Goal: Task Accomplishment & Management: Manage account settings

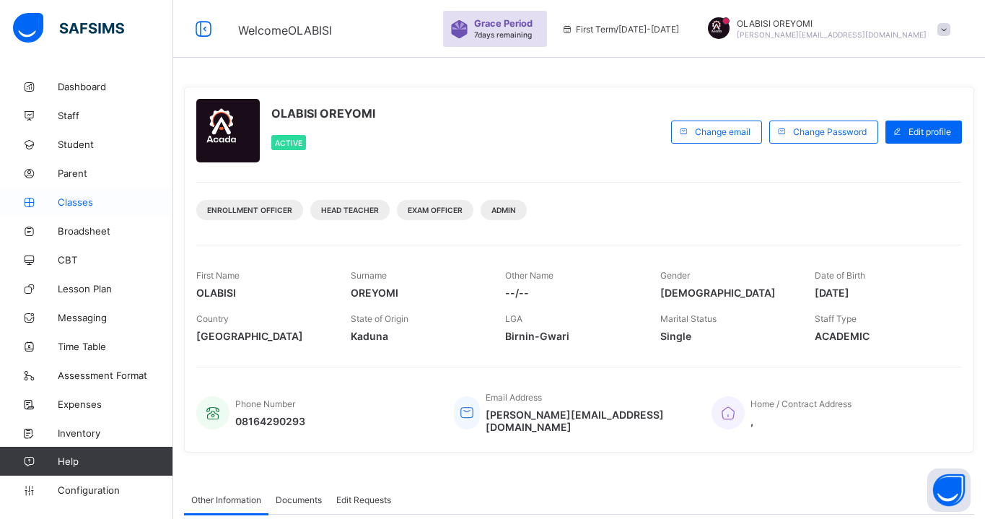
click at [72, 209] on link "Classes" at bounding box center [86, 202] width 173 height 29
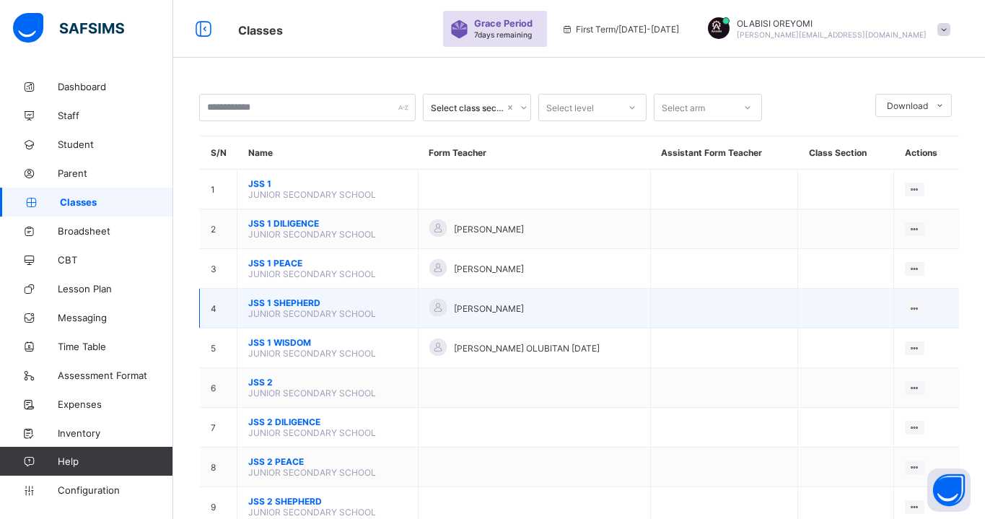
click at [272, 300] on span "JSS 1 SHEPHERD" at bounding box center [327, 302] width 159 height 11
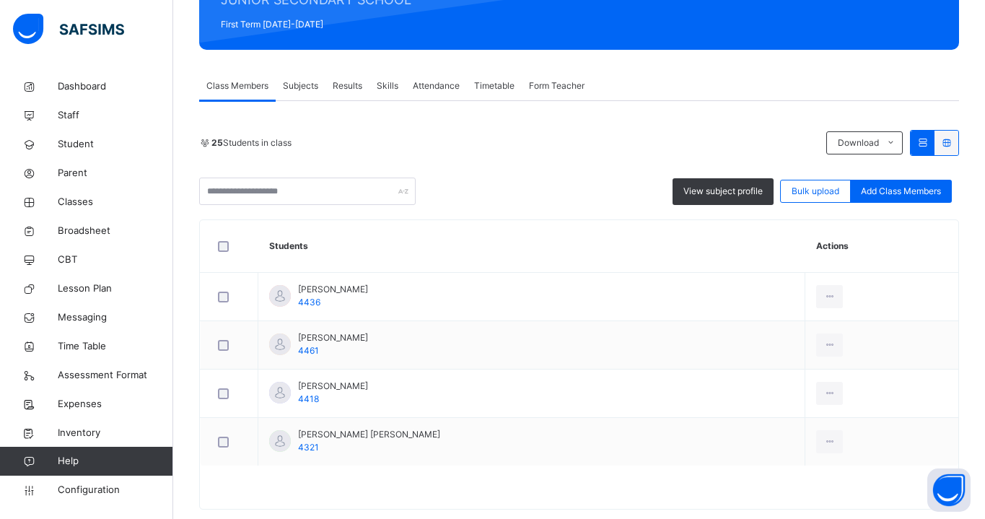
scroll to position [227, 0]
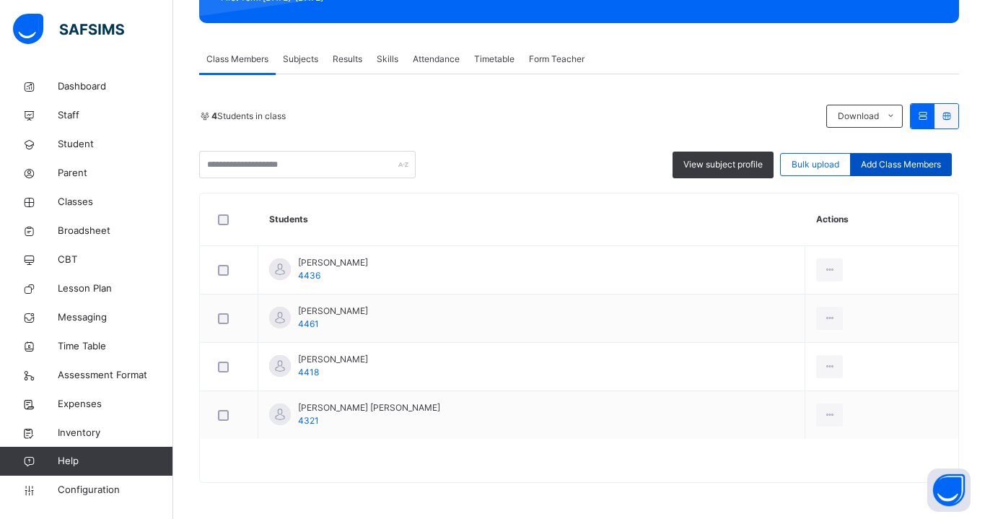
click at [905, 175] on div "Add Class Members" at bounding box center [901, 164] width 102 height 23
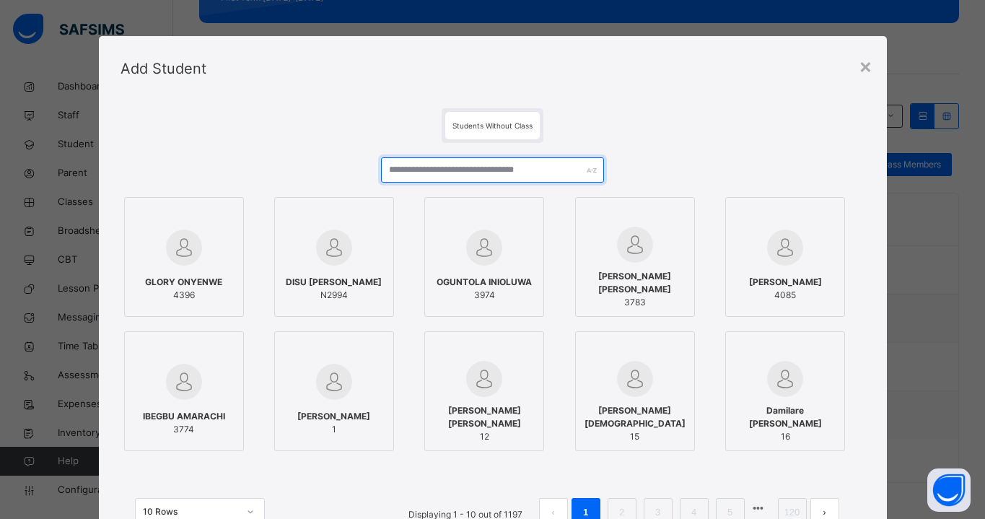
click at [470, 171] on input "text" at bounding box center [493, 169] width 224 height 25
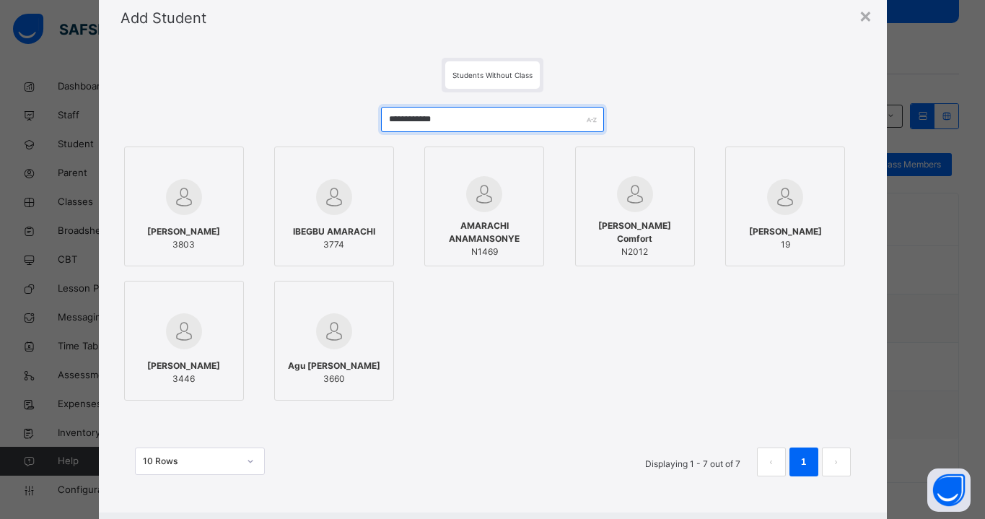
scroll to position [53, 0]
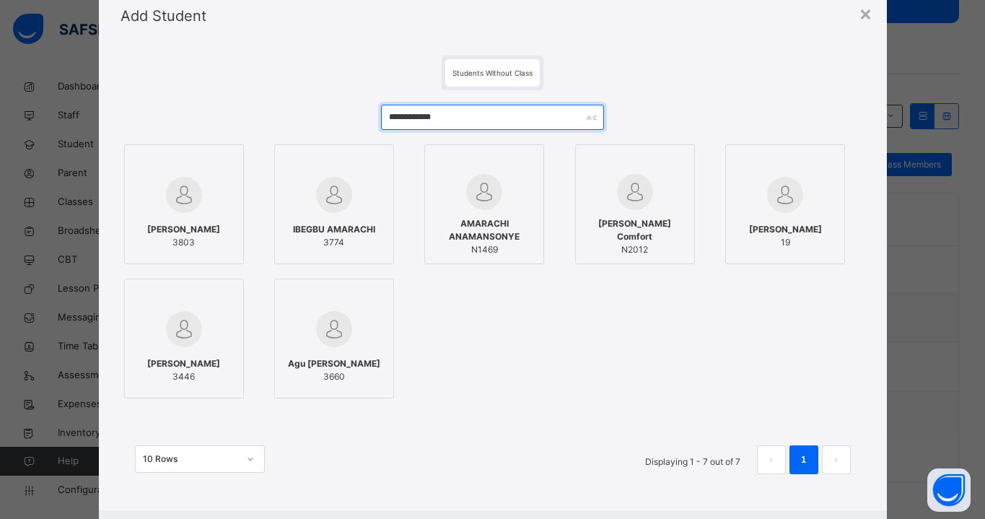
drag, startPoint x: 485, startPoint y: 119, endPoint x: 292, endPoint y: 134, distance: 194.0
click at [292, 134] on div "**********" at bounding box center [493, 296] width 745 height 413
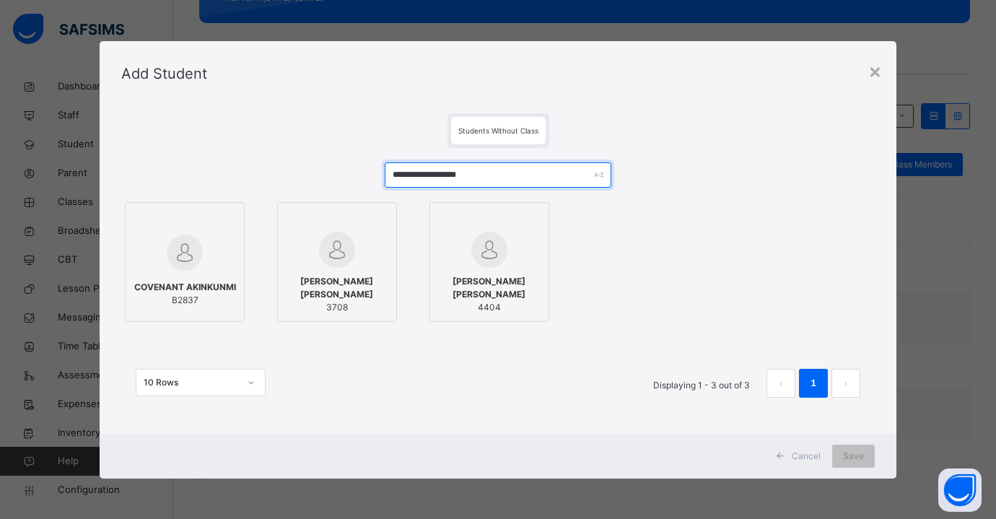
scroll to position [0, 0]
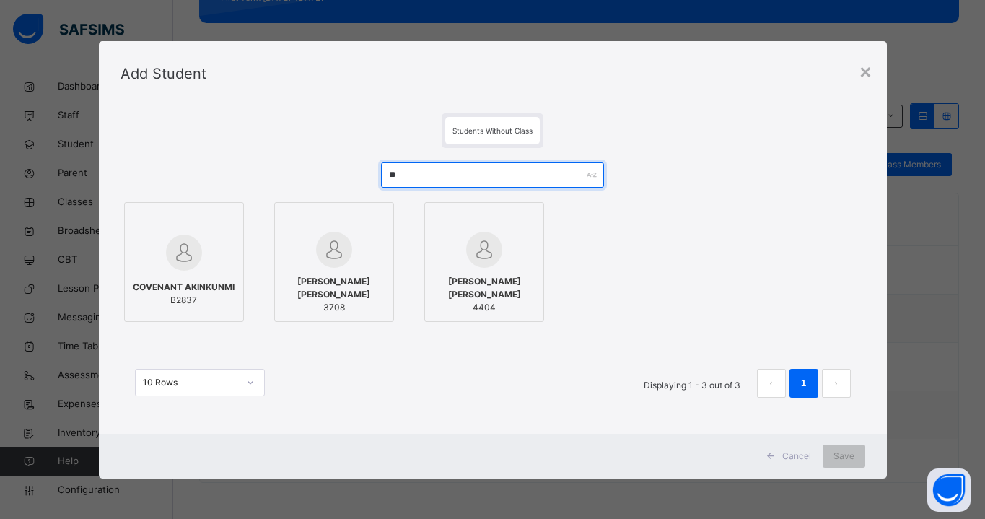
type input "*"
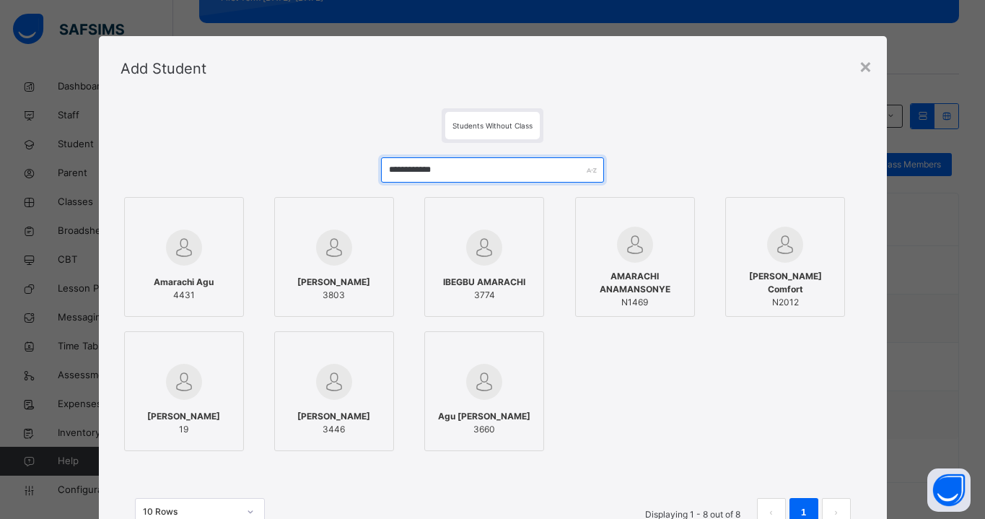
type input "**********"
click at [163, 276] on span "Amarachi Agu" at bounding box center [184, 282] width 60 height 13
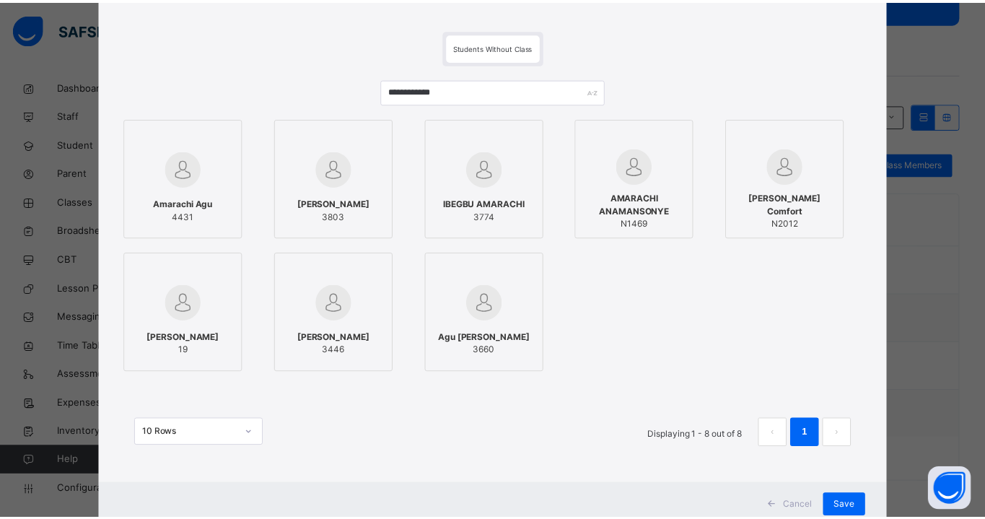
scroll to position [125, 0]
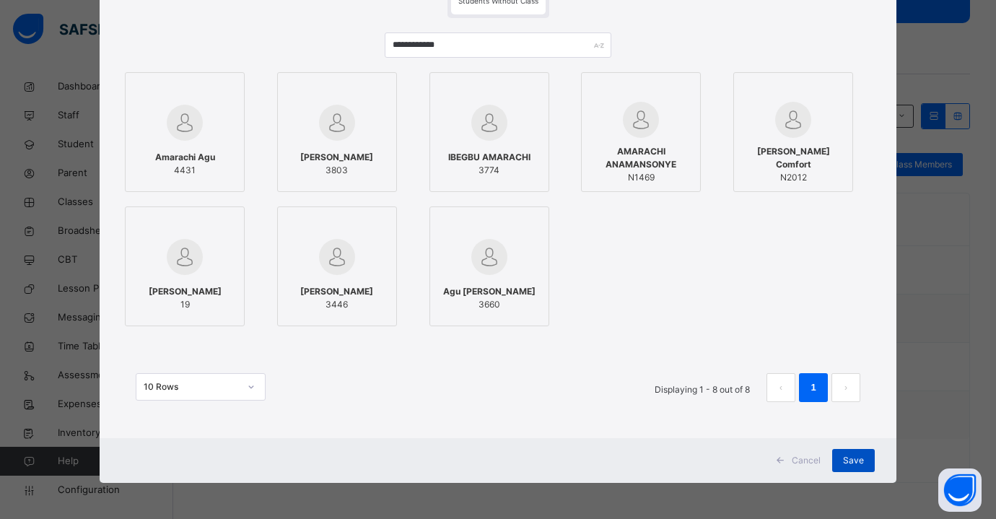
click at [843, 460] on span "Save" at bounding box center [853, 460] width 21 height 13
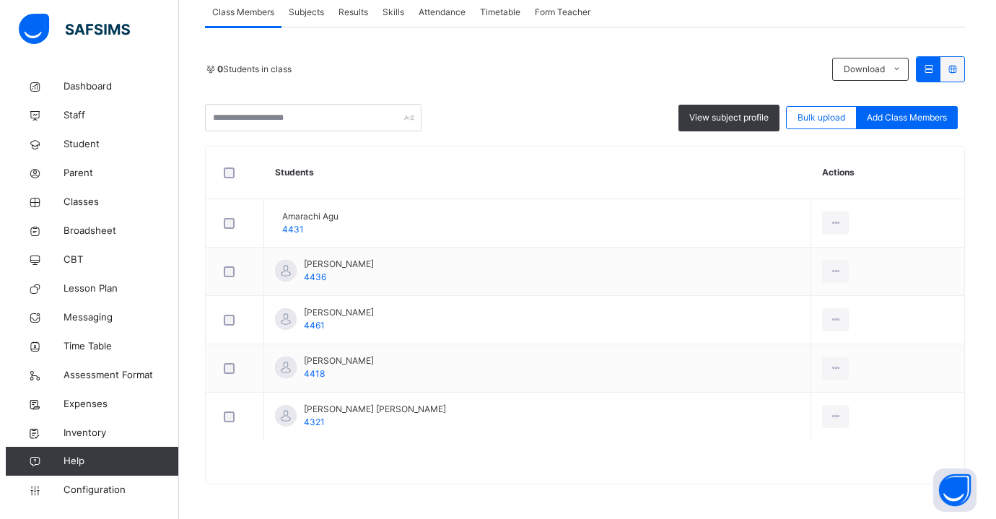
scroll to position [275, 0]
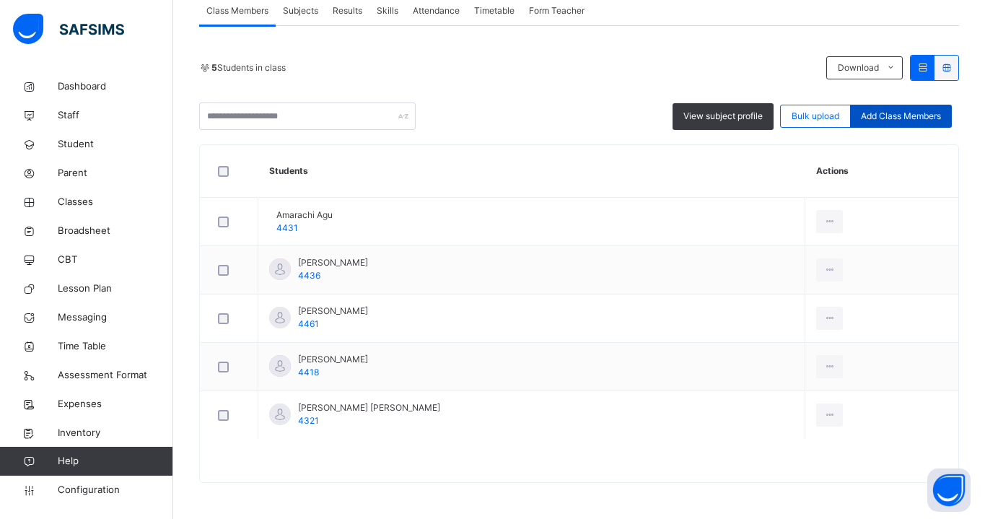
click at [914, 125] on div "Add Class Members" at bounding box center [901, 116] width 102 height 23
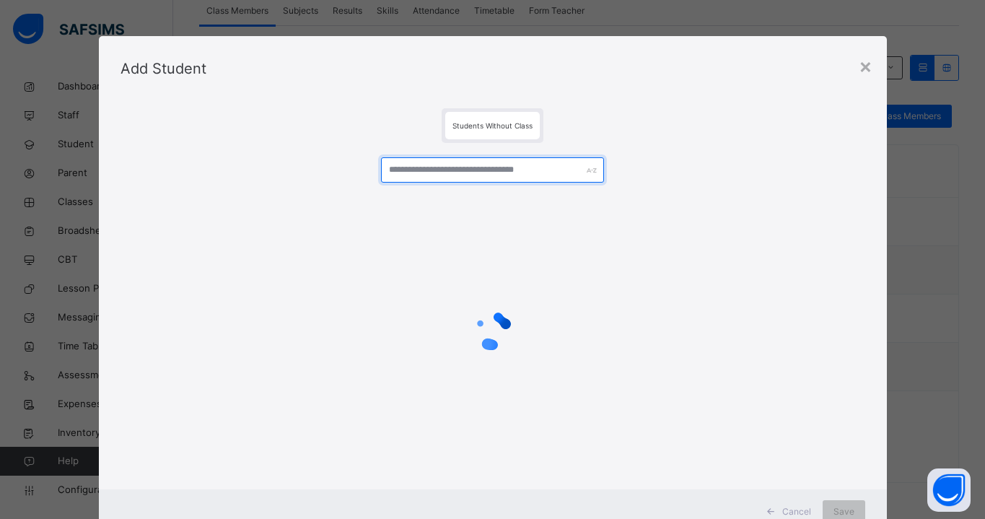
click at [459, 162] on input "text" at bounding box center [493, 169] width 224 height 25
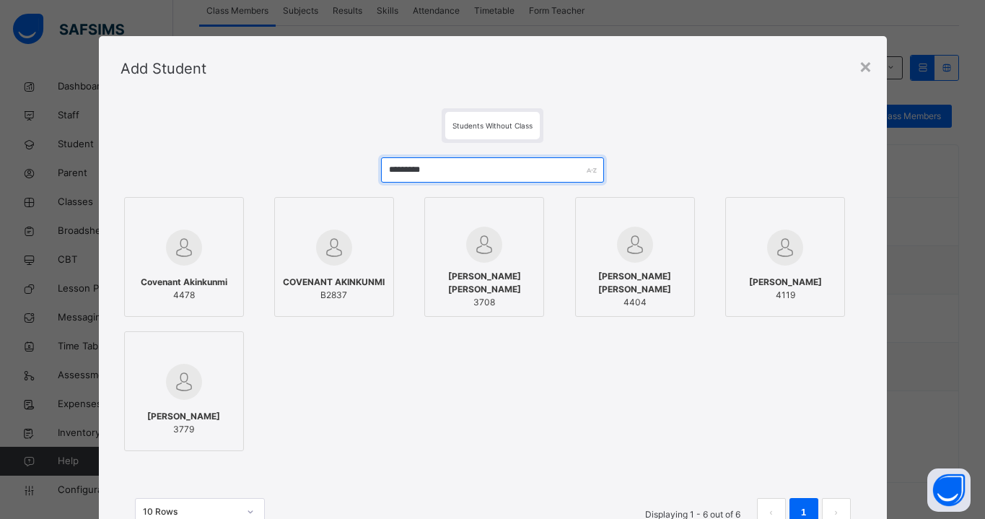
type input "*********"
click at [214, 251] on div at bounding box center [184, 248] width 104 height 42
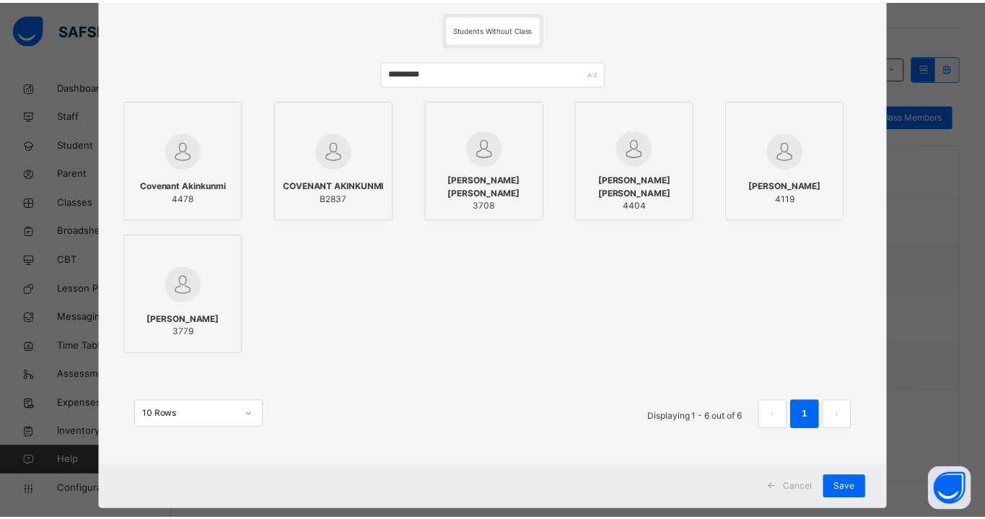
scroll to position [125, 0]
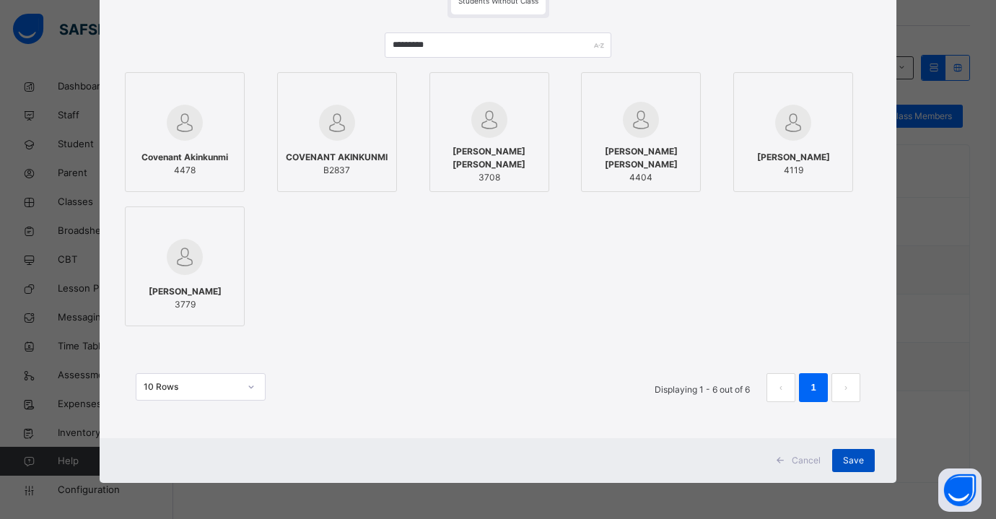
click at [864, 465] on div "Save" at bounding box center [853, 460] width 43 height 23
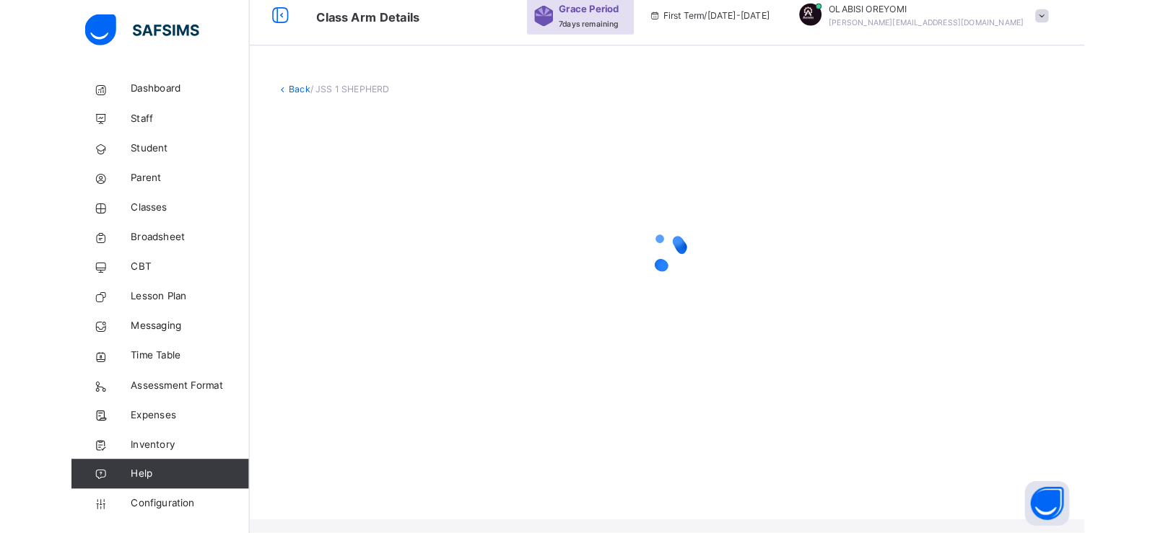
scroll to position [0, 0]
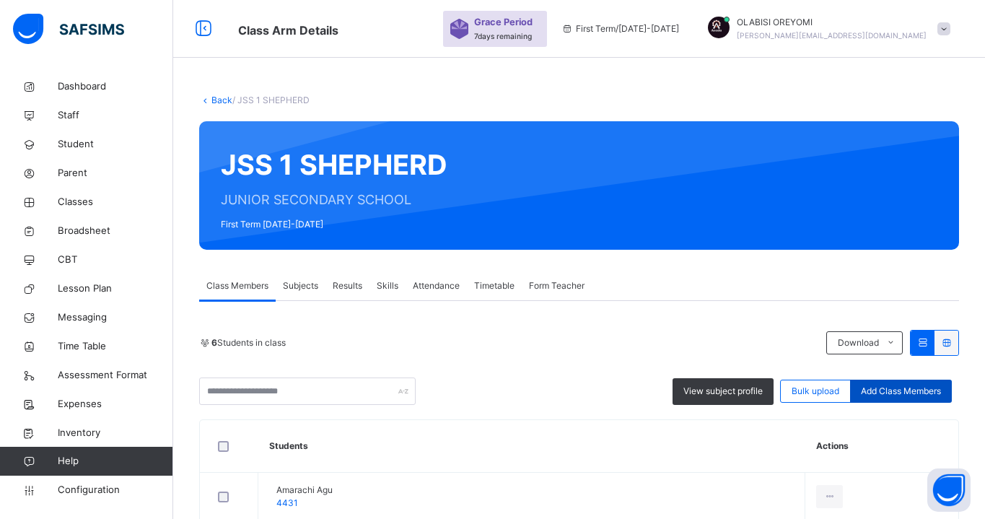
click at [916, 391] on span "Add Class Members" at bounding box center [901, 391] width 80 height 13
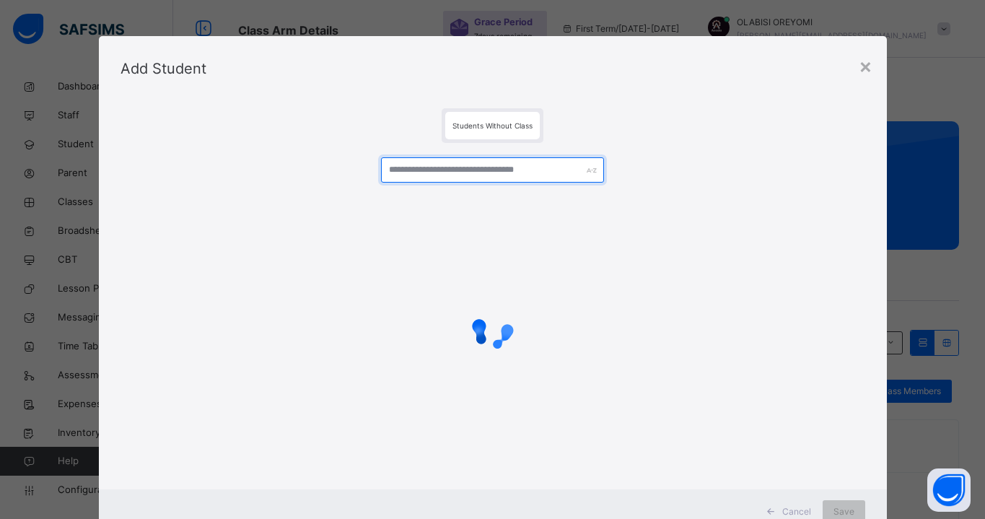
click at [503, 180] on input "text" at bounding box center [493, 169] width 224 height 25
drag, startPoint x: 503, startPoint y: 180, endPoint x: 418, endPoint y: 164, distance: 86.6
click at [418, 164] on input "text" at bounding box center [493, 169] width 224 height 25
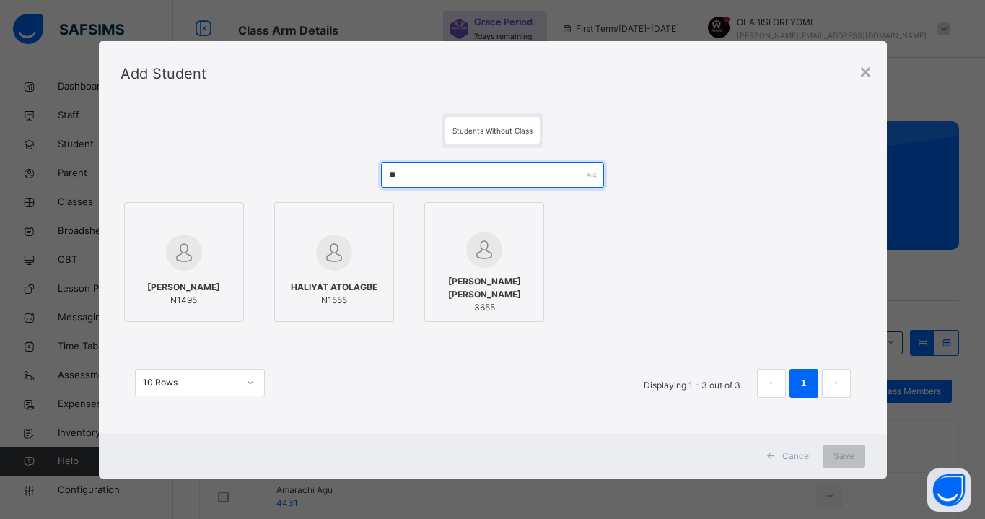
type input "*"
type input "**********"
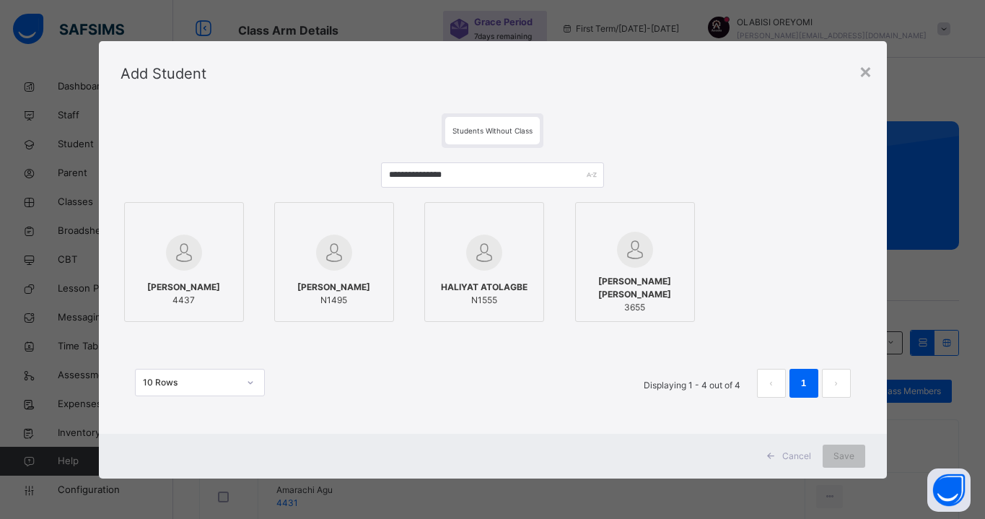
click at [207, 270] on div at bounding box center [184, 253] width 104 height 42
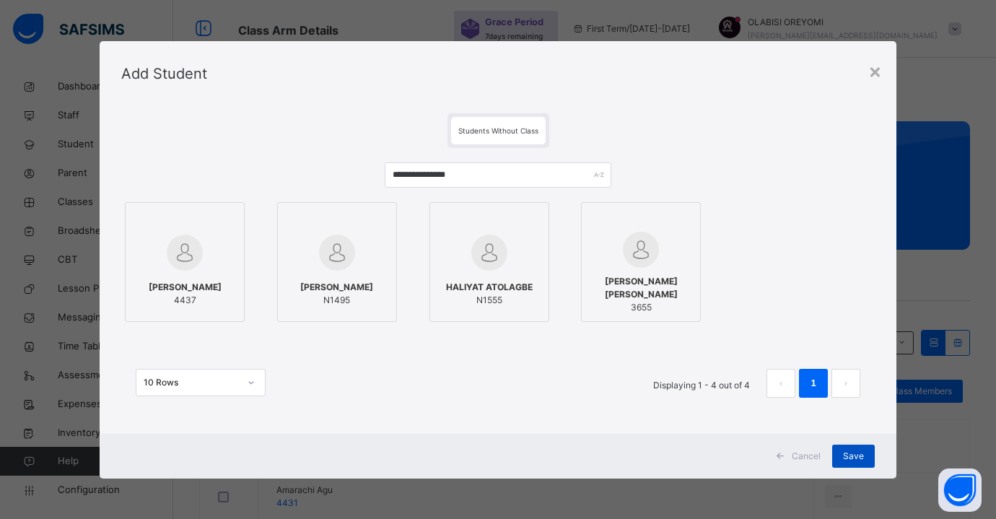
click at [845, 451] on span "Save" at bounding box center [853, 456] width 21 height 13
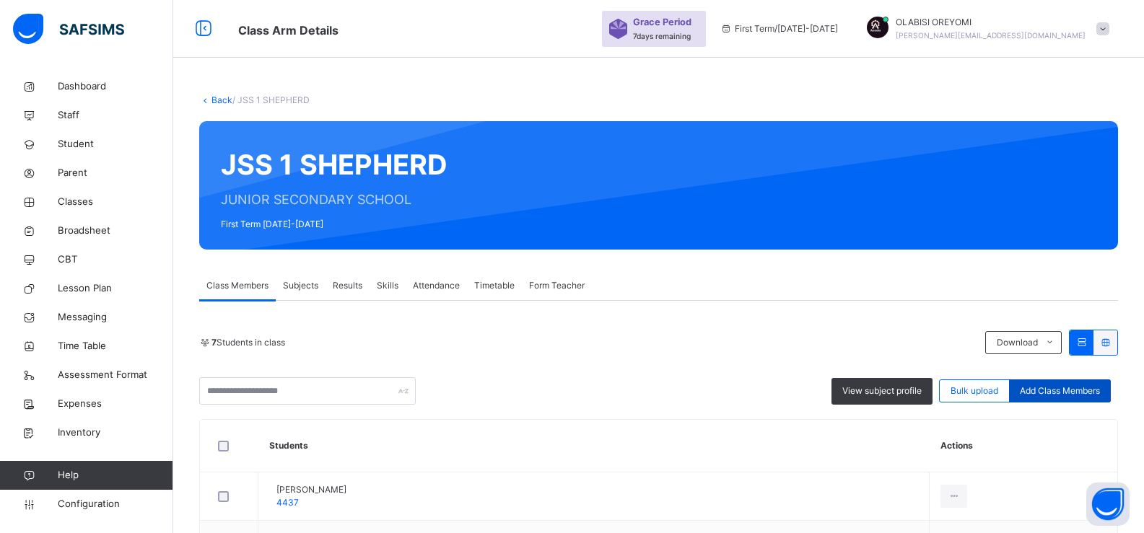
click at [995, 387] on span "Add Class Members" at bounding box center [1060, 391] width 80 height 13
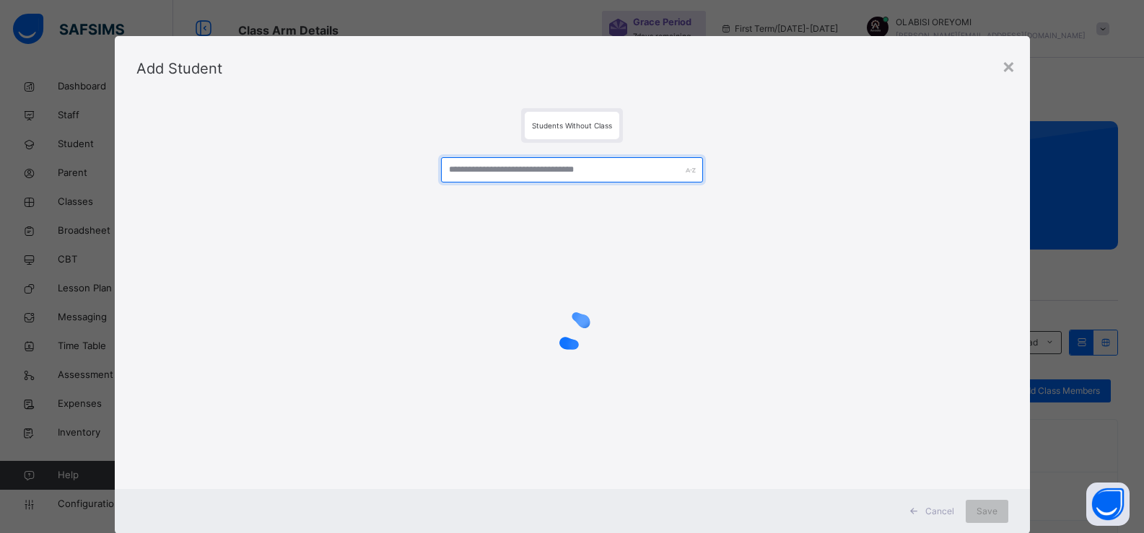
click at [478, 172] on input "text" at bounding box center [571, 169] width 261 height 25
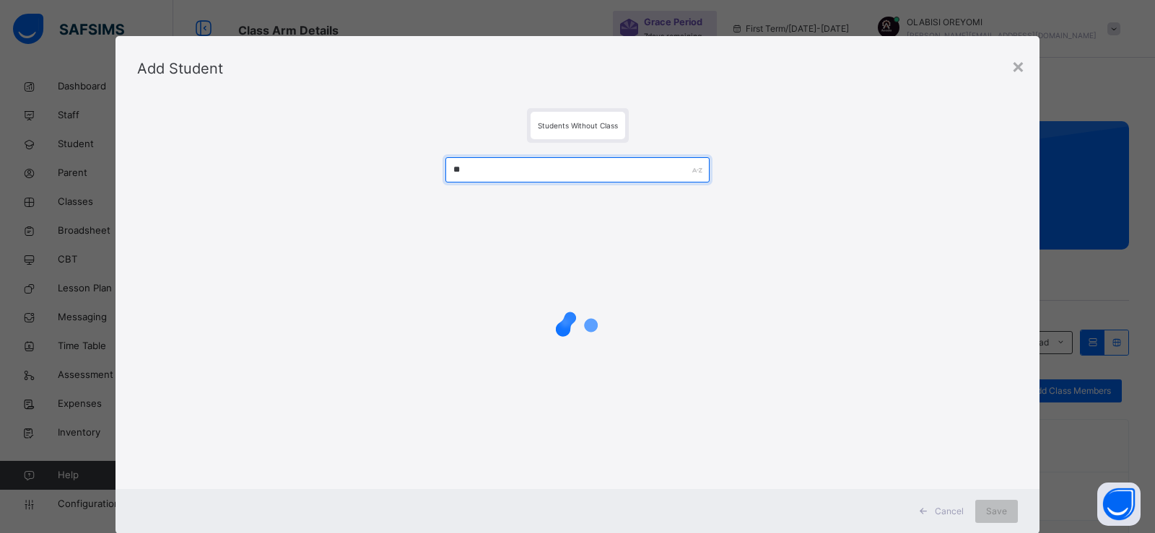
type input "*"
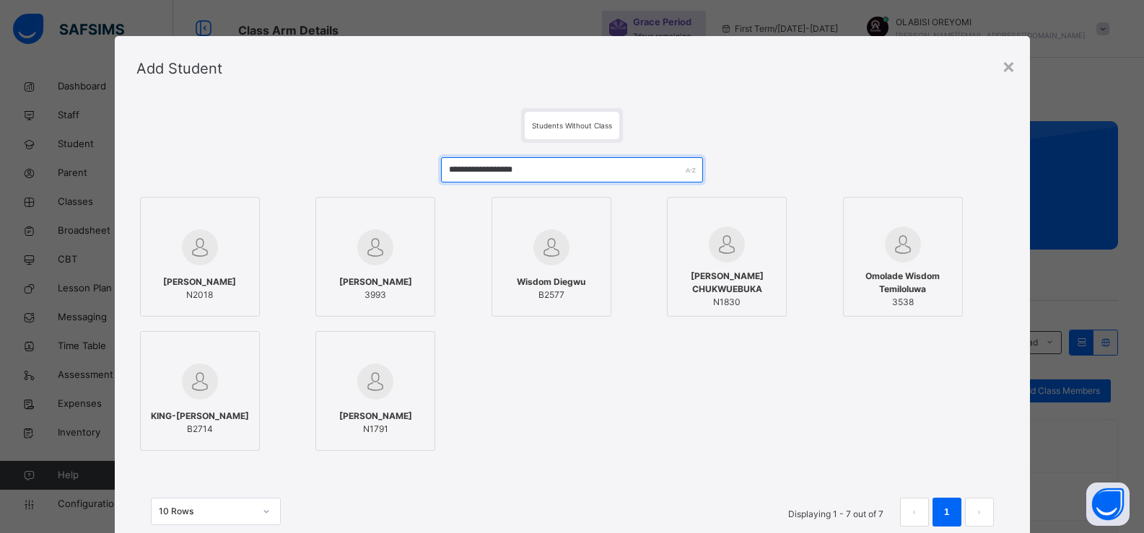
drag, startPoint x: 571, startPoint y: 163, endPoint x: 311, endPoint y: 175, distance: 260.7
click at [311, 175] on div "**********" at bounding box center [572, 349] width 872 height 413
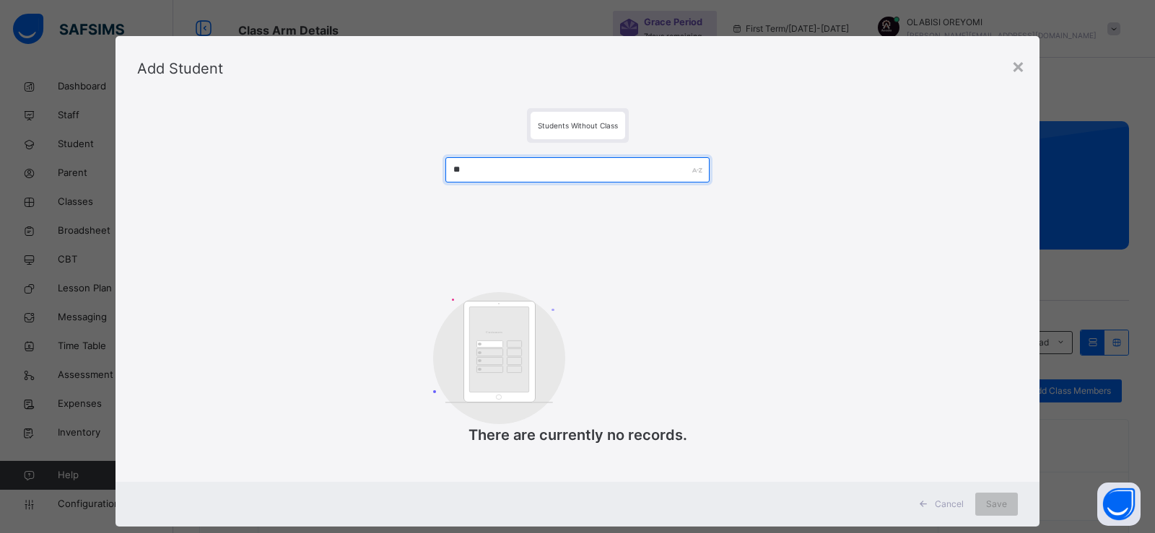
type input "*"
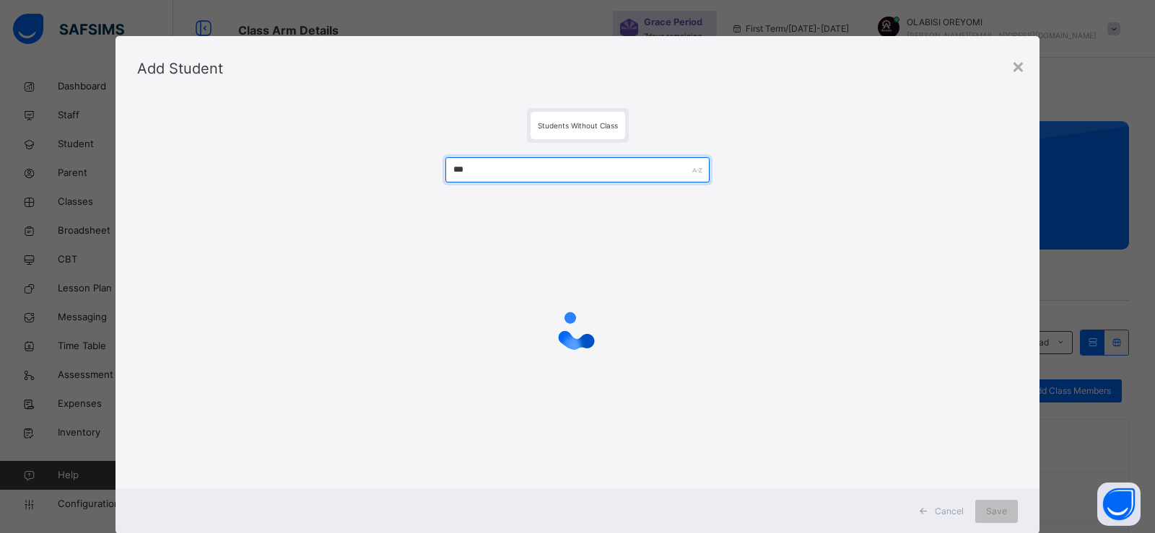
type input "****"
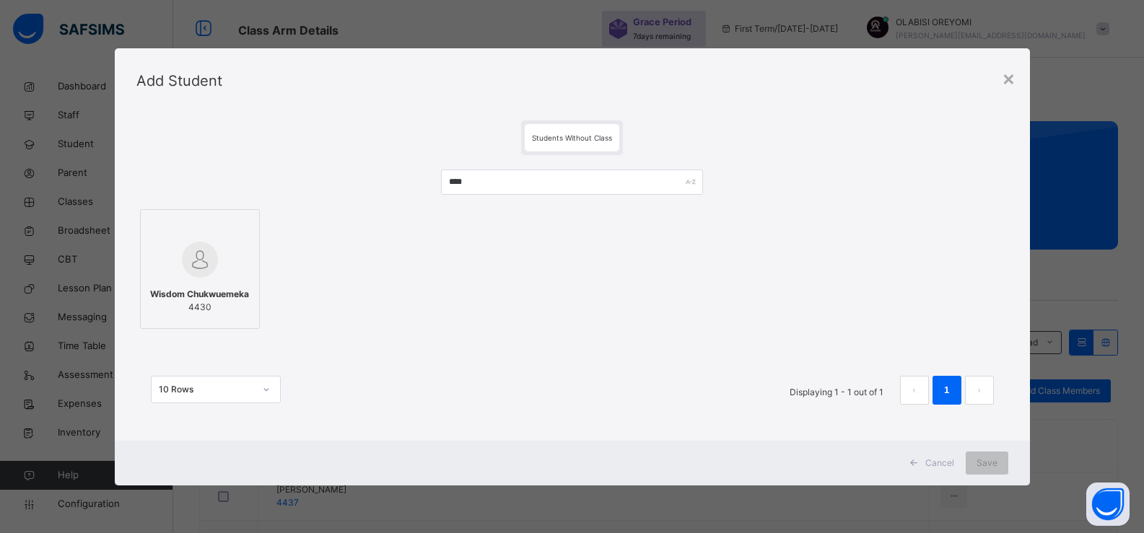
click at [241, 263] on div at bounding box center [200, 260] width 104 height 42
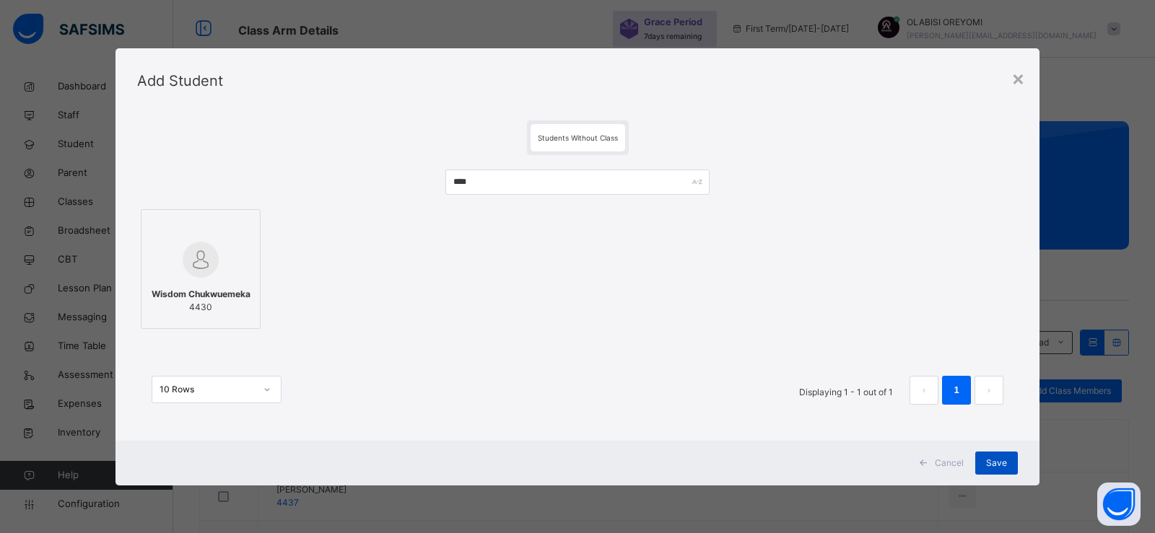
click at [995, 457] on span "Save" at bounding box center [996, 463] width 21 height 13
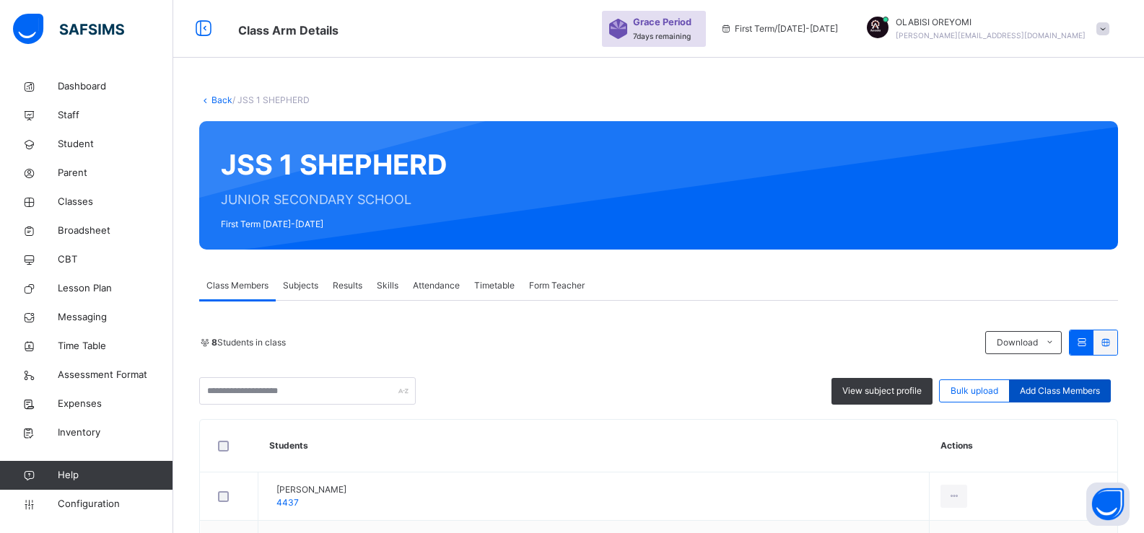
click at [995, 390] on span "Add Class Members" at bounding box center [1060, 391] width 80 height 13
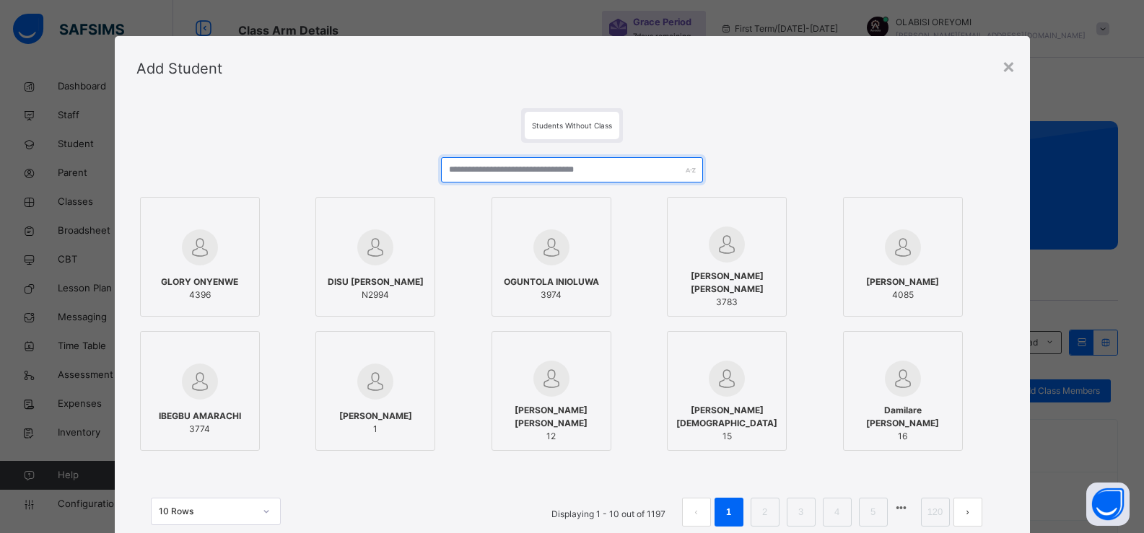
click at [500, 165] on input "text" at bounding box center [571, 169] width 261 height 25
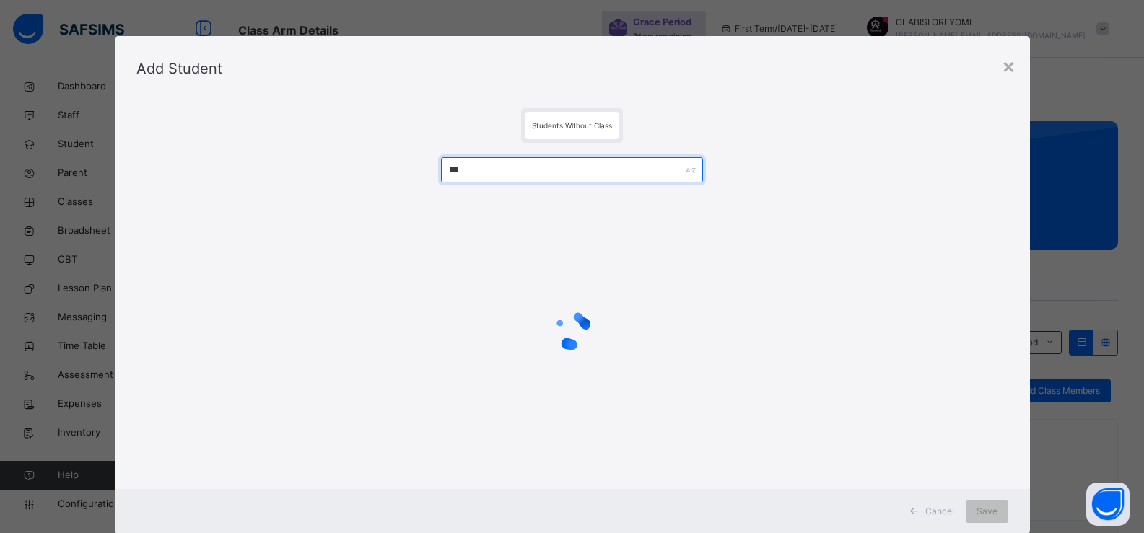
type input "****"
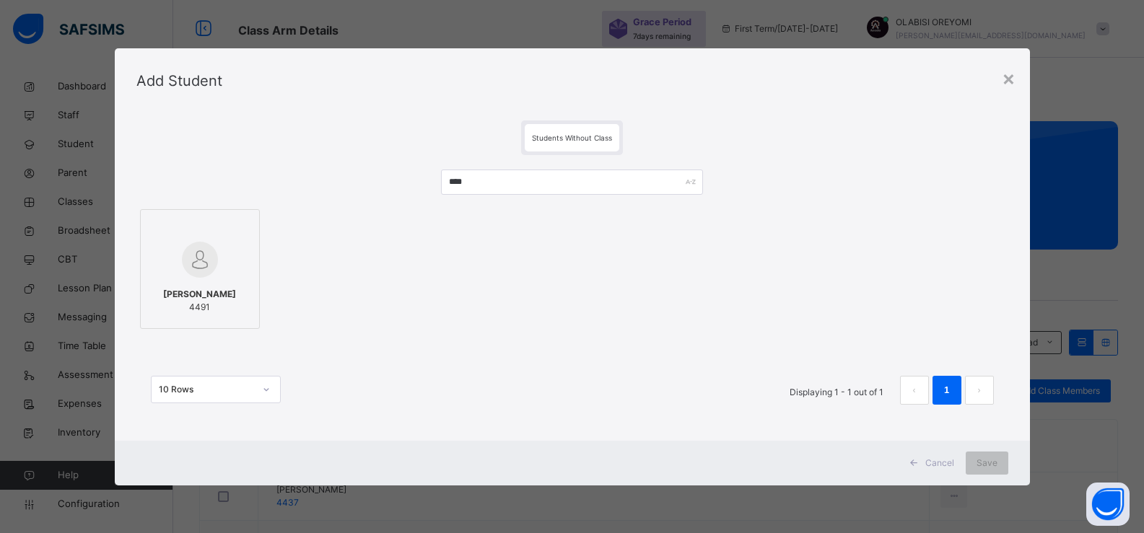
click at [159, 255] on div at bounding box center [200, 260] width 104 height 42
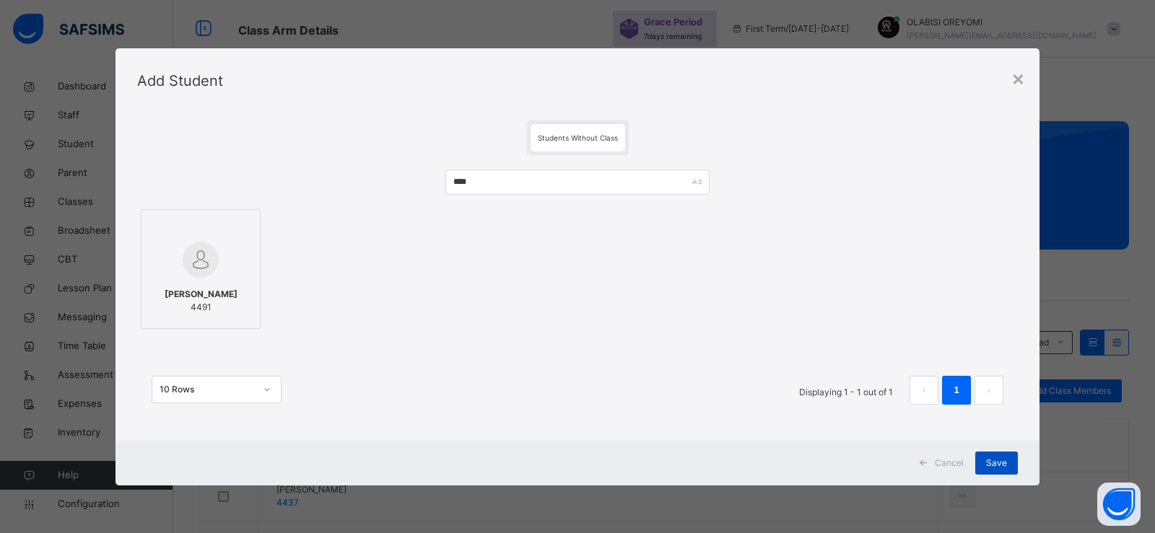
click at [977, 460] on div "Save" at bounding box center [996, 463] width 43 height 23
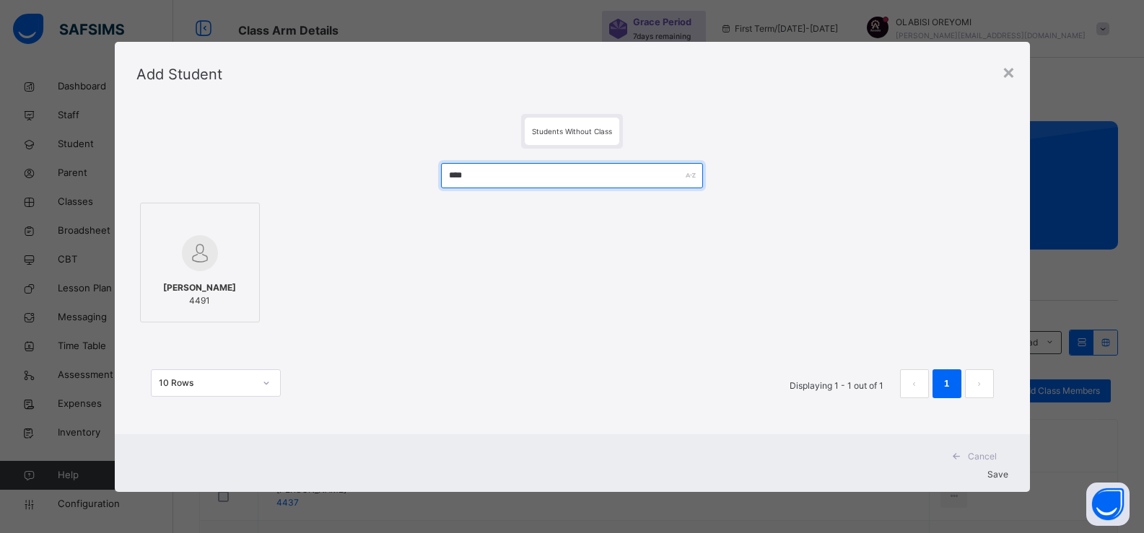
drag, startPoint x: 518, startPoint y: 185, endPoint x: 344, endPoint y: 172, distance: 174.4
click at [344, 172] on div "**** [PERSON_NAME] 4491 10 Rows Displaying 1 - 1 out of 1 1" at bounding box center [572, 288] width 872 height 279
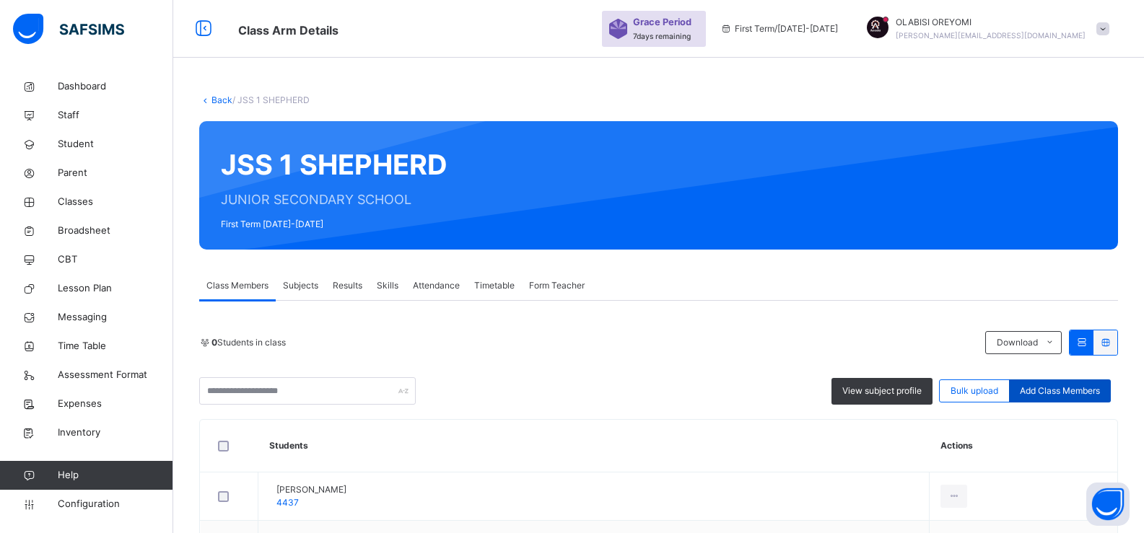
click at [995, 396] on span "Add Class Members" at bounding box center [1060, 391] width 80 height 13
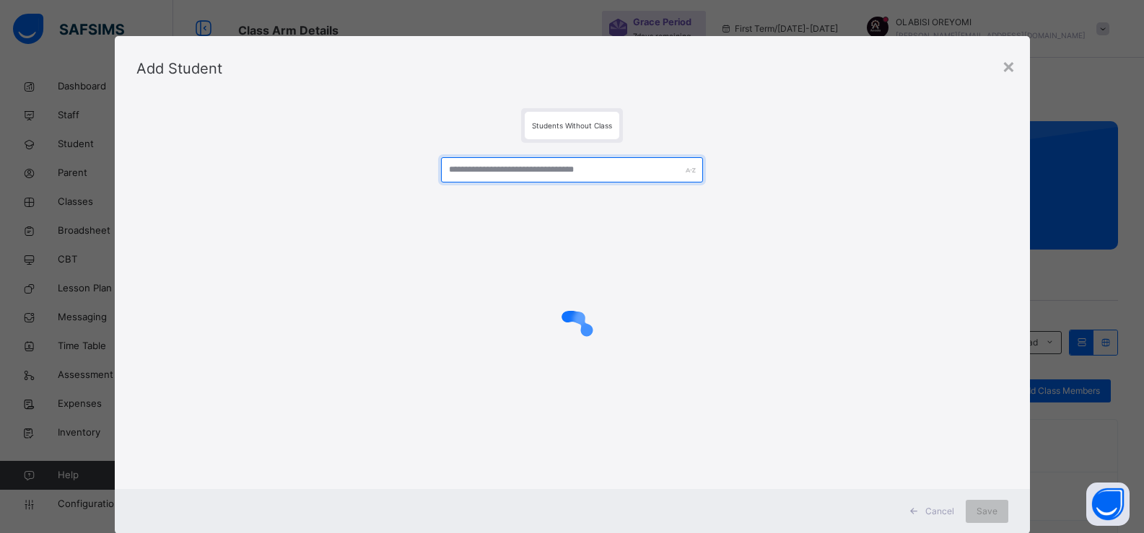
click at [546, 170] on input "text" at bounding box center [571, 169] width 261 height 25
type input "****"
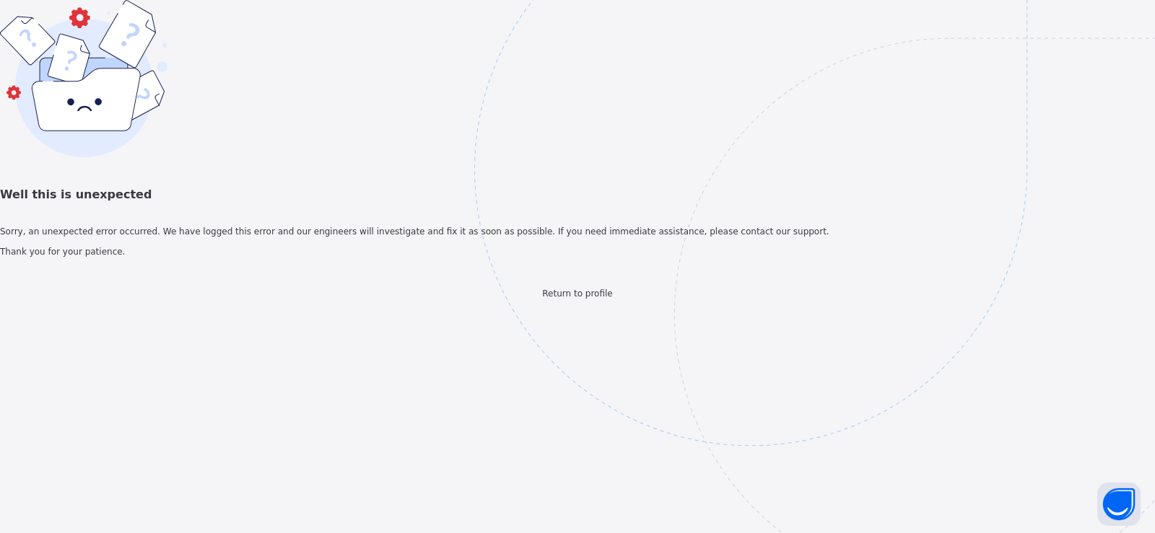
click at [561, 299] on span "Return to profile" at bounding box center [577, 294] width 70 height 10
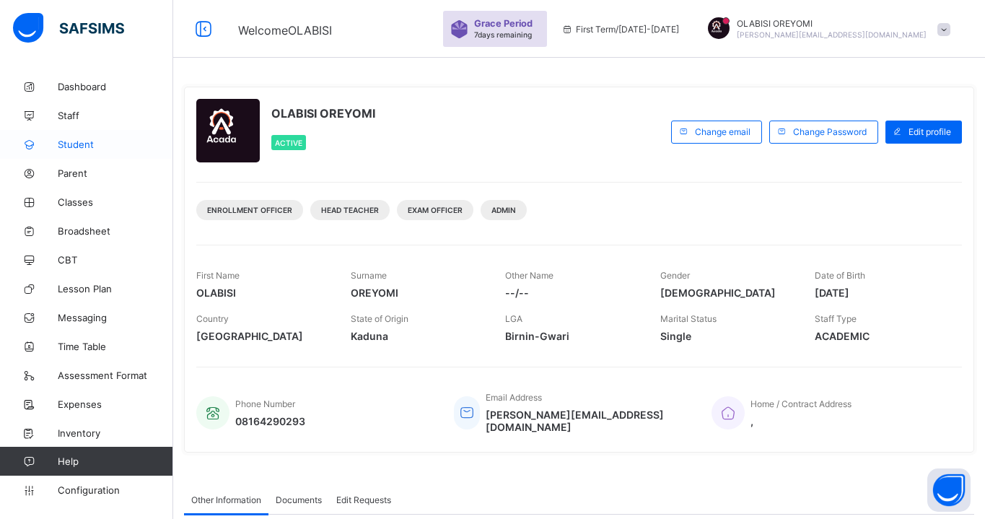
click at [64, 152] on link "Student" at bounding box center [86, 144] width 173 height 29
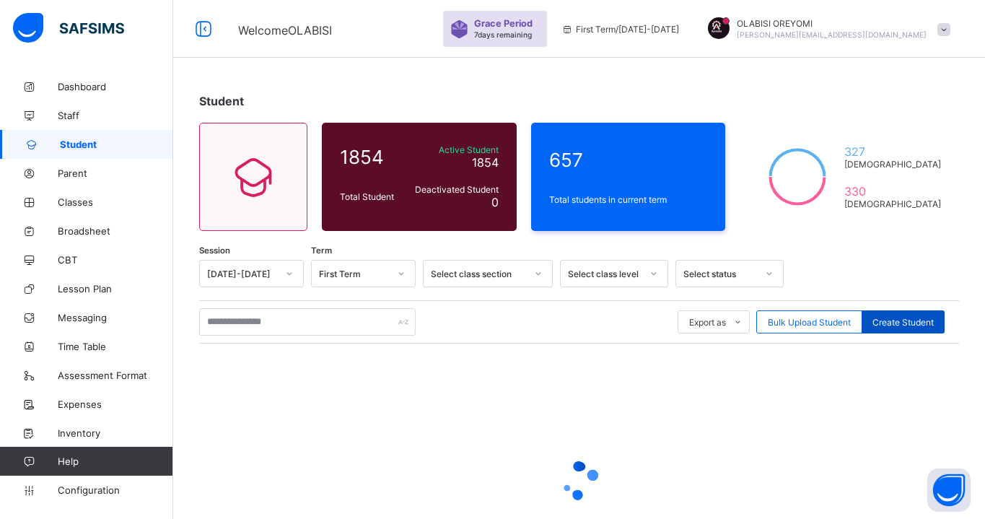
click at [903, 331] on div "Create Student" at bounding box center [903, 321] width 83 height 23
select select "**"
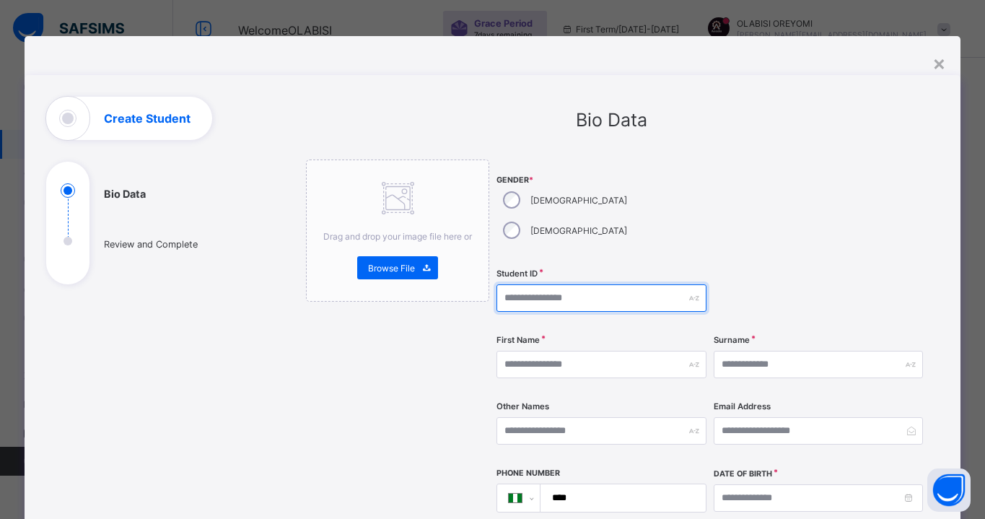
click at [600, 284] on input "text" at bounding box center [600, 297] width 209 height 27
type input "****"
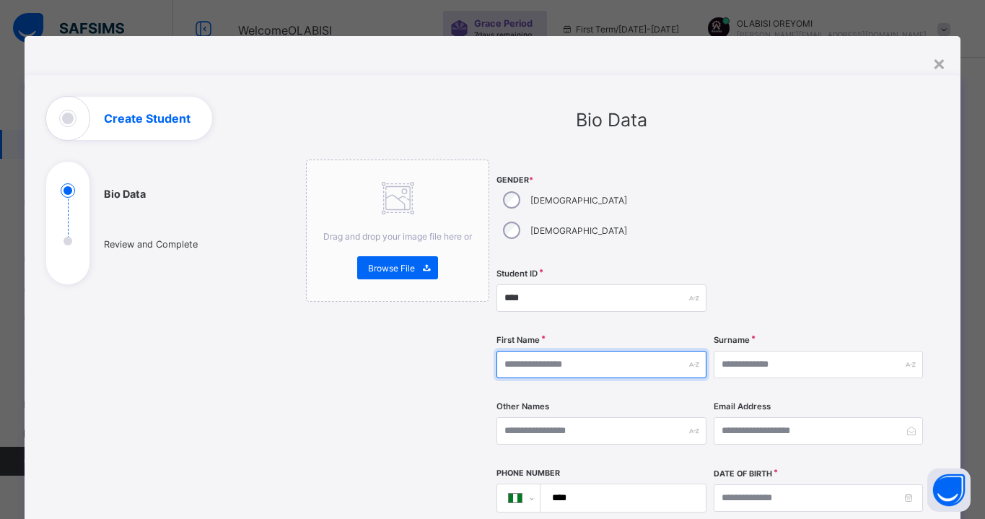
click at [563, 351] on input "text" at bounding box center [600, 364] width 209 height 27
type input "********"
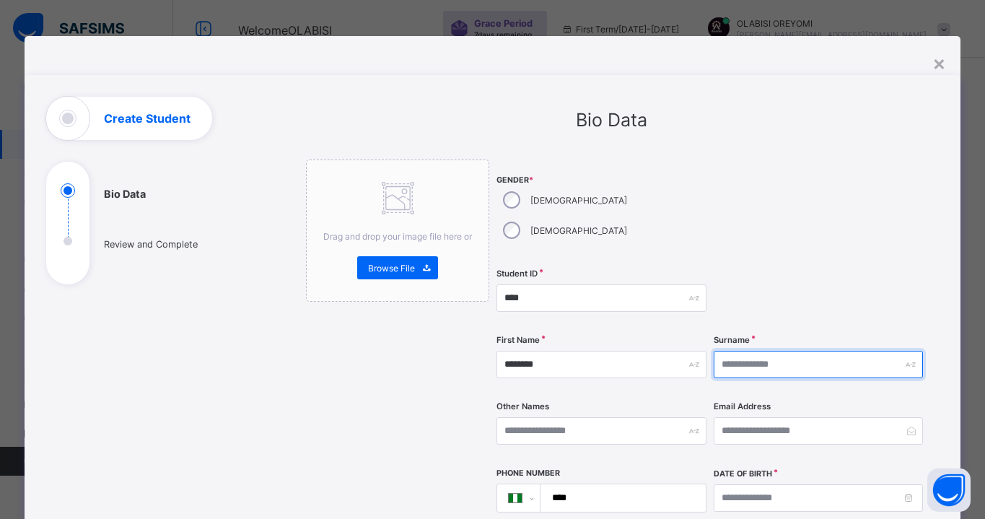
click at [823, 351] on input "text" at bounding box center [818, 364] width 209 height 27
type input "***"
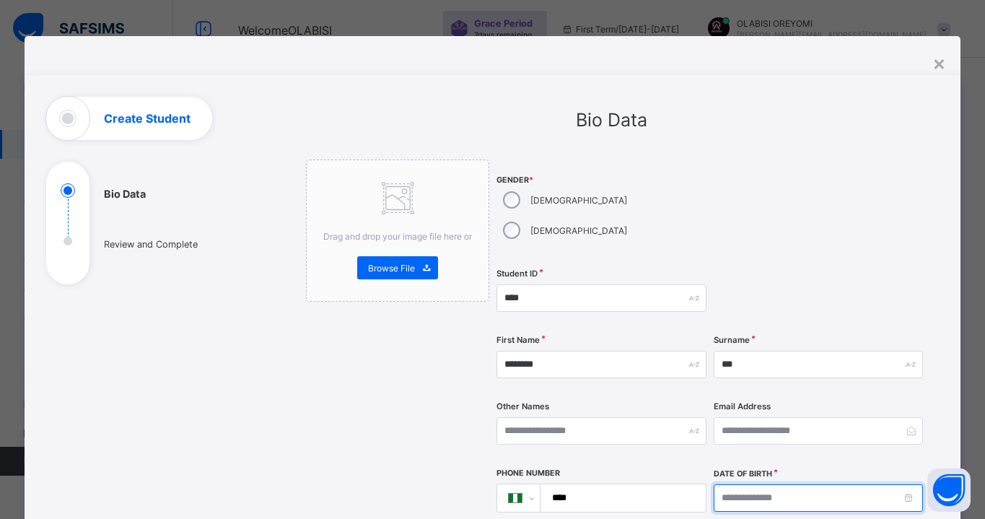
click at [777, 484] on input at bounding box center [818, 497] width 209 height 27
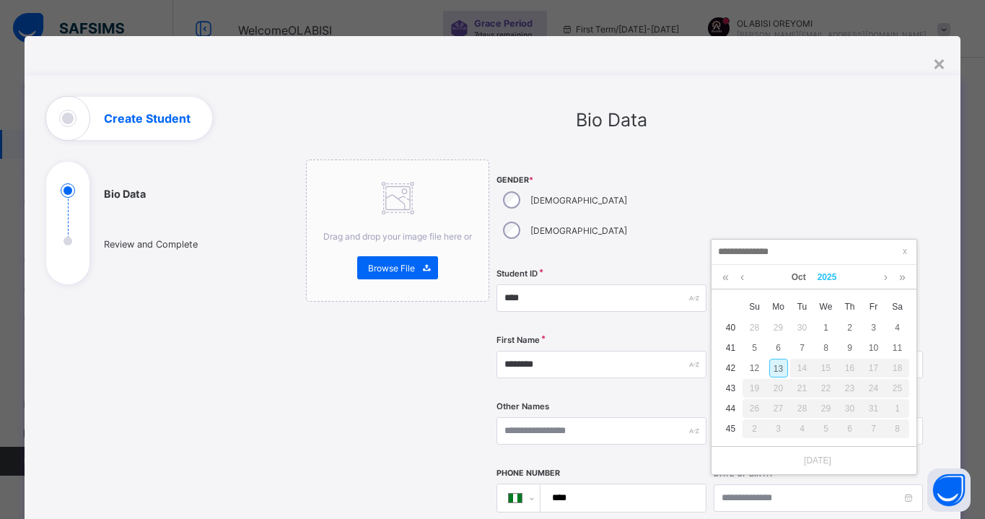
click at [821, 281] on link "2025" at bounding box center [827, 277] width 31 height 25
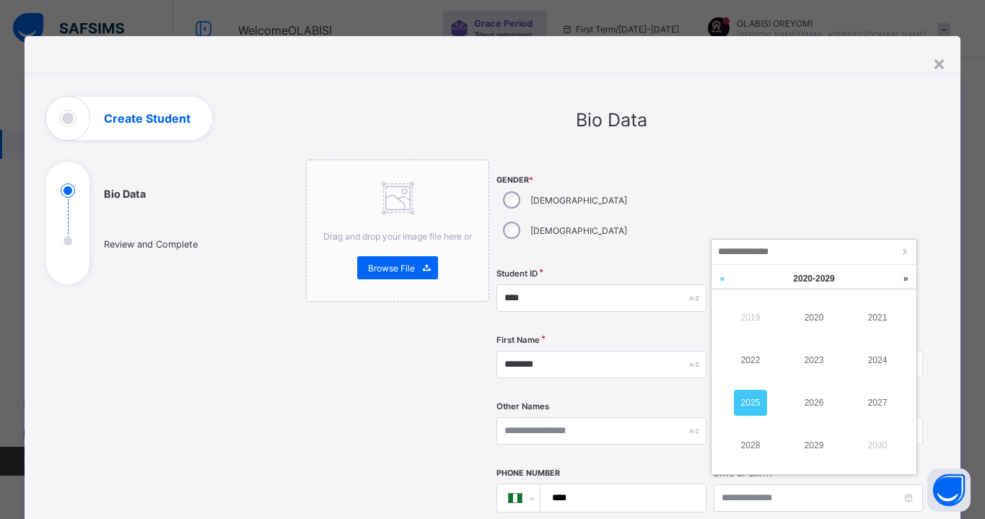
click at [728, 276] on link at bounding box center [722, 278] width 22 height 27
click at [763, 410] on link "2015" at bounding box center [750, 403] width 33 height 26
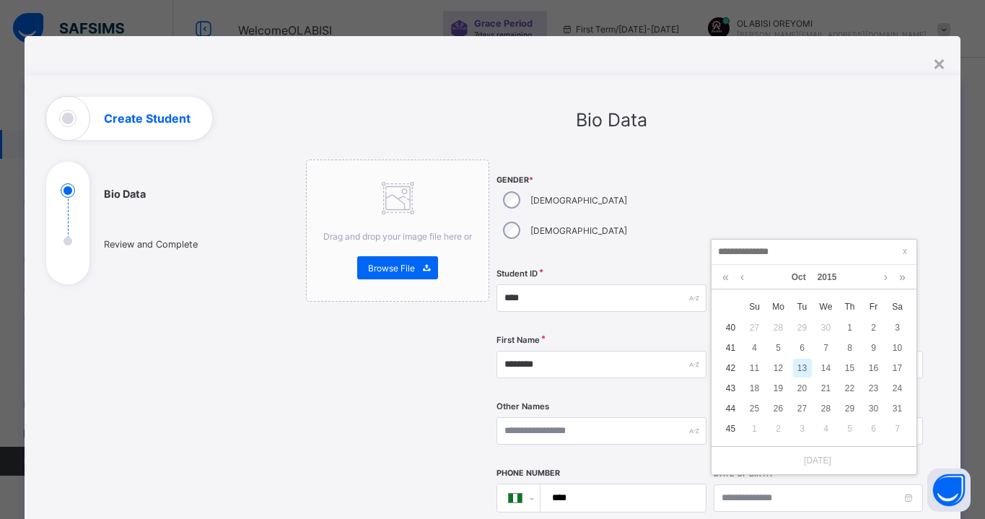
click at [796, 372] on div "13" at bounding box center [802, 368] width 19 height 19
type input "**********"
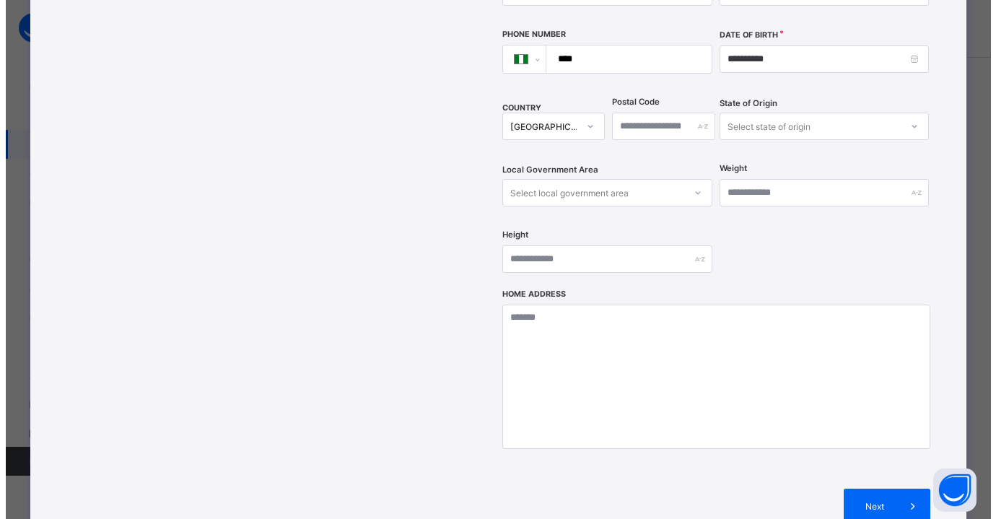
scroll to position [570, 0]
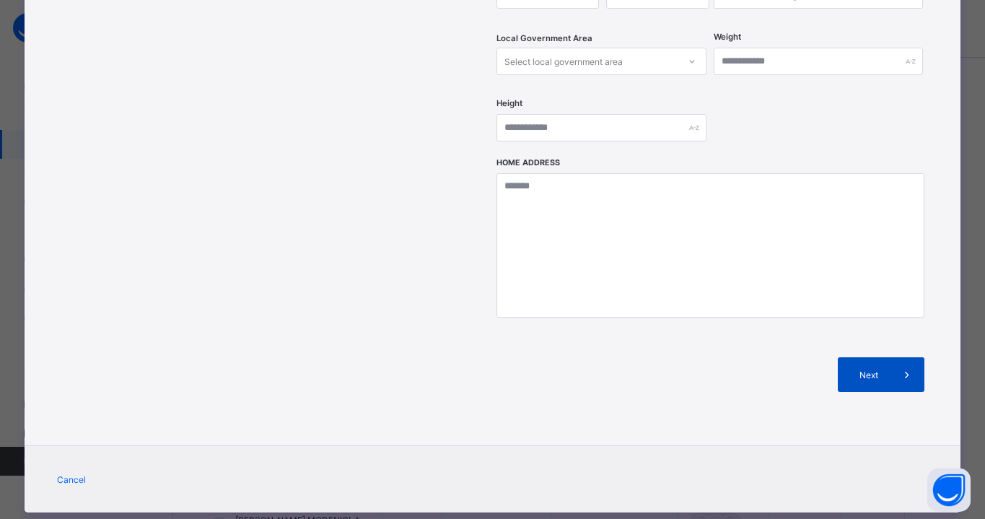
click at [852, 357] on div "Next" at bounding box center [881, 374] width 87 height 35
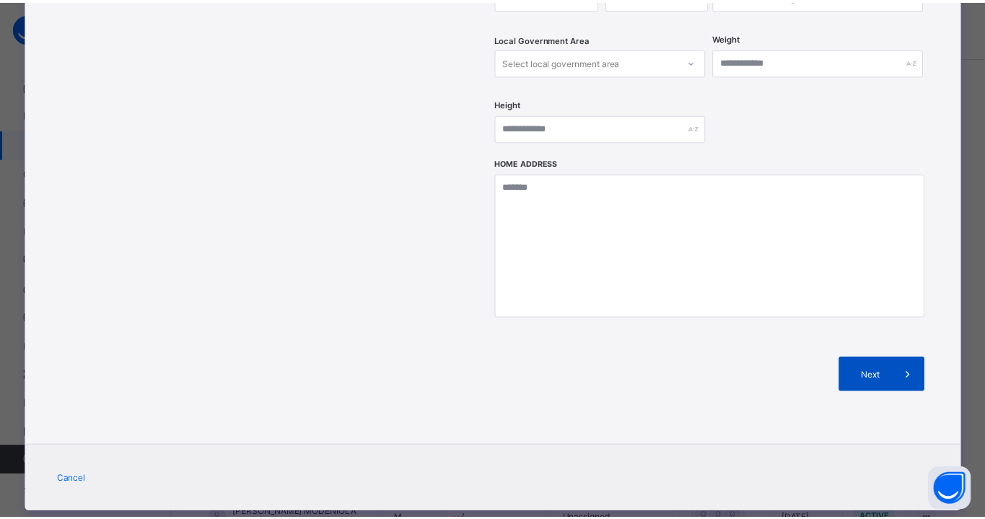
scroll to position [227, 0]
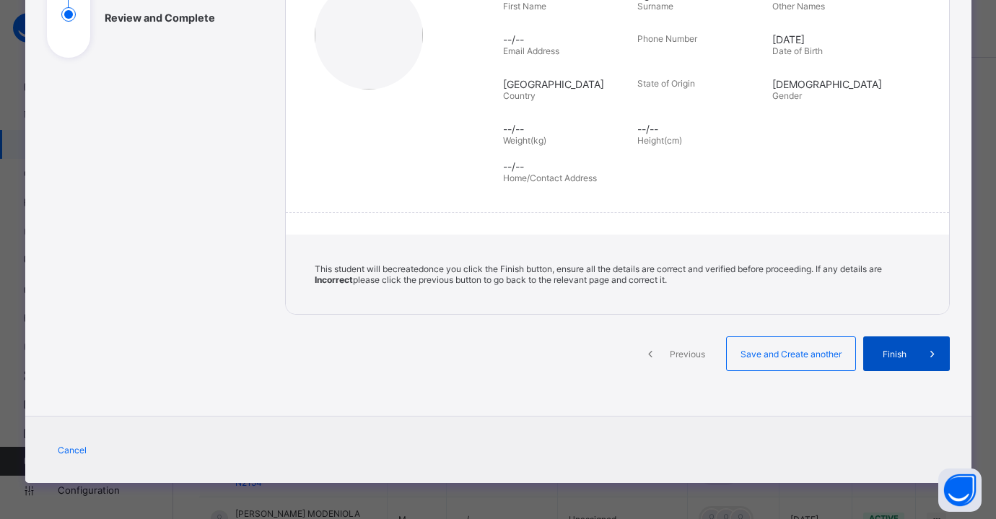
click at [879, 354] on span "Finish" at bounding box center [894, 354] width 41 height 11
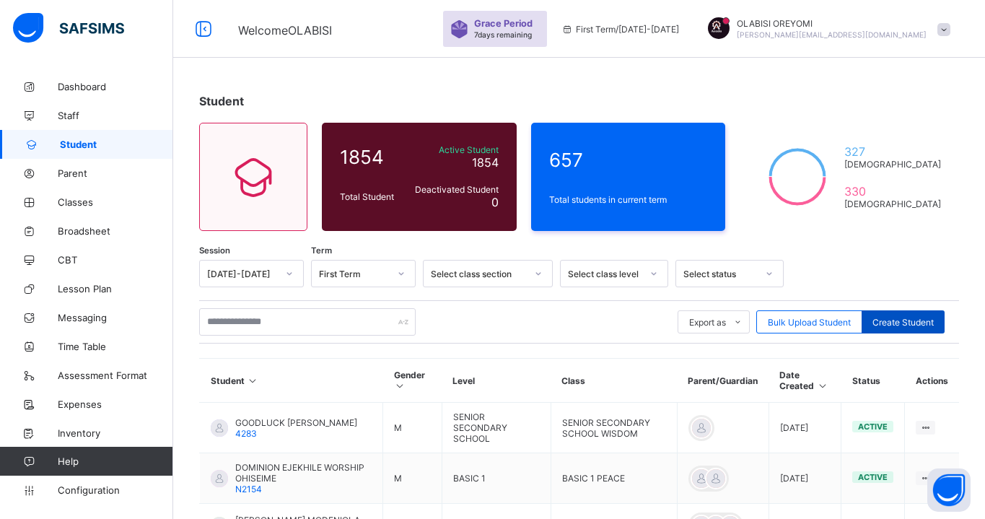
click at [893, 331] on div "Create Student" at bounding box center [903, 321] width 83 height 23
select select "**"
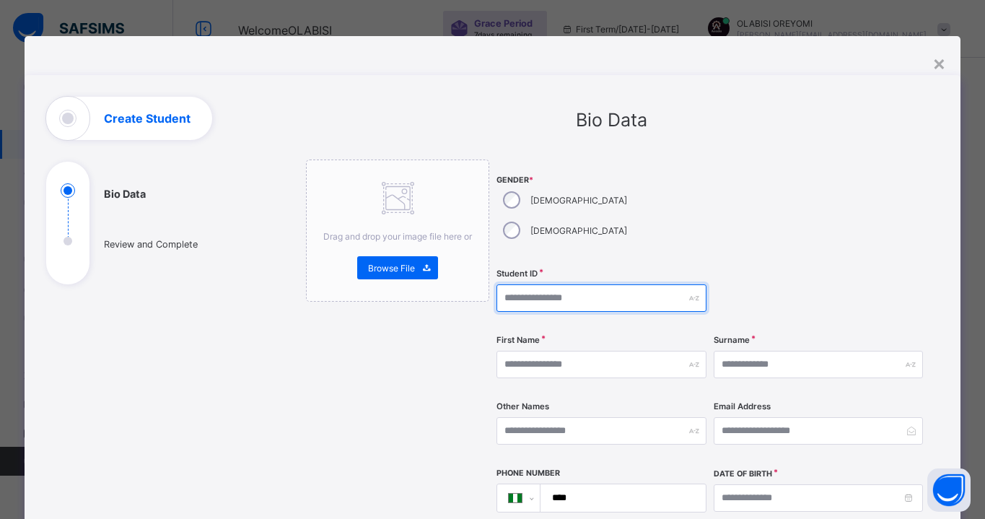
click at [540, 284] on input "text" at bounding box center [600, 297] width 209 height 27
type input "****"
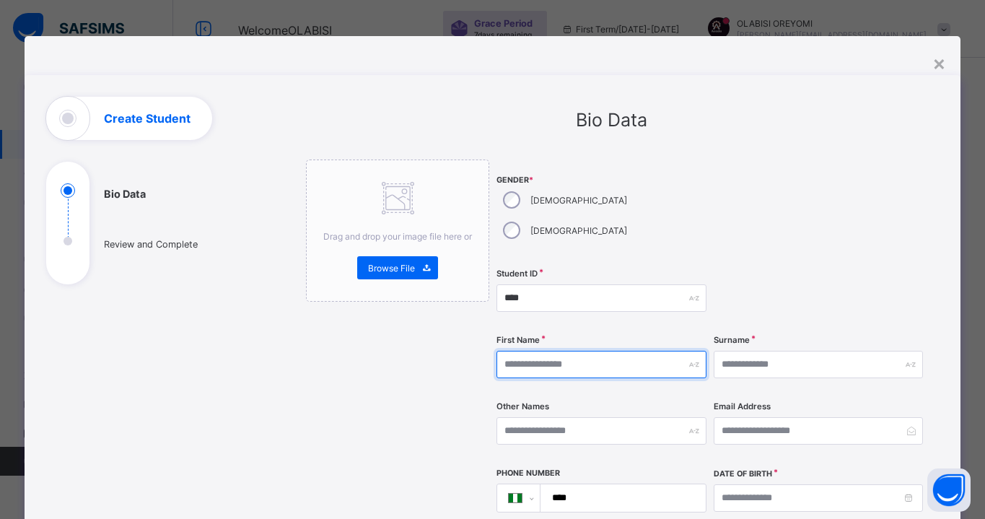
click at [616, 351] on input "text" at bounding box center [600, 364] width 209 height 27
type input "********"
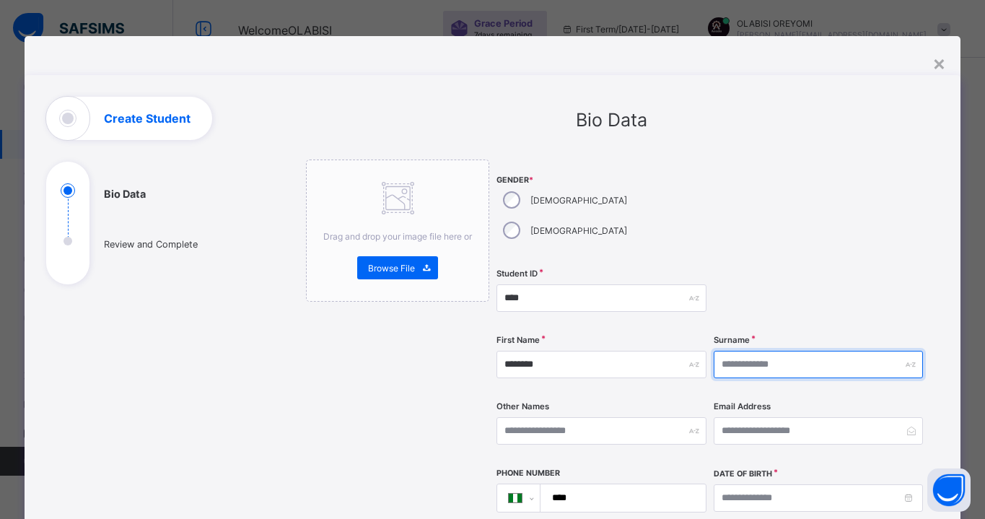
click at [733, 351] on input "text" at bounding box center [818, 364] width 209 height 27
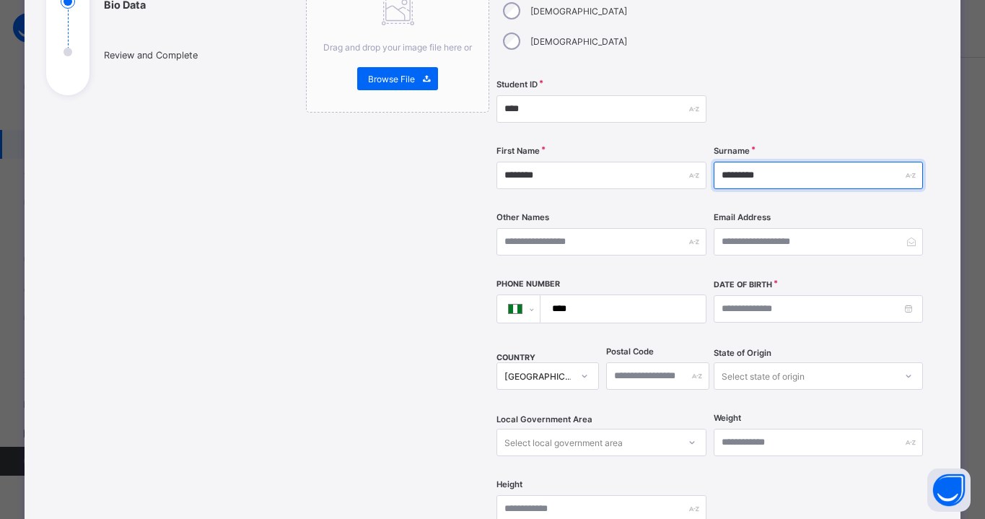
scroll to position [570, 0]
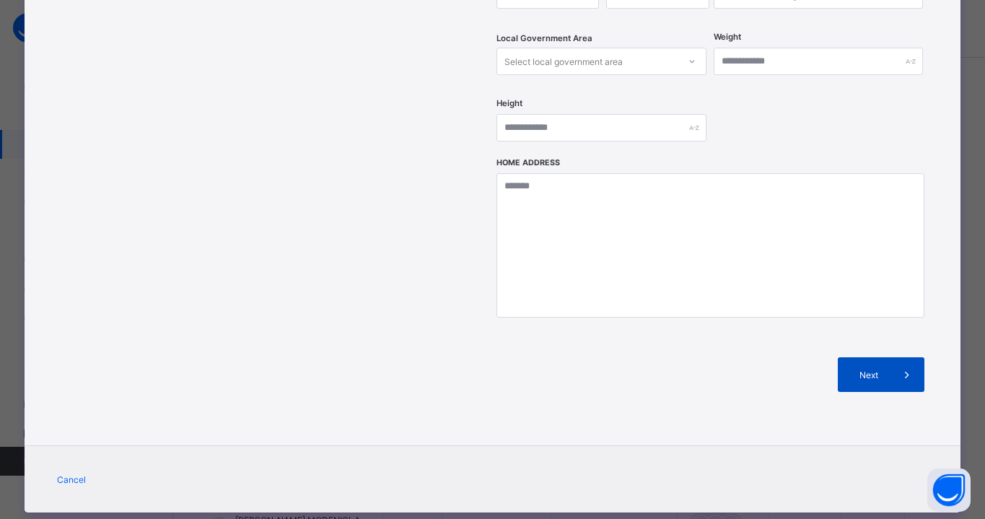
type input "*********"
click at [853, 357] on div "Next" at bounding box center [881, 374] width 87 height 35
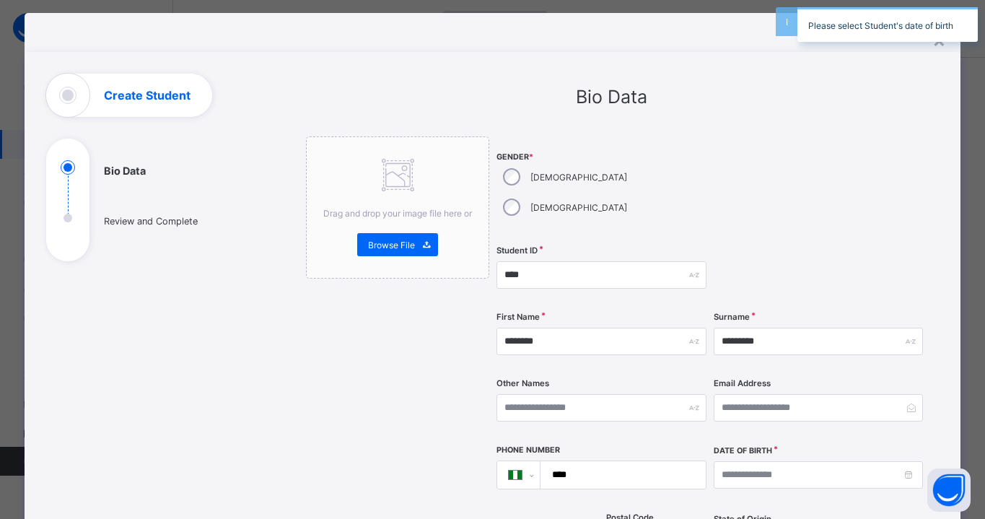
scroll to position [0, 0]
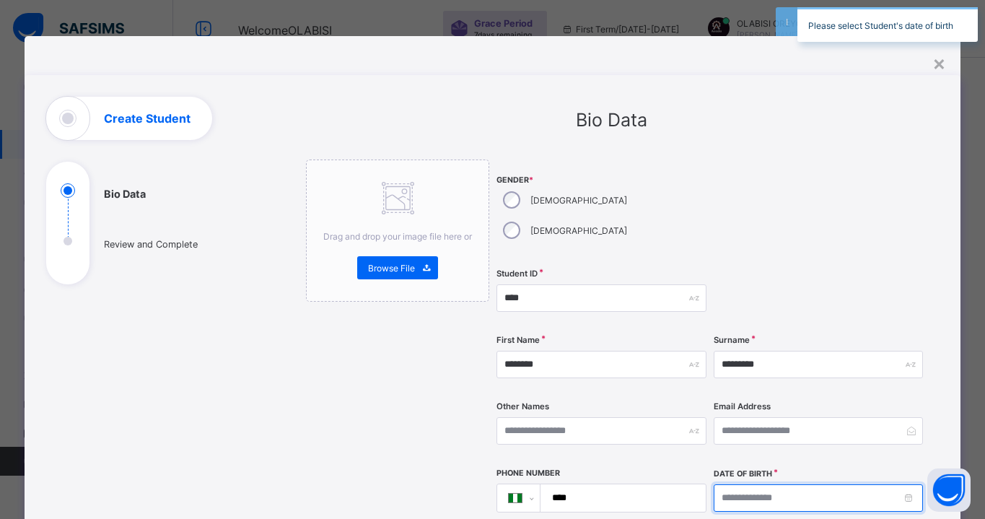
click at [785, 484] on input at bounding box center [818, 497] width 209 height 27
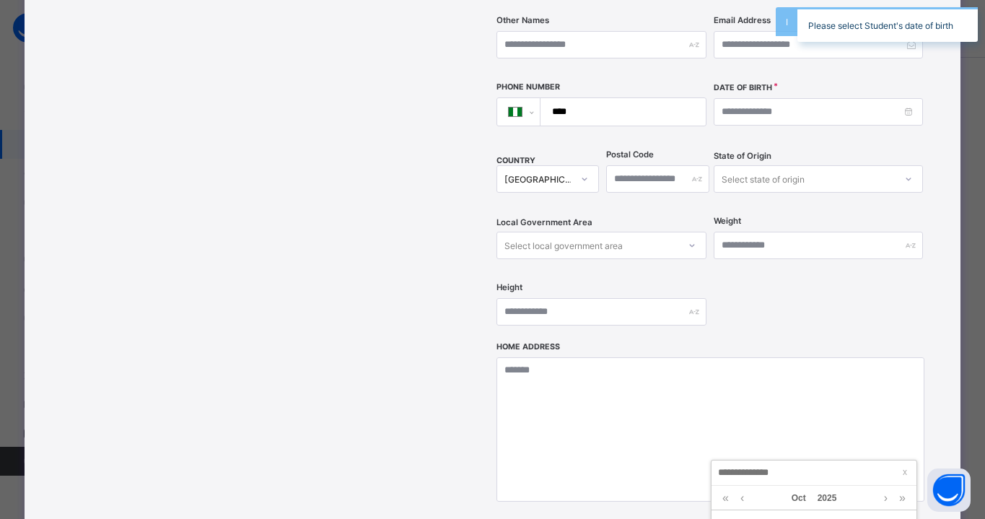
scroll to position [467, 0]
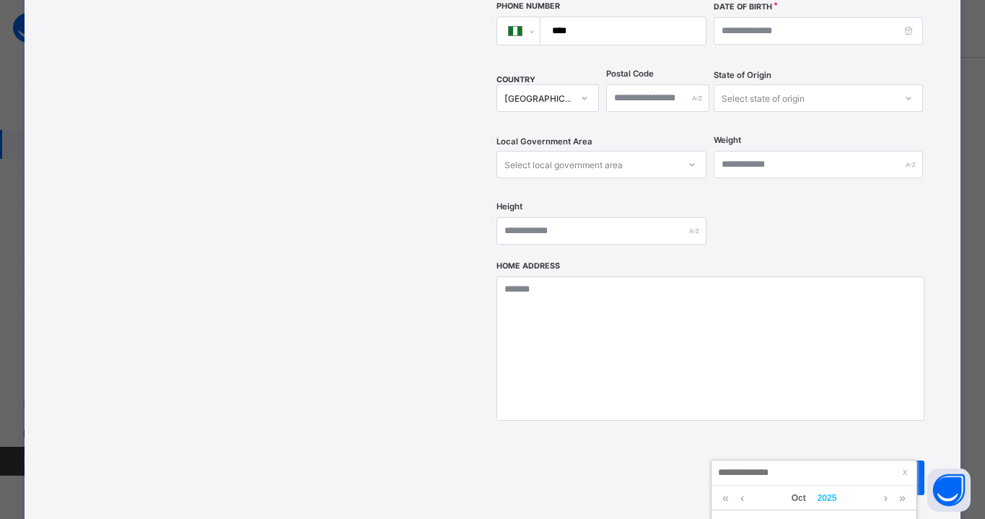
click at [813, 504] on link "2025" at bounding box center [827, 498] width 31 height 25
click at [717, 499] on link at bounding box center [722, 499] width 22 height 27
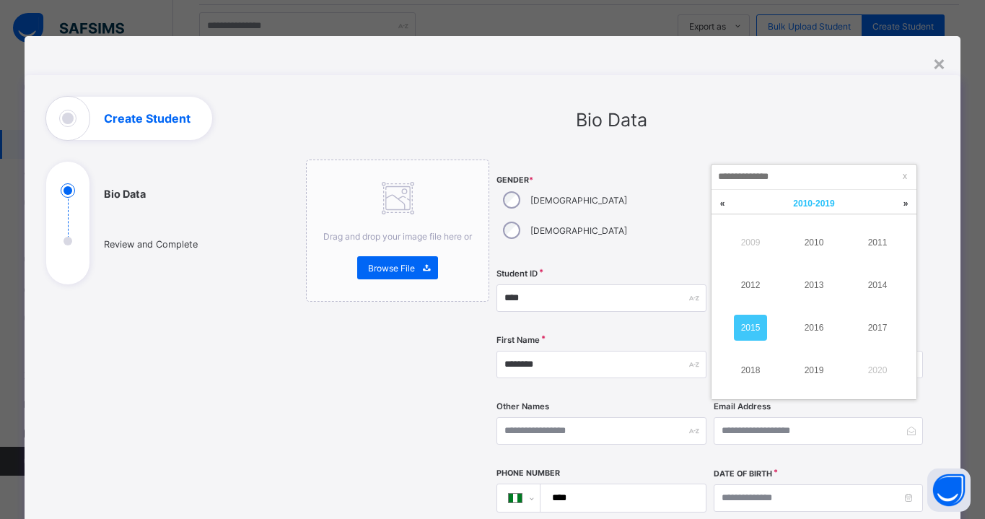
scroll to position [317, 0]
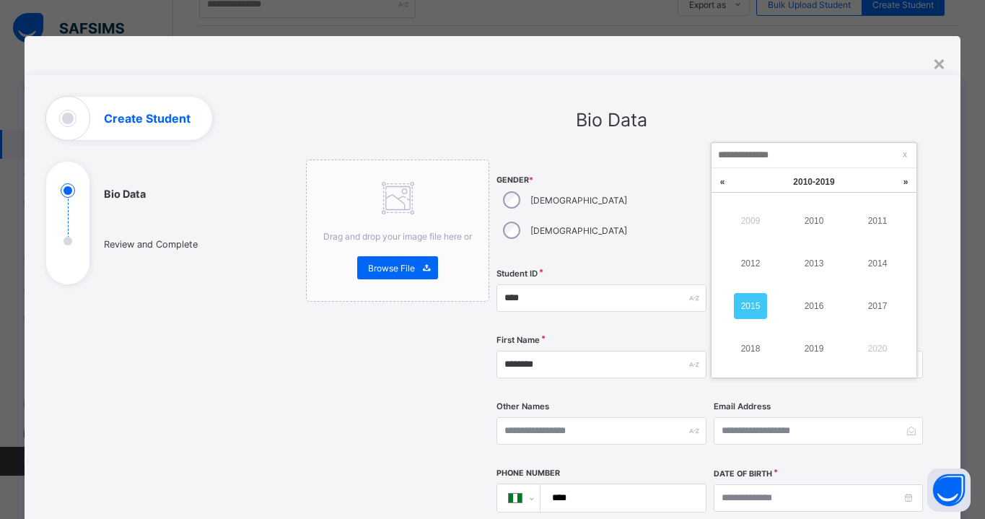
click at [750, 315] on link "2015" at bounding box center [750, 306] width 33 height 26
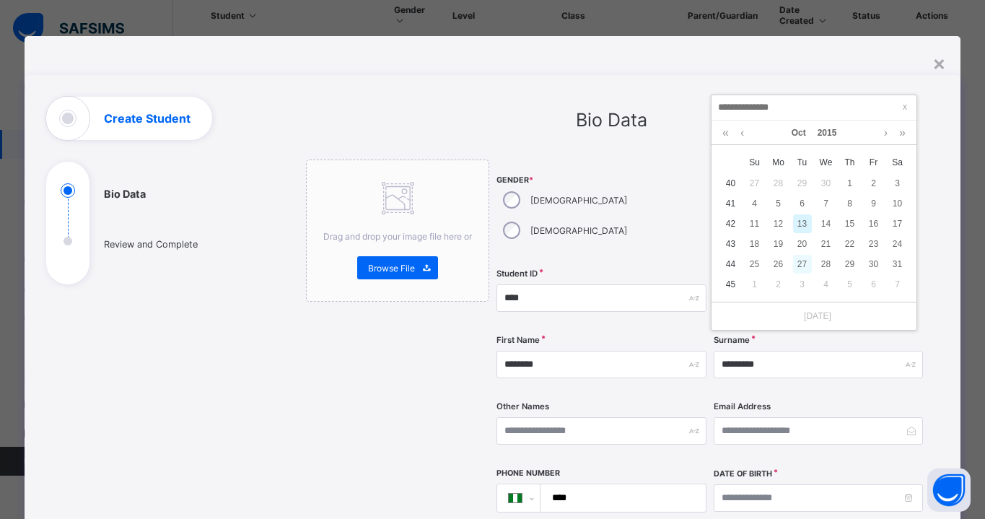
scroll to position [366, 0]
click at [799, 229] on div "13" at bounding box center [802, 223] width 19 height 19
type input "**********"
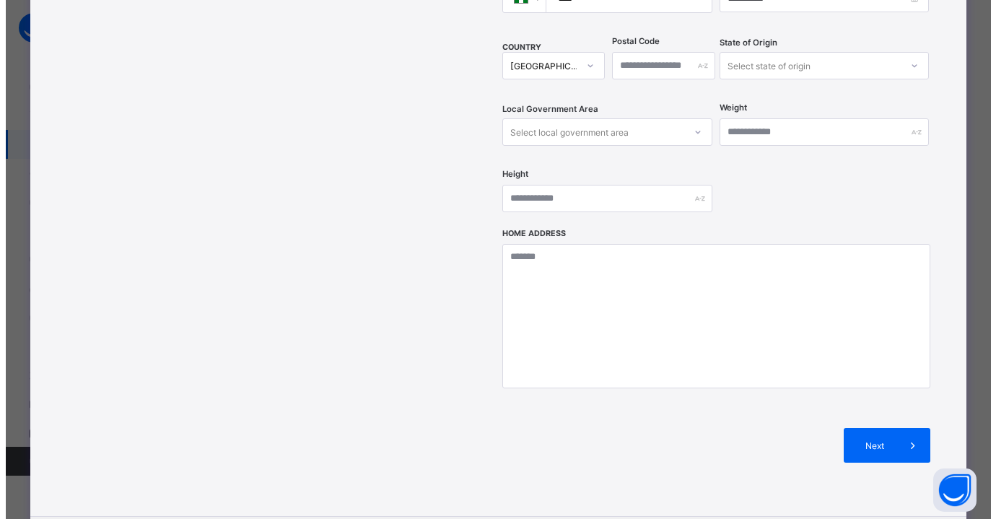
scroll to position [570, 0]
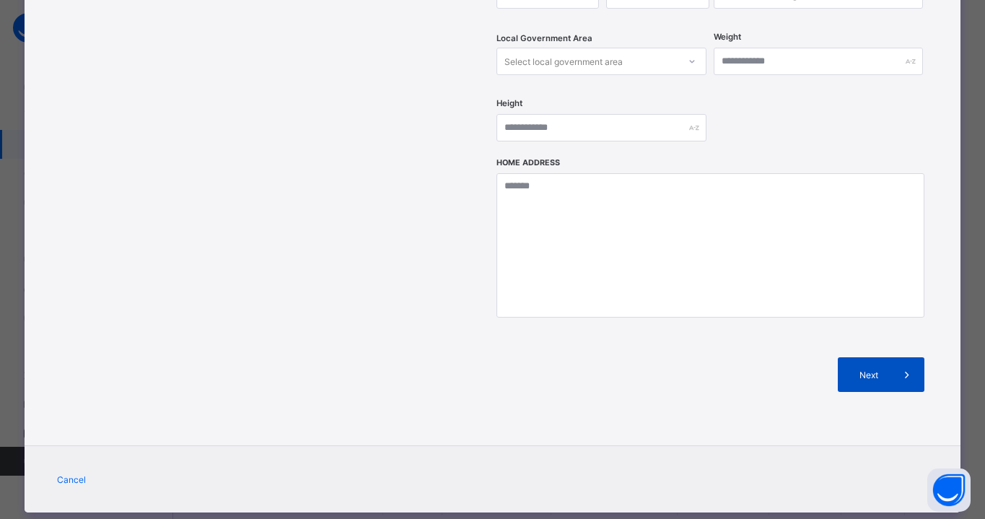
click at [862, 369] on span "Next" at bounding box center [869, 374] width 41 height 11
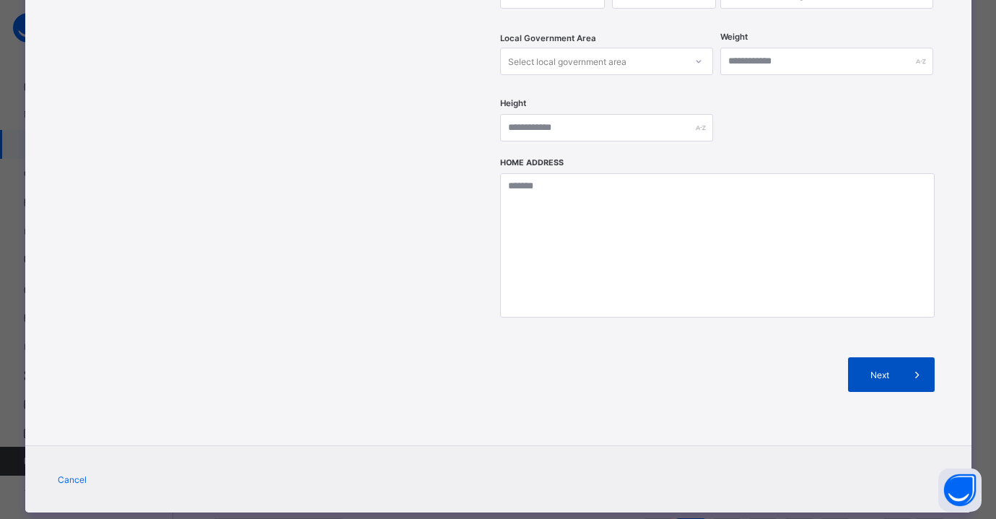
scroll to position [227, 0]
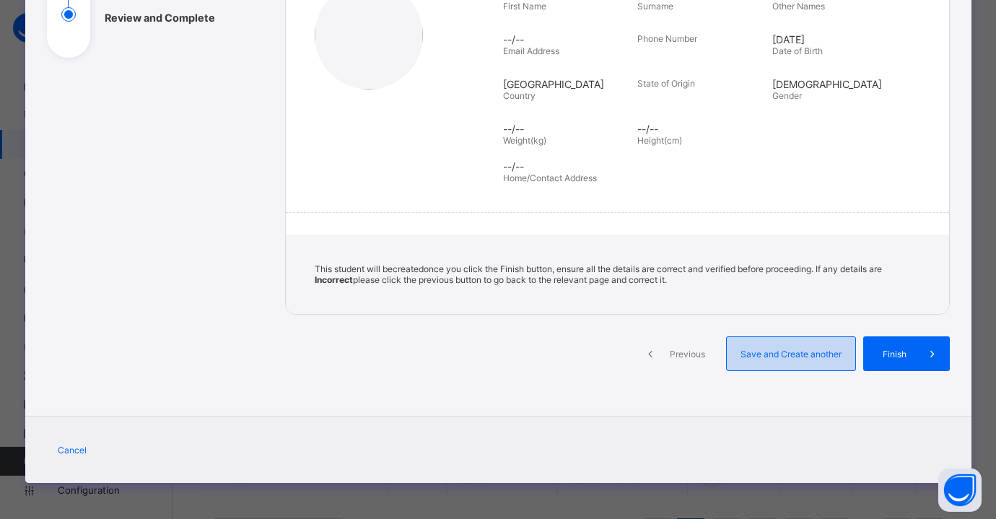
click at [810, 356] on span "Save and Create another" at bounding box center [790, 354] width 107 height 11
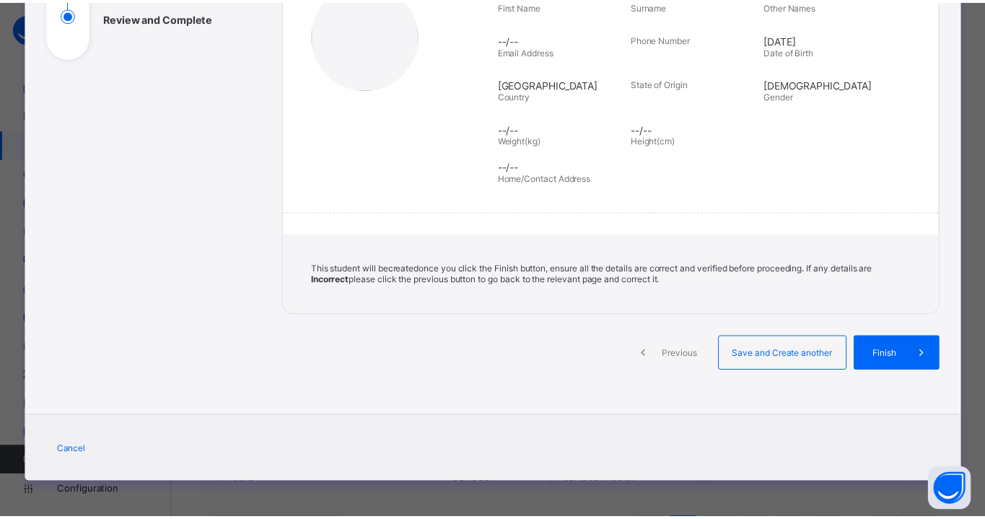
scroll to position [0, 0]
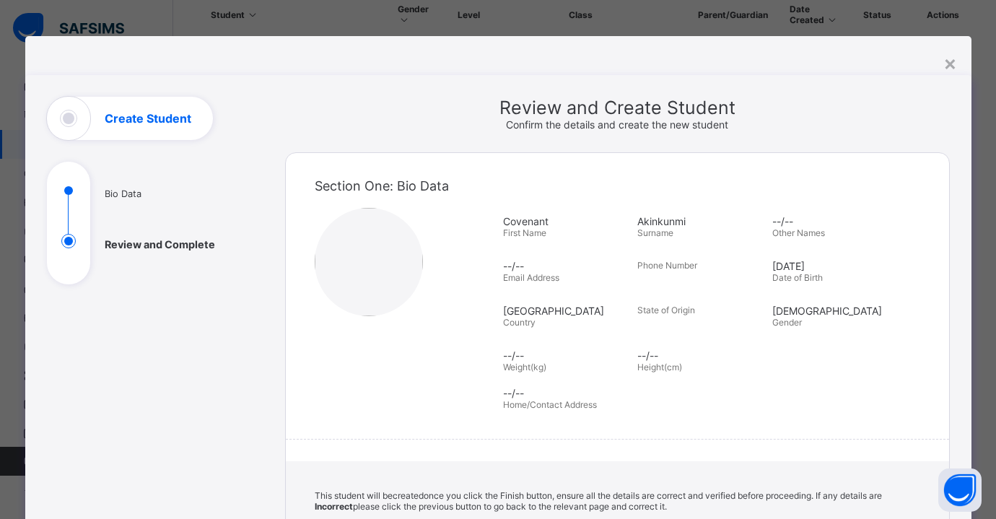
select select "**"
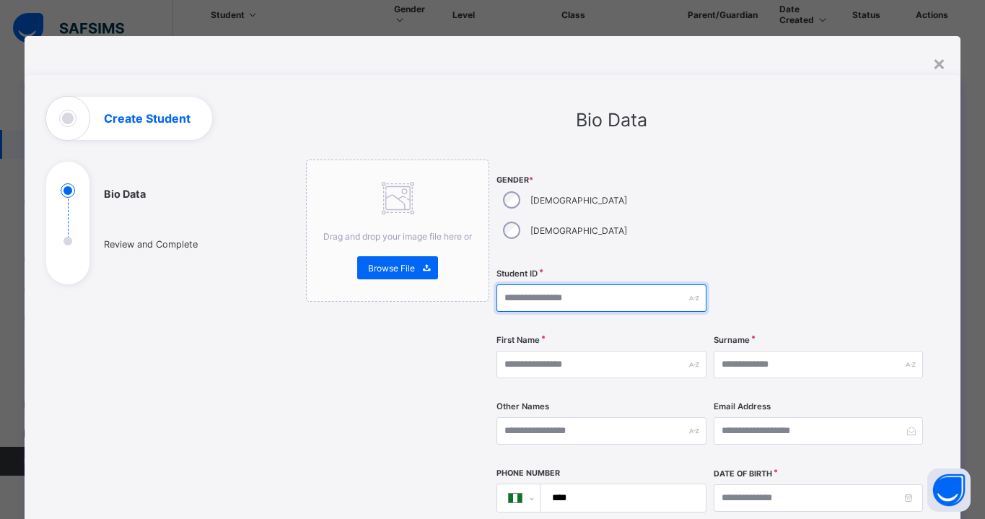
click at [555, 284] on input "text" at bounding box center [600, 297] width 209 height 27
type input "****"
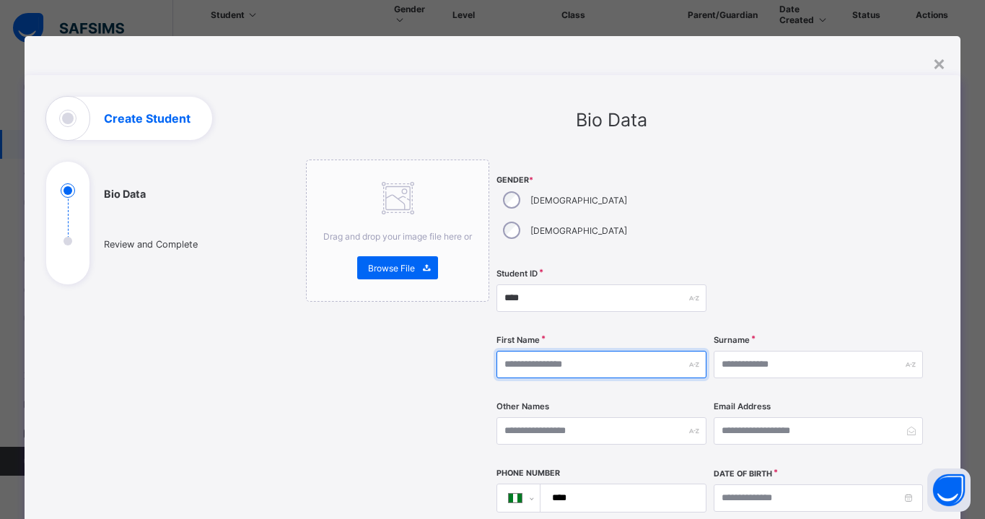
click at [606, 351] on input "text" at bounding box center [600, 364] width 209 height 27
type input "*"
type input "******"
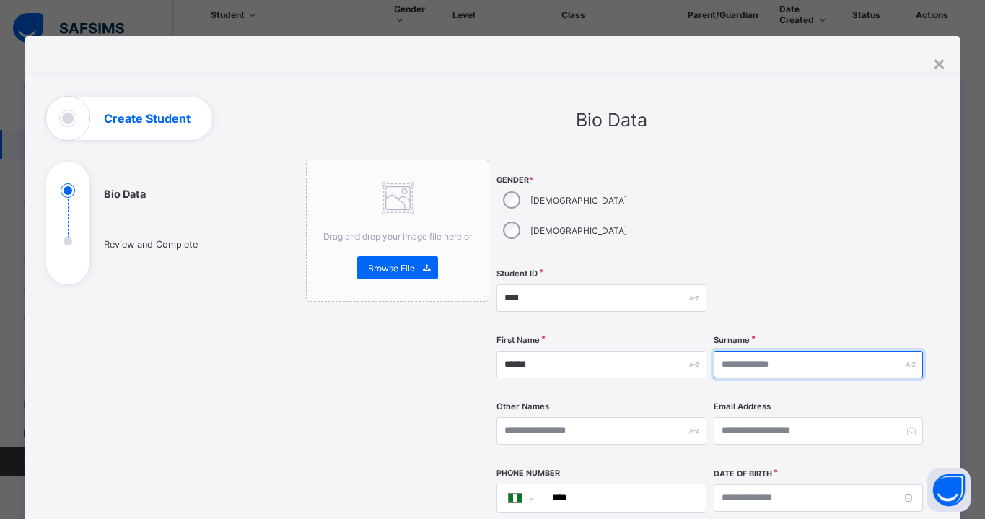
click at [795, 351] on input "text" at bounding box center [818, 364] width 209 height 27
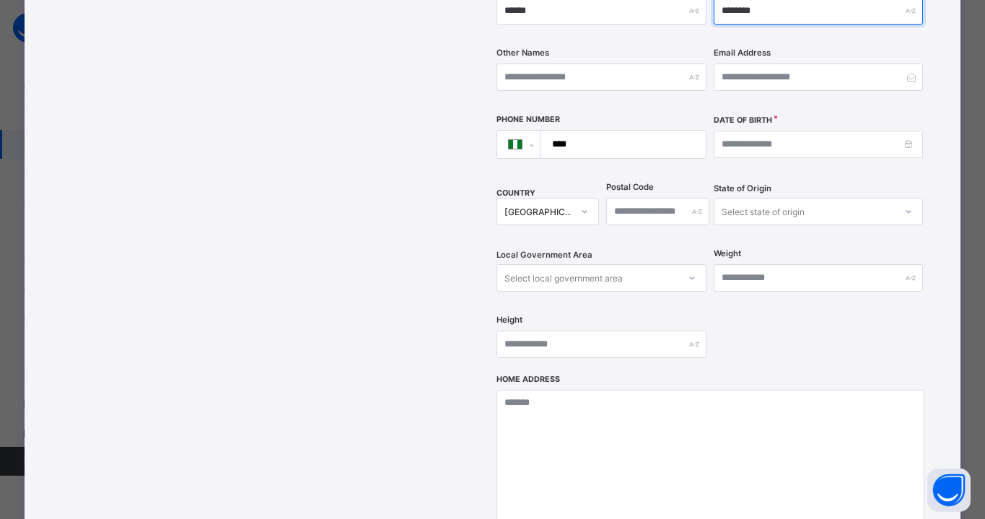
scroll to position [570, 0]
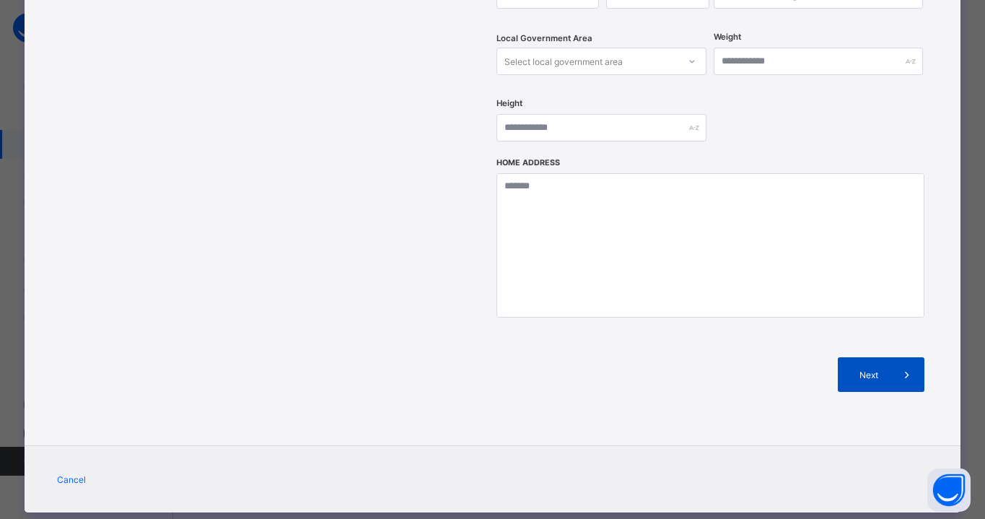
type input "********"
click at [860, 369] on span "Next" at bounding box center [869, 374] width 41 height 11
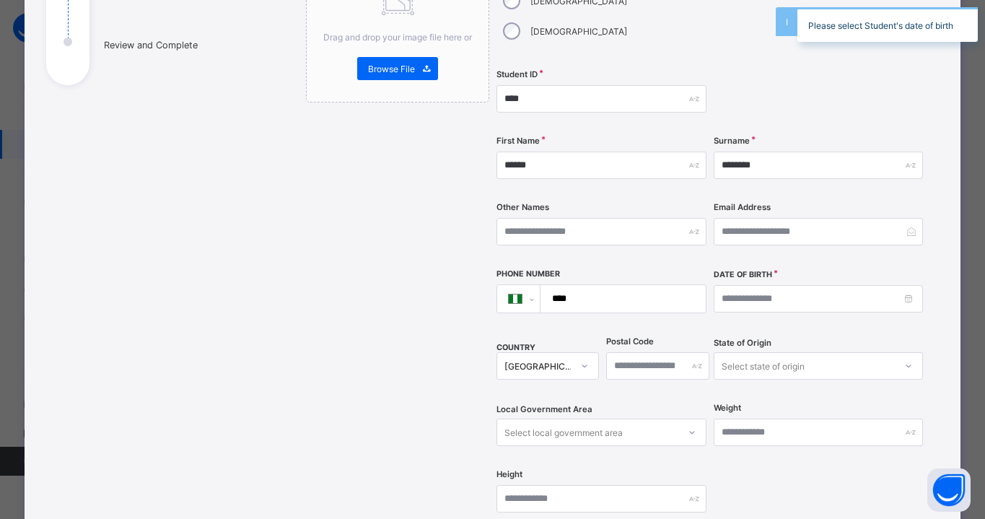
scroll to position [195, 0]
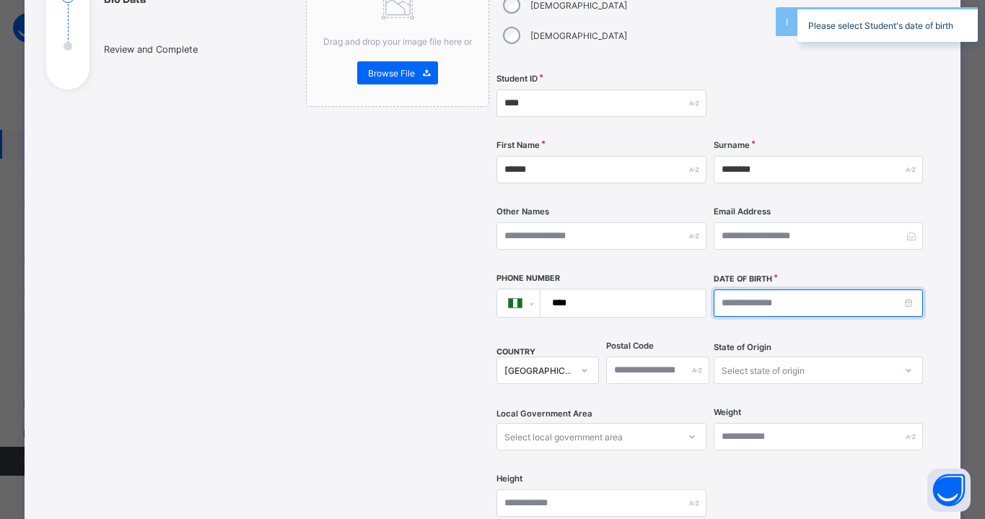
click at [730, 289] on input at bounding box center [818, 302] width 209 height 27
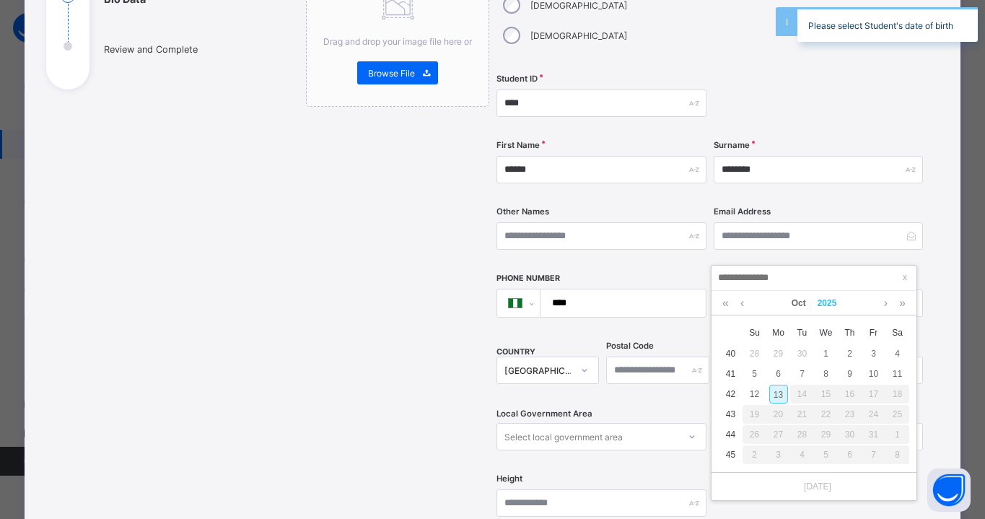
click at [830, 306] on link "2025" at bounding box center [827, 303] width 31 height 25
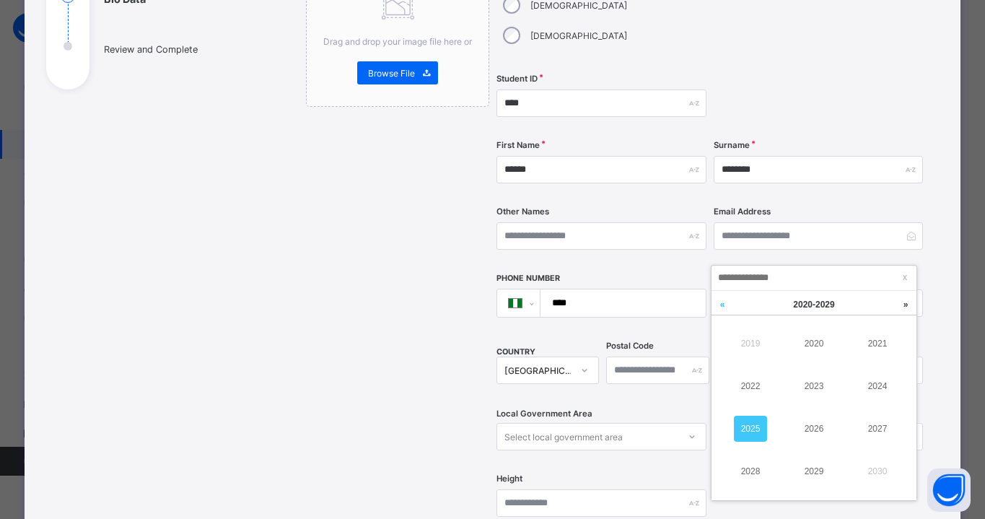
click at [727, 315] on link at bounding box center [722, 304] width 22 height 27
click at [745, 418] on link "2015" at bounding box center [750, 429] width 33 height 26
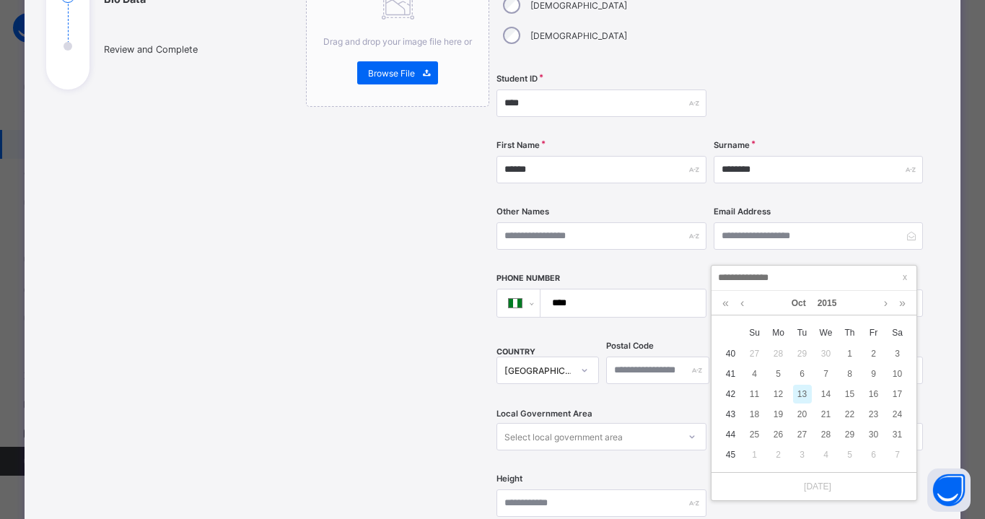
click at [796, 394] on div "13" at bounding box center [802, 394] width 19 height 19
type input "**********"
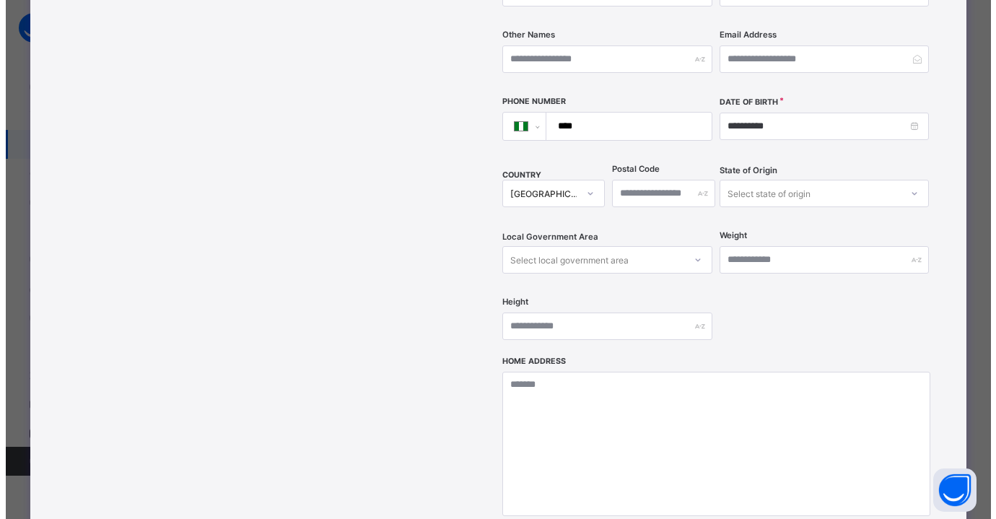
scroll to position [570, 0]
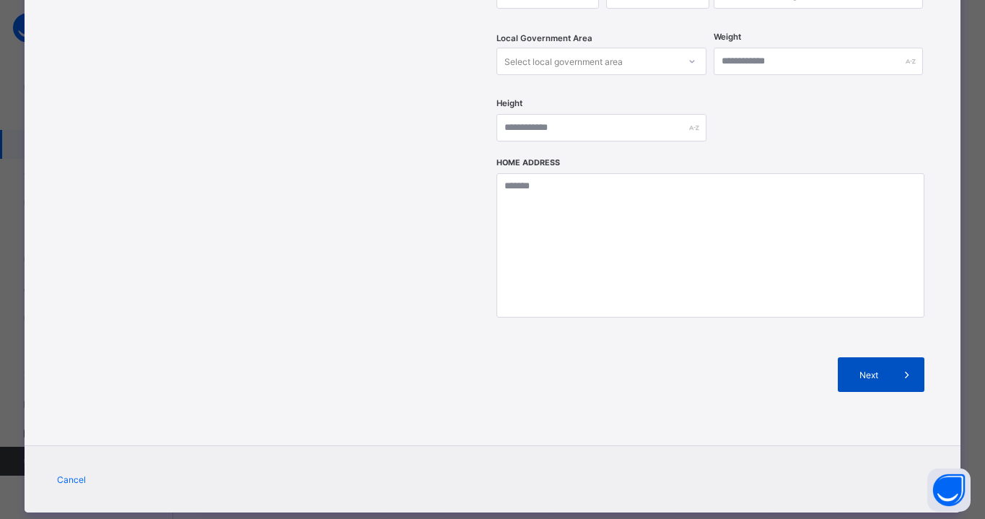
click at [864, 359] on div "Next" at bounding box center [881, 374] width 87 height 35
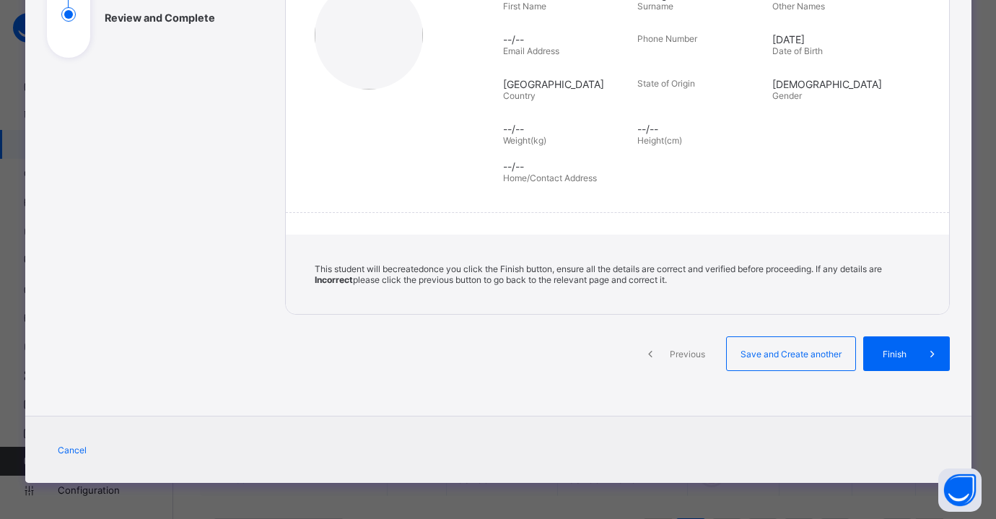
scroll to position [227, 0]
click at [817, 360] on div "Save and Create another" at bounding box center [791, 353] width 130 height 35
select select "**"
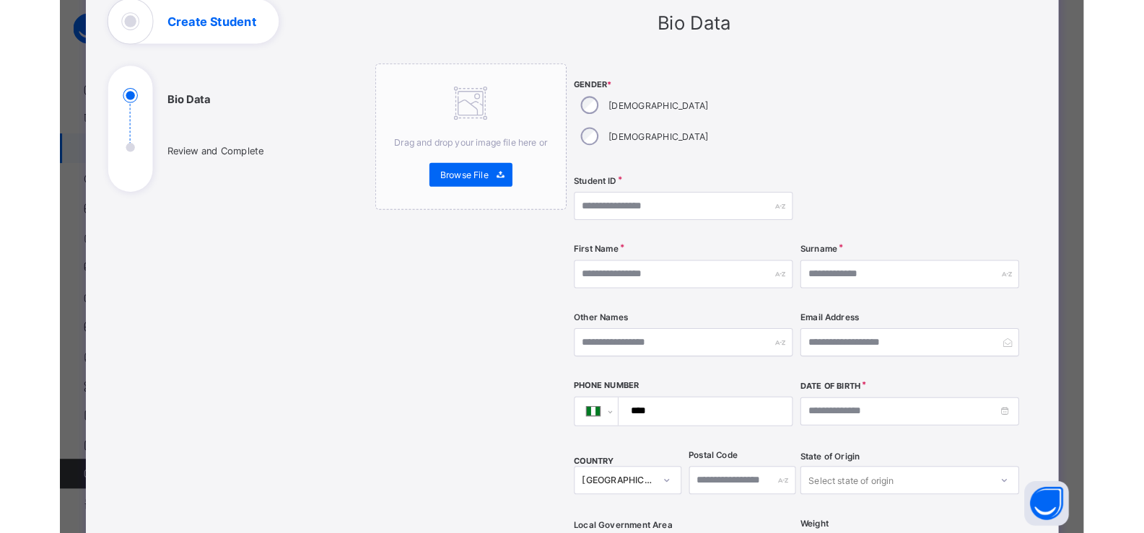
scroll to position [22, 0]
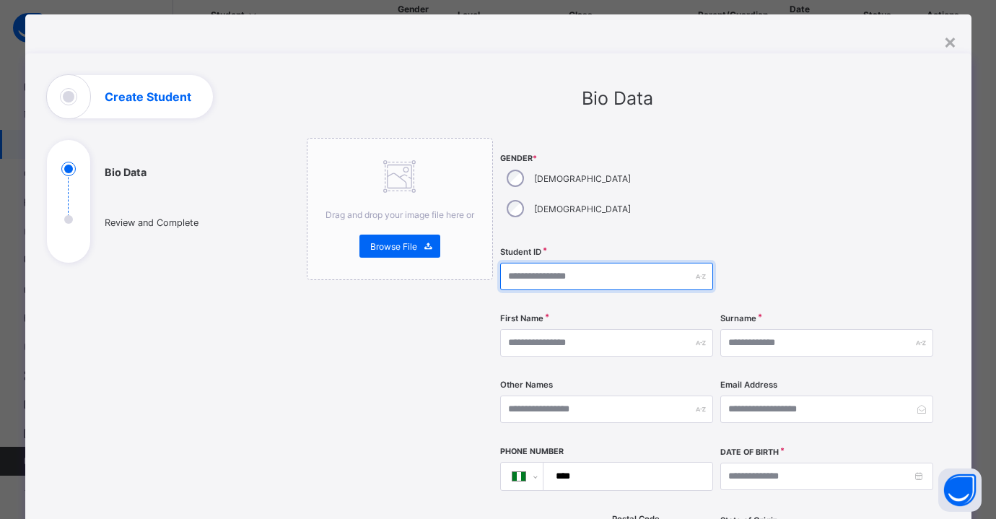
click at [561, 263] on input "text" at bounding box center [606, 276] width 213 height 27
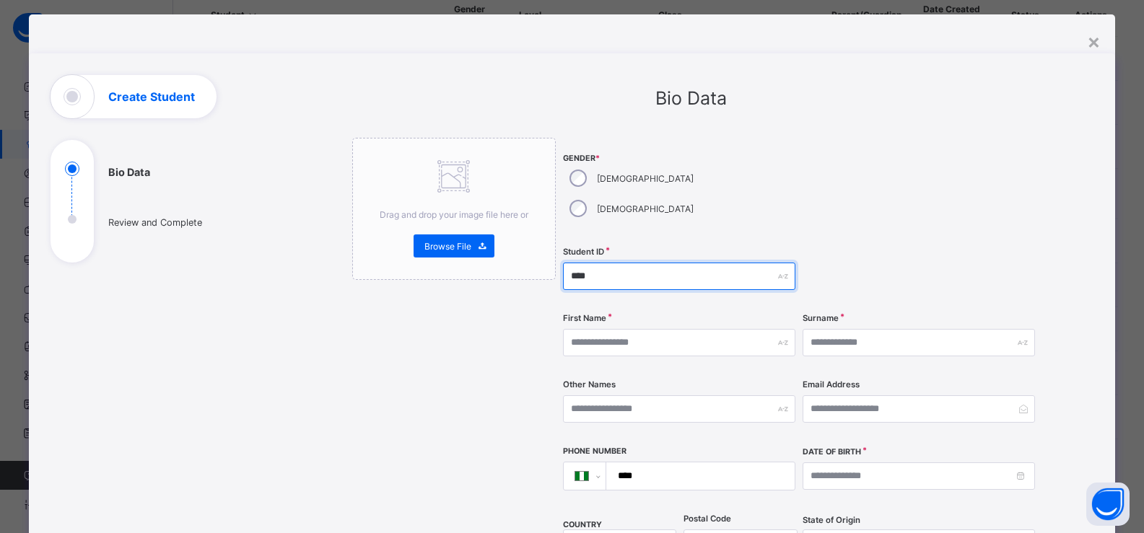
type input "****"
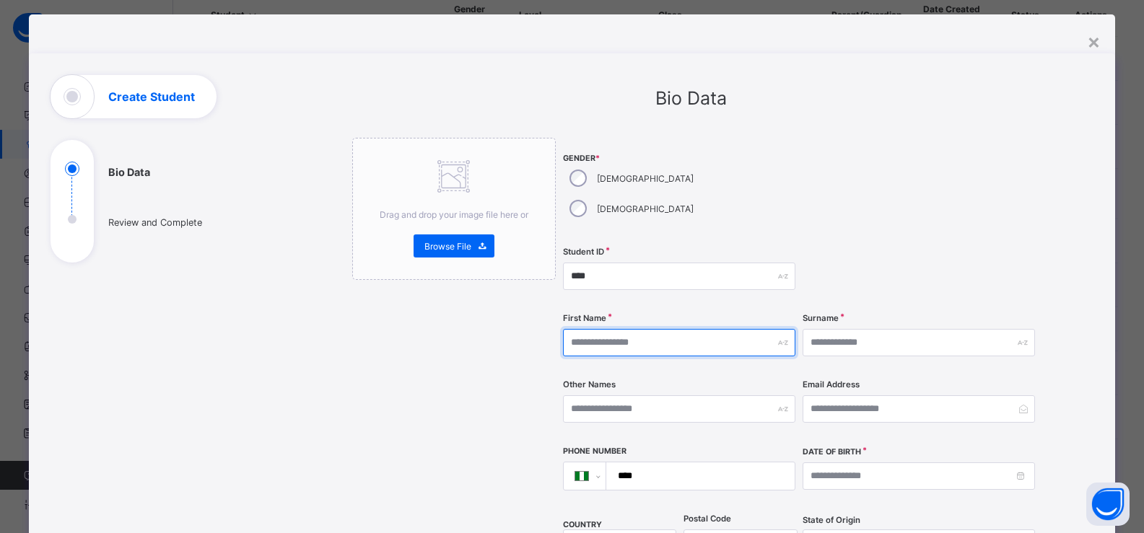
click at [634, 329] on input "text" at bounding box center [679, 342] width 232 height 27
type input "*"
type input "******"
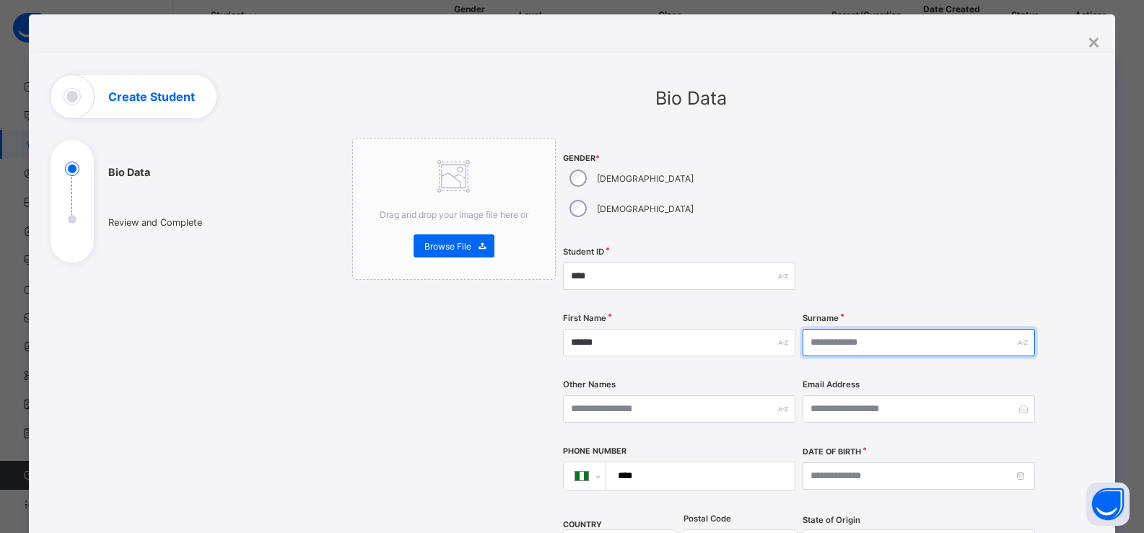
click at [884, 329] on input "text" at bounding box center [918, 342] width 232 height 27
type input "**********"
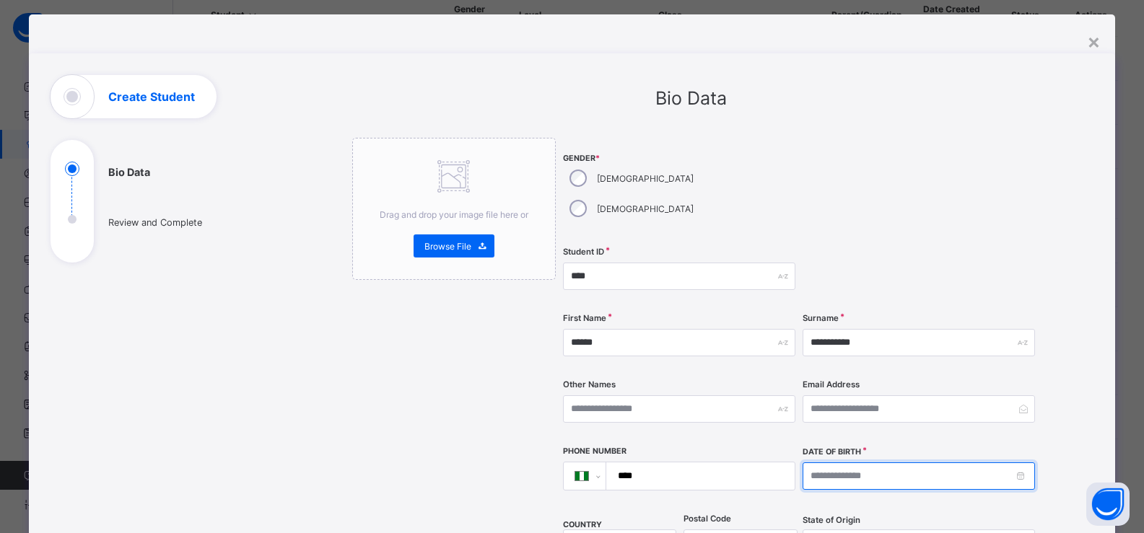
click at [838, 463] on input at bounding box center [918, 476] width 232 height 27
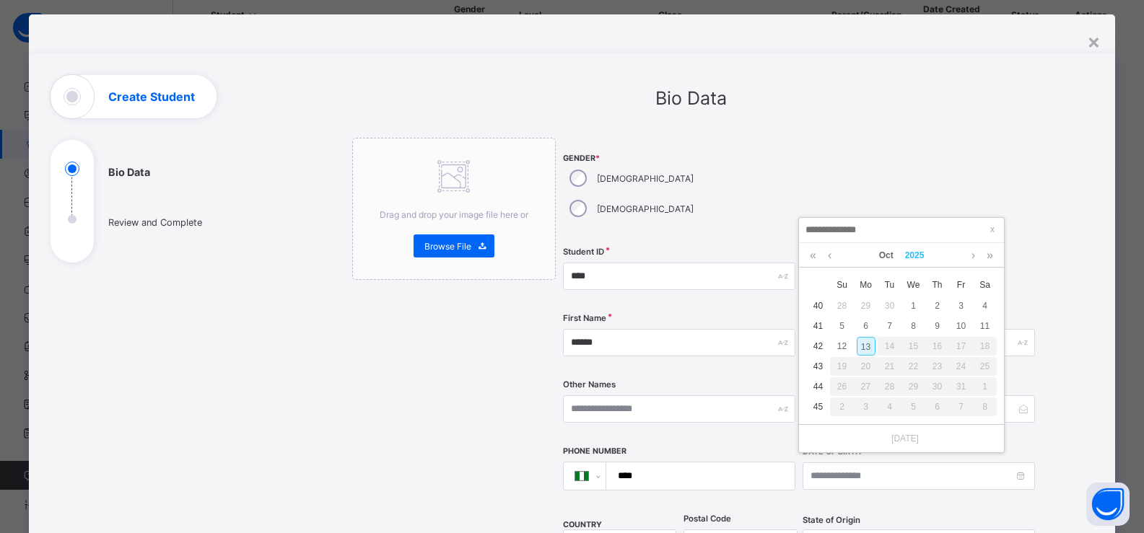
click at [916, 265] on link "2025" at bounding box center [914, 255] width 31 height 25
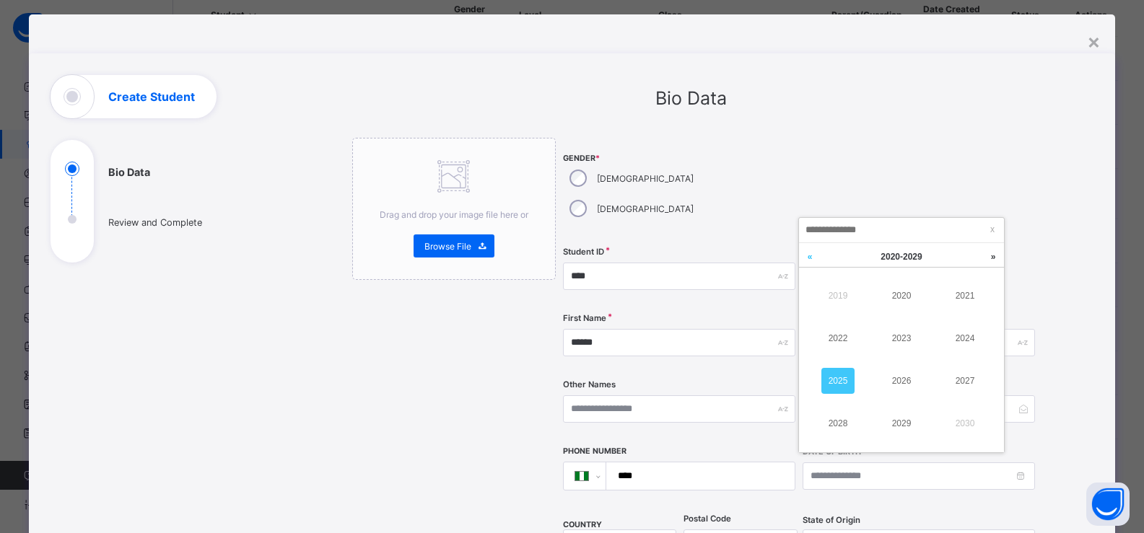
click at [814, 266] on link at bounding box center [810, 256] width 22 height 27
click at [841, 374] on link "2015" at bounding box center [837, 381] width 33 height 26
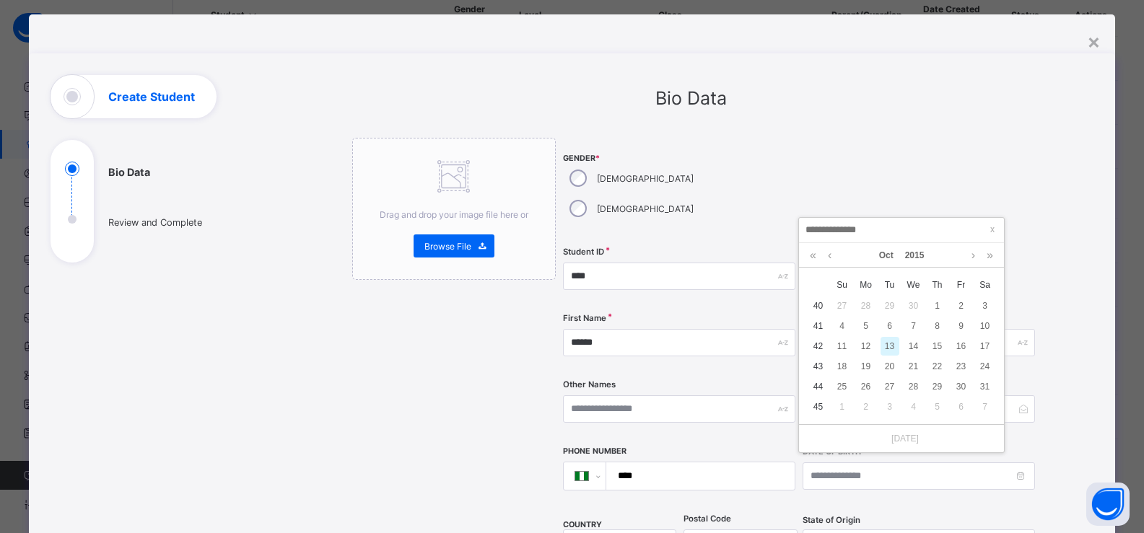
click at [893, 343] on div "13" at bounding box center [889, 346] width 19 height 19
type input "**********"
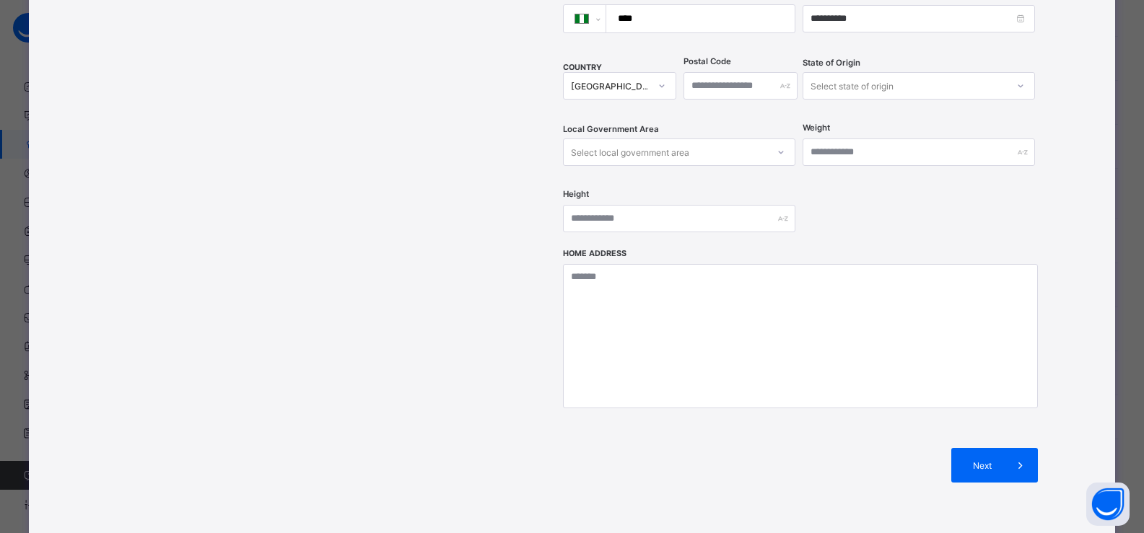
scroll to position [556, 0]
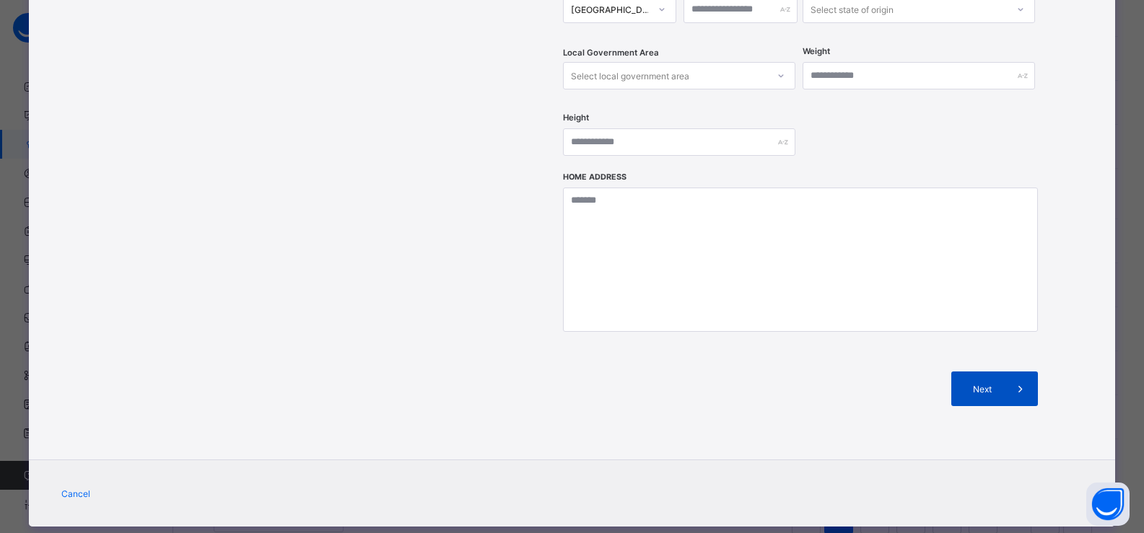
click at [967, 384] on span "Next" at bounding box center [982, 389] width 41 height 11
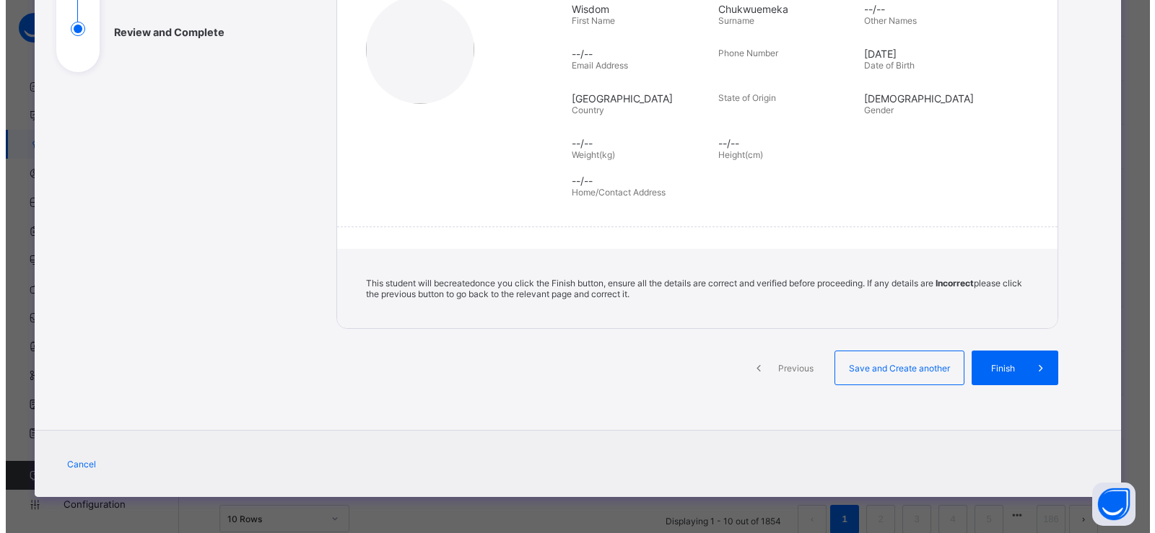
scroll to position [212, 0]
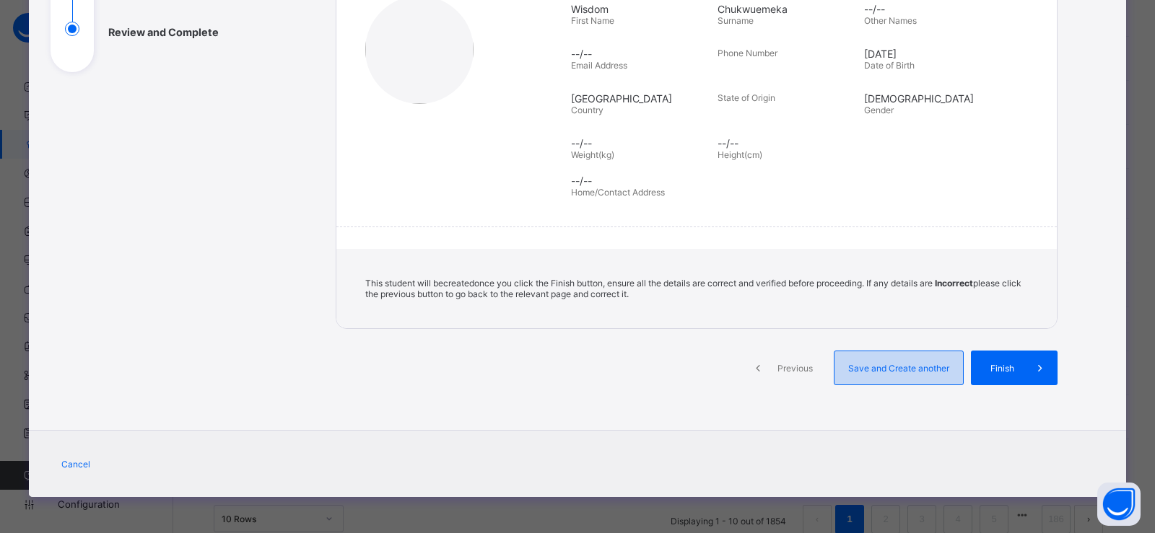
click at [893, 367] on span "Save and Create another" at bounding box center [898, 368] width 107 height 11
select select "**"
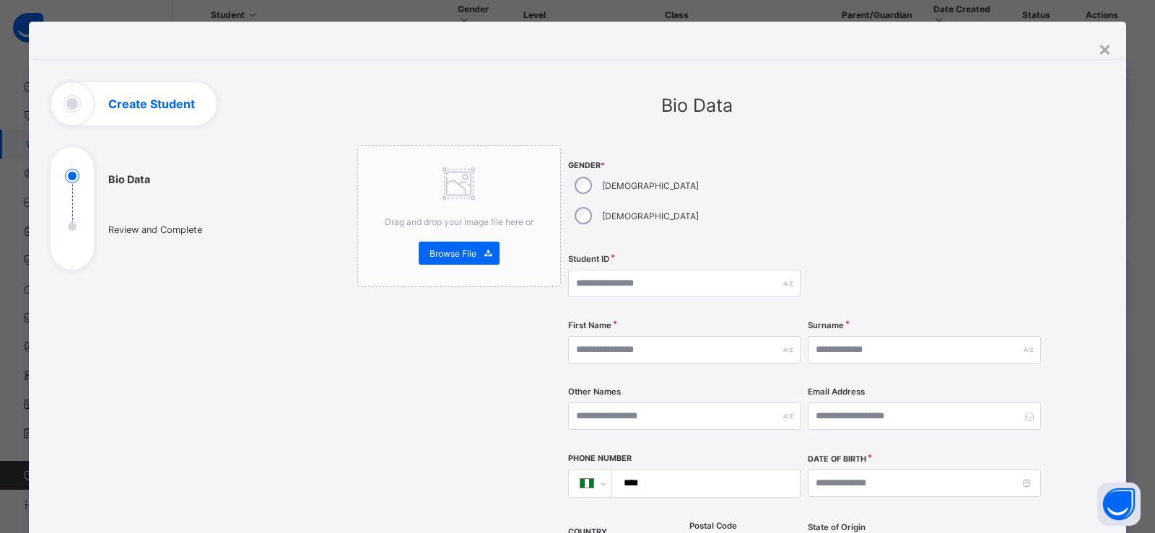
scroll to position [0, 0]
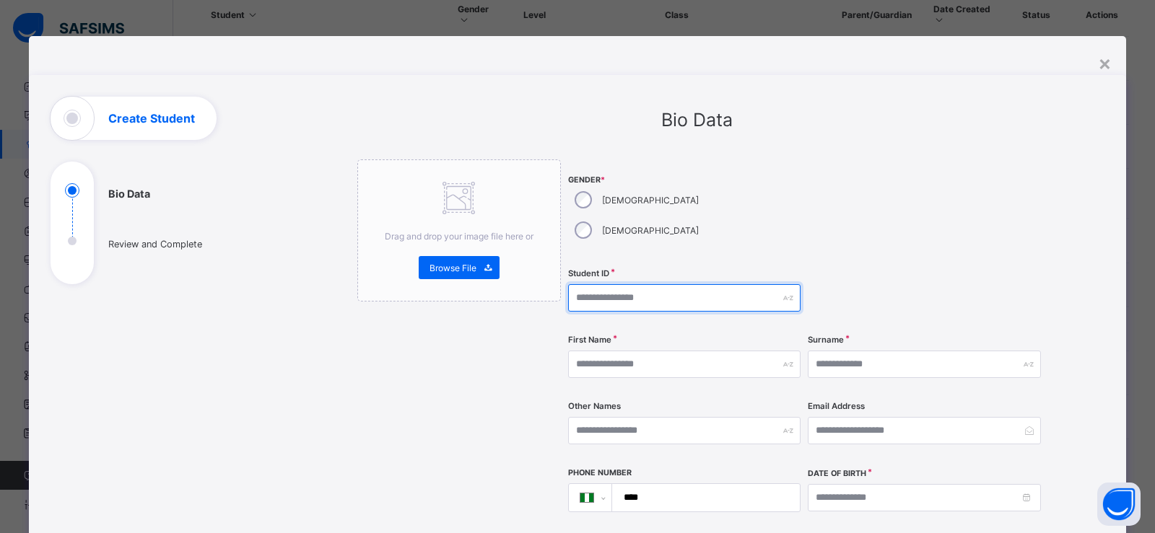
click at [675, 284] on input "text" at bounding box center [684, 297] width 232 height 27
type input "****"
click at [634, 215] on div "Female" at bounding box center [635, 230] width 134 height 30
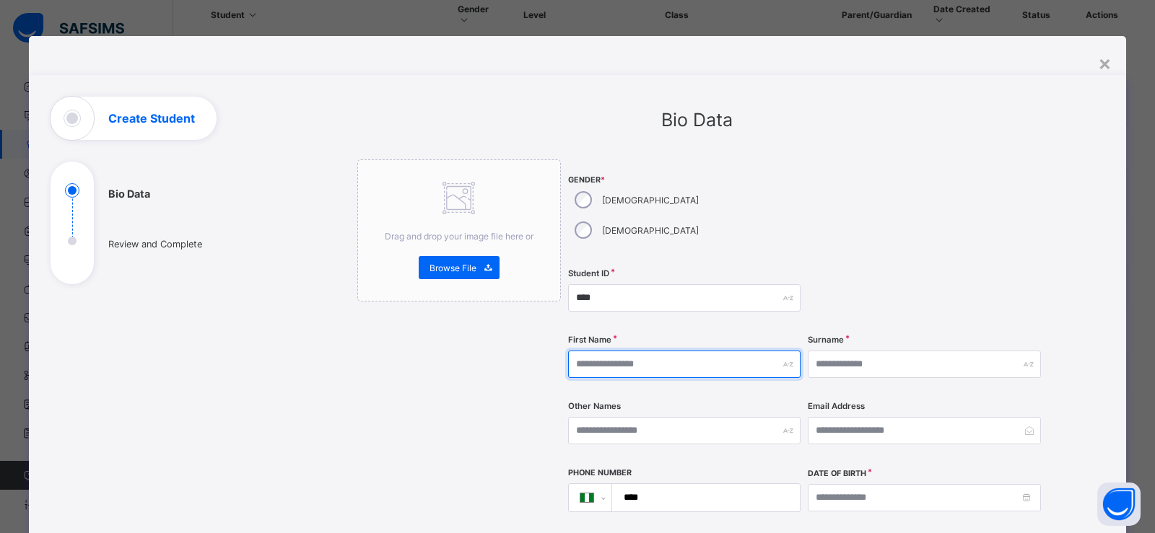
click at [696, 351] on input "text" at bounding box center [684, 364] width 232 height 27
type input "*"
type input "*****"
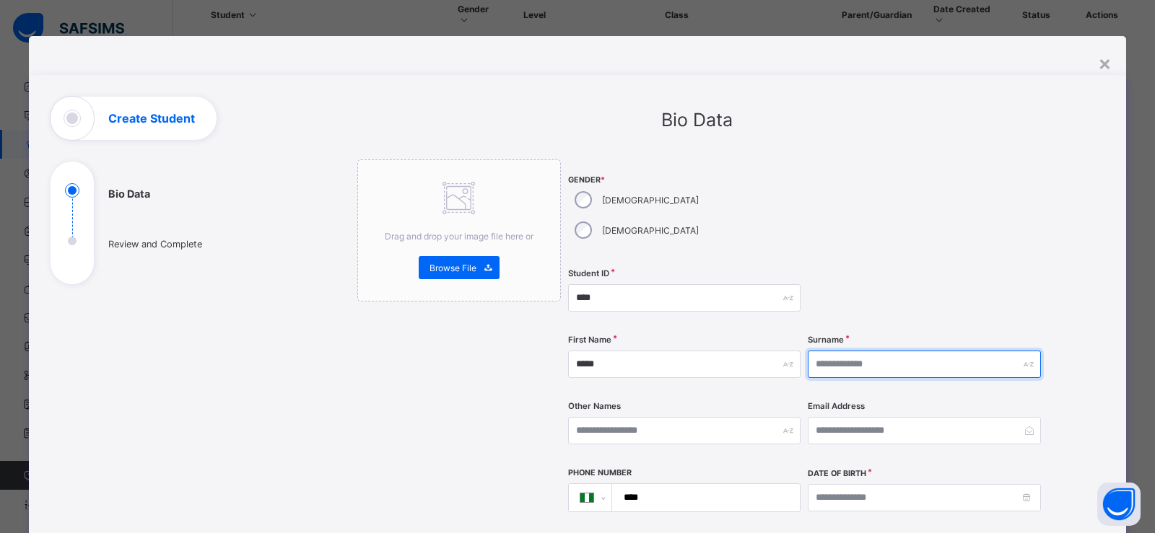
click at [826, 351] on input "text" at bounding box center [923, 364] width 232 height 27
type input "******"
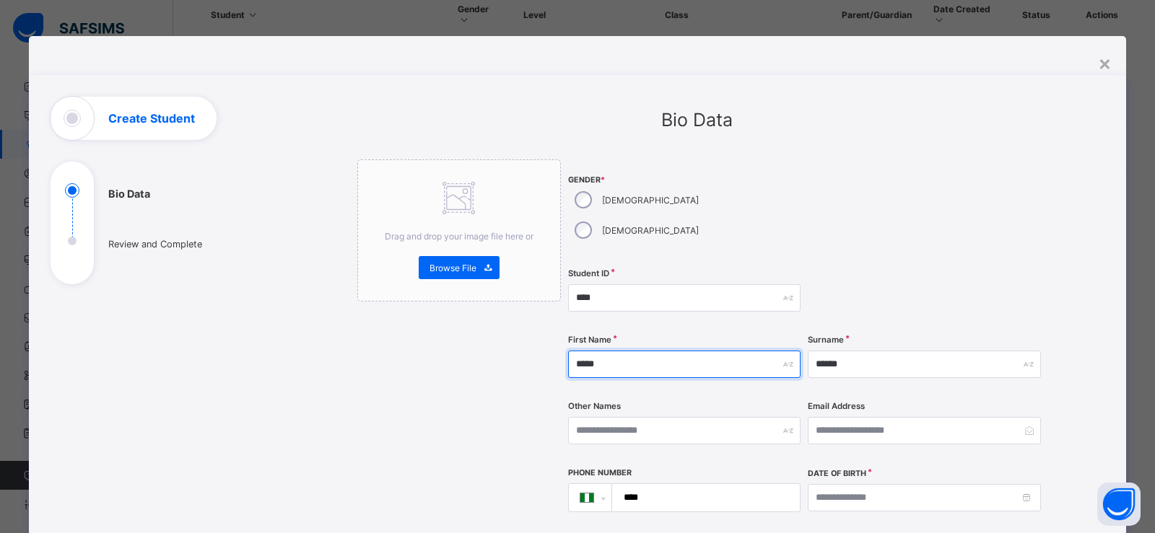
drag, startPoint x: 647, startPoint y: 345, endPoint x: 572, endPoint y: 352, distance: 74.7
click at [572, 352] on div "First Name *****" at bounding box center [684, 364] width 232 height 59
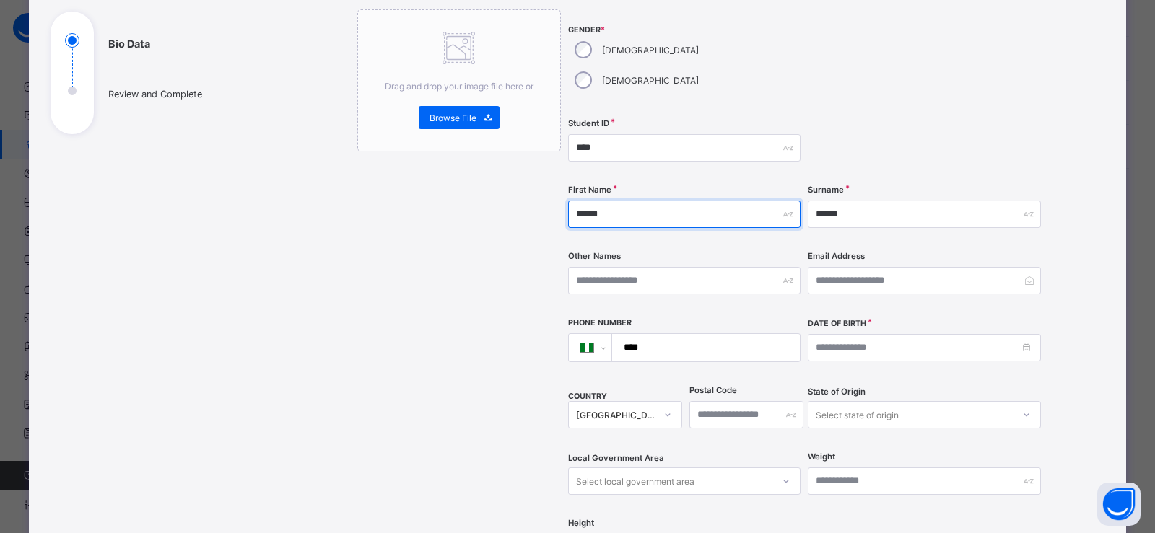
scroll to position [159, 0]
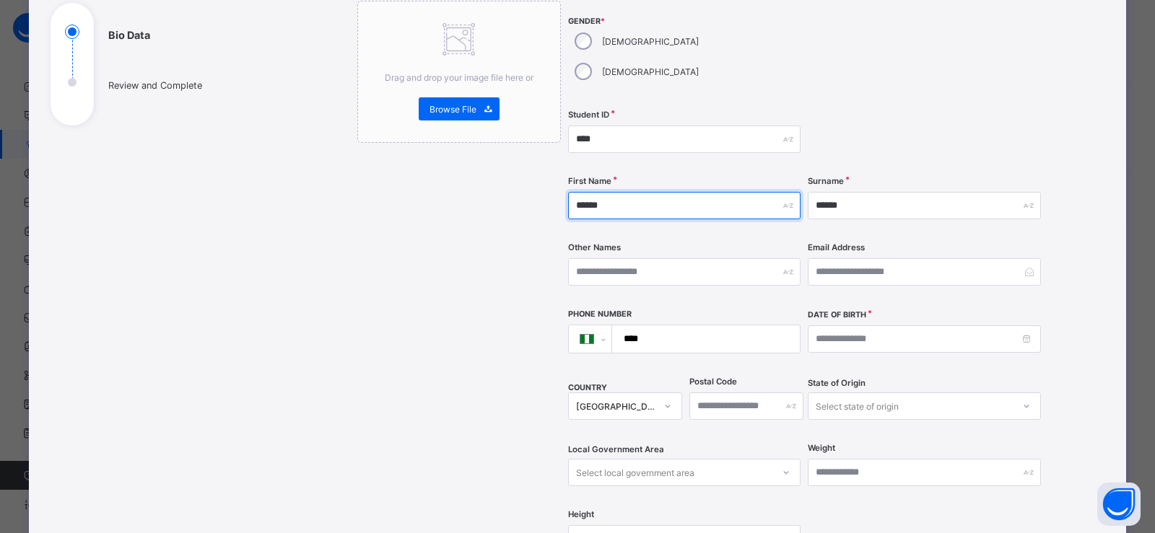
type input "******"
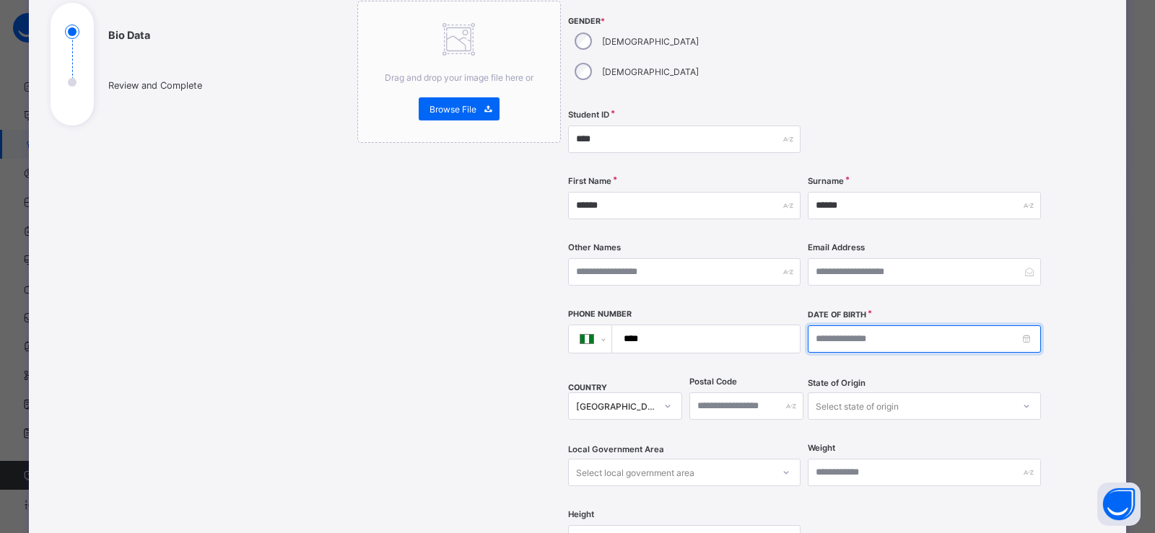
click at [856, 325] on input at bounding box center [923, 338] width 232 height 27
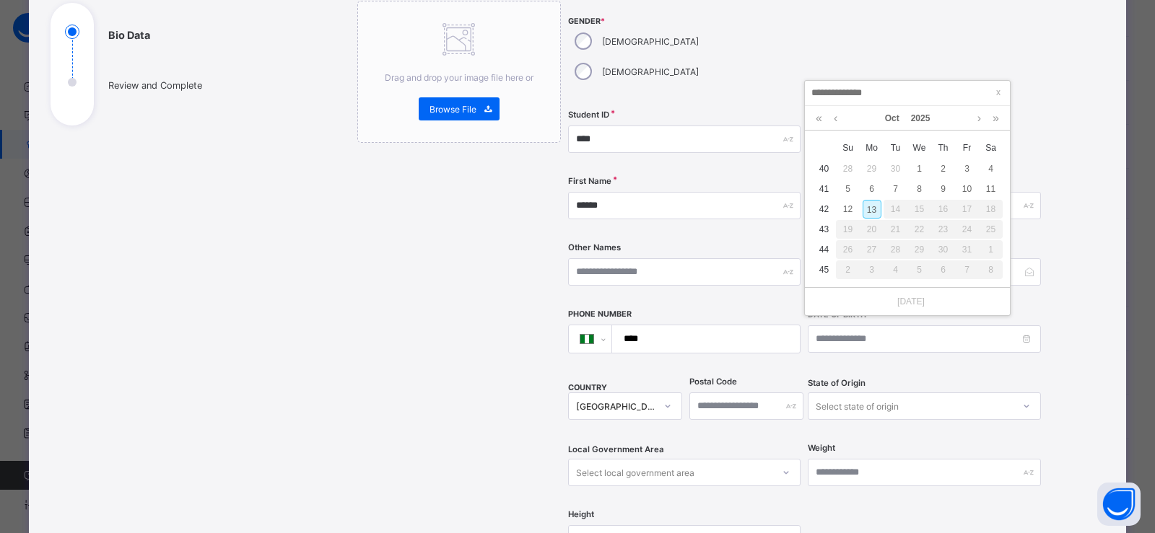
click at [871, 209] on div "13" at bounding box center [871, 209] width 19 height 19
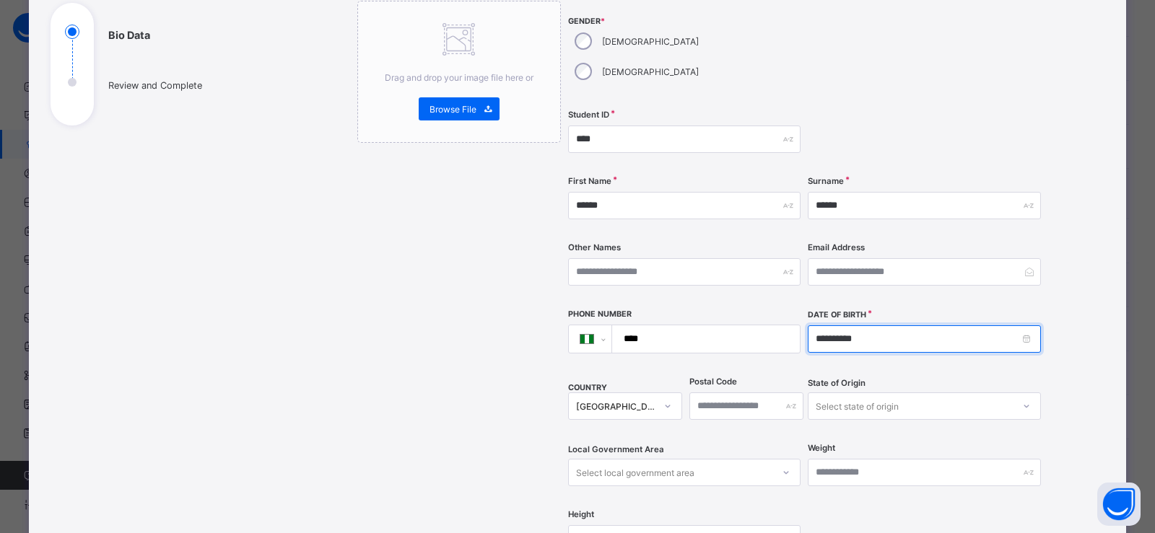
click at [849, 325] on input "**********" at bounding box center [923, 338] width 232 height 27
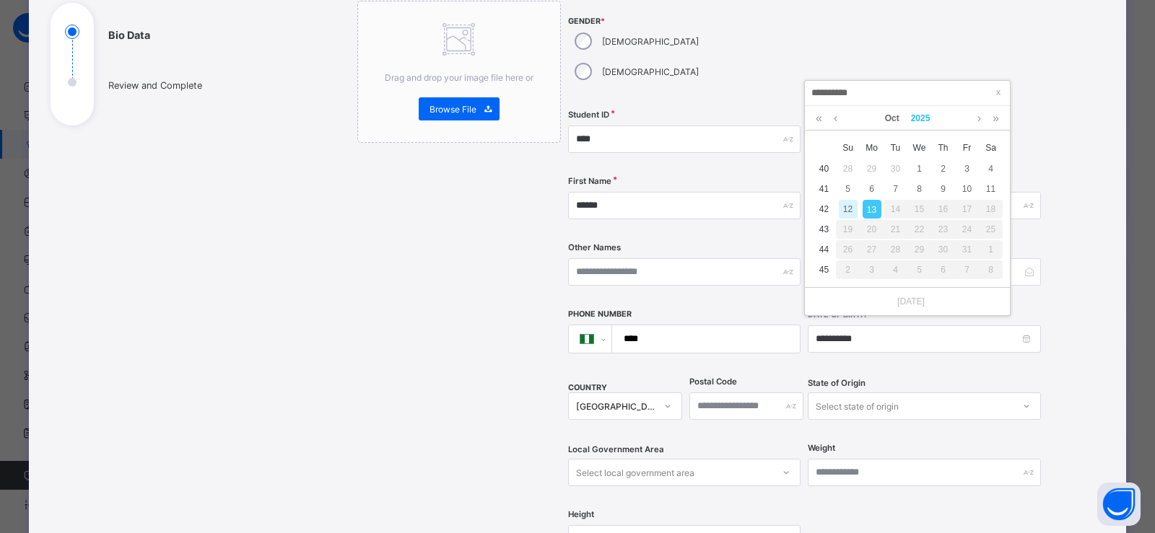
click at [909, 115] on link "2025" at bounding box center [920, 118] width 31 height 25
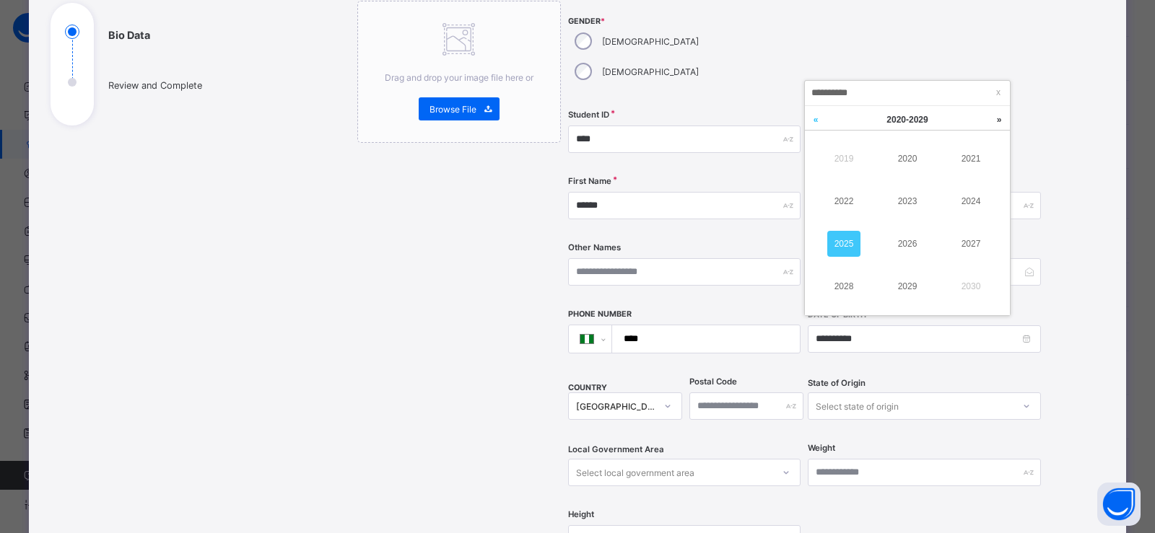
click at [813, 126] on link at bounding box center [816, 119] width 22 height 27
click at [844, 245] on link "2015" at bounding box center [843, 244] width 33 height 26
click at [887, 201] on div "13" at bounding box center [895, 209] width 19 height 19
type input "**********"
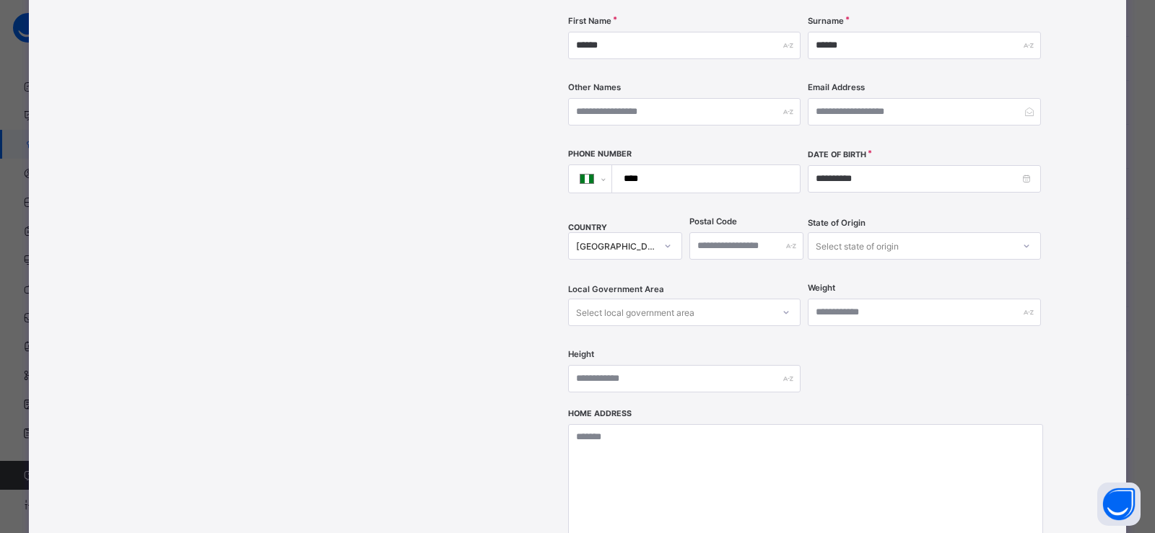
scroll to position [556, 0]
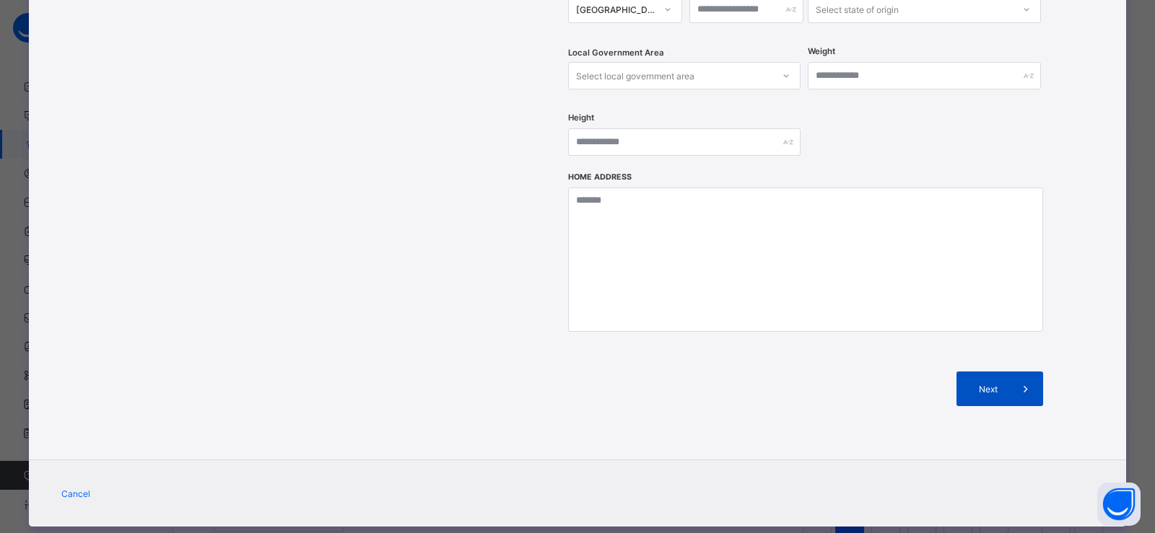
click at [968, 372] on div "Next" at bounding box center [999, 389] width 87 height 35
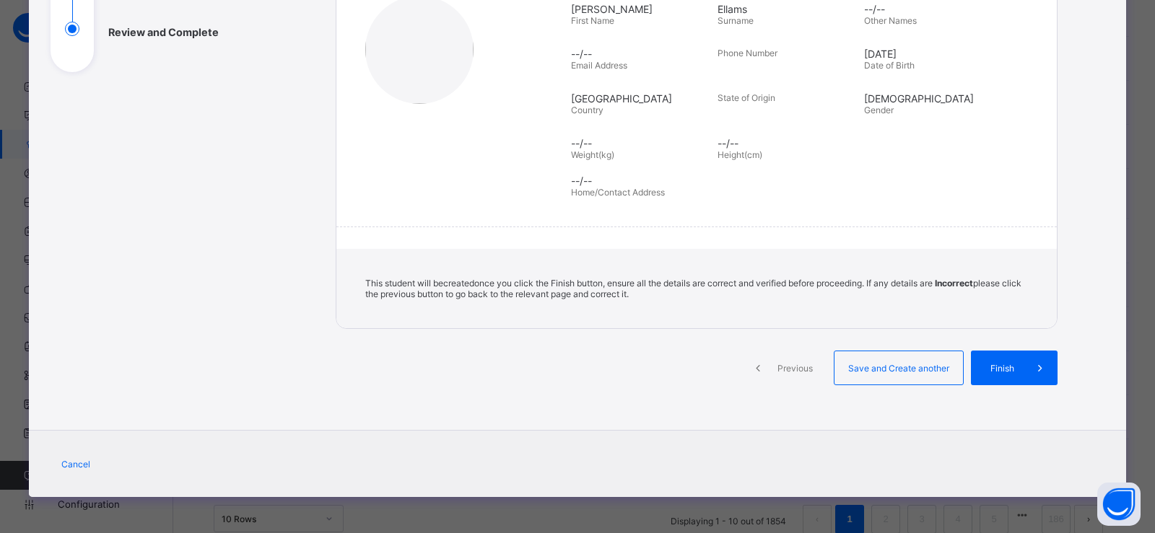
scroll to position [212, 0]
click at [893, 369] on span "Save and Create another" at bounding box center [898, 368] width 107 height 11
select select "**"
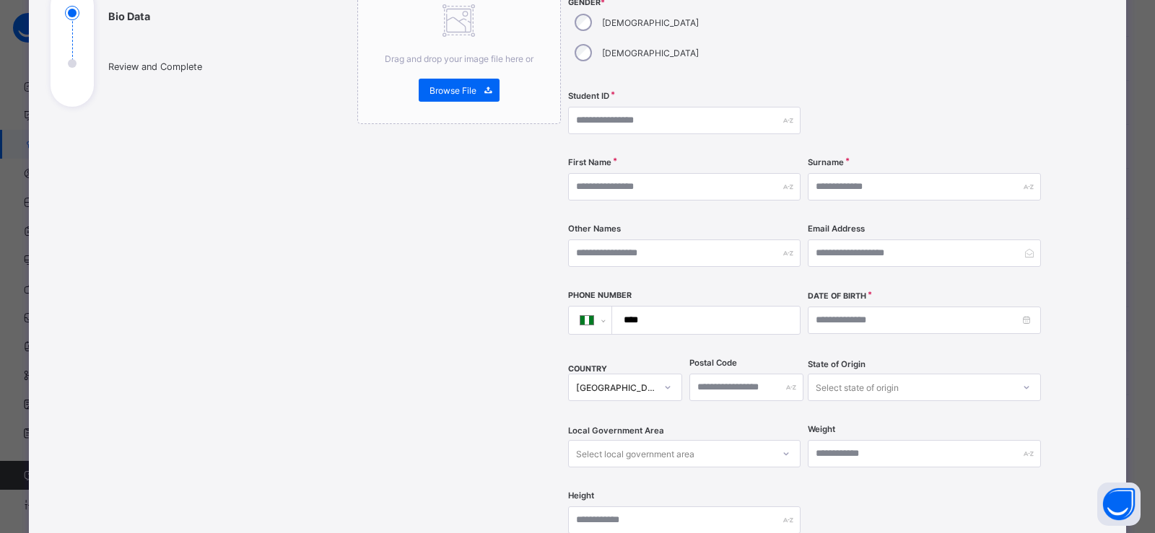
scroll to position [113, 0]
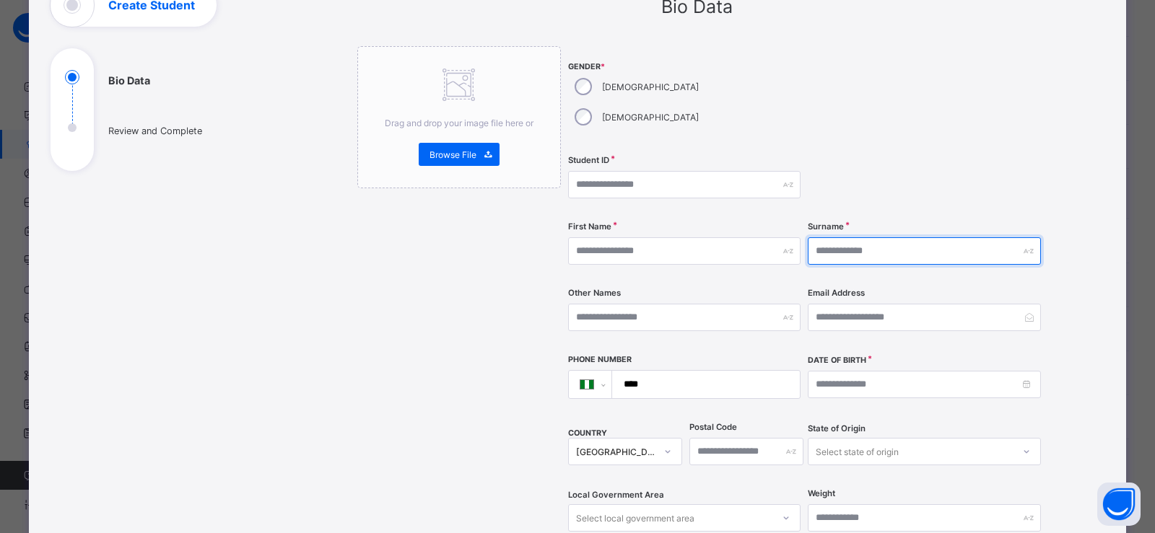
click at [835, 237] on input "text" at bounding box center [923, 250] width 232 height 27
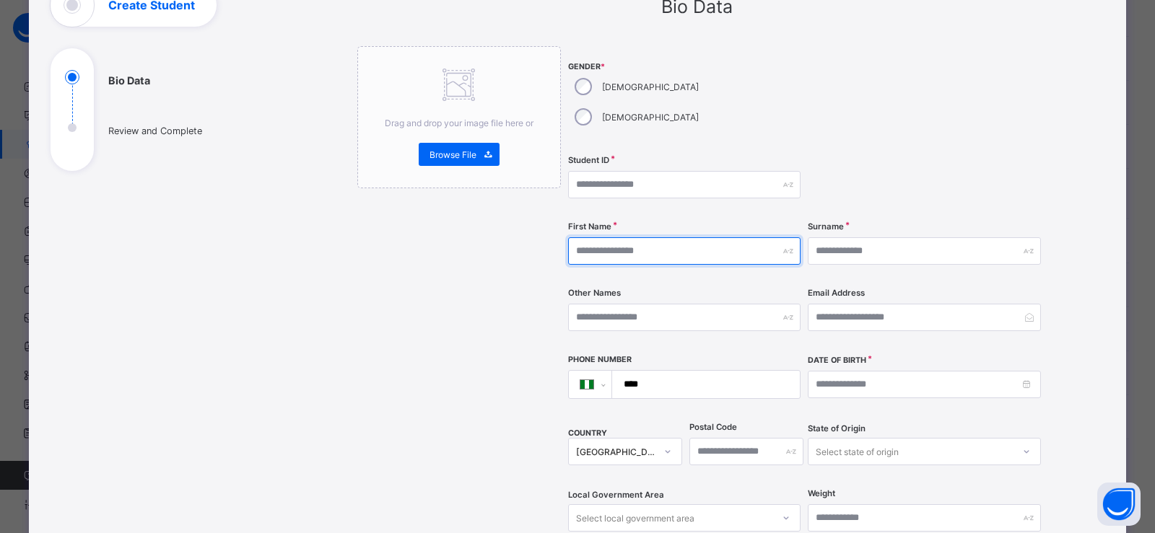
click at [720, 237] on input "text" at bounding box center [684, 250] width 232 height 27
type input "*"
type input "******"
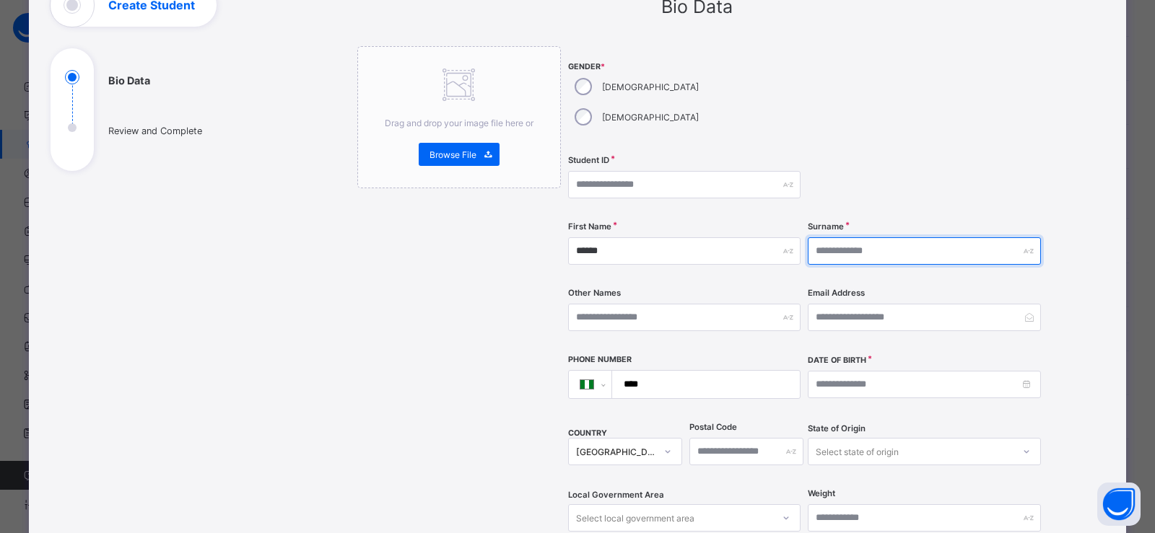
click at [811, 237] on input "text" at bounding box center [923, 250] width 232 height 27
type input "*********"
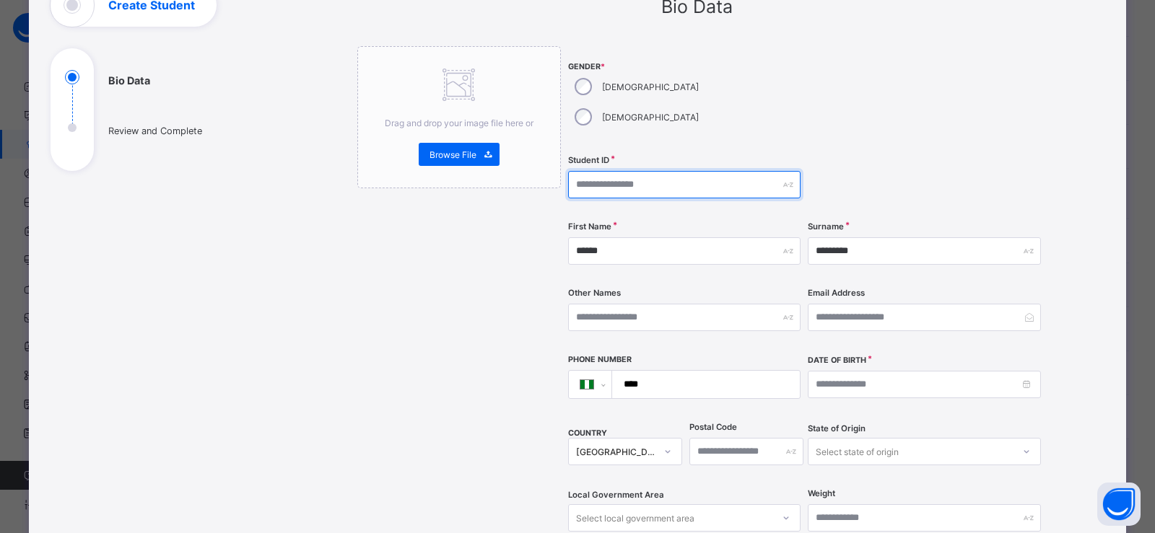
click at [655, 171] on input "text" at bounding box center [684, 184] width 232 height 27
type input "****"
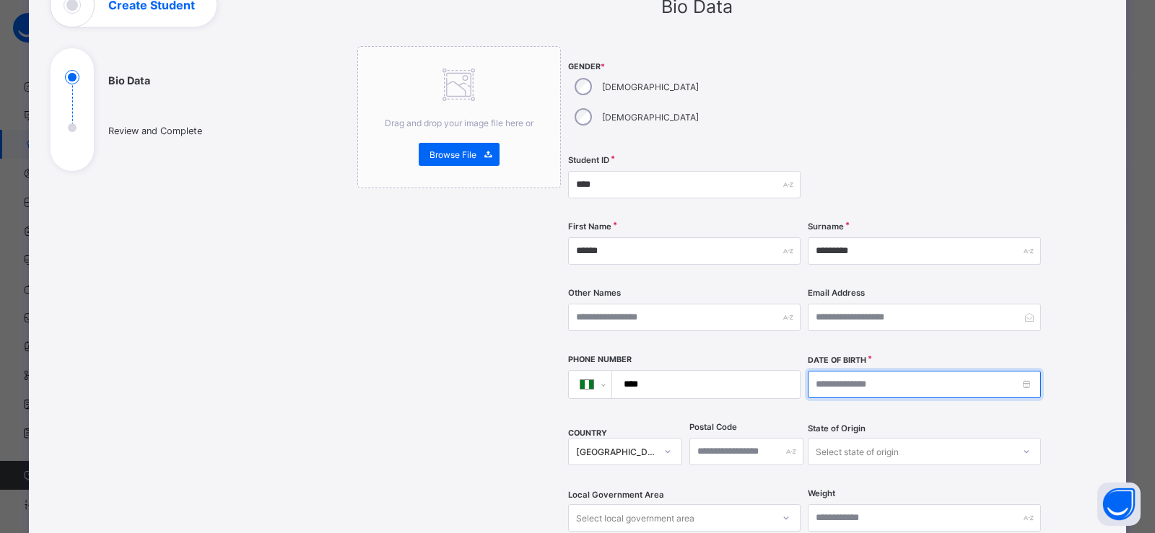
click at [847, 371] on input at bounding box center [923, 384] width 232 height 27
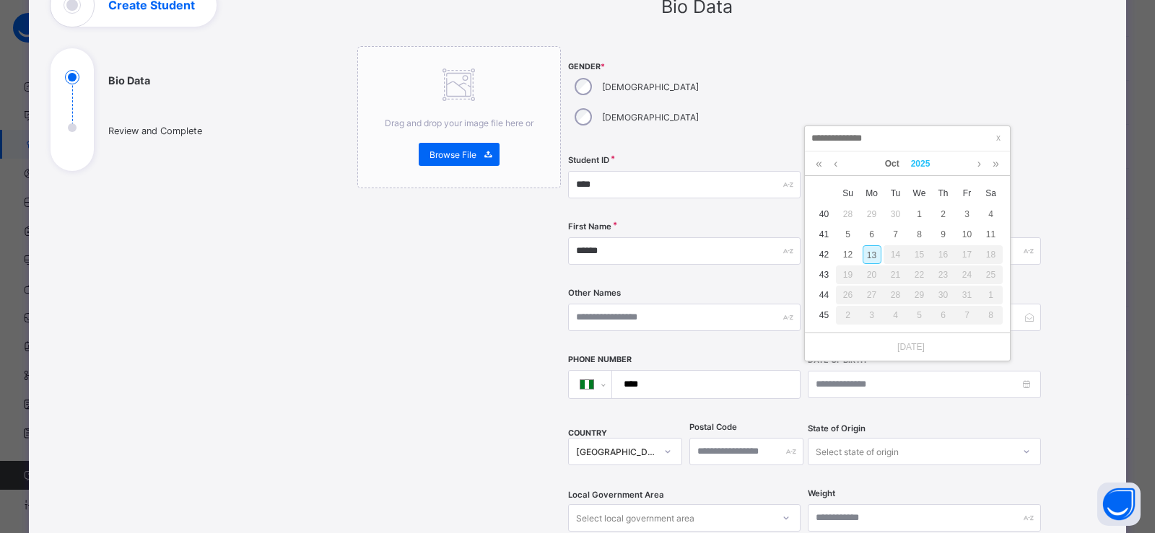
click at [922, 160] on link "2025" at bounding box center [920, 164] width 31 height 25
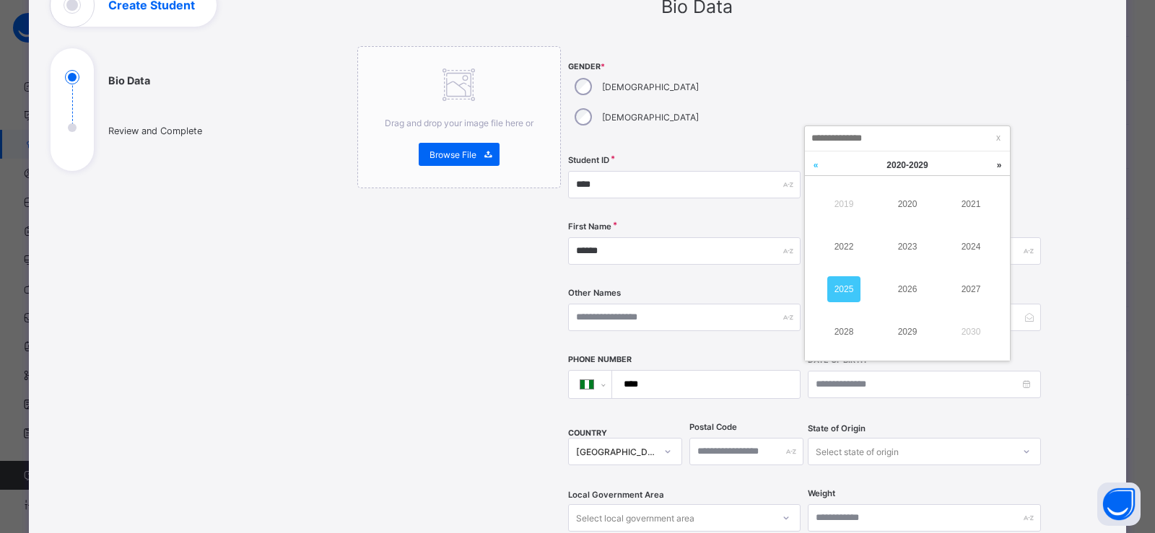
click at [821, 175] on link at bounding box center [816, 165] width 22 height 27
click at [843, 284] on link "2015" at bounding box center [843, 289] width 33 height 26
click at [893, 260] on div "13" at bounding box center [895, 254] width 19 height 19
type input "**********"
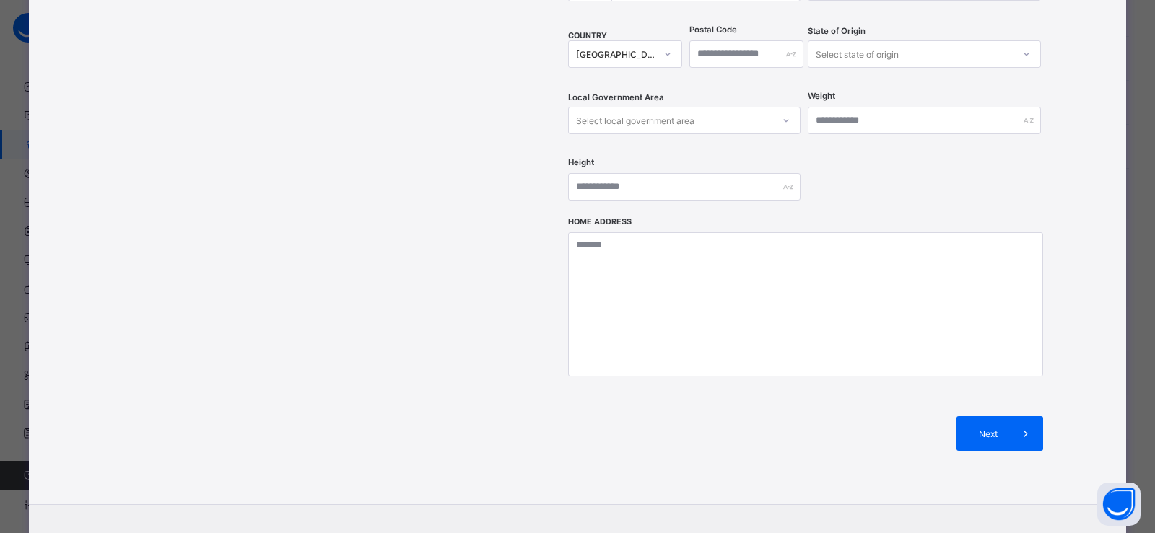
scroll to position [556, 0]
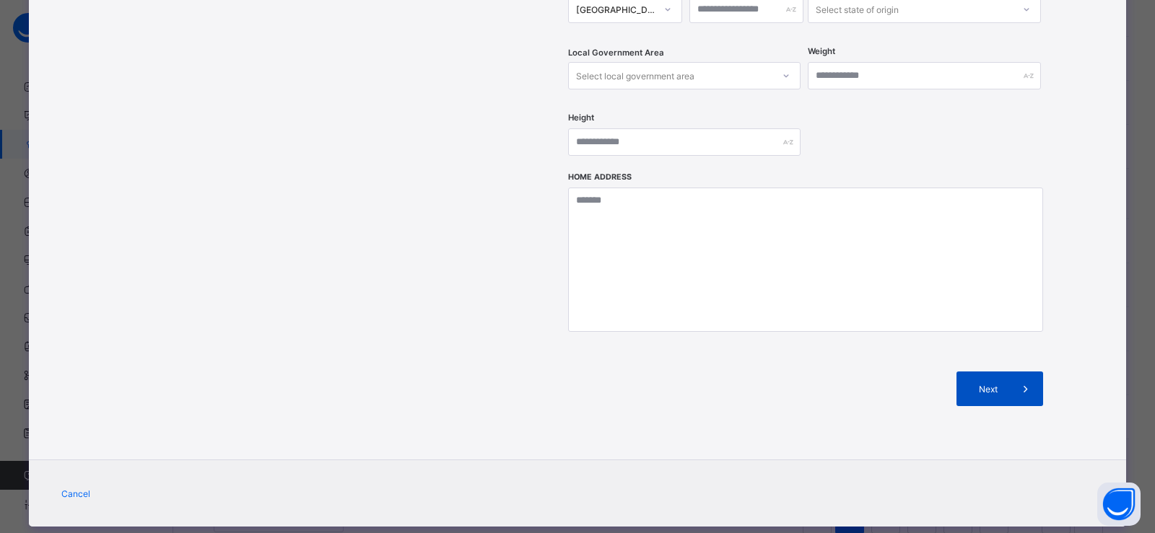
click at [994, 372] on div "Next" at bounding box center [999, 389] width 87 height 35
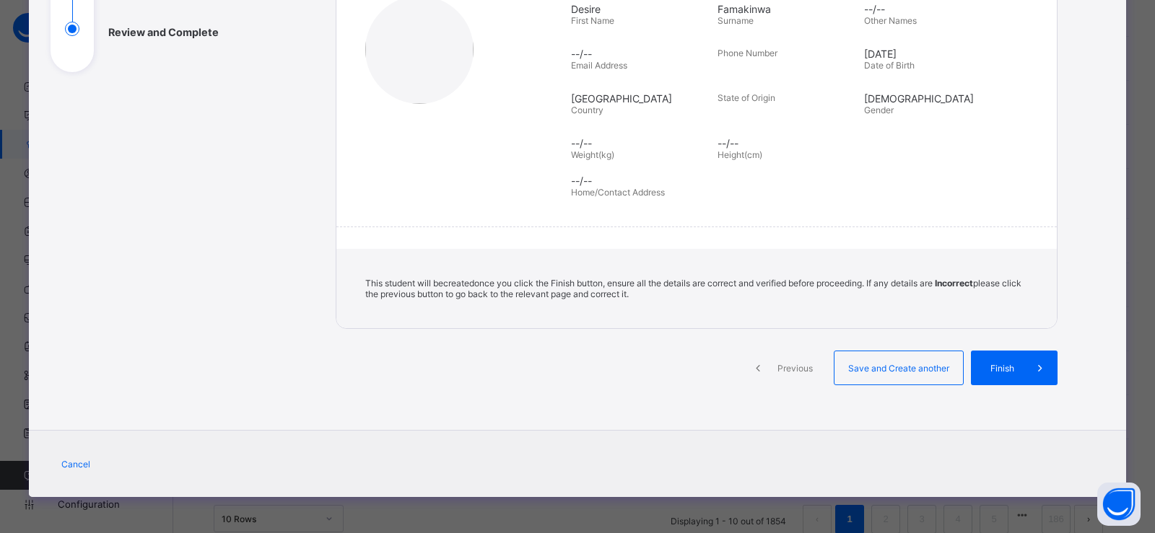
scroll to position [212, 0]
click at [874, 363] on span "Save and Create another" at bounding box center [898, 368] width 107 height 11
select select "**"
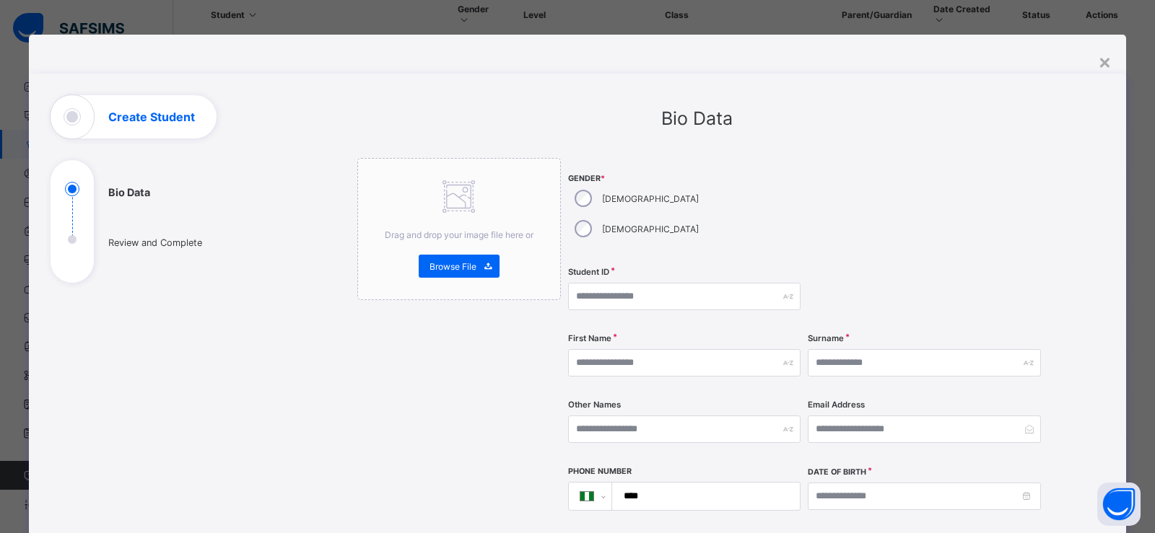
scroll to position [0, 0]
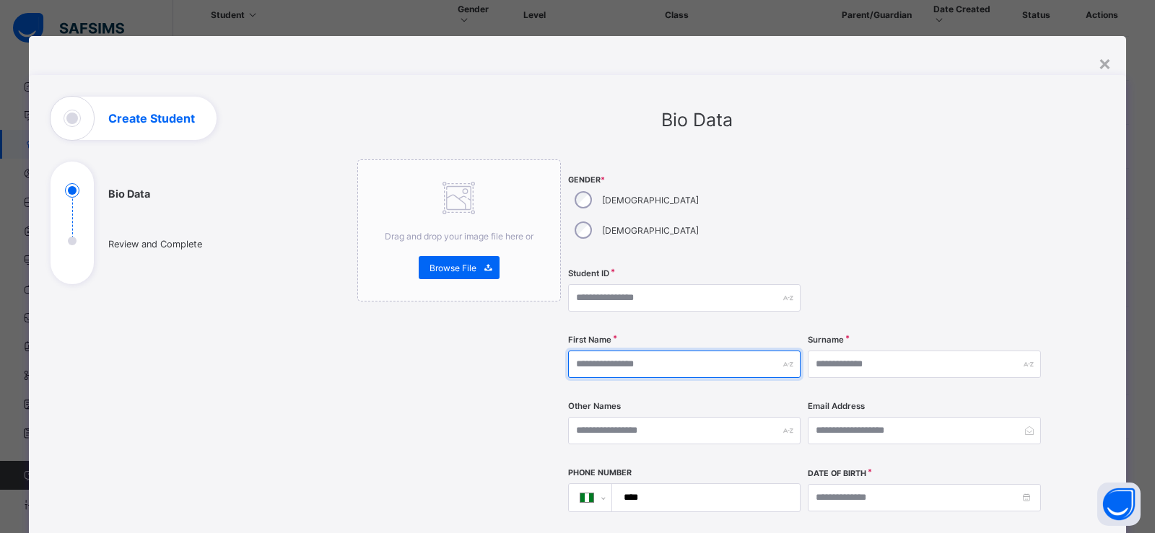
click at [639, 351] on input "text" at bounding box center [684, 364] width 232 height 27
type input "*"
type input "*****"
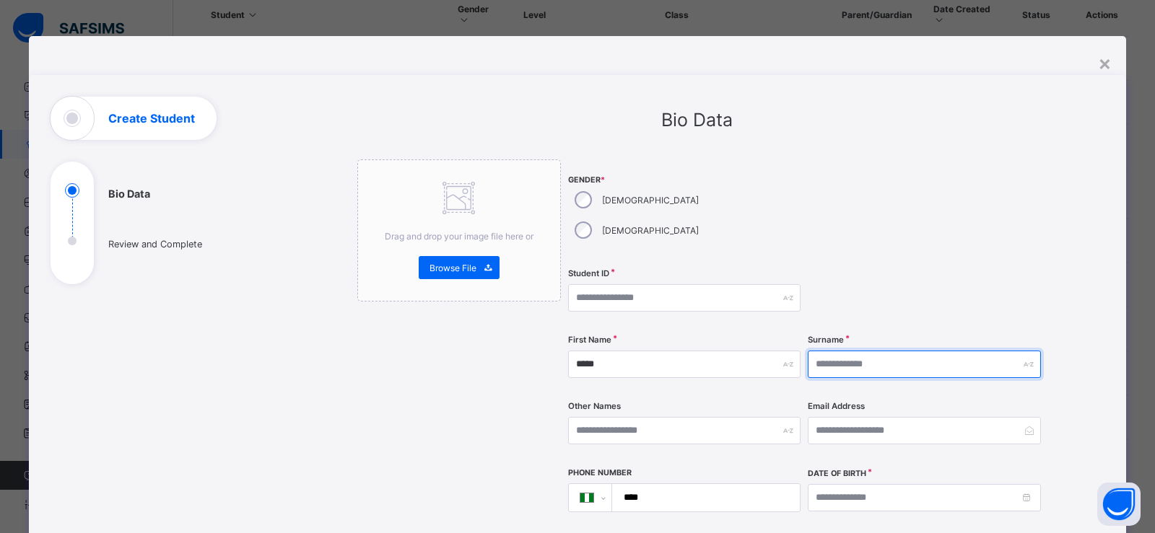
click at [825, 351] on input "text" at bounding box center [923, 364] width 232 height 27
type input "*******"
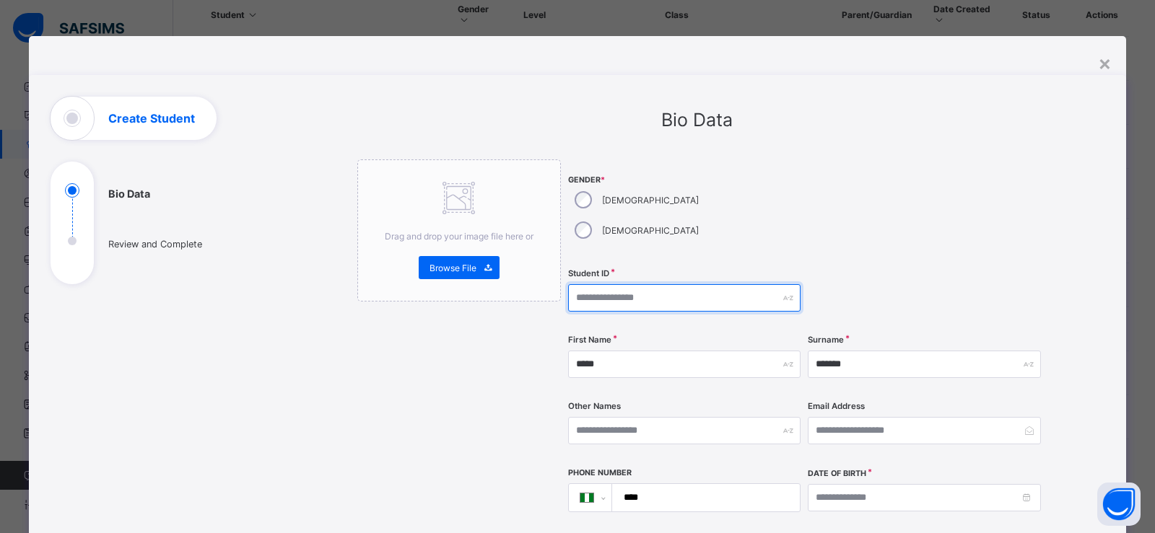
click at [583, 284] on input "text" at bounding box center [684, 297] width 232 height 27
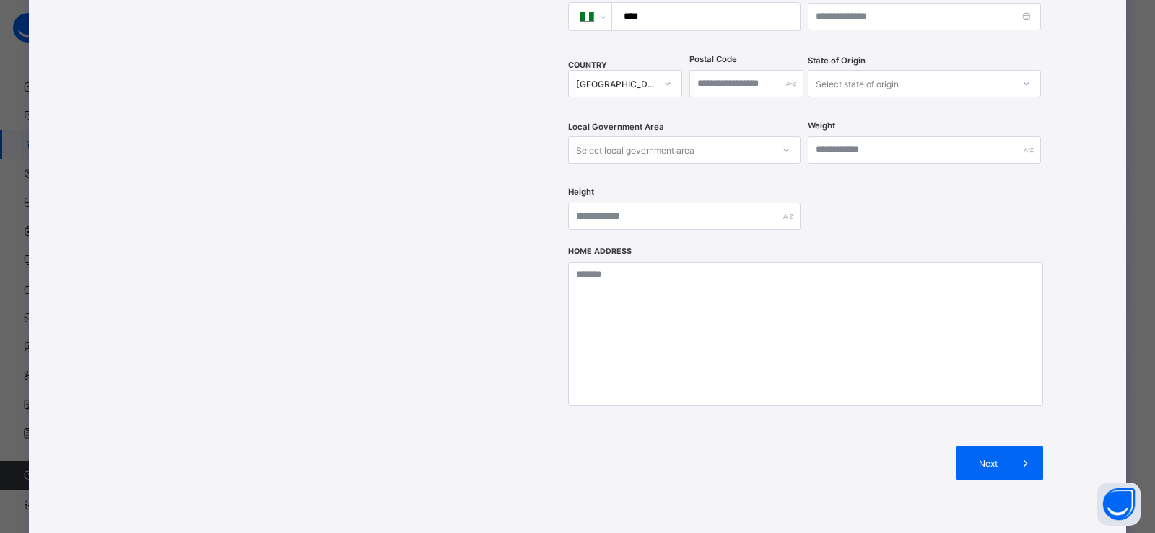
scroll to position [421, 0]
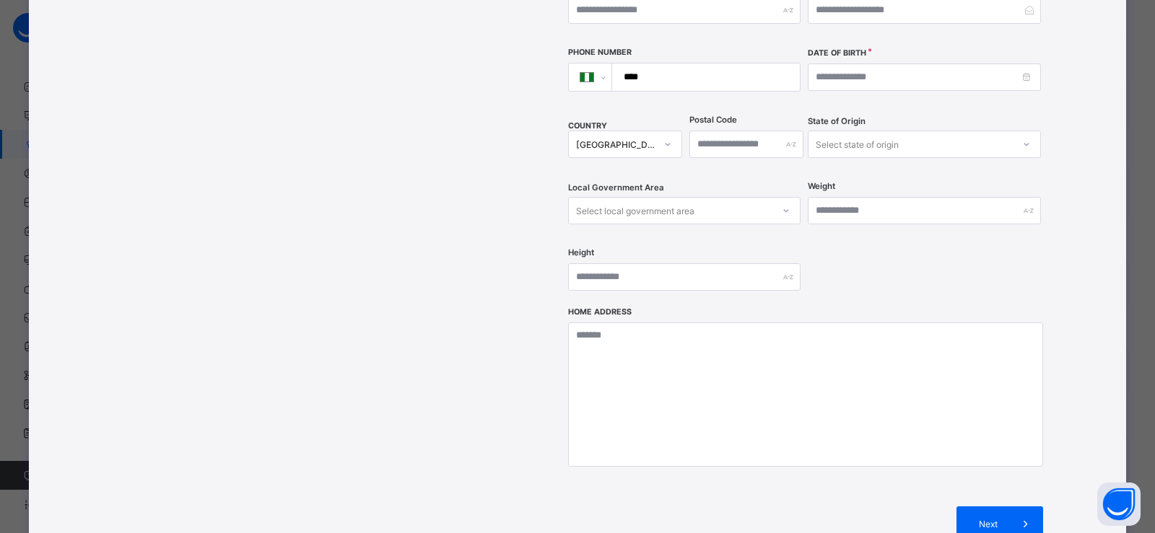
type input "****"
click at [849, 63] on input at bounding box center [923, 76] width 232 height 27
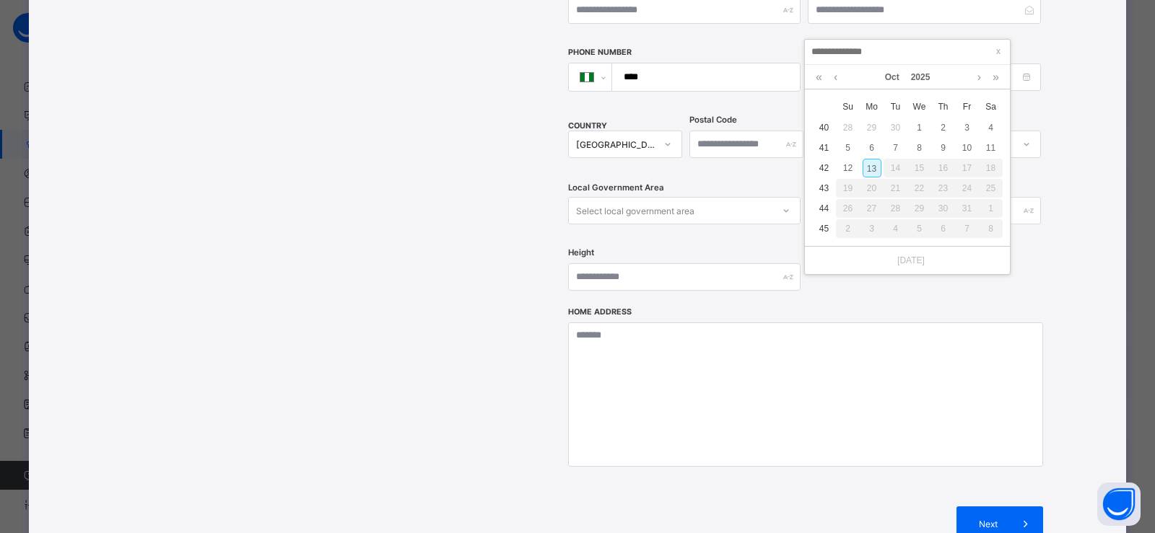
click at [876, 171] on div "13" at bounding box center [871, 168] width 19 height 19
type input "**********"
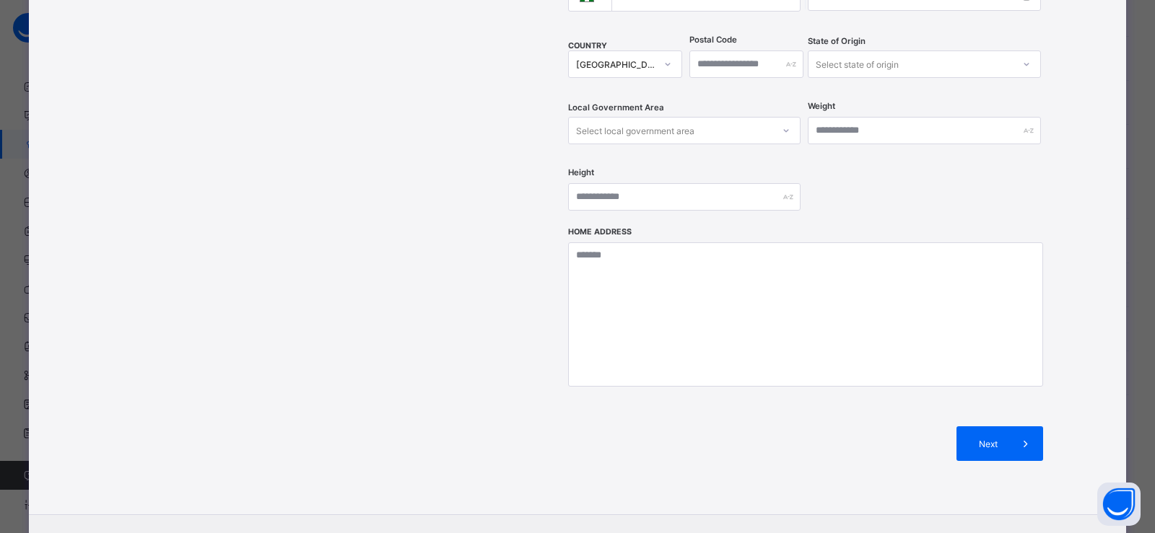
scroll to position [556, 0]
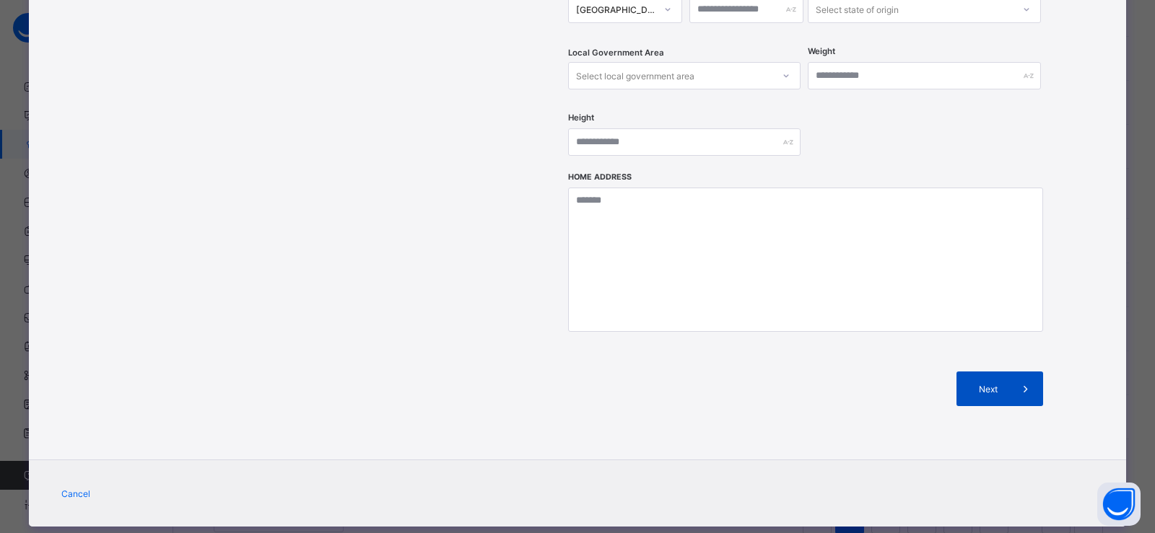
click at [988, 384] on span "Next" at bounding box center [987, 389] width 41 height 11
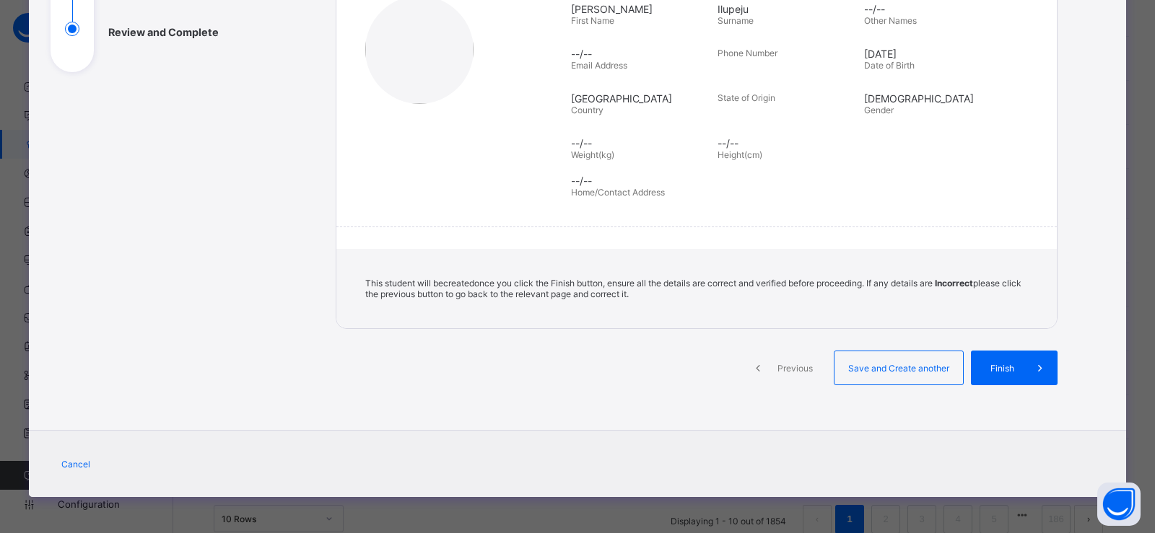
scroll to position [212, 0]
click at [903, 367] on span "Save and Create another" at bounding box center [898, 368] width 107 height 11
select select "**"
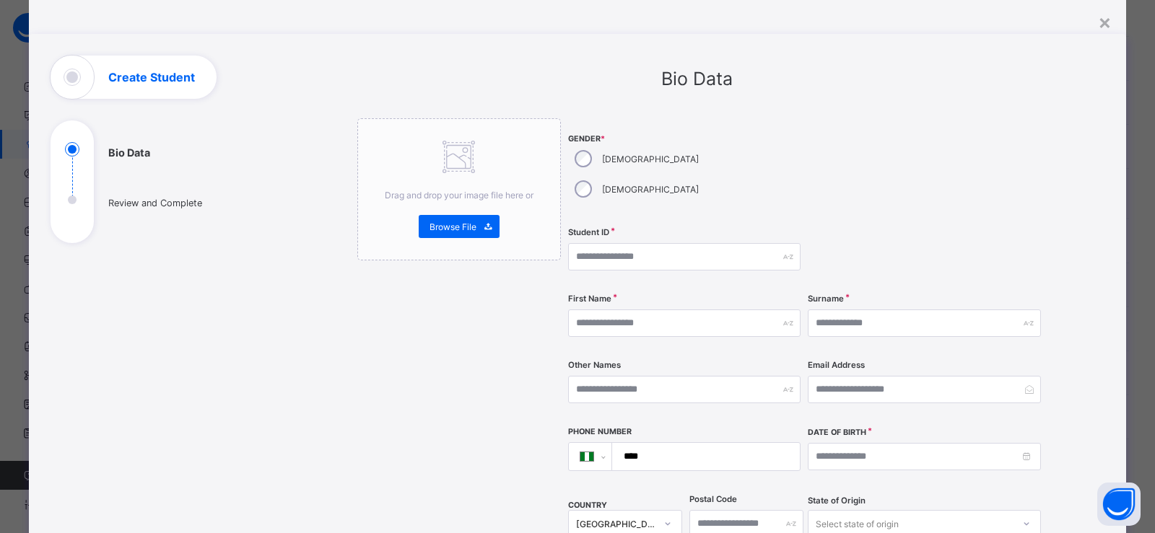
scroll to position [31, 0]
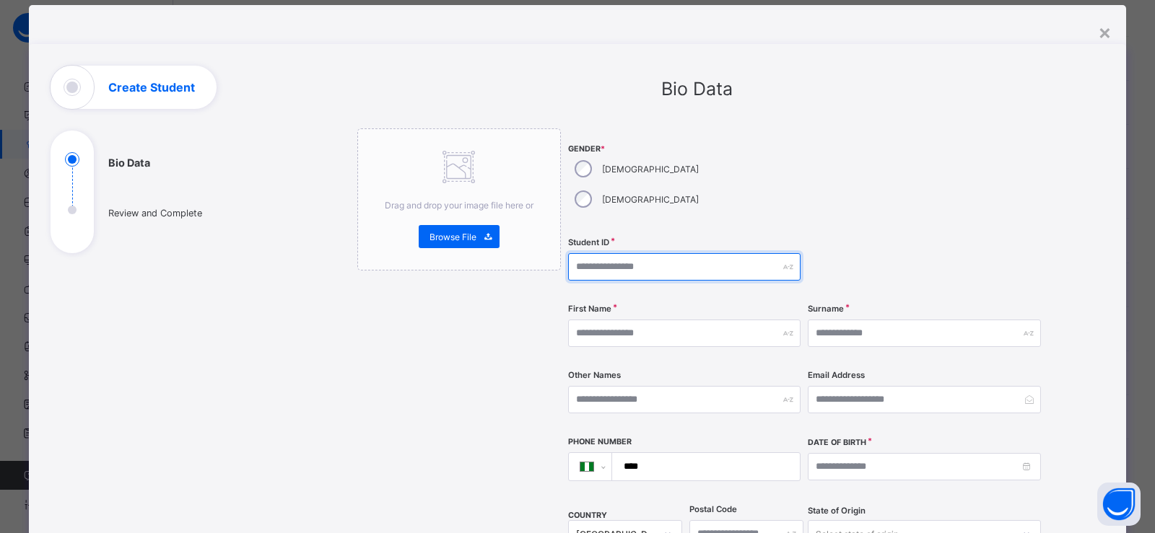
click at [621, 253] on input "text" at bounding box center [684, 266] width 232 height 27
type input "****"
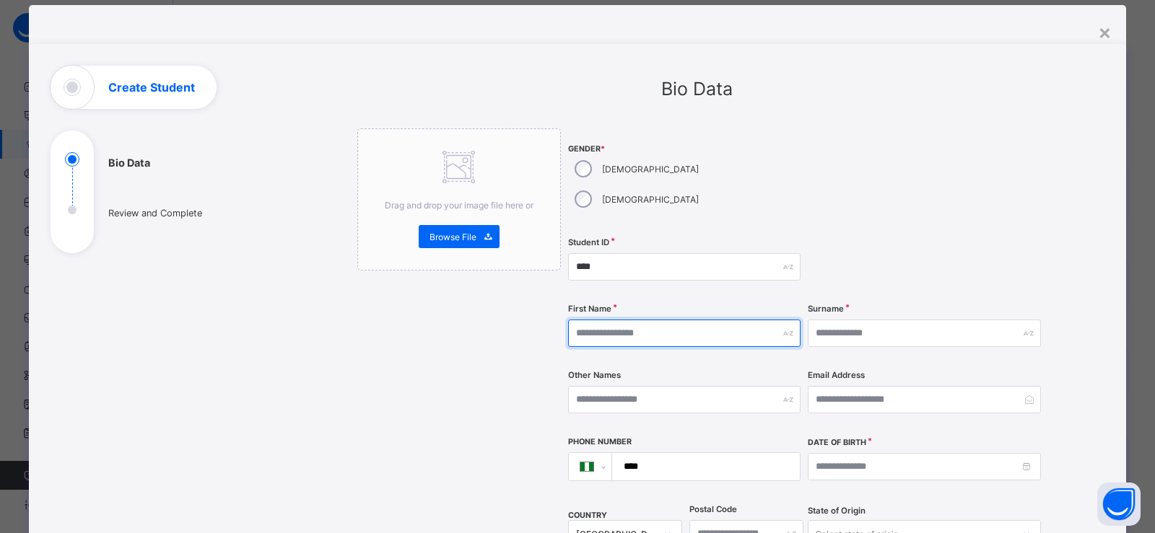
click at [655, 320] on input "text" at bounding box center [684, 333] width 232 height 27
type input "*****"
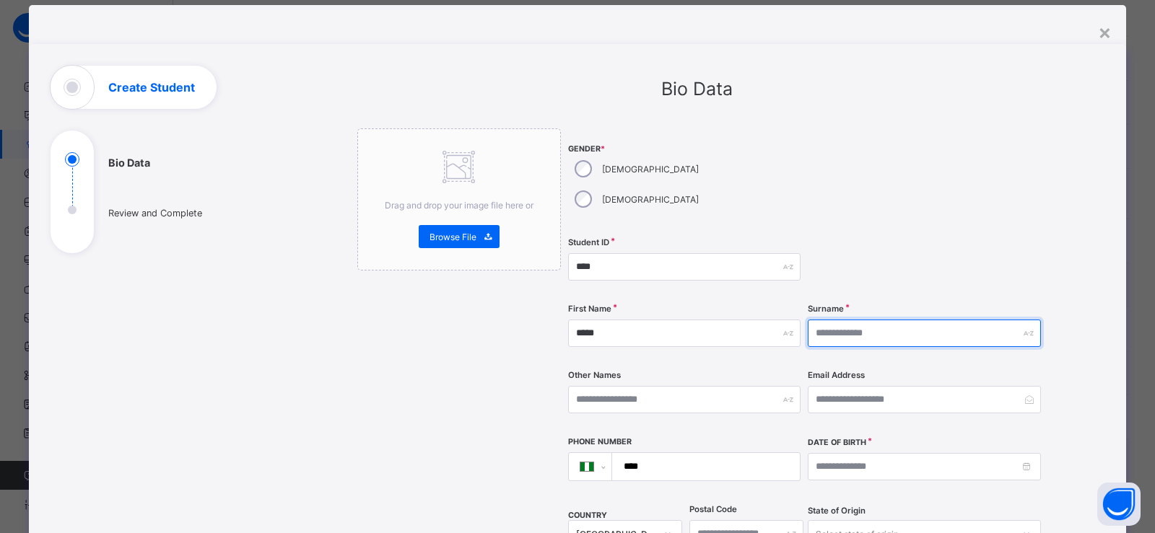
click at [835, 320] on input "text" at bounding box center [923, 333] width 232 height 27
type input "********"
click at [587, 173] on div "[DEMOGRAPHIC_DATA]" at bounding box center [635, 169] width 134 height 30
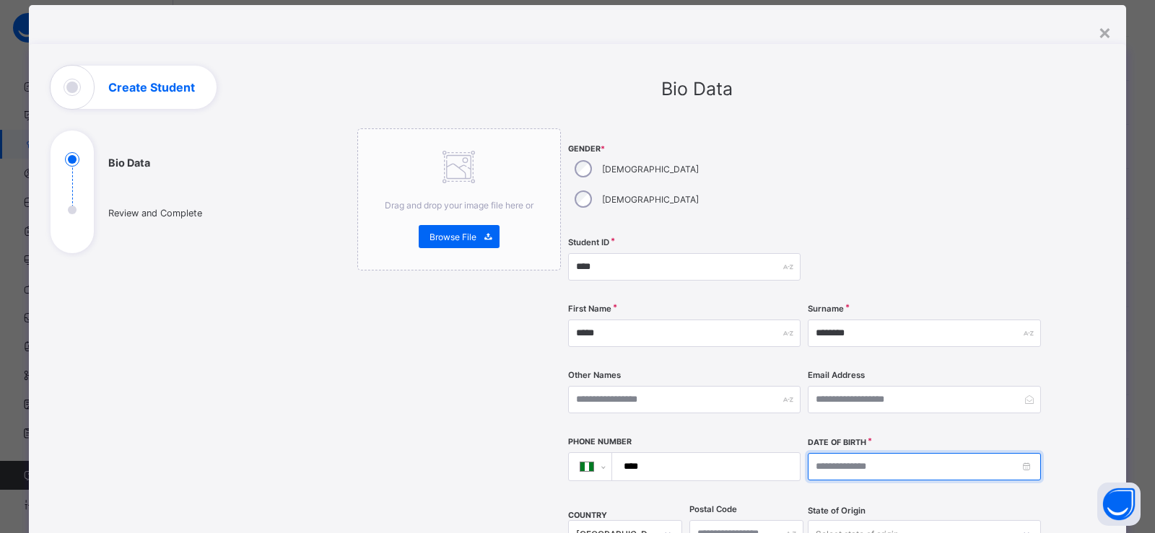
click at [872, 453] on input at bounding box center [923, 466] width 232 height 27
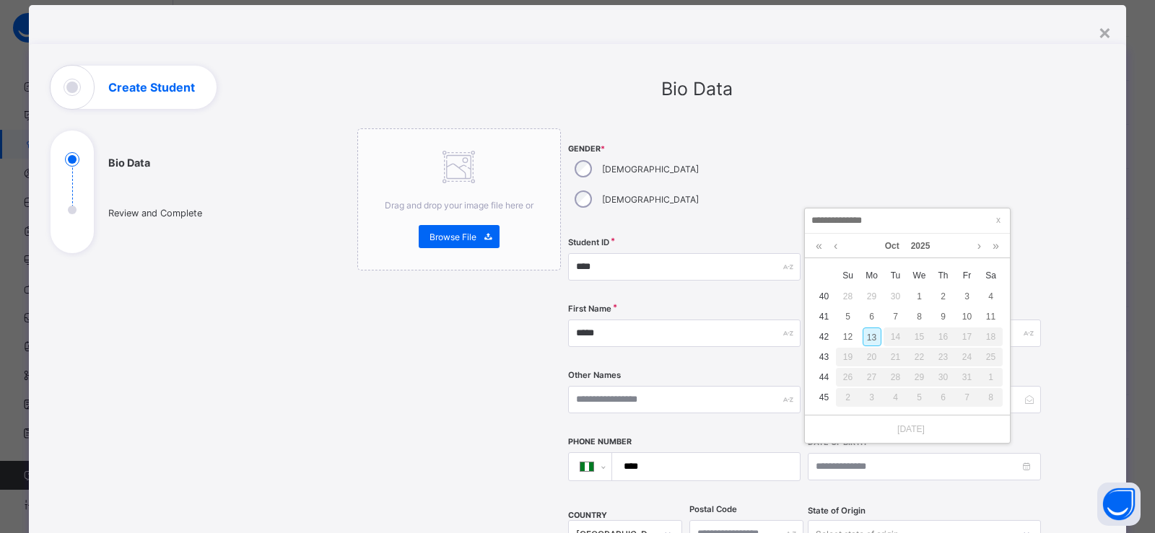
click at [875, 338] on div "13" at bounding box center [871, 337] width 19 height 19
type input "**********"
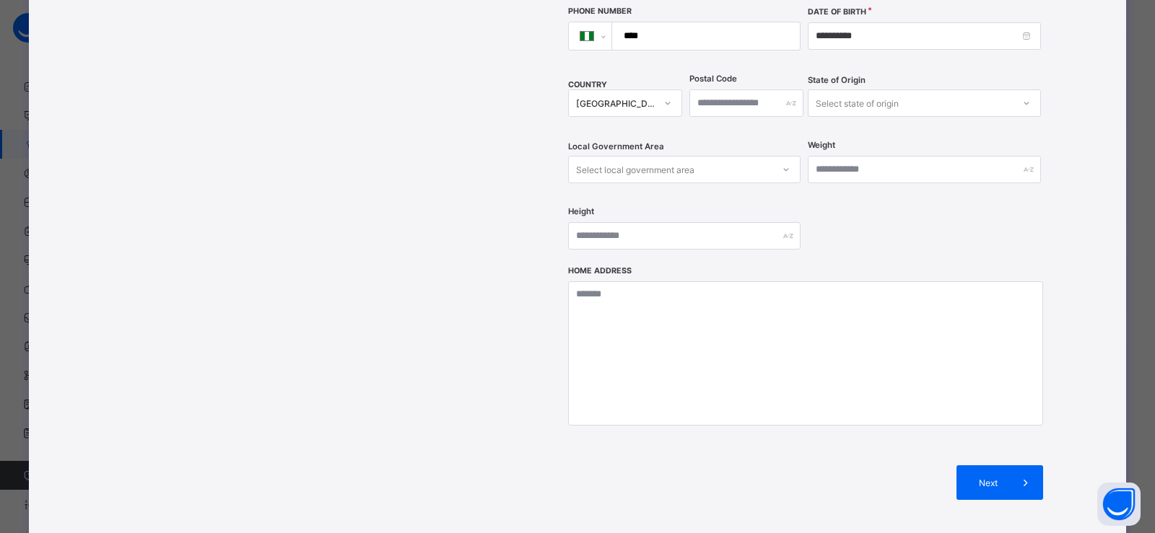
scroll to position [556, 0]
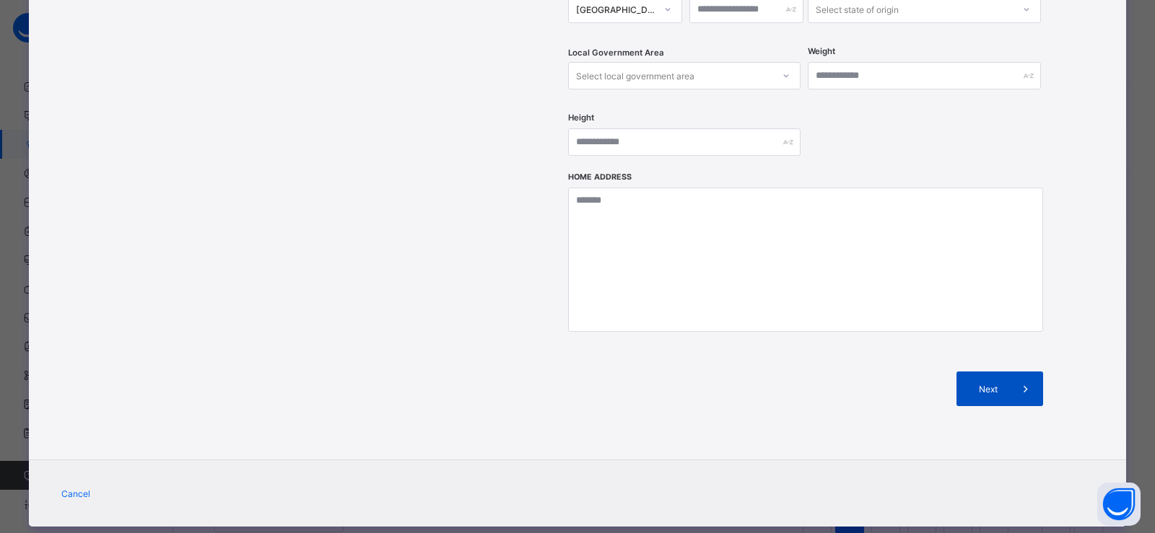
click at [995, 372] on span at bounding box center [1025, 389] width 35 height 35
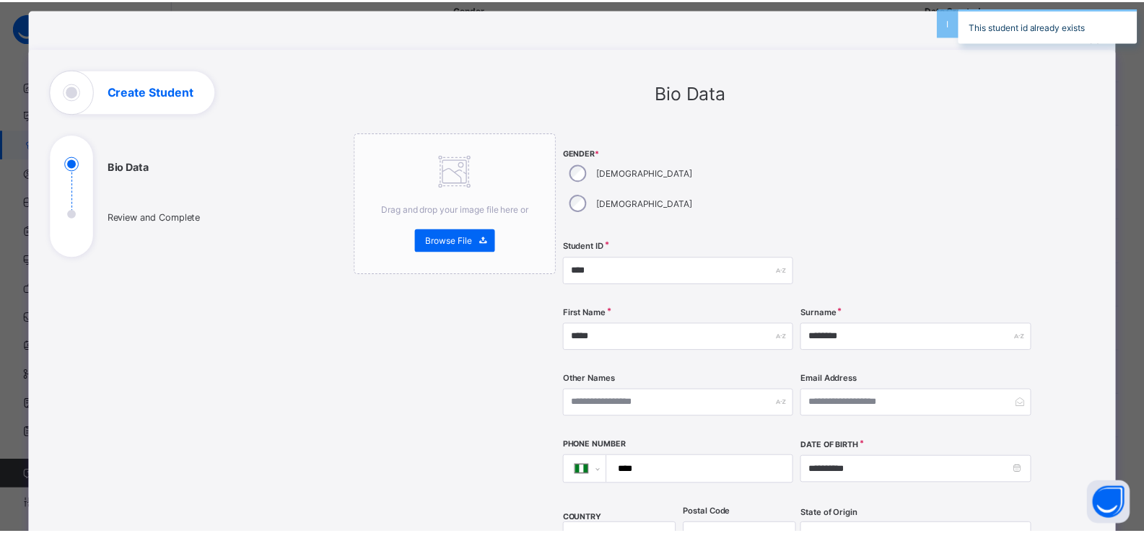
scroll to position [0, 0]
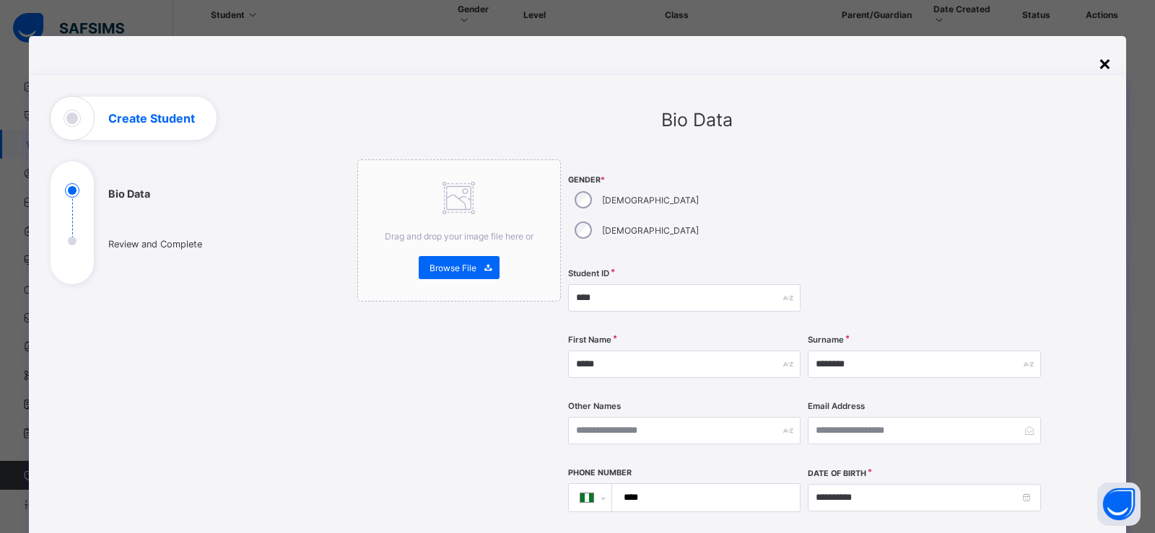
click at [995, 67] on div "×" at bounding box center [1105, 63] width 14 height 25
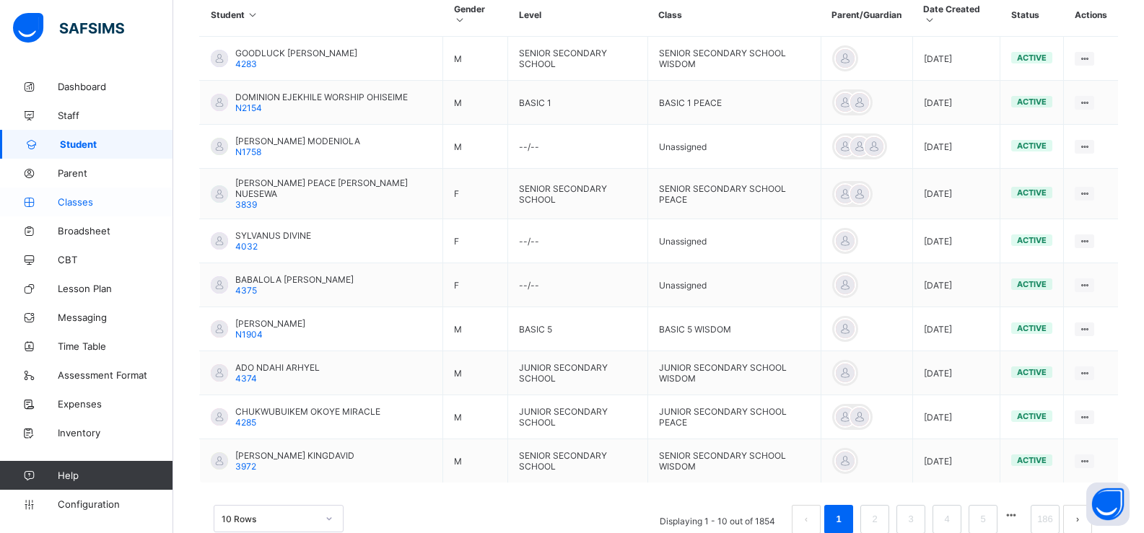
click at [64, 193] on link "Classes" at bounding box center [86, 202] width 173 height 29
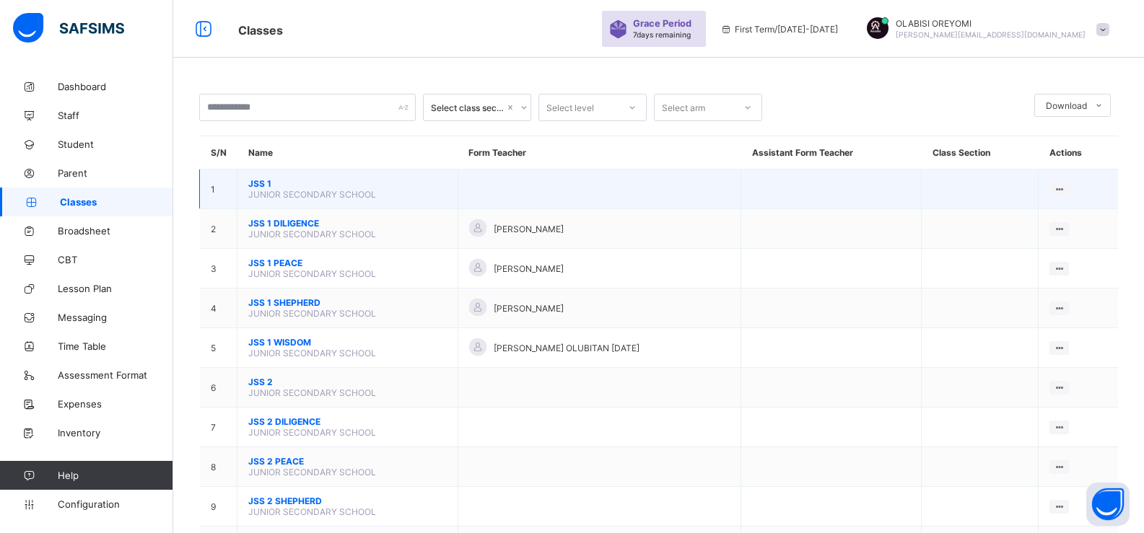
click at [255, 185] on span "JSS 1" at bounding box center [347, 183] width 198 height 11
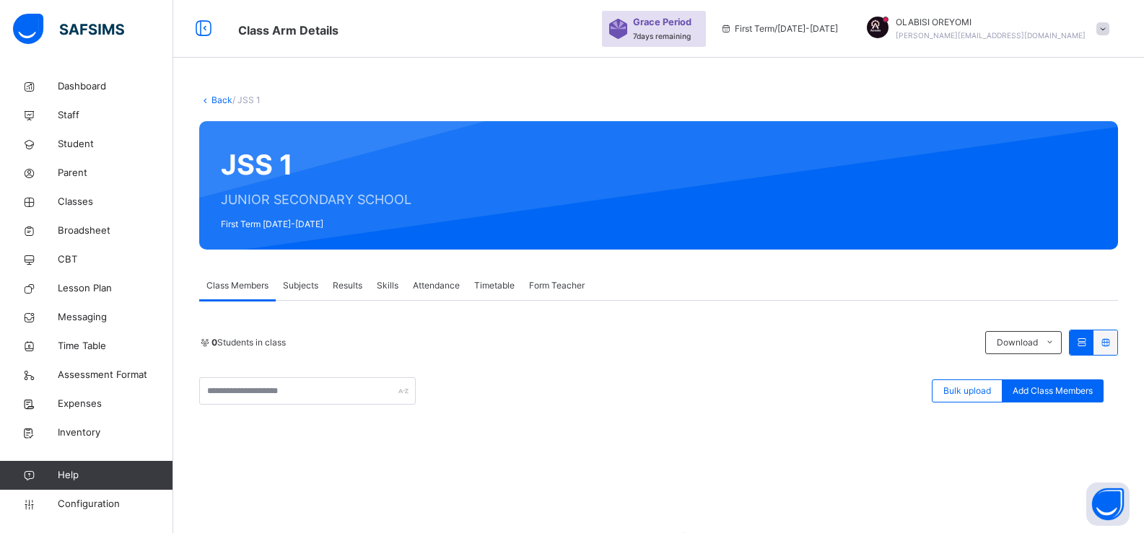
click at [225, 97] on link "Back" at bounding box center [221, 100] width 21 height 11
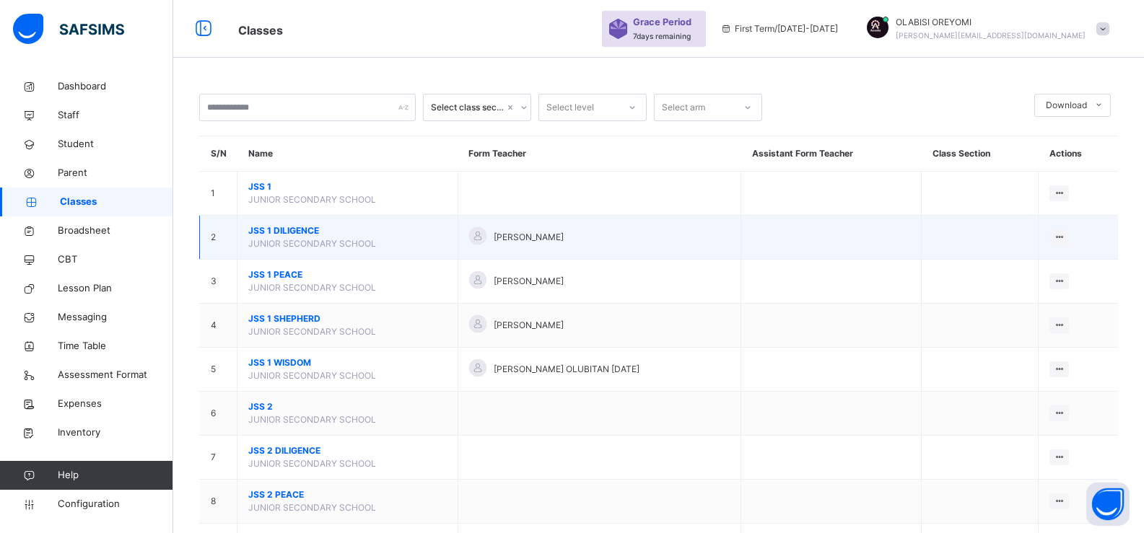
click at [295, 239] on span "JUNIOR SECONDARY SCHOOL" at bounding box center [312, 243] width 128 height 11
click at [281, 235] on span "JSS 1 DILIGENCE" at bounding box center [347, 230] width 198 height 13
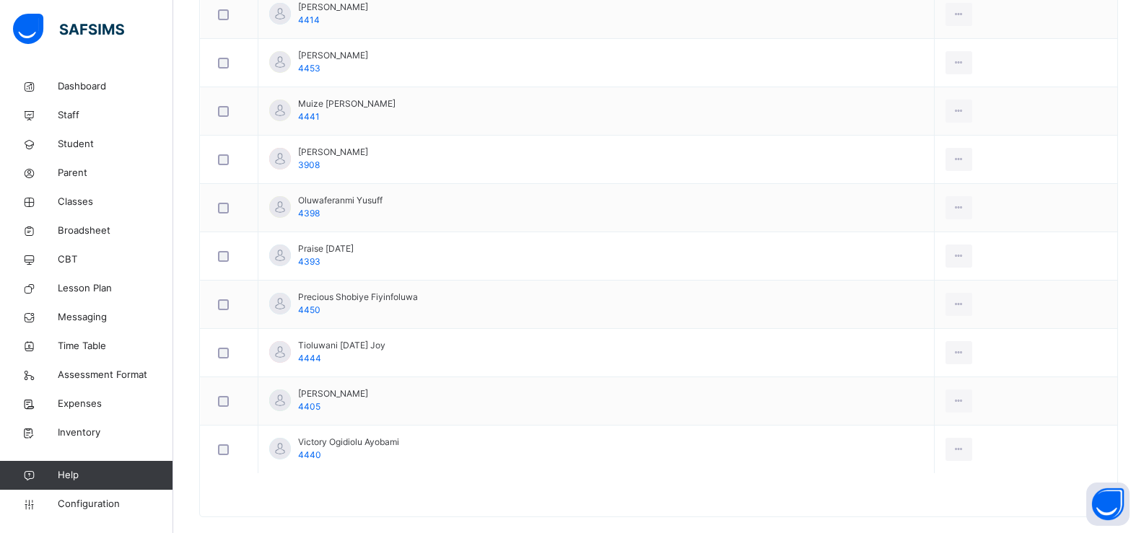
scroll to position [937, 0]
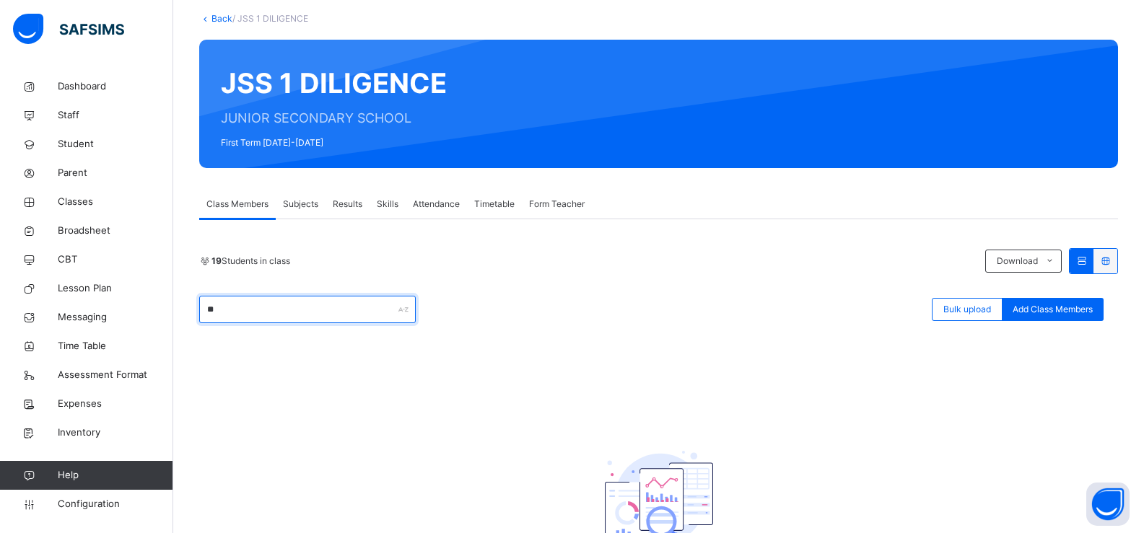
type input "*"
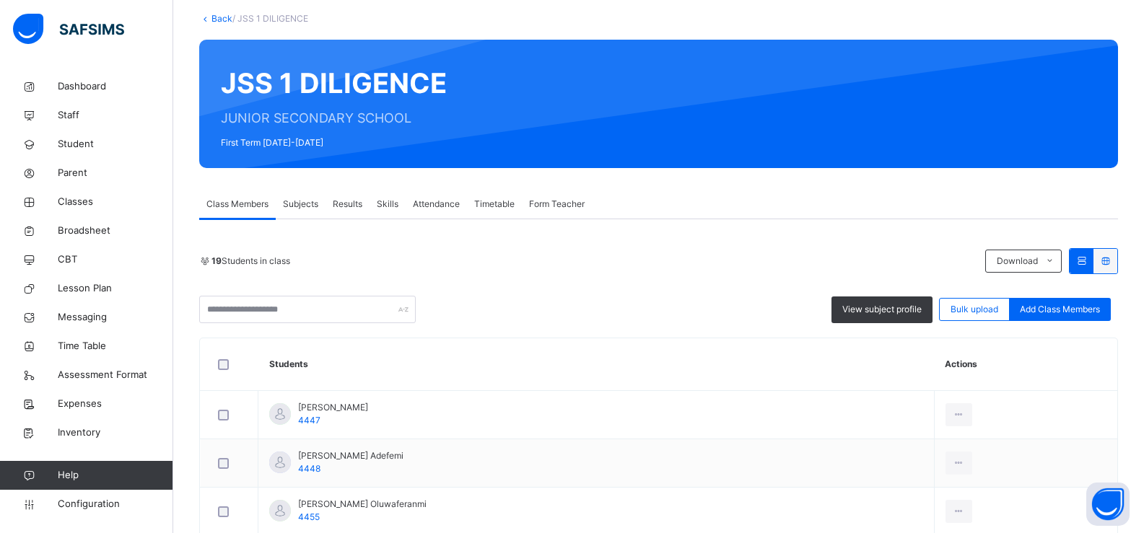
click at [216, 19] on link "Back" at bounding box center [221, 18] width 21 height 11
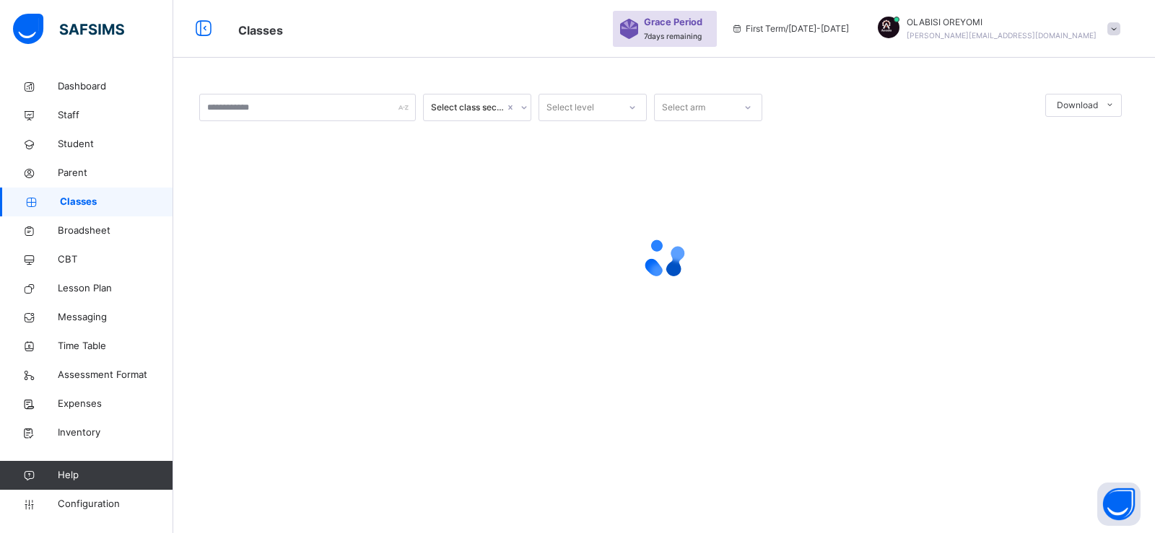
click at [268, 277] on div at bounding box center [663, 258] width 929 height 58
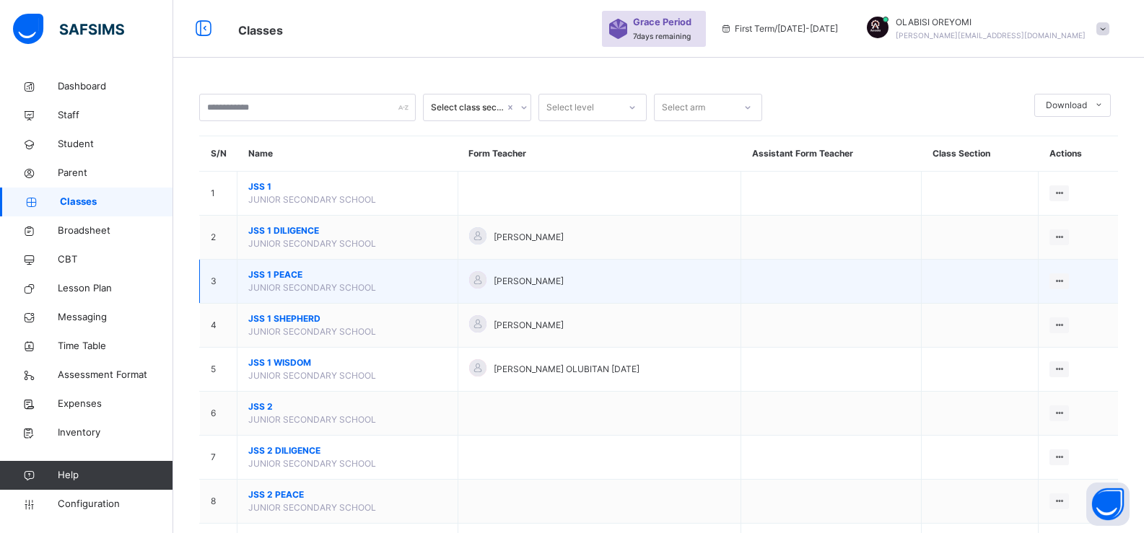
click at [273, 278] on span "JSS 1 PEACE" at bounding box center [347, 274] width 198 height 13
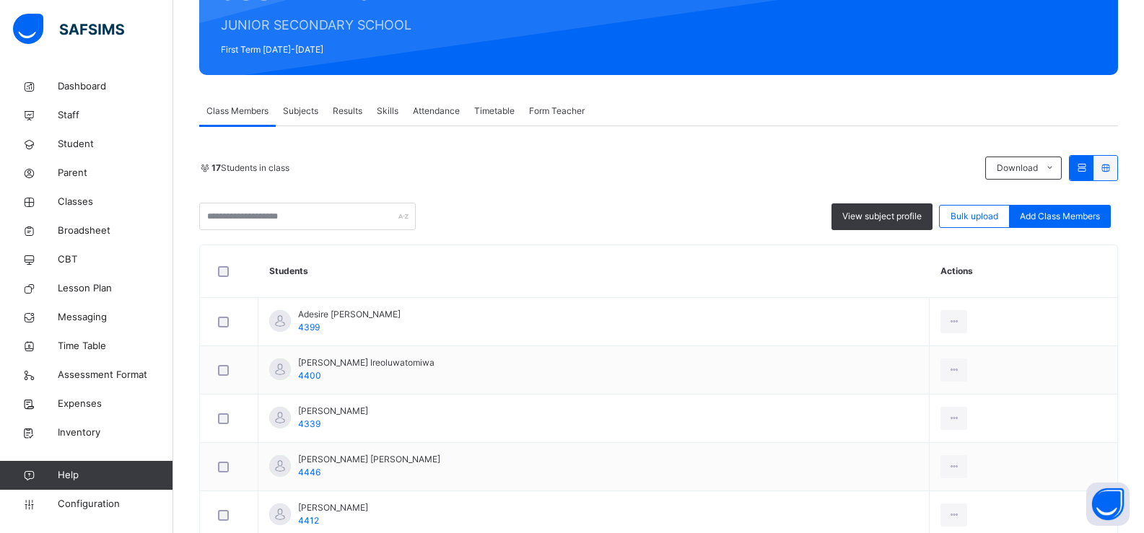
scroll to position [197, 0]
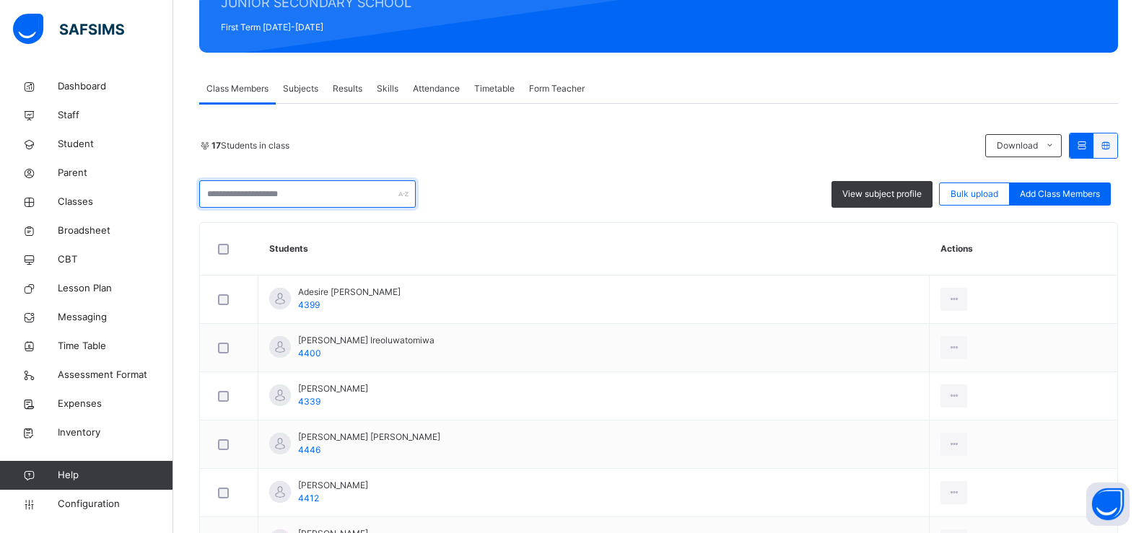
click at [279, 196] on input "text" at bounding box center [307, 193] width 216 height 27
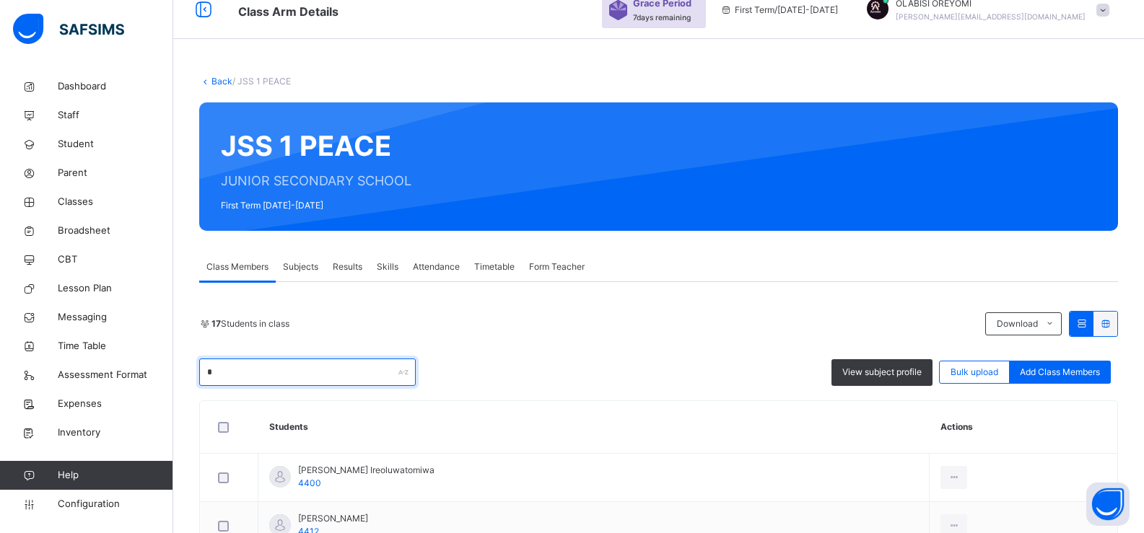
scroll to position [0, 0]
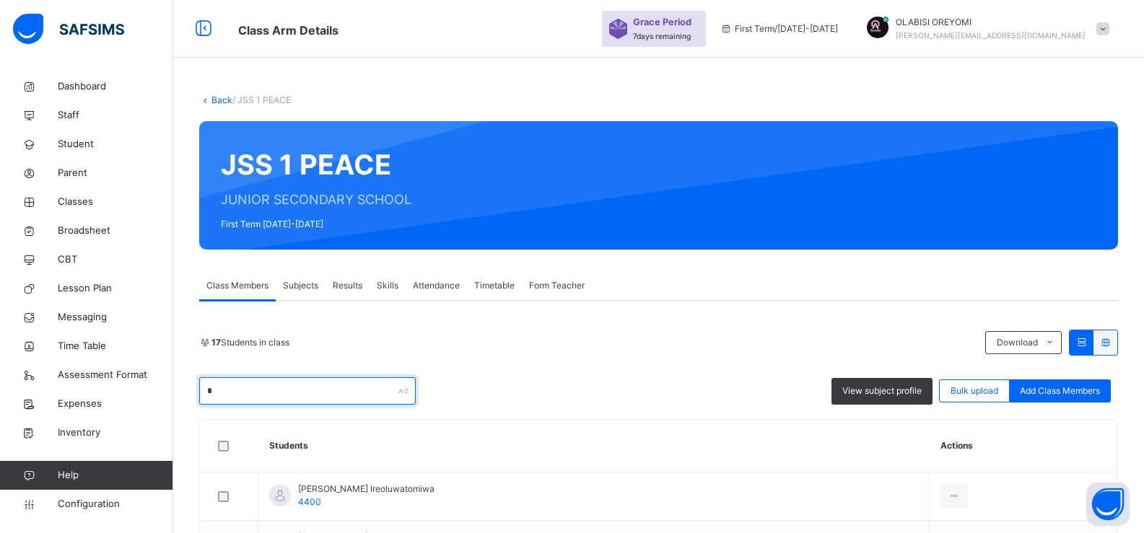
type input "*"
click at [223, 105] on div "Back / JSS 1 PEACE" at bounding box center [658, 100] width 919 height 13
click at [223, 105] on link "Back" at bounding box center [221, 100] width 21 height 11
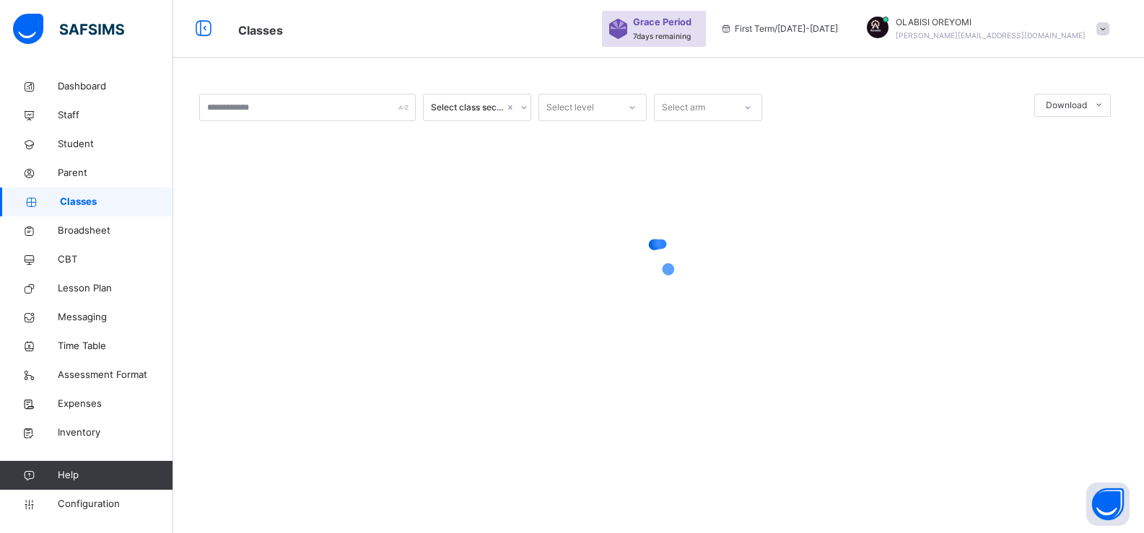
click at [223, 105] on input "text" at bounding box center [307, 107] width 216 height 27
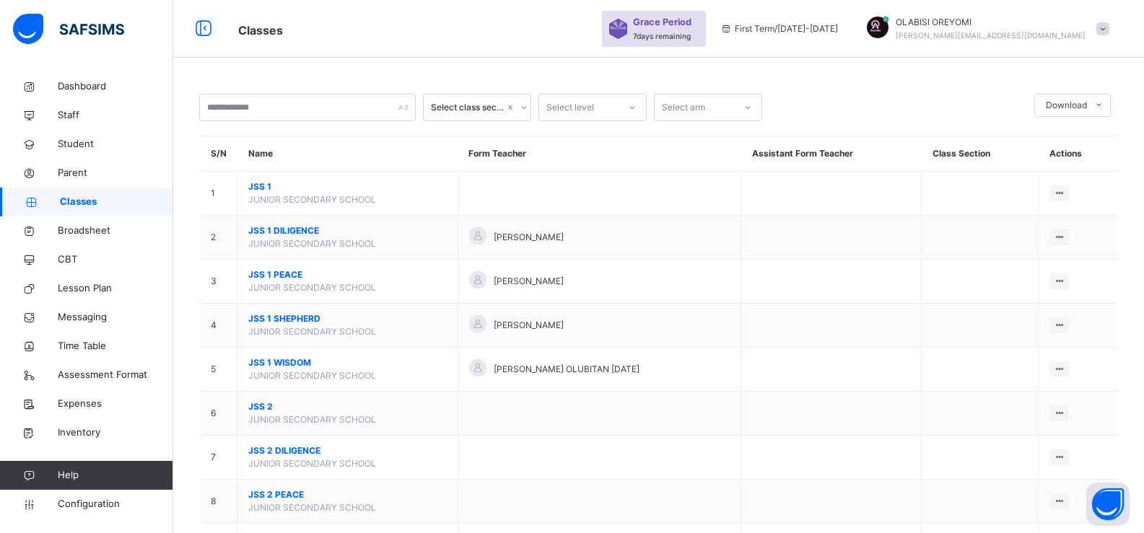
scroll to position [130, 0]
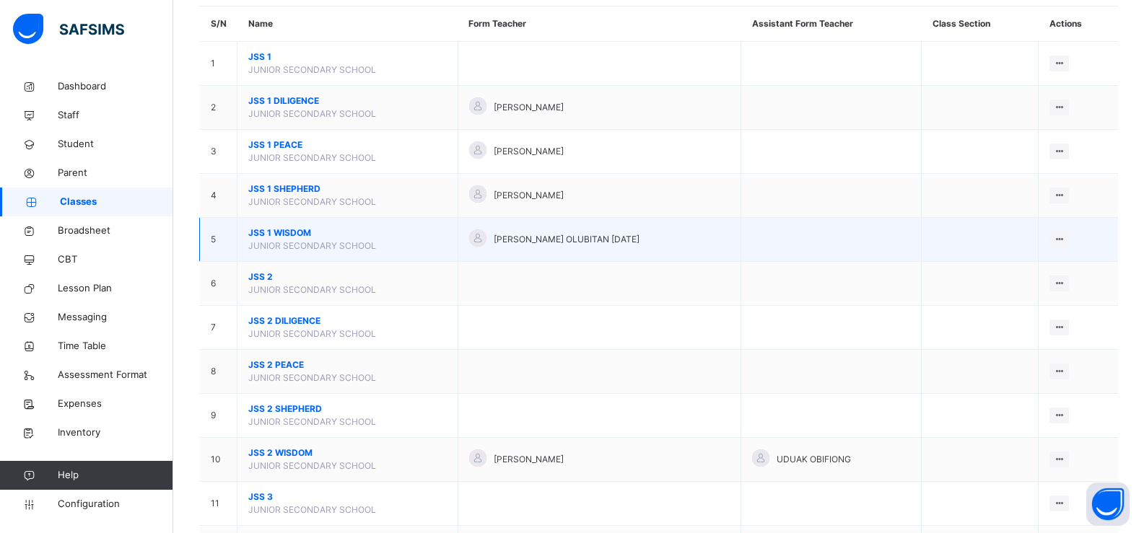
click at [273, 237] on span "JSS 1 WISDOM" at bounding box center [347, 233] width 198 height 13
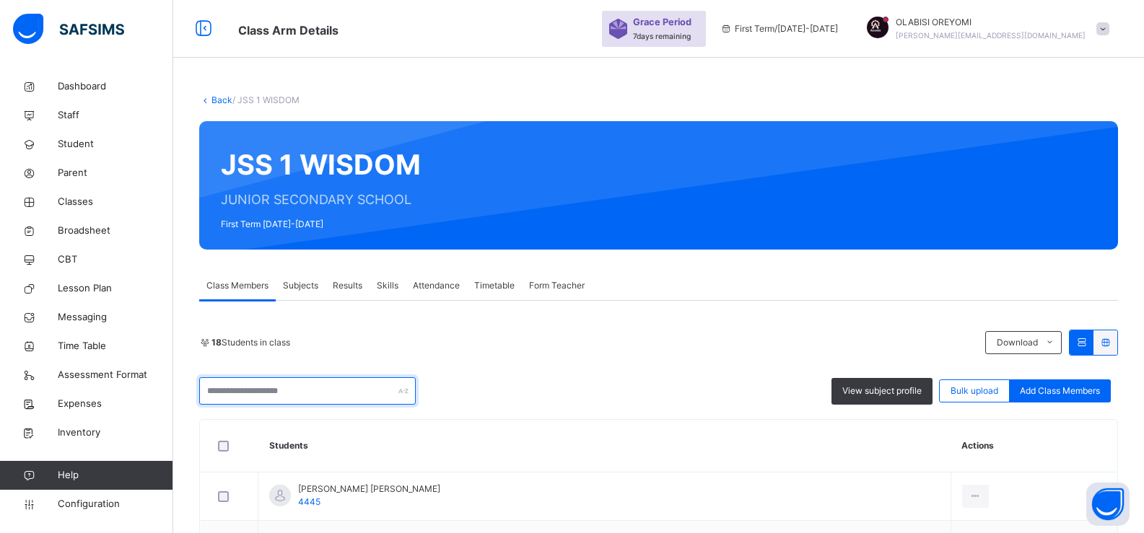
click at [254, 400] on input "text" at bounding box center [307, 390] width 216 height 27
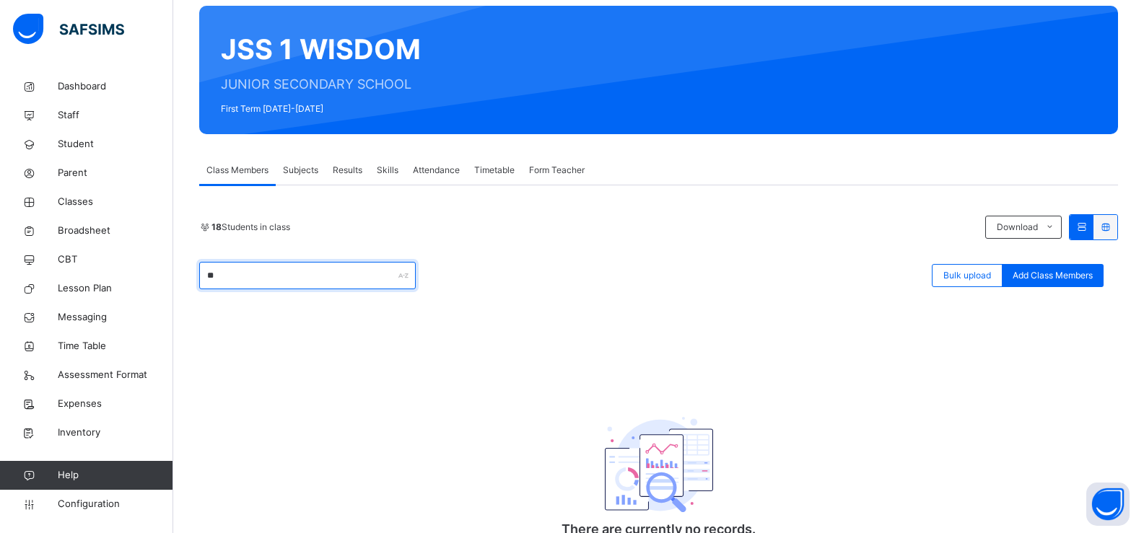
type input "*"
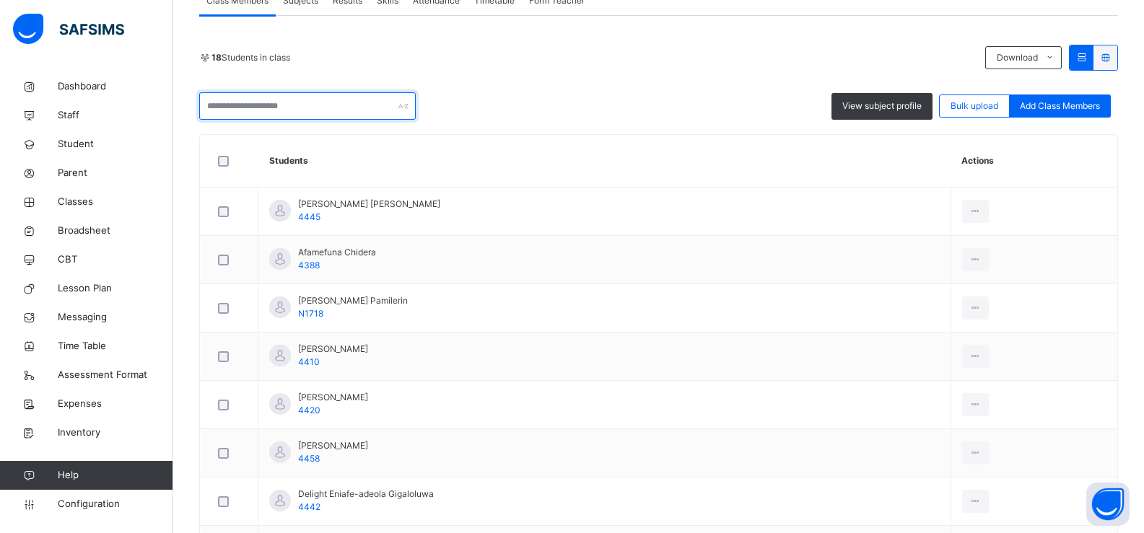
scroll to position [289, 0]
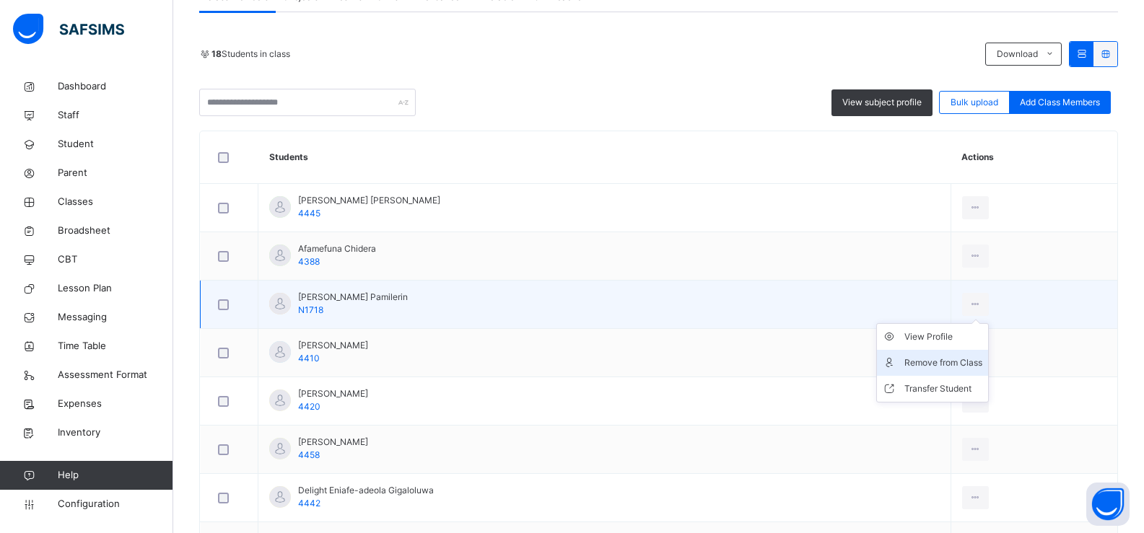
click at [906, 372] on li "Remove from Class" at bounding box center [932, 363] width 111 height 26
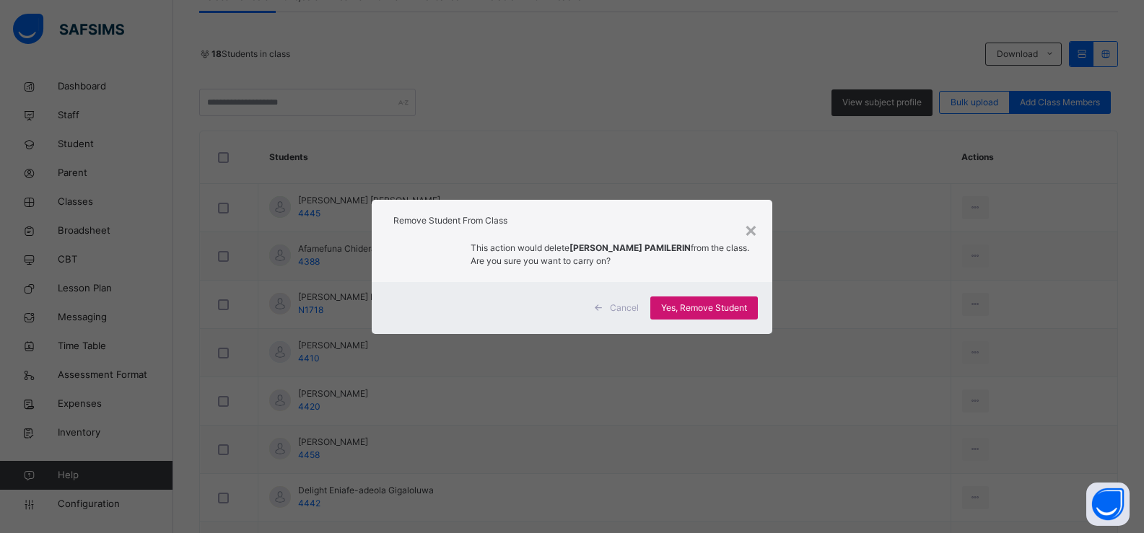
click at [732, 305] on span "Yes, Remove Student" at bounding box center [704, 308] width 86 height 13
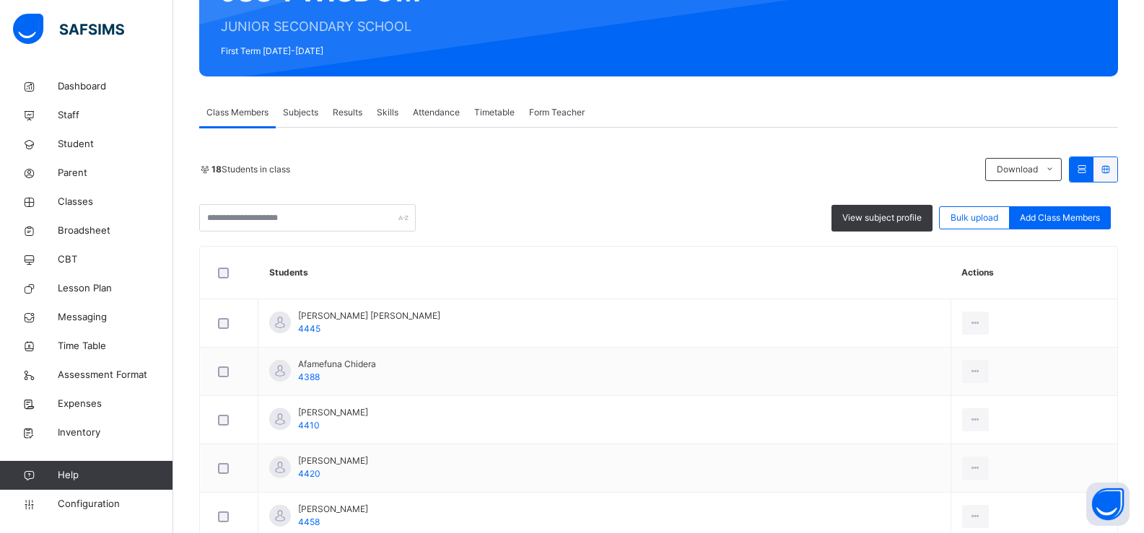
scroll to position [0, 0]
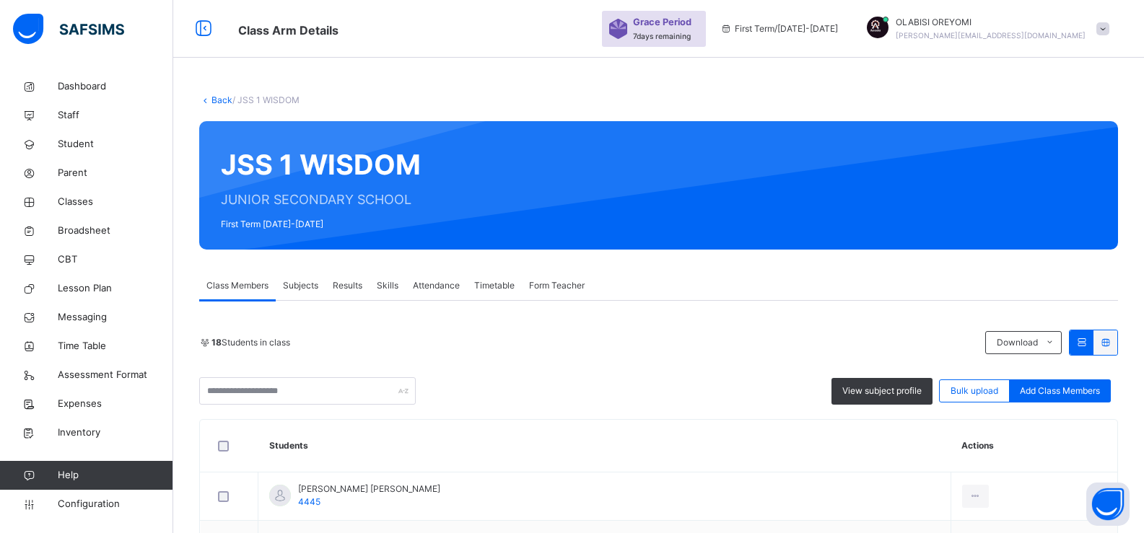
click at [222, 101] on link "Back" at bounding box center [221, 100] width 21 height 11
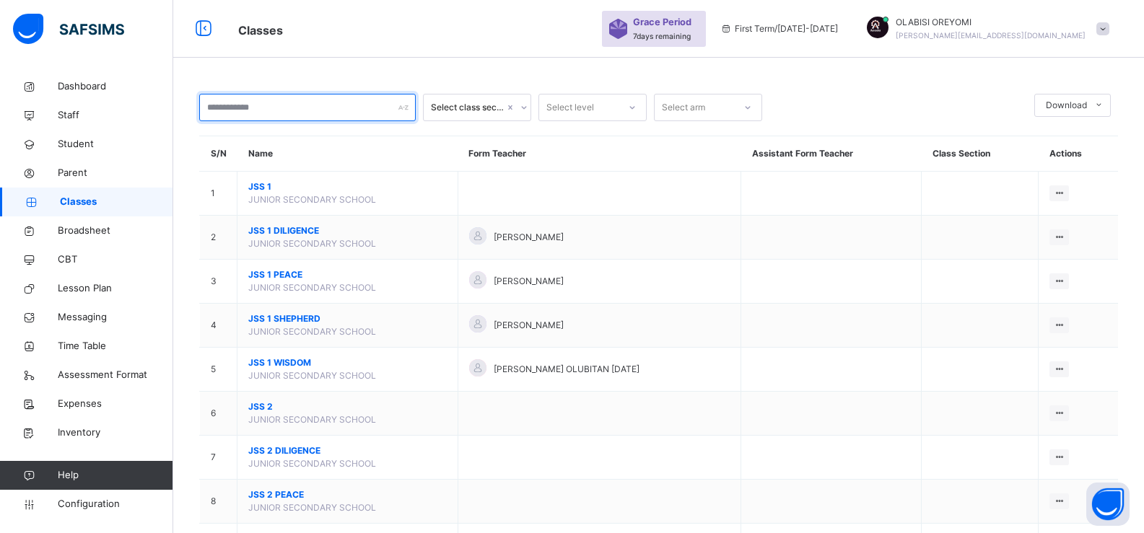
click at [292, 108] on input "text" at bounding box center [307, 107] width 216 height 27
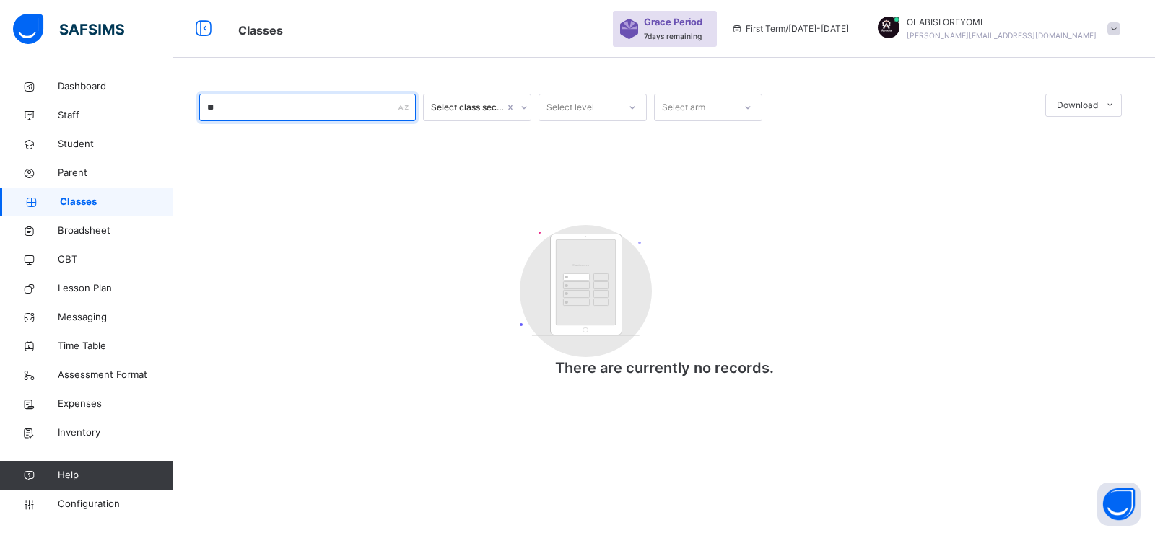
type input "*"
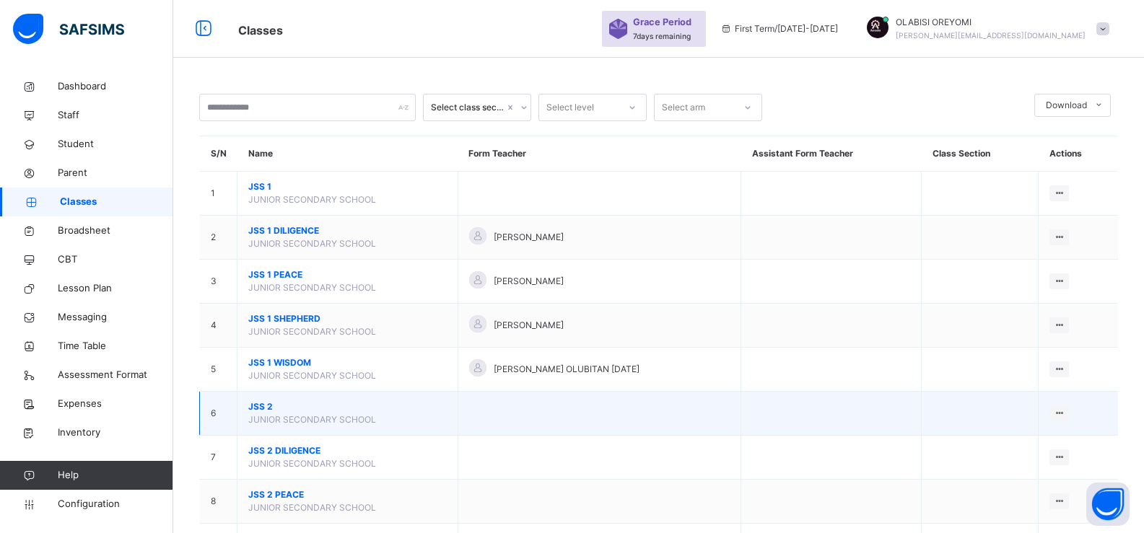
click at [258, 403] on span "JSS 2" at bounding box center [347, 406] width 198 height 13
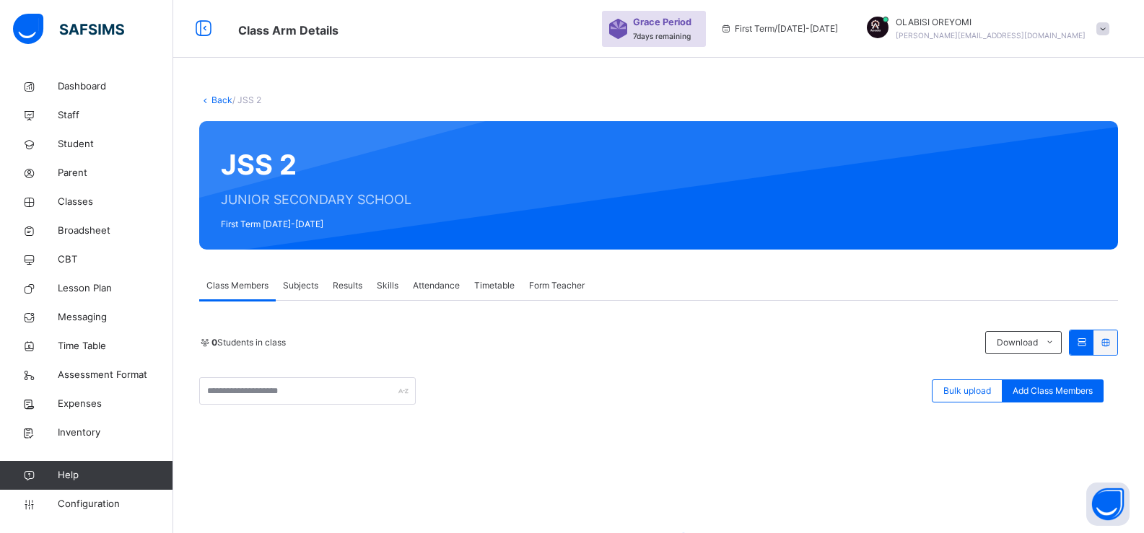
click at [219, 105] on div "Back / JSS 2" at bounding box center [658, 100] width 919 height 13
click at [221, 104] on link "Back" at bounding box center [221, 100] width 21 height 11
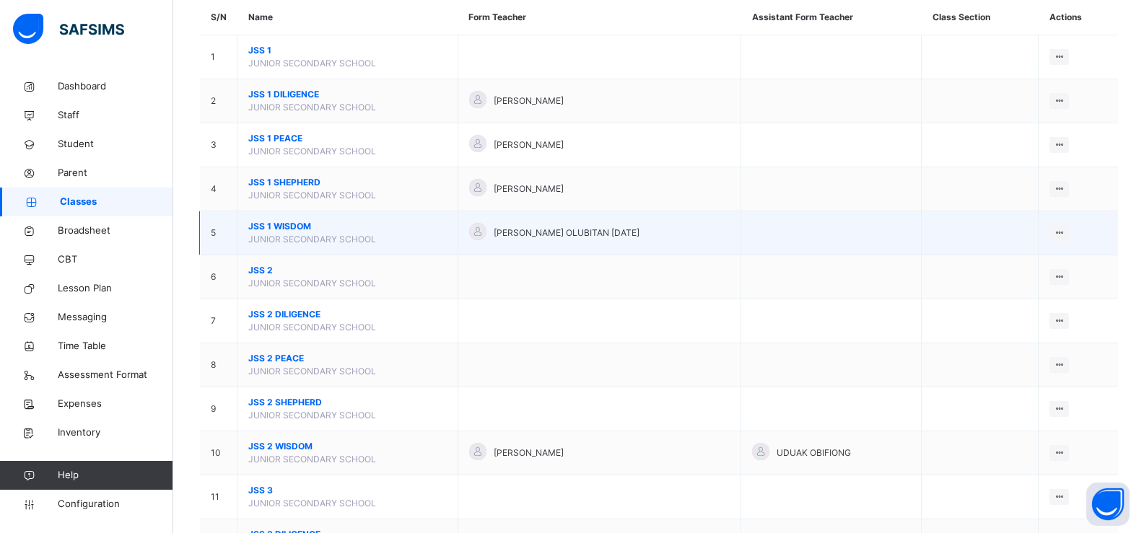
scroll to position [173, 0]
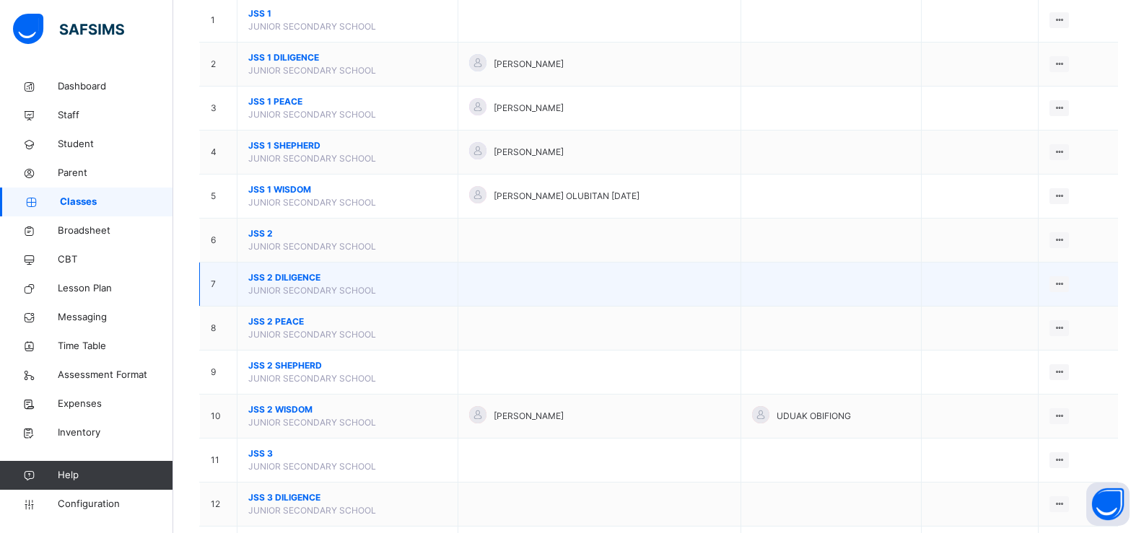
click at [265, 275] on span "JSS 2 DILIGENCE" at bounding box center [347, 277] width 198 height 13
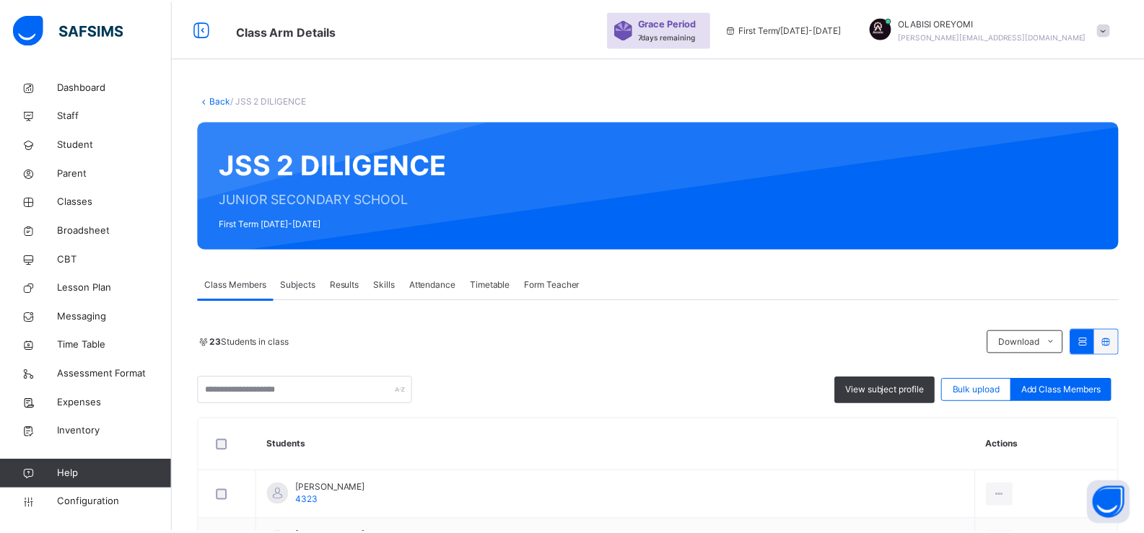
scroll to position [82, 0]
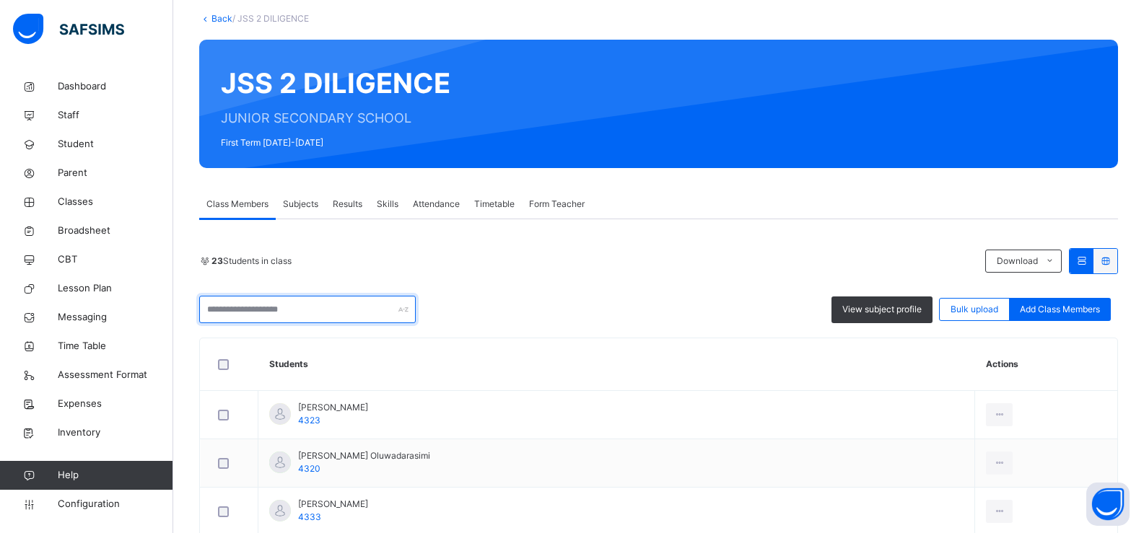
click at [260, 296] on input "text" at bounding box center [307, 309] width 216 height 27
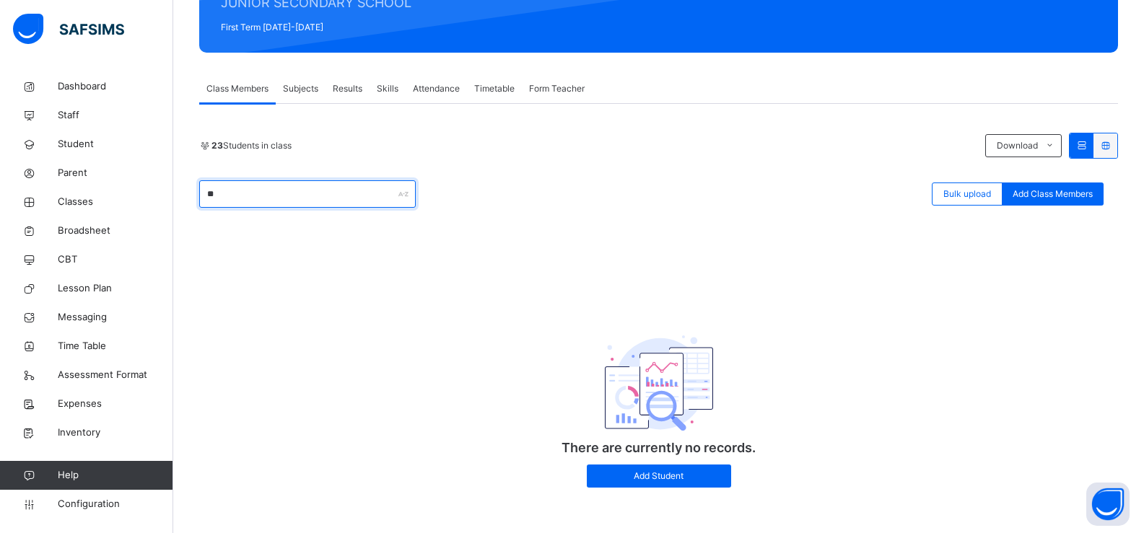
type input "*"
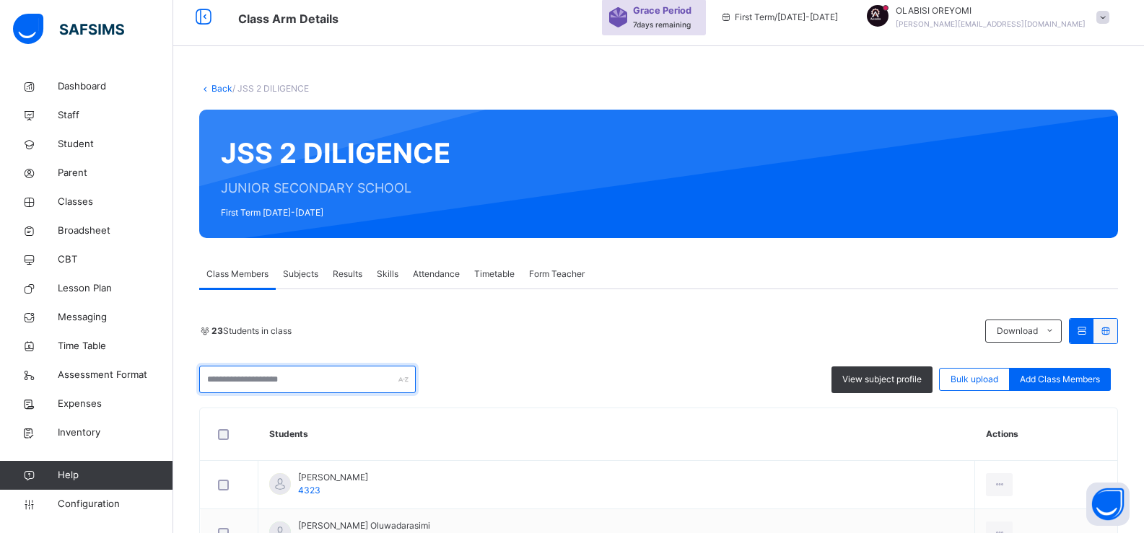
scroll to position [0, 0]
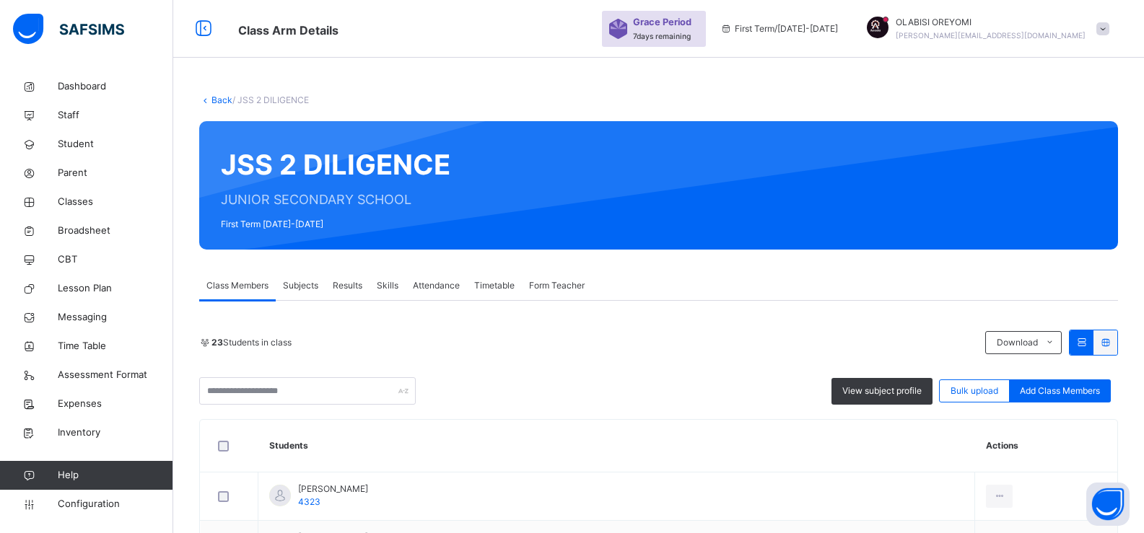
click at [218, 101] on link "Back" at bounding box center [221, 100] width 21 height 11
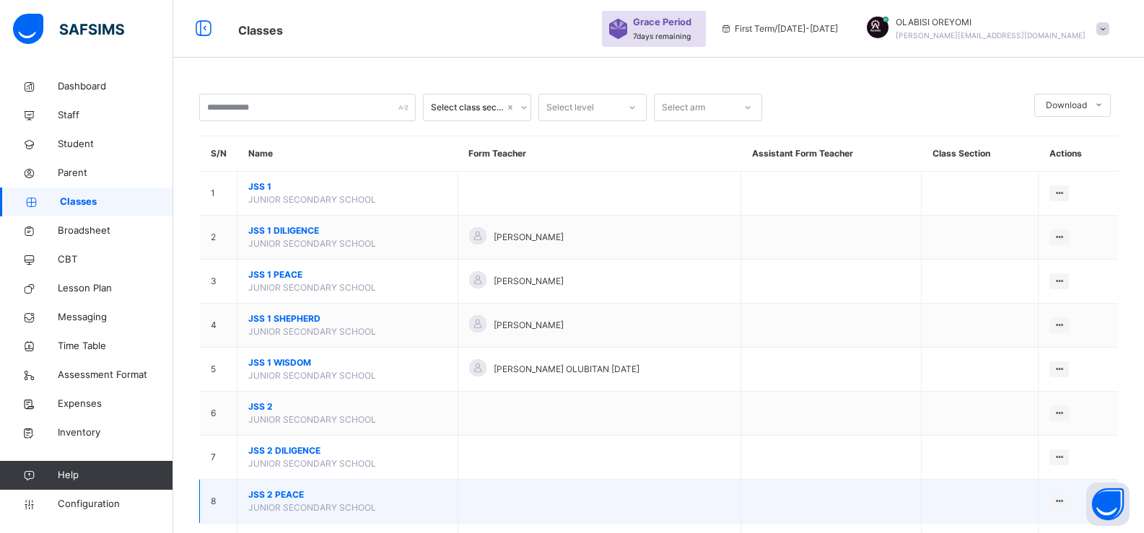
click at [264, 490] on span "JSS 2 PEACE" at bounding box center [347, 495] width 198 height 13
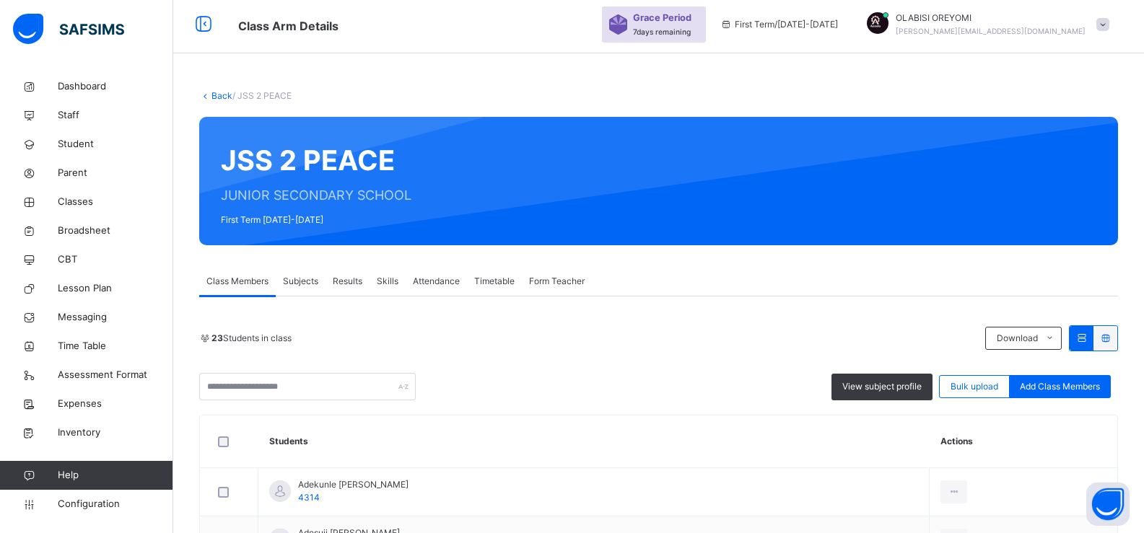
scroll to position [5, 0]
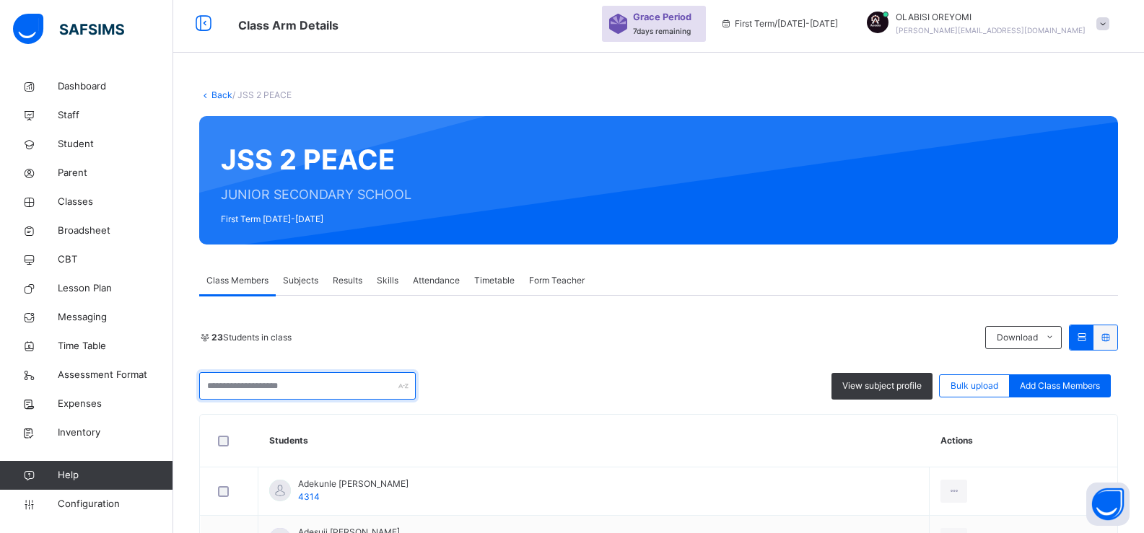
click at [292, 392] on input "text" at bounding box center [307, 385] width 216 height 27
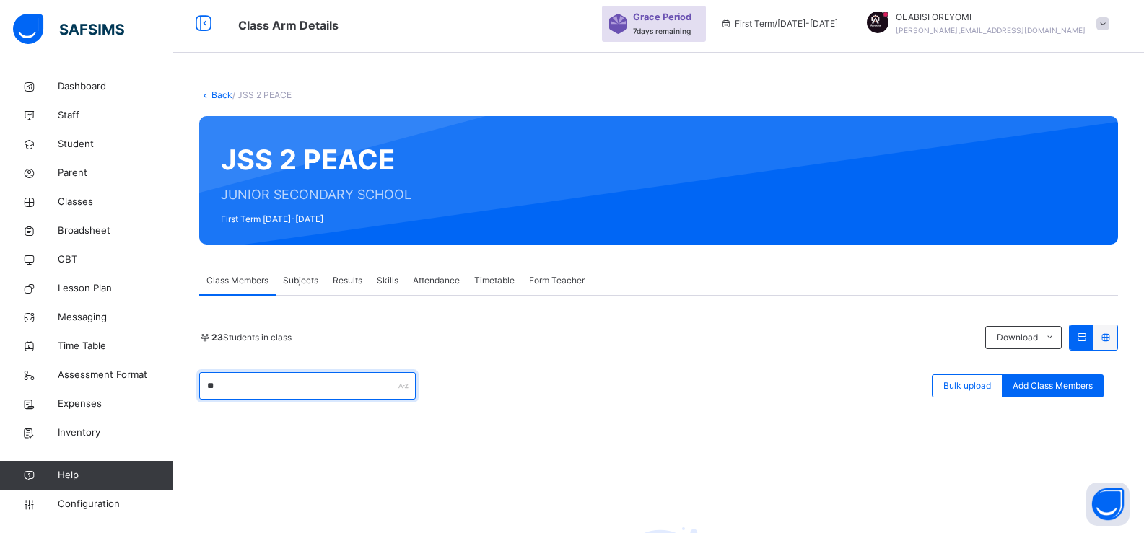
type input "*"
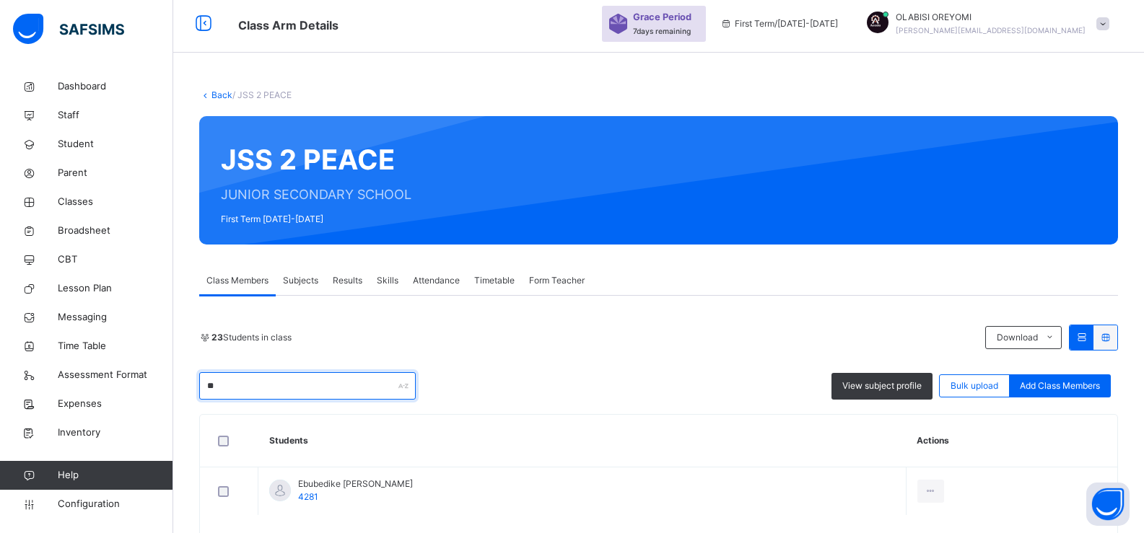
type input "*"
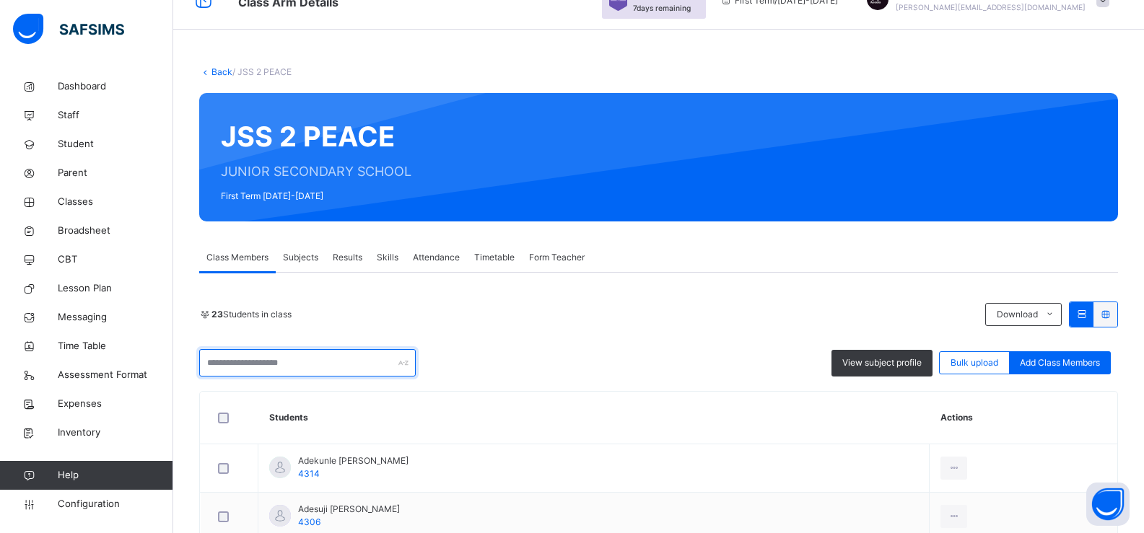
scroll to position [0, 0]
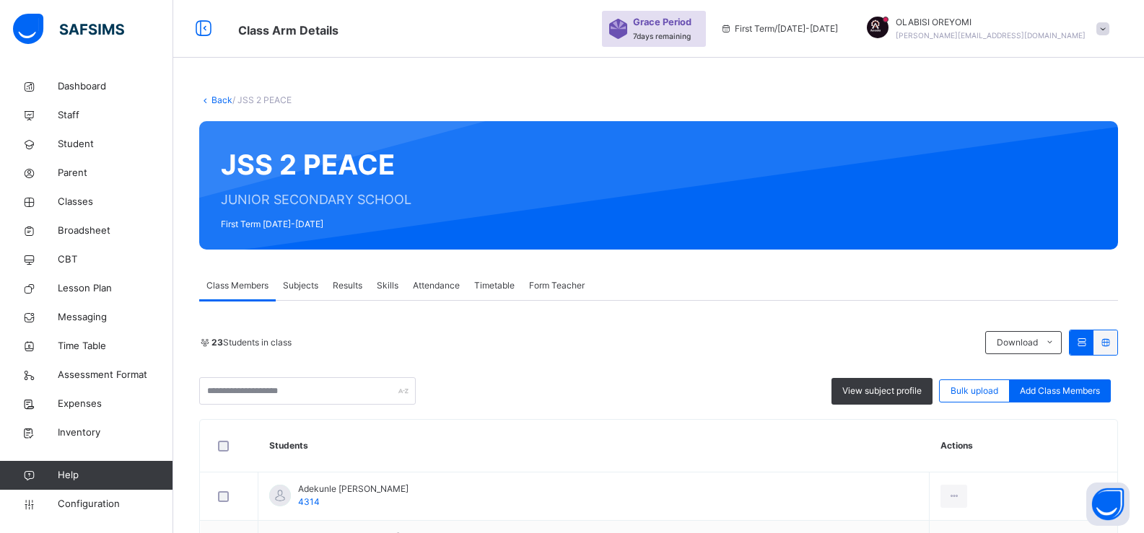
click at [220, 97] on link "Back" at bounding box center [221, 100] width 21 height 11
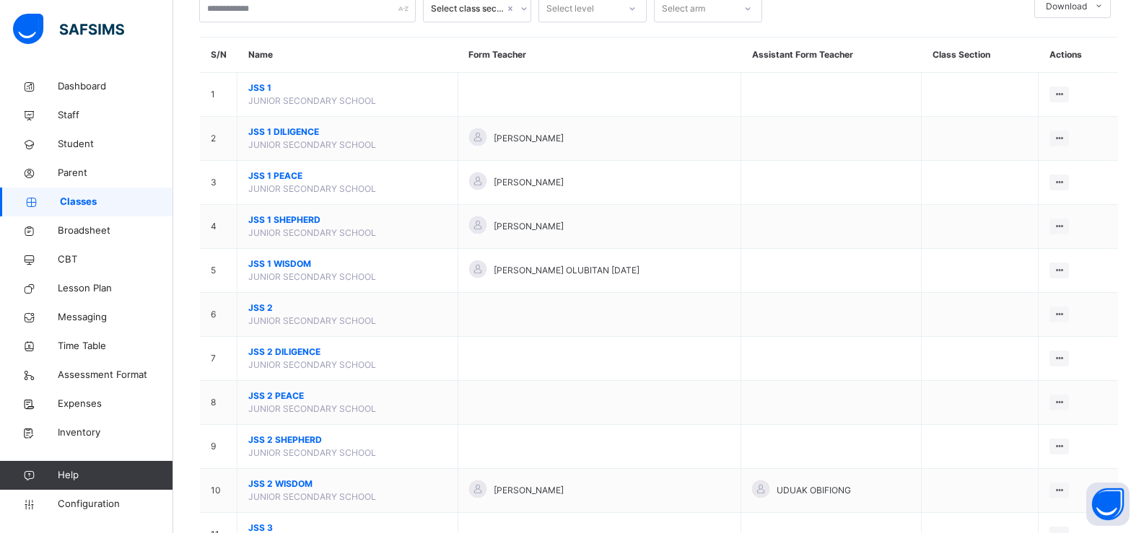
scroll to position [139, 0]
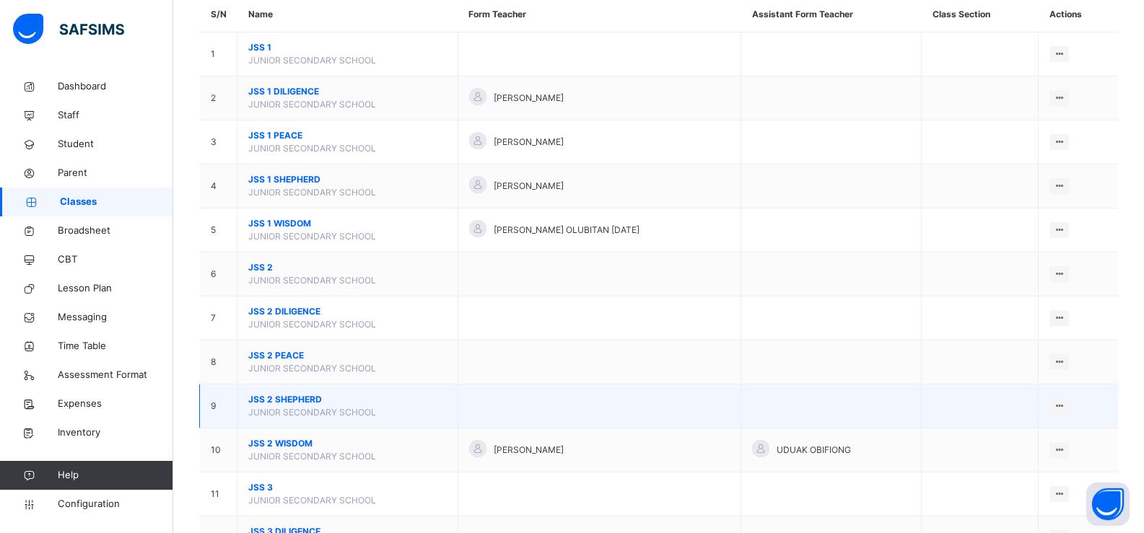
click at [296, 398] on span "JSS 2 SHEPHERD" at bounding box center [347, 399] width 198 height 13
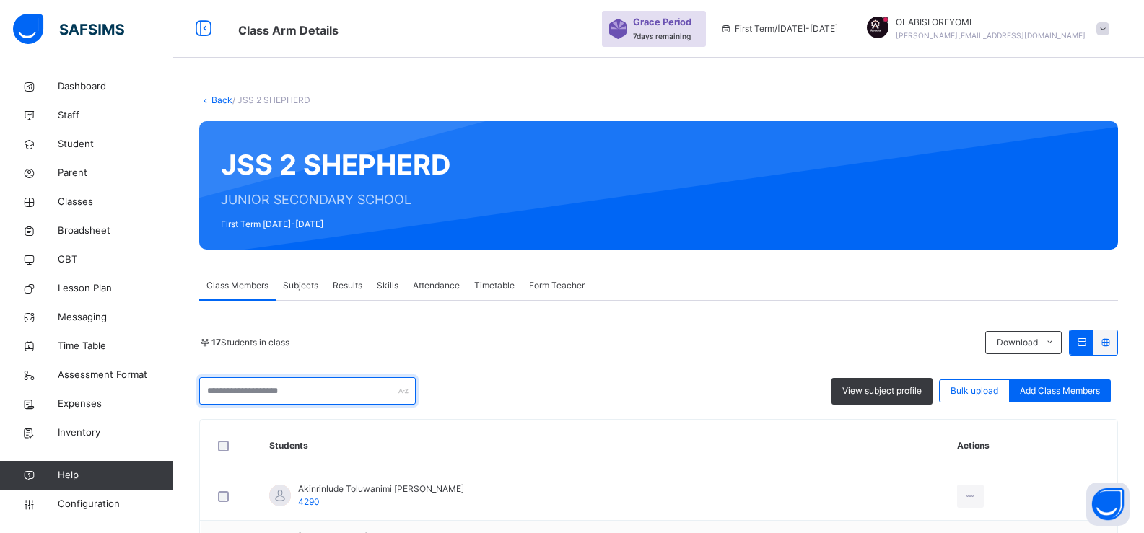
click at [300, 377] on input "text" at bounding box center [307, 390] width 216 height 27
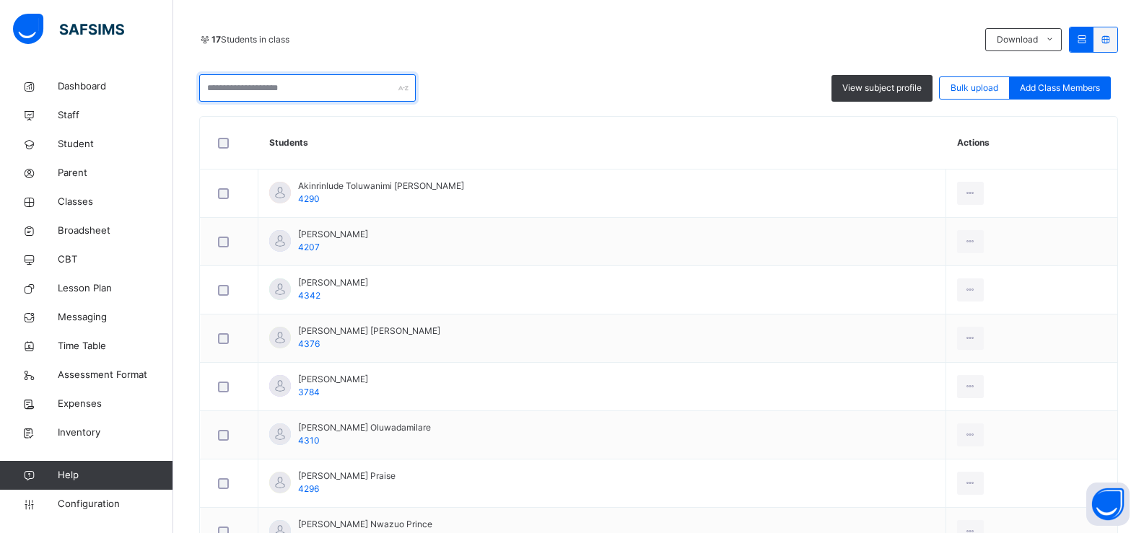
click at [301, 89] on input "text" at bounding box center [307, 87] width 216 height 27
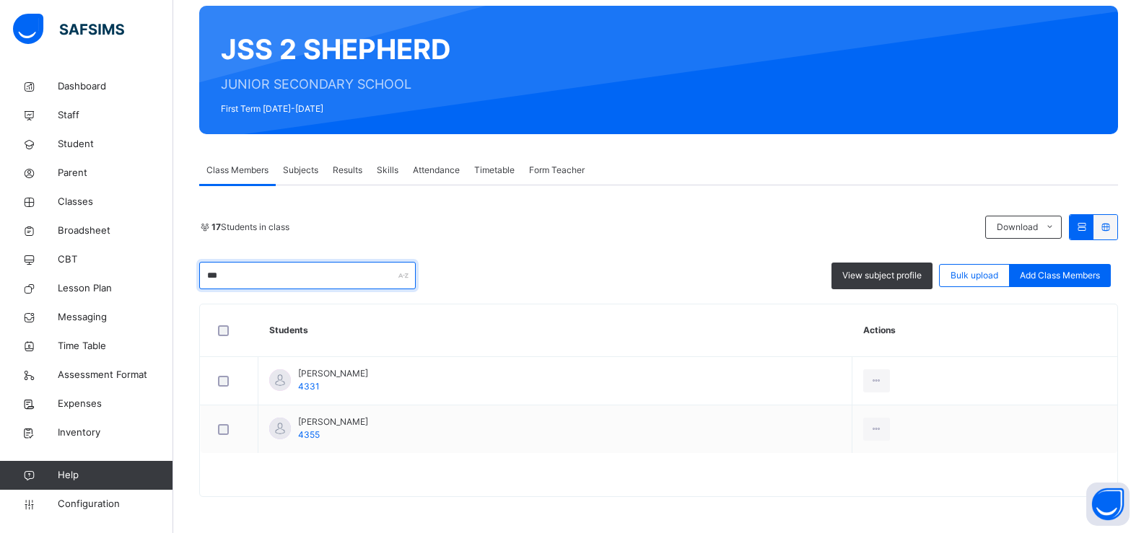
scroll to position [115, 0]
type input "*"
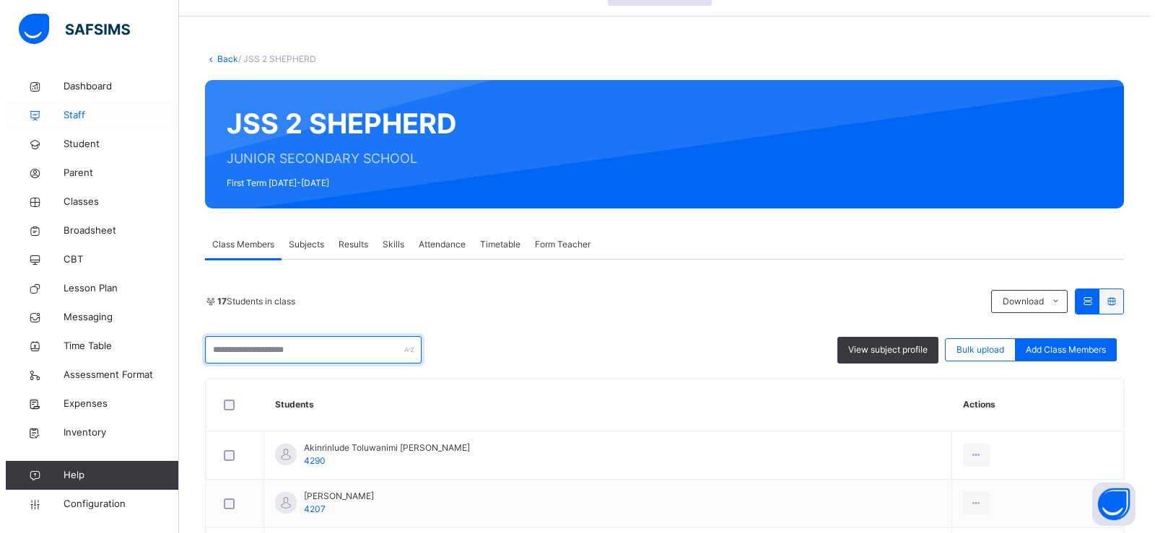
scroll to position [0, 0]
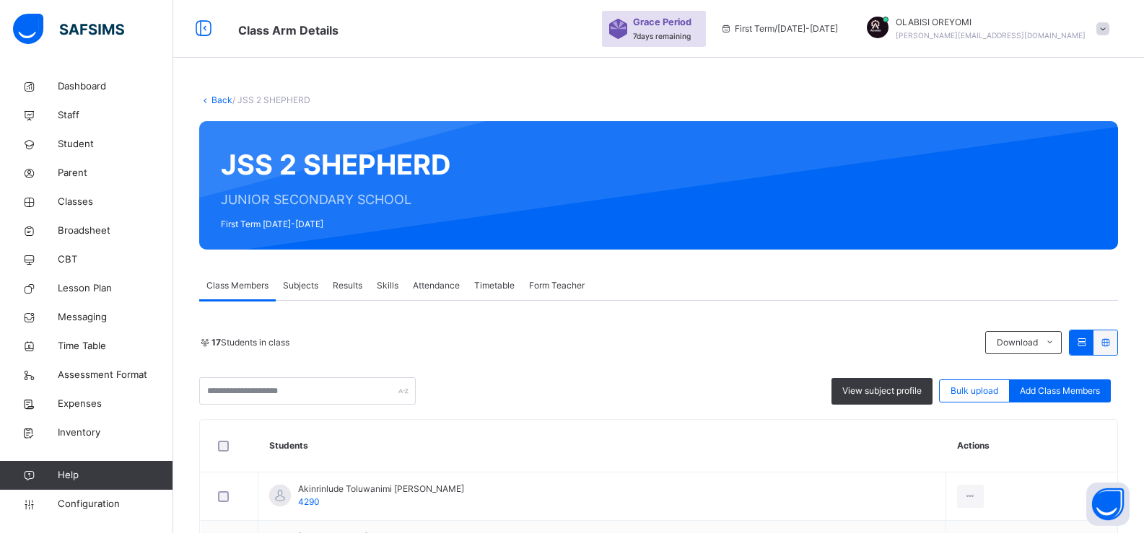
click at [208, 98] on icon at bounding box center [205, 100] width 12 height 11
click at [214, 98] on link "Back" at bounding box center [221, 100] width 21 height 11
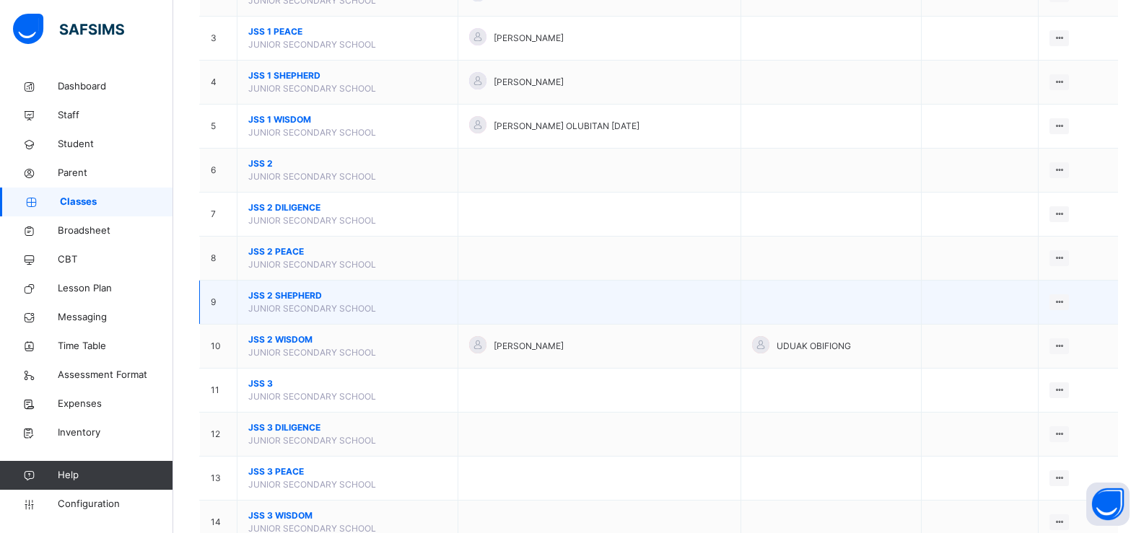
scroll to position [245, 0]
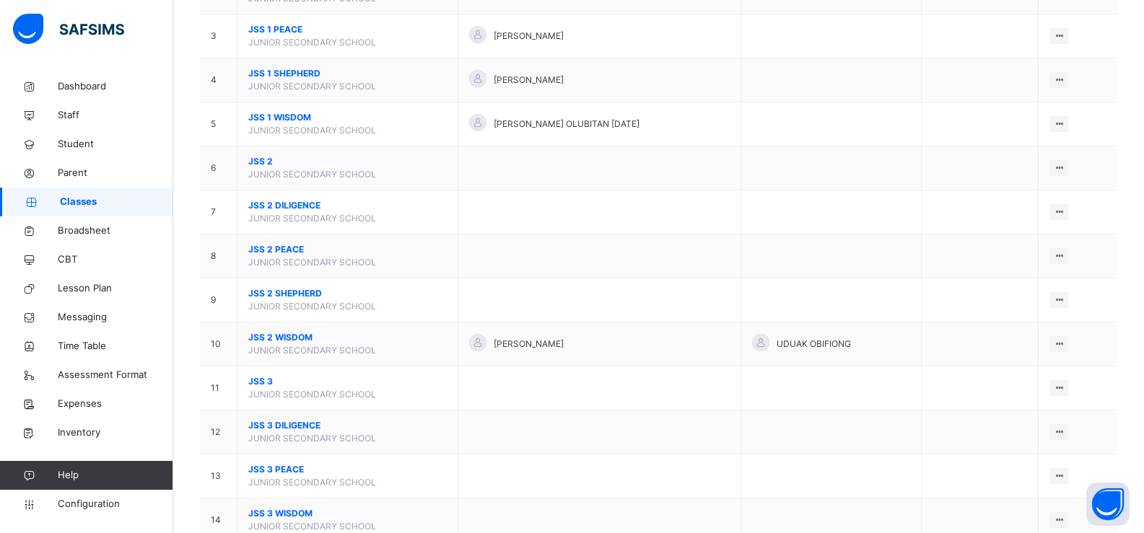
click at [285, 332] on span "JSS 2 WISDOM" at bounding box center [347, 337] width 198 height 13
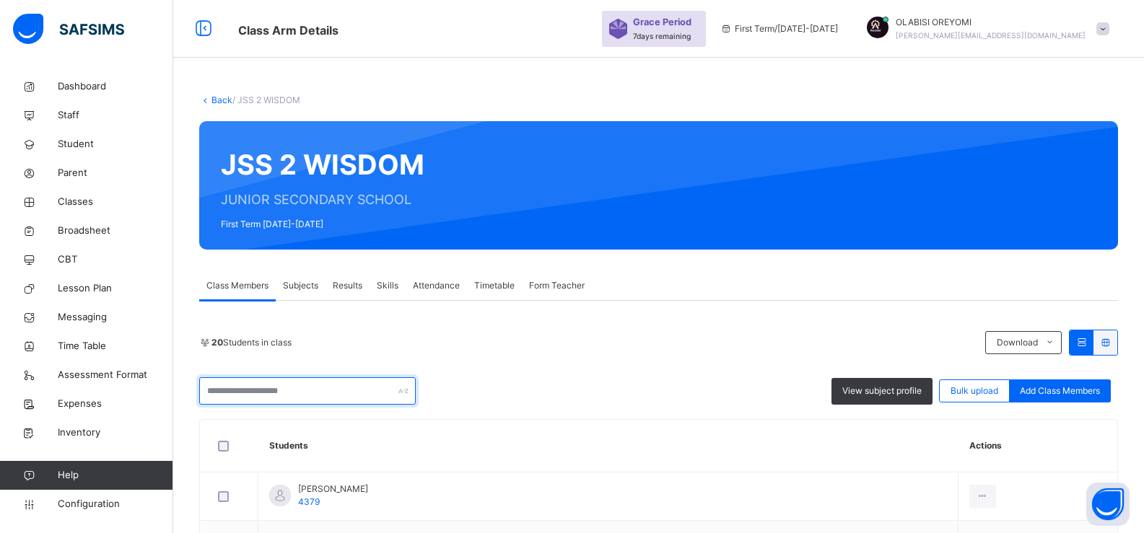
click at [267, 388] on input "text" at bounding box center [307, 390] width 216 height 27
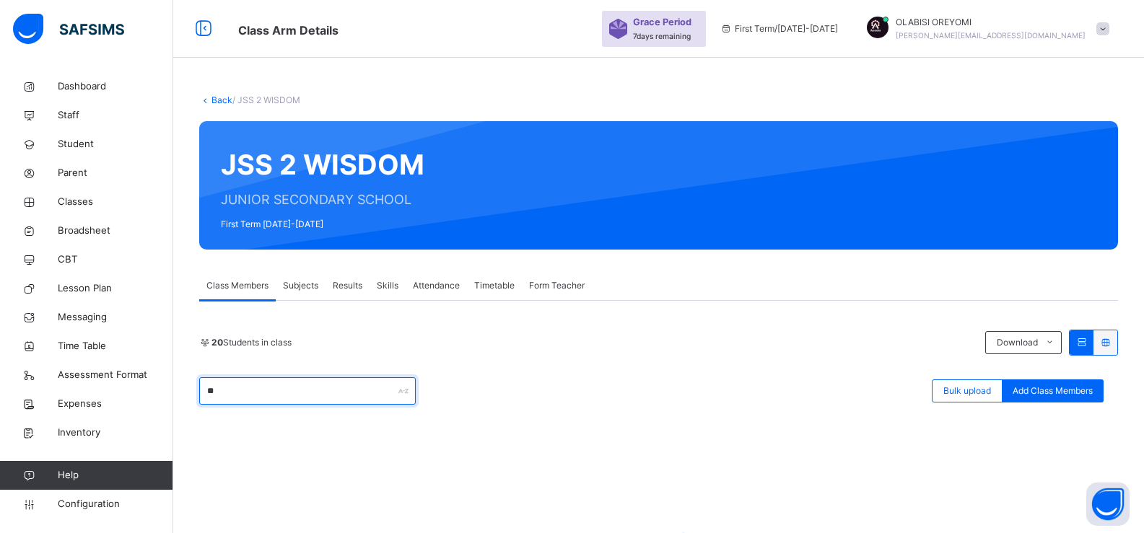
type input "*"
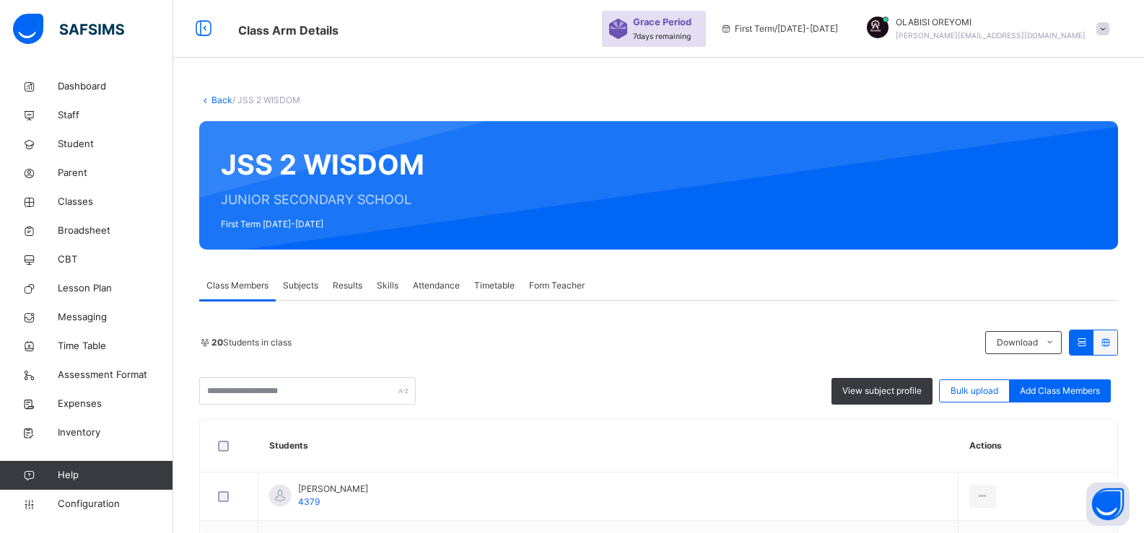
click at [224, 99] on link "Back" at bounding box center [221, 100] width 21 height 11
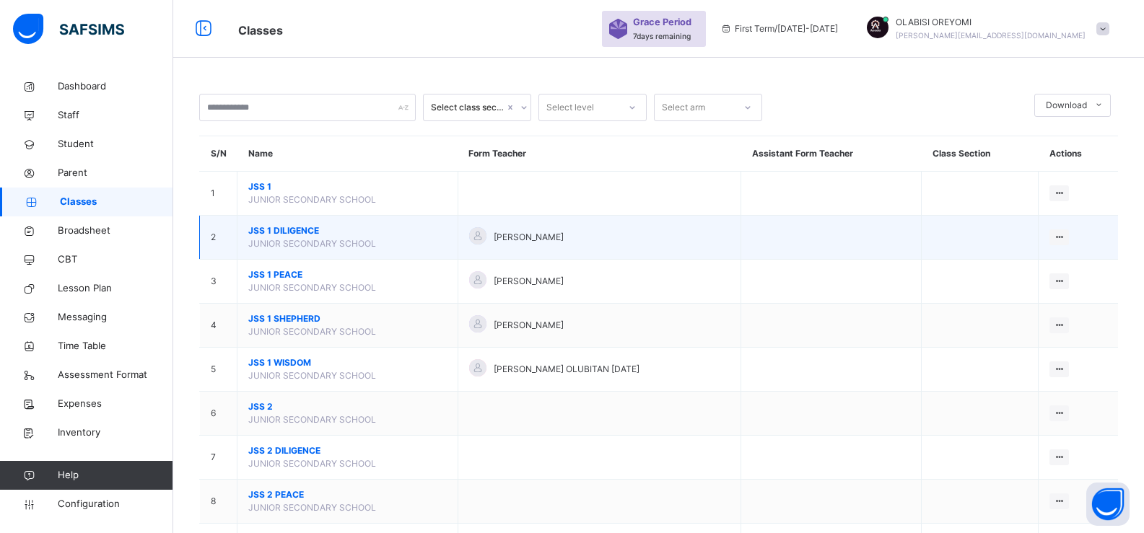
click at [293, 229] on span "JSS 1 DILIGENCE" at bounding box center [347, 230] width 198 height 13
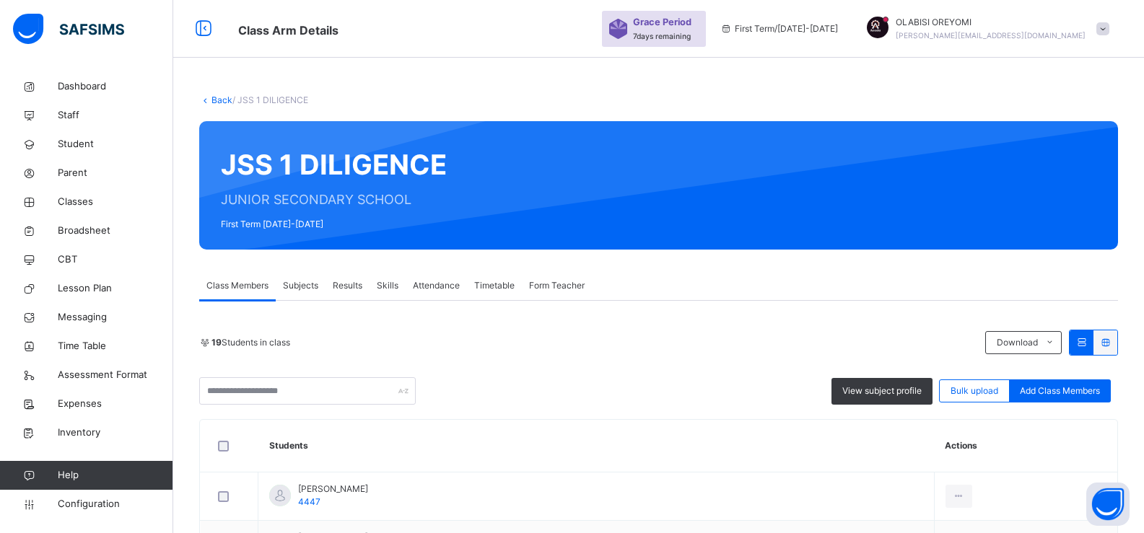
click at [216, 100] on link "Back" at bounding box center [221, 100] width 21 height 11
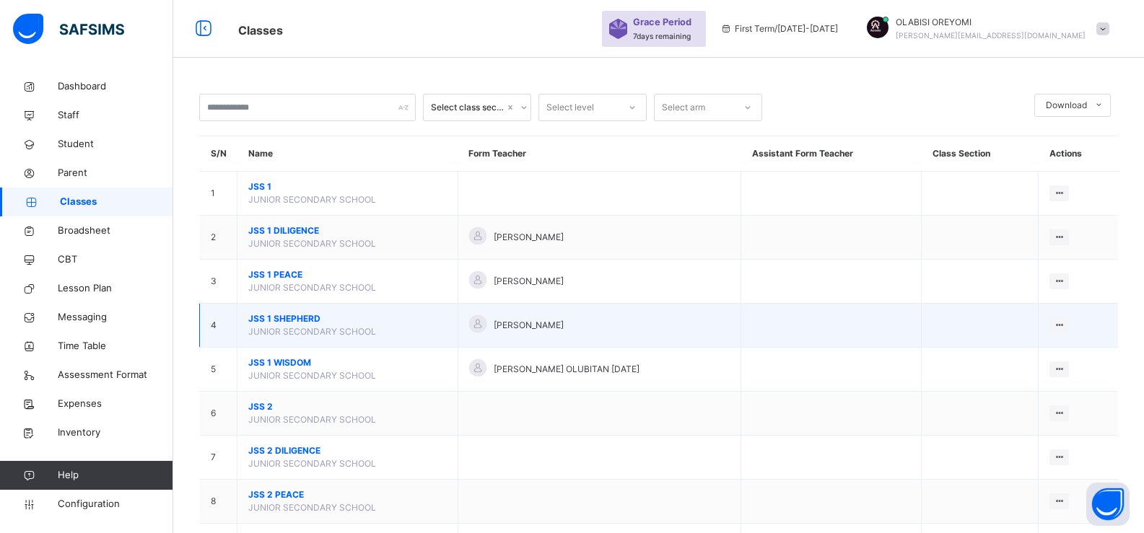
click at [294, 312] on span "JSS 1 SHEPHERD" at bounding box center [347, 318] width 198 height 13
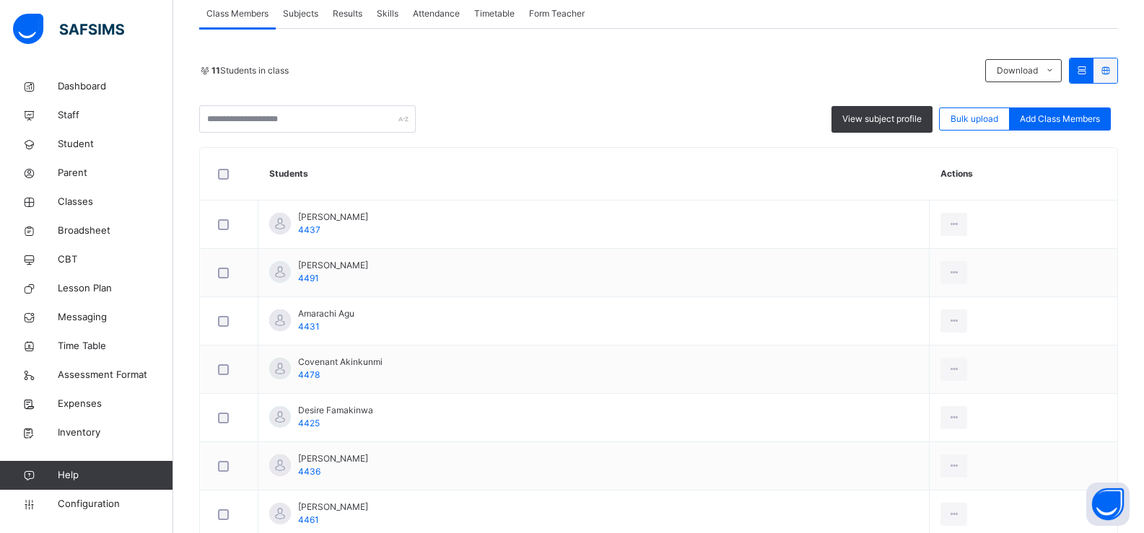
scroll to position [271, 0]
click at [995, 121] on span "Add Class Members" at bounding box center [1060, 119] width 80 height 13
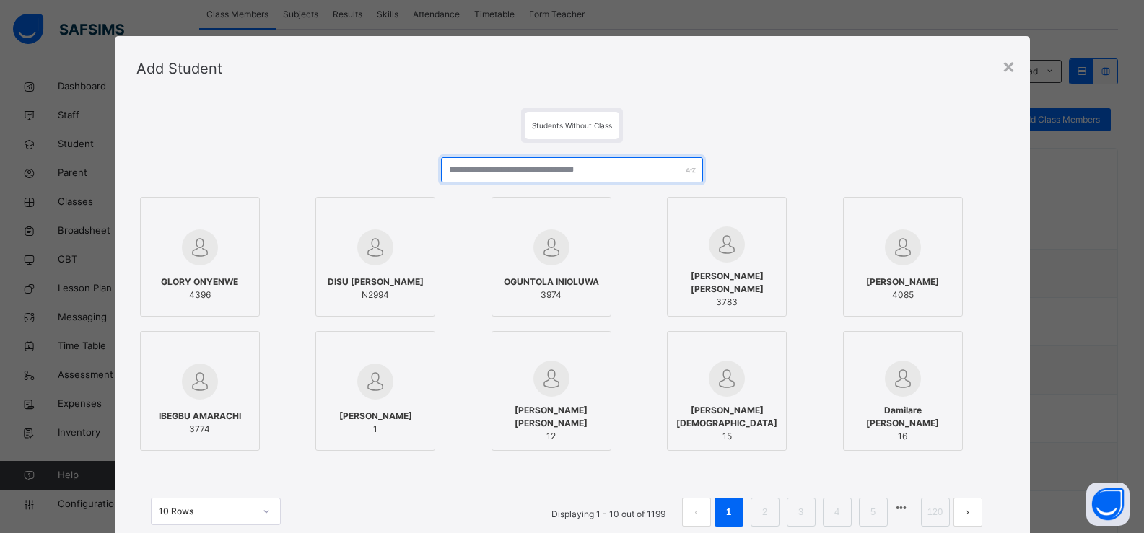
click at [550, 178] on input "text" at bounding box center [571, 169] width 261 height 25
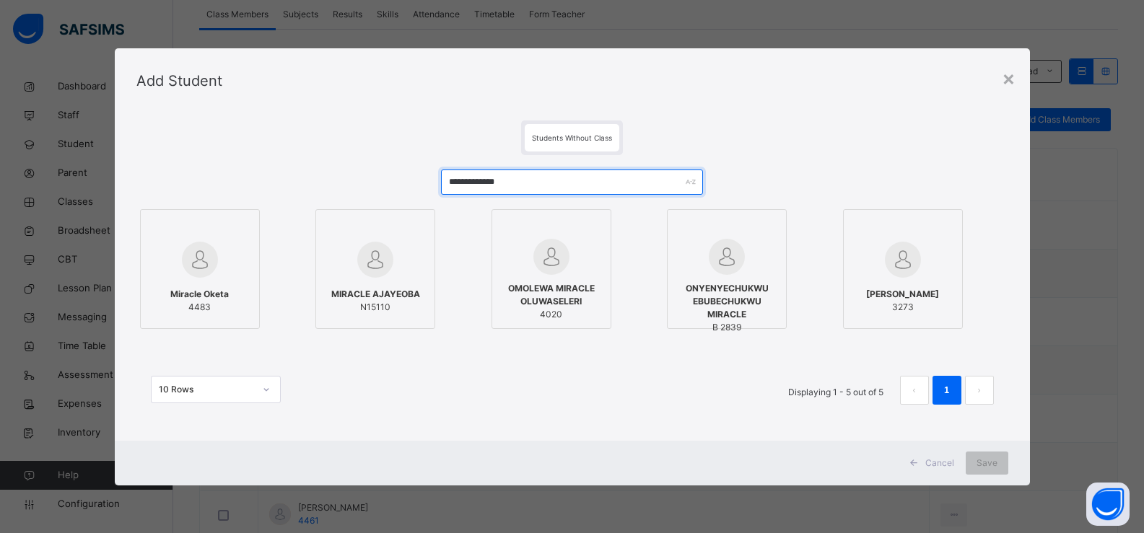
type input "**********"
click at [170, 277] on div at bounding box center [200, 260] width 104 height 42
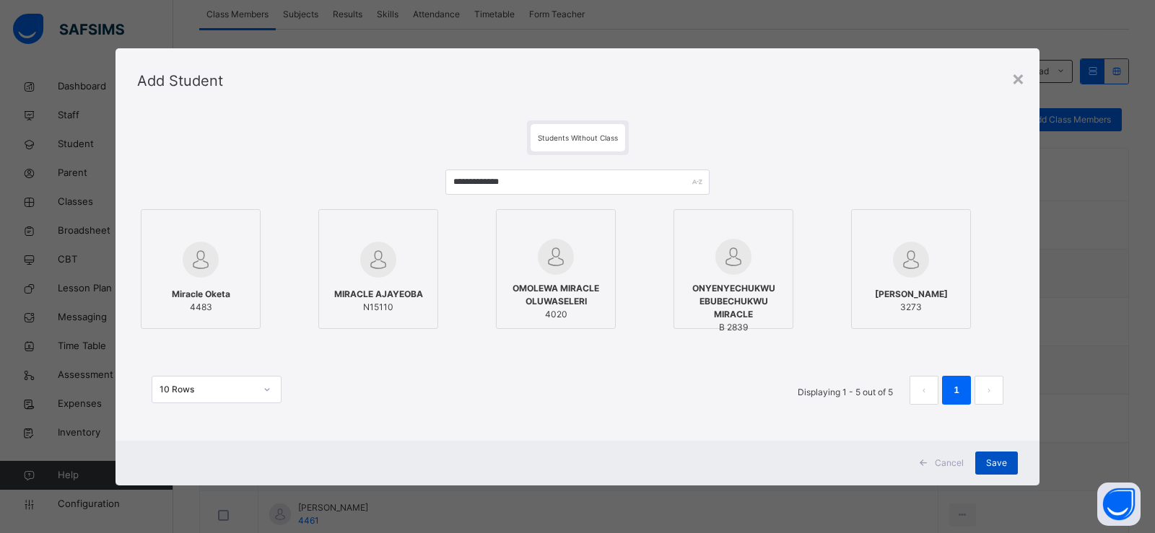
click at [990, 458] on span "Save" at bounding box center [996, 463] width 21 height 13
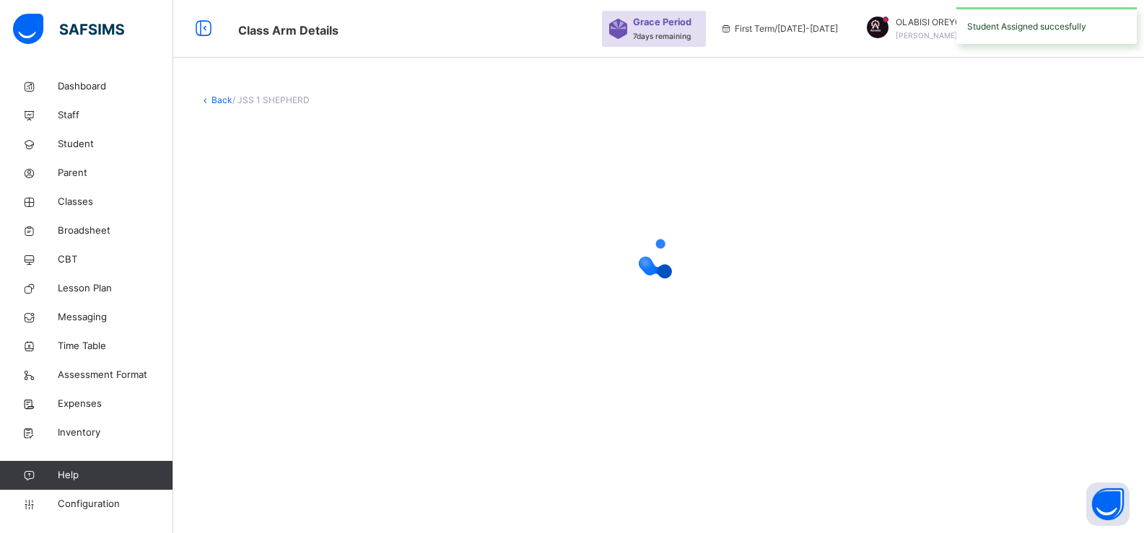
scroll to position [0, 0]
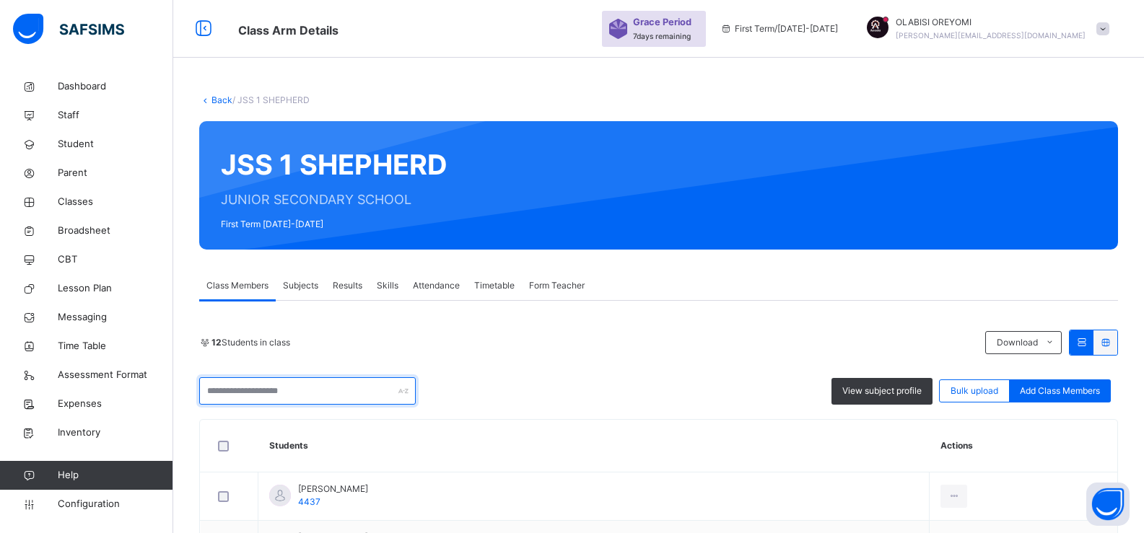
click at [300, 394] on input "text" at bounding box center [307, 390] width 216 height 27
type input "*"
click at [995, 387] on span "Add Class Members" at bounding box center [1060, 391] width 80 height 13
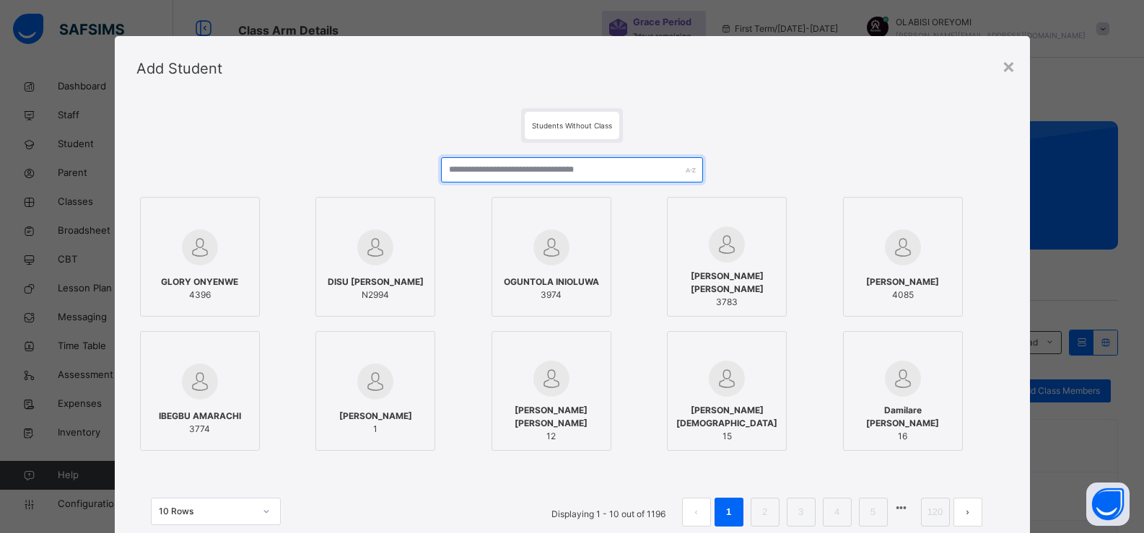
click at [546, 170] on input "text" at bounding box center [571, 169] width 261 height 25
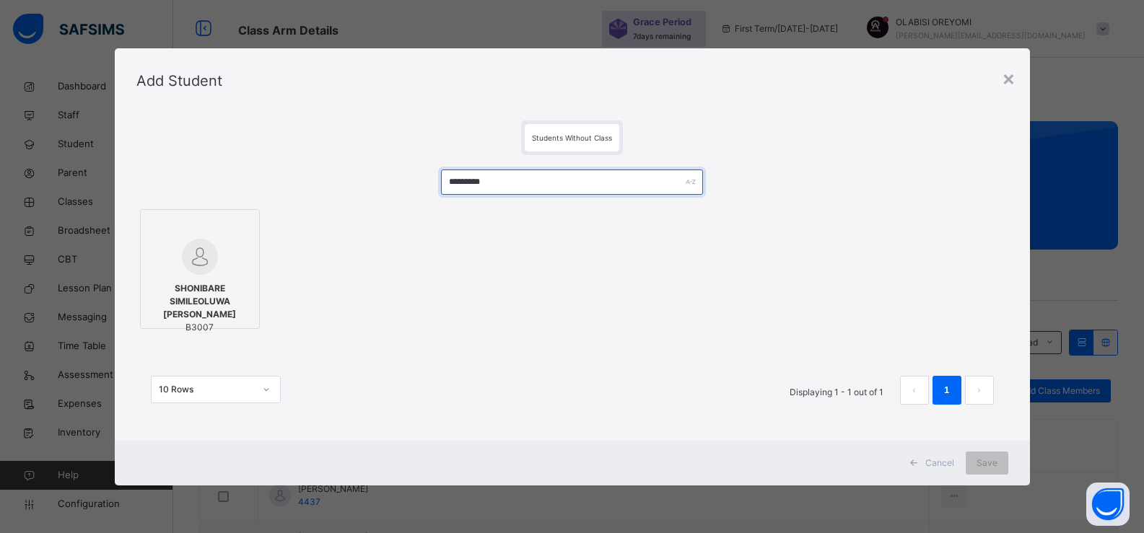
type input "*********"
click at [995, 79] on div "×" at bounding box center [1009, 78] width 14 height 30
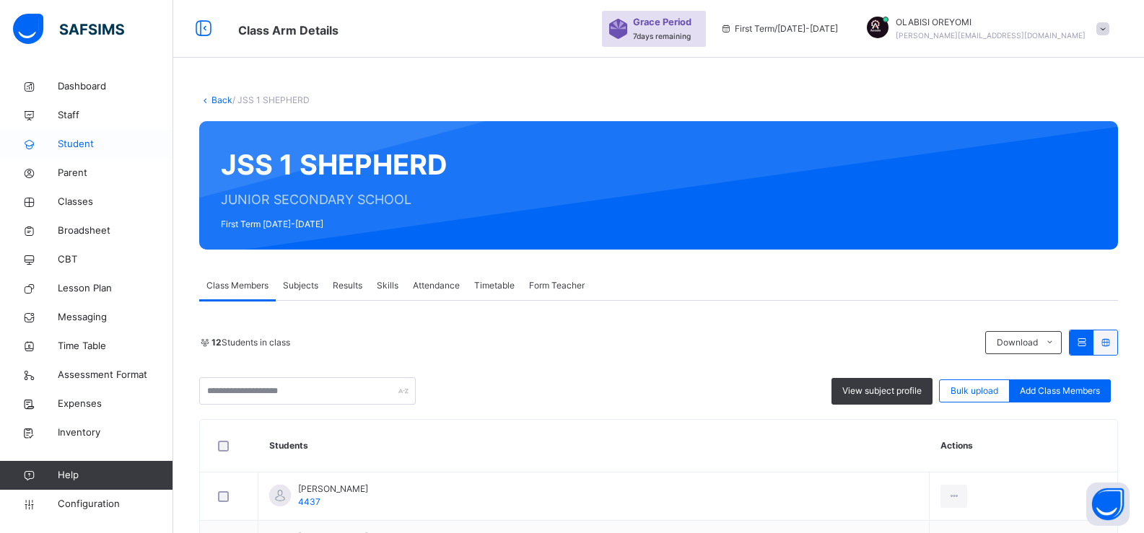
click at [74, 144] on span "Student" at bounding box center [115, 144] width 115 height 14
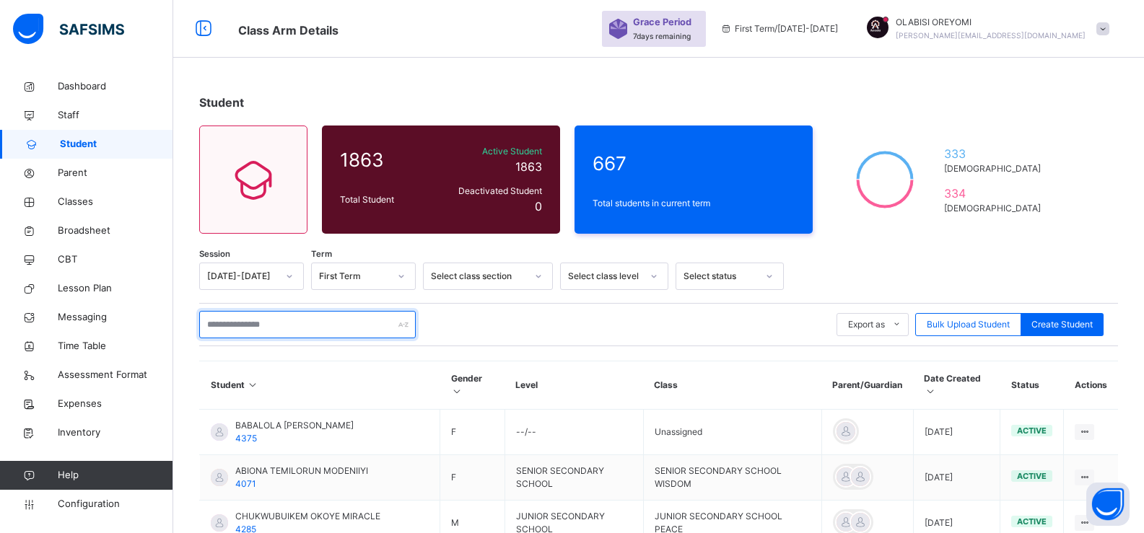
click at [284, 317] on input "text" at bounding box center [307, 324] width 216 height 27
type input "****"
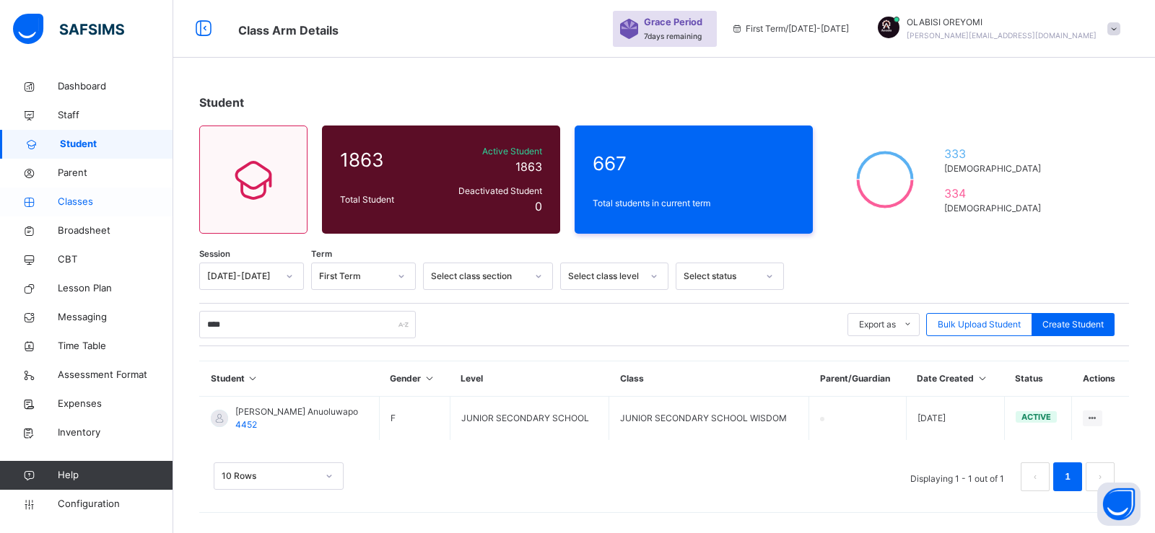
click at [71, 192] on link "Classes" at bounding box center [86, 202] width 173 height 29
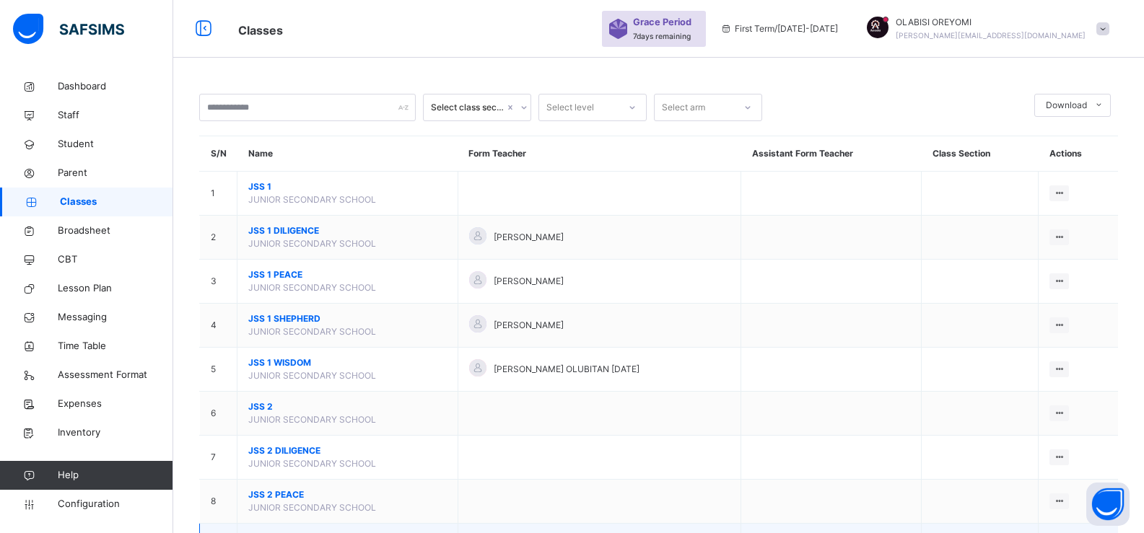
scroll to position [168, 0]
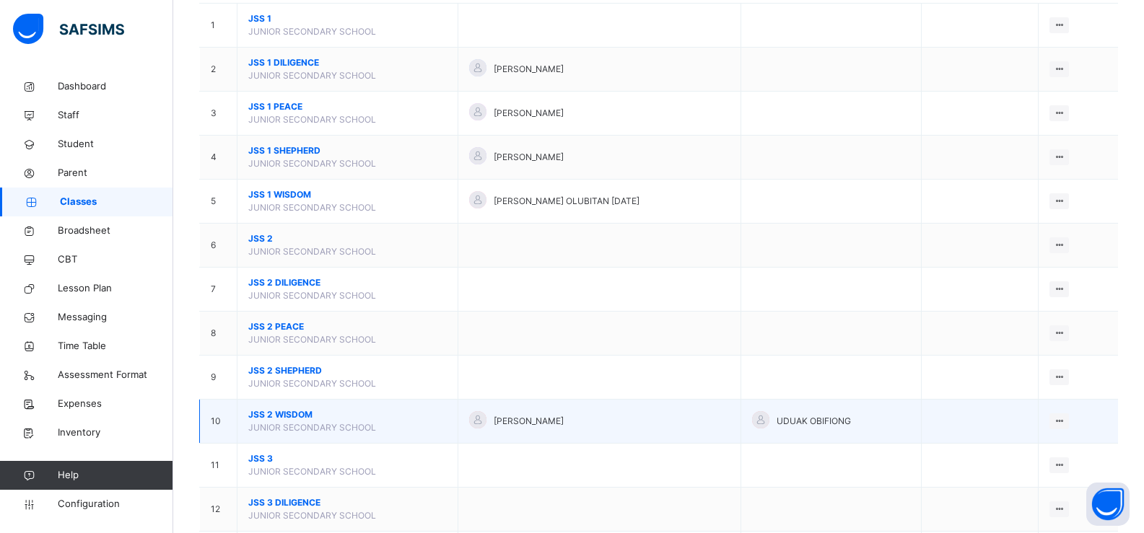
click at [296, 406] on td "JSS 2 WISDOM JUNIOR SECONDARY SCHOOL" at bounding box center [347, 422] width 221 height 44
click at [305, 412] on span "JSS 2 WISDOM" at bounding box center [347, 414] width 198 height 13
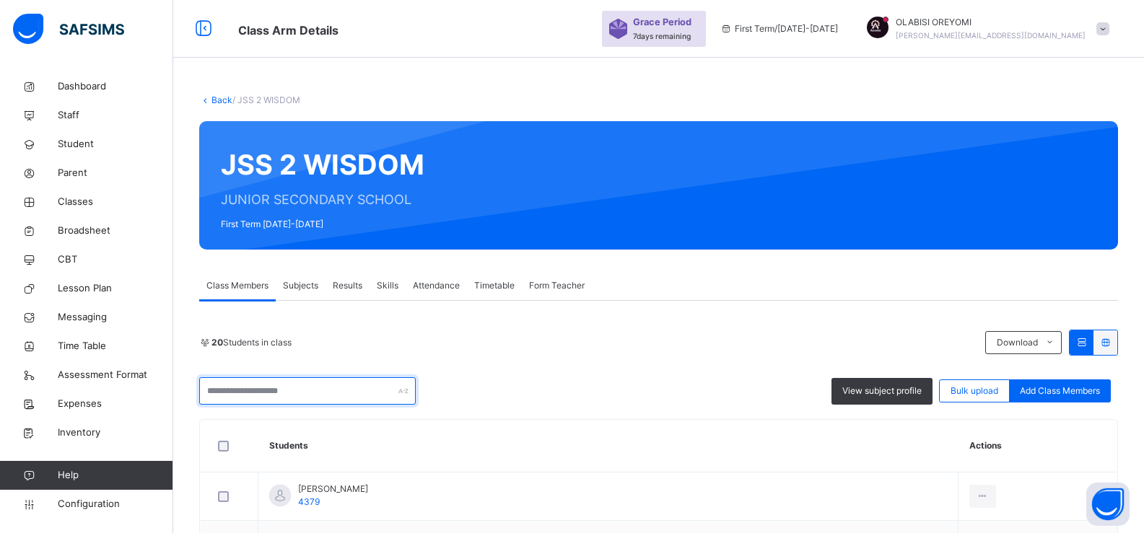
click at [288, 387] on input "text" at bounding box center [307, 390] width 216 height 27
type input "*"
click at [213, 99] on link "Back" at bounding box center [221, 100] width 21 height 11
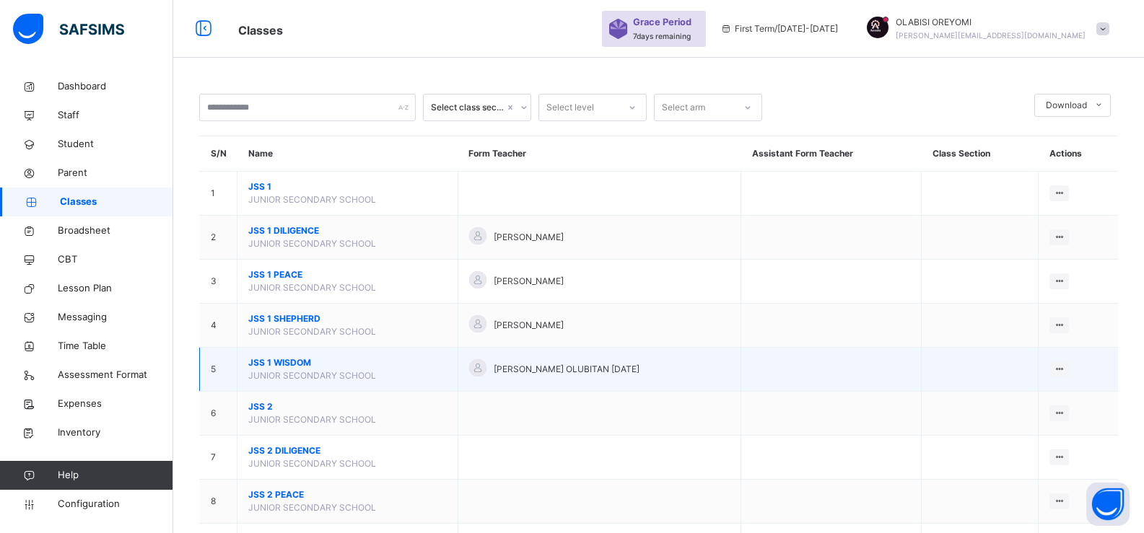
click at [265, 360] on span "JSS 1 WISDOM" at bounding box center [347, 362] width 198 height 13
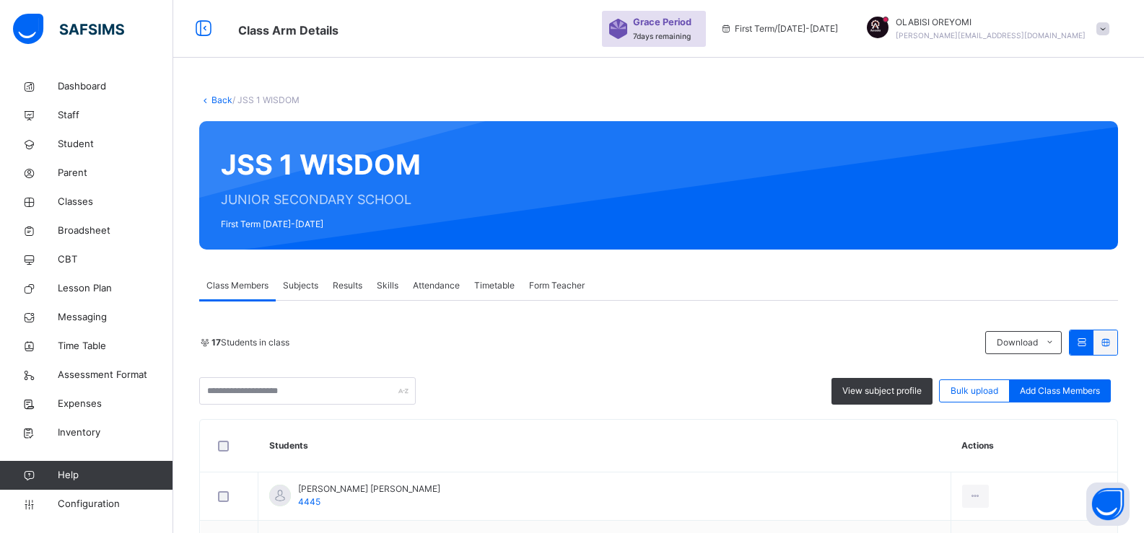
click at [251, 397] on input "text" at bounding box center [307, 390] width 216 height 27
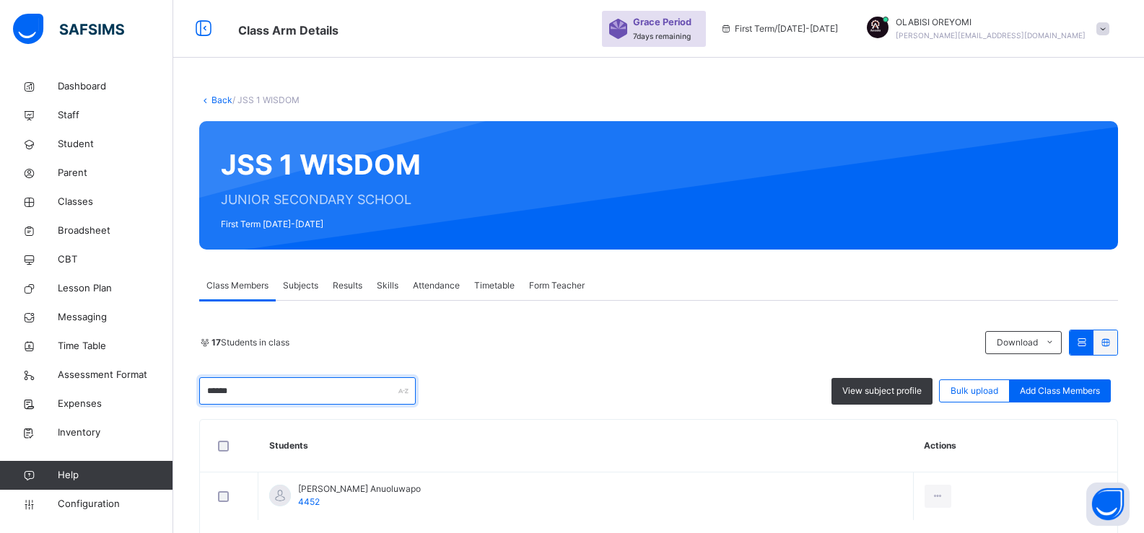
scroll to position [67, 0]
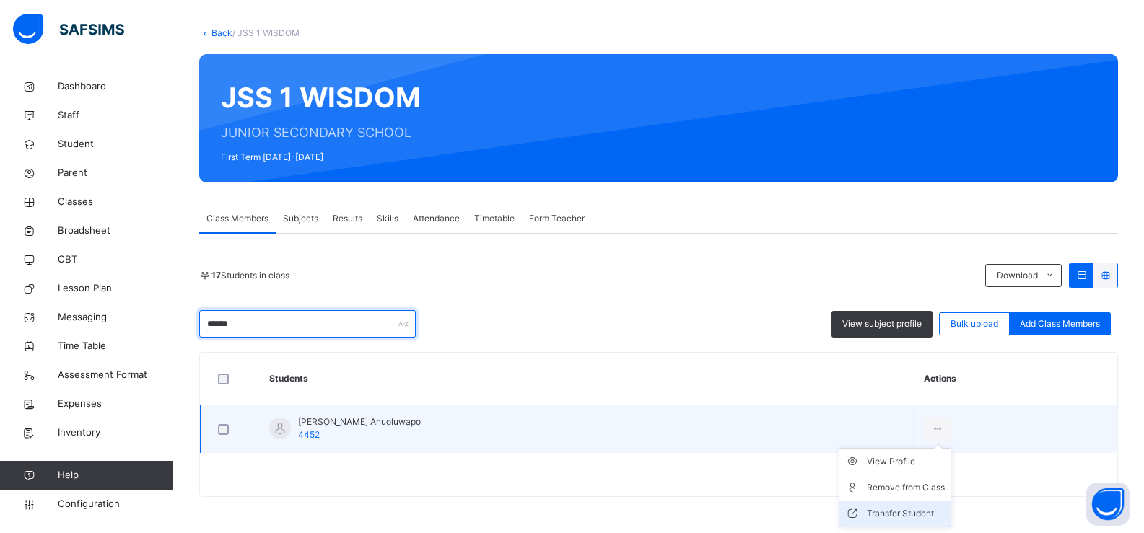
type input "******"
click at [882, 515] on div "Transfer Student" at bounding box center [906, 514] width 78 height 14
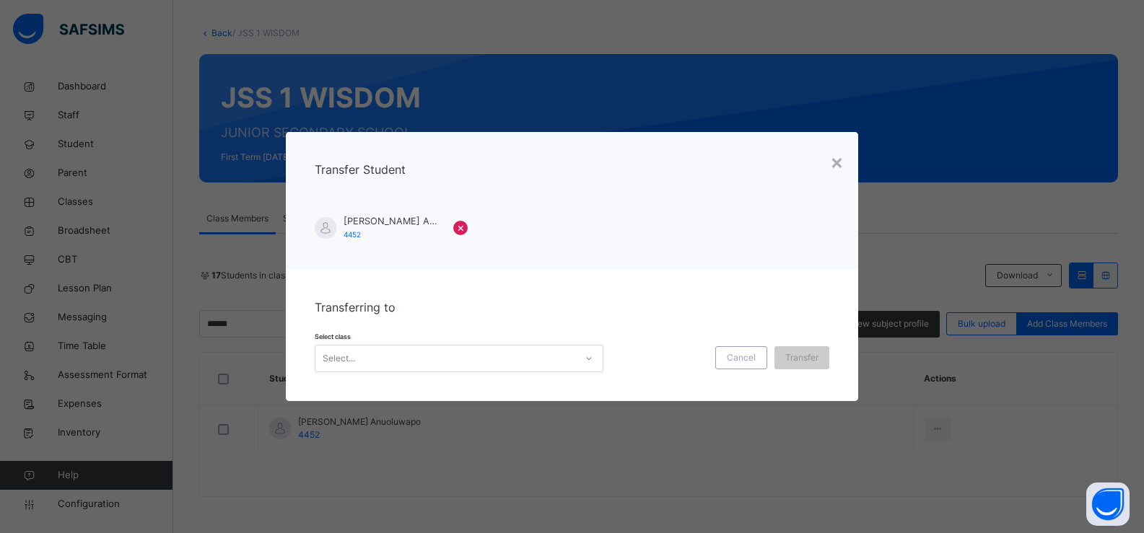
click at [416, 372] on div "Select..." at bounding box center [459, 358] width 289 height 27
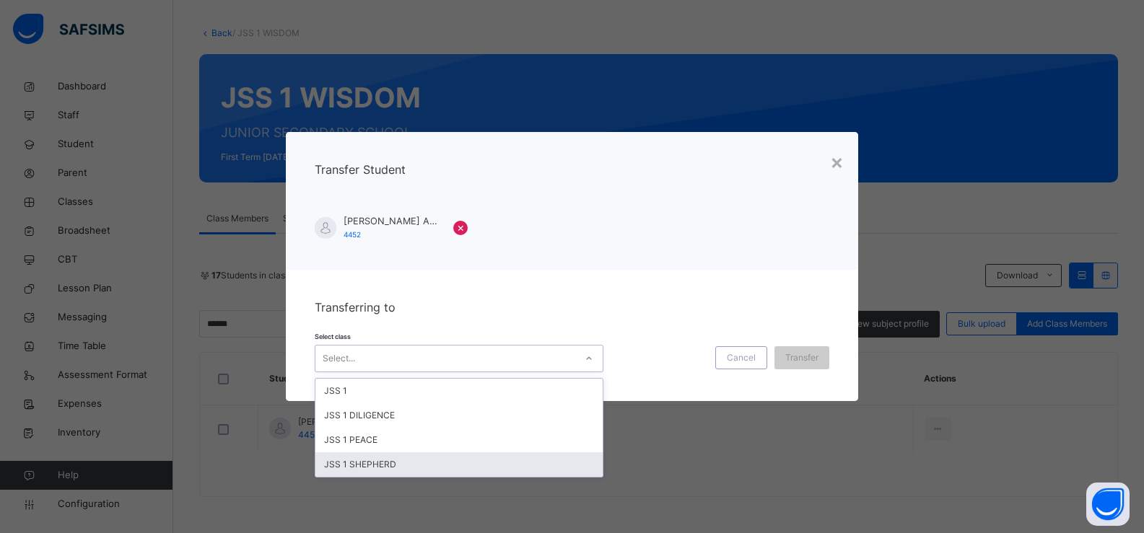
click at [343, 457] on div "JSS 1 SHEPHERD" at bounding box center [458, 464] width 287 height 25
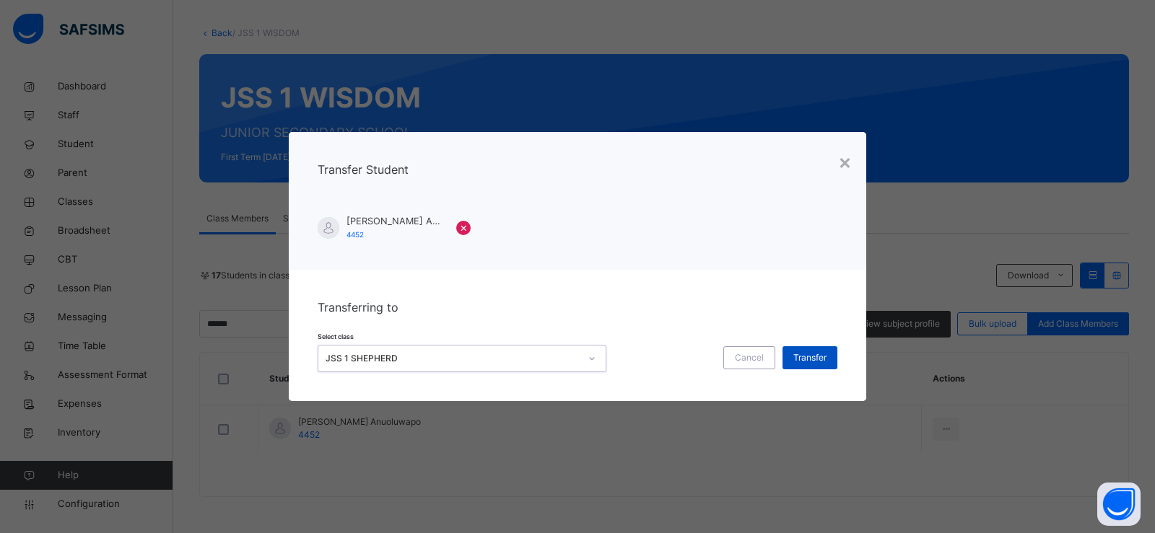
click at [797, 359] on span "Transfer" at bounding box center [809, 357] width 33 height 13
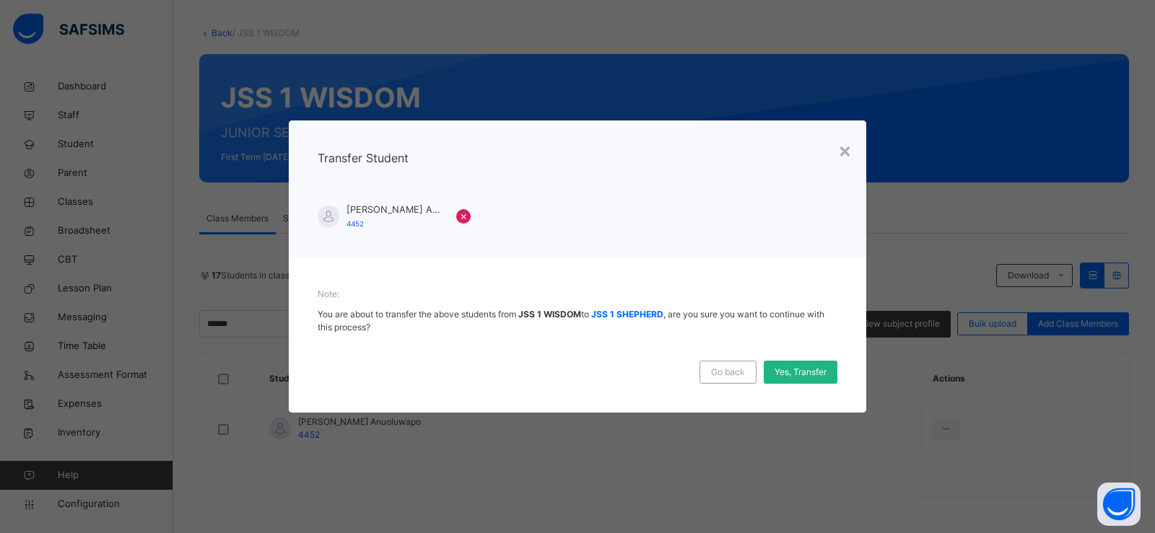
click at [792, 375] on span "Yes, Transfer" at bounding box center [800, 372] width 52 height 13
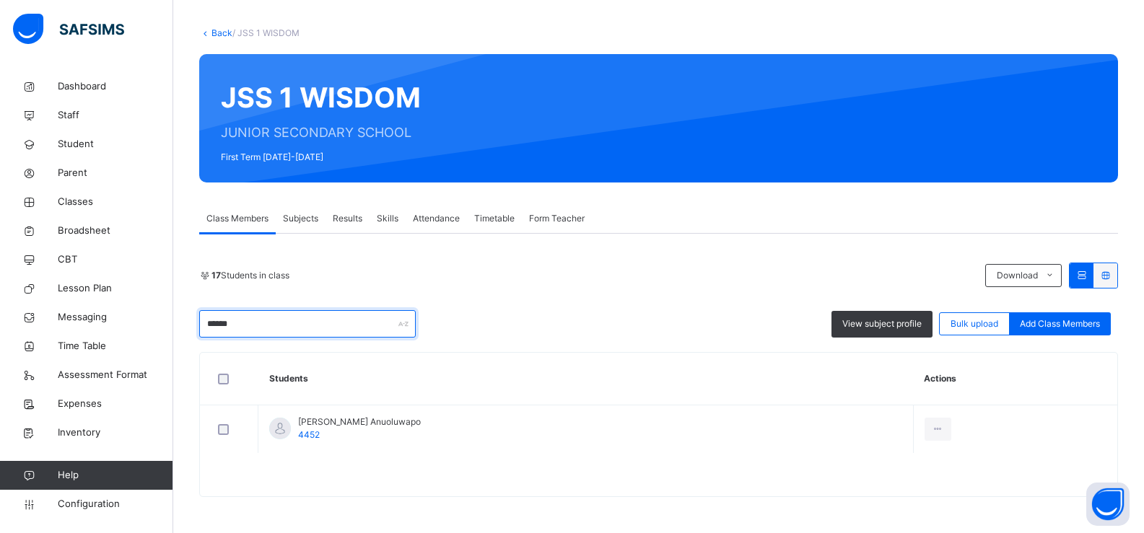
drag, startPoint x: 296, startPoint y: 327, endPoint x: 195, endPoint y: 317, distance: 101.5
click at [195, 317] on div "Back / JSS 1 WISDOM JSS 1 WISDOM JUNIOR SECONDARY SCHOOL First Term 2025-2026 C…" at bounding box center [658, 269] width 971 height 528
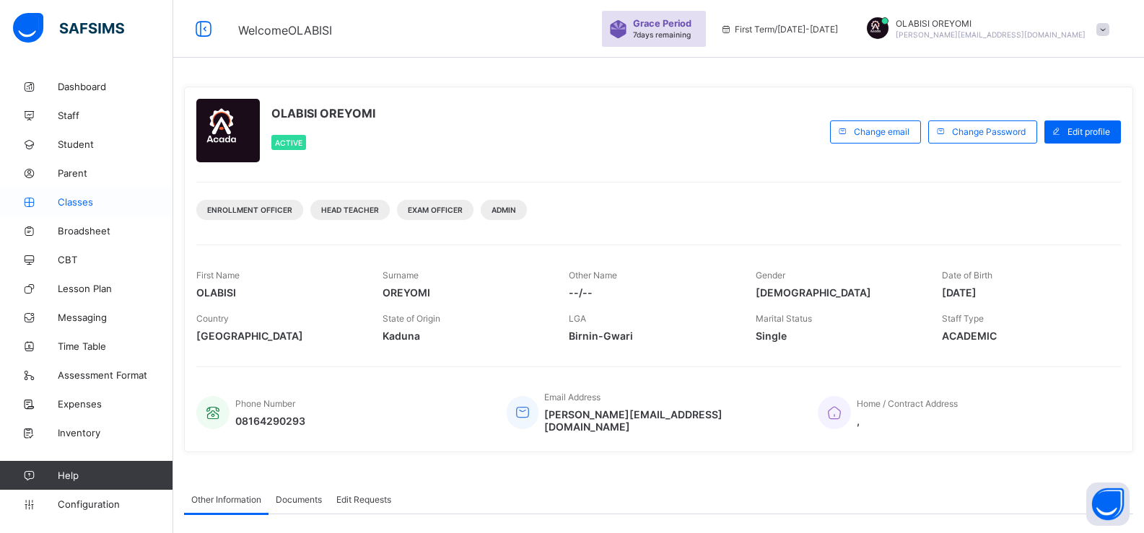
click at [58, 211] on link "Classes" at bounding box center [86, 202] width 173 height 29
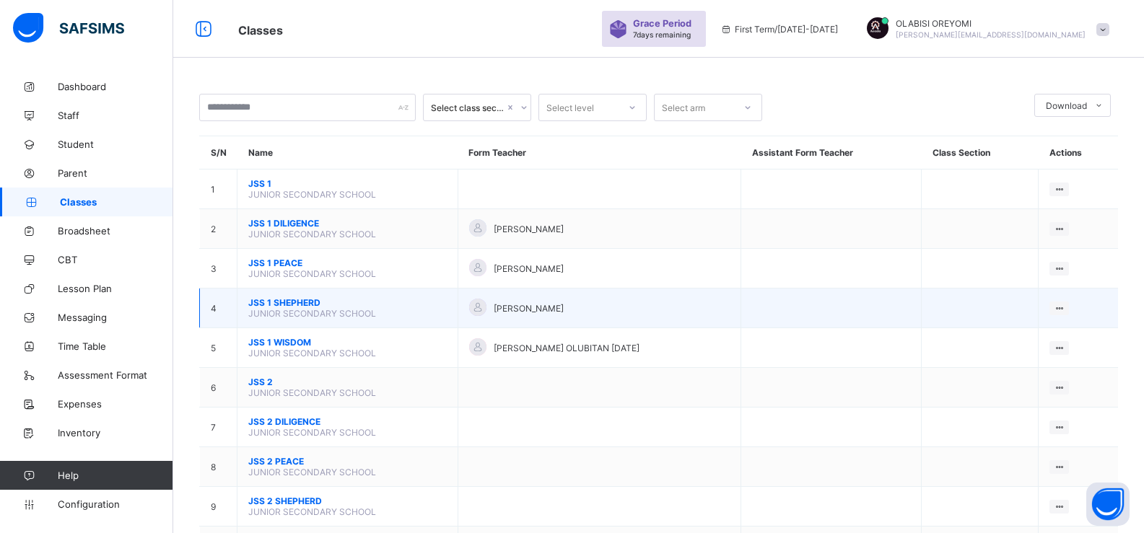
click at [291, 299] on span "JSS 1 SHEPHERD" at bounding box center [347, 302] width 198 height 11
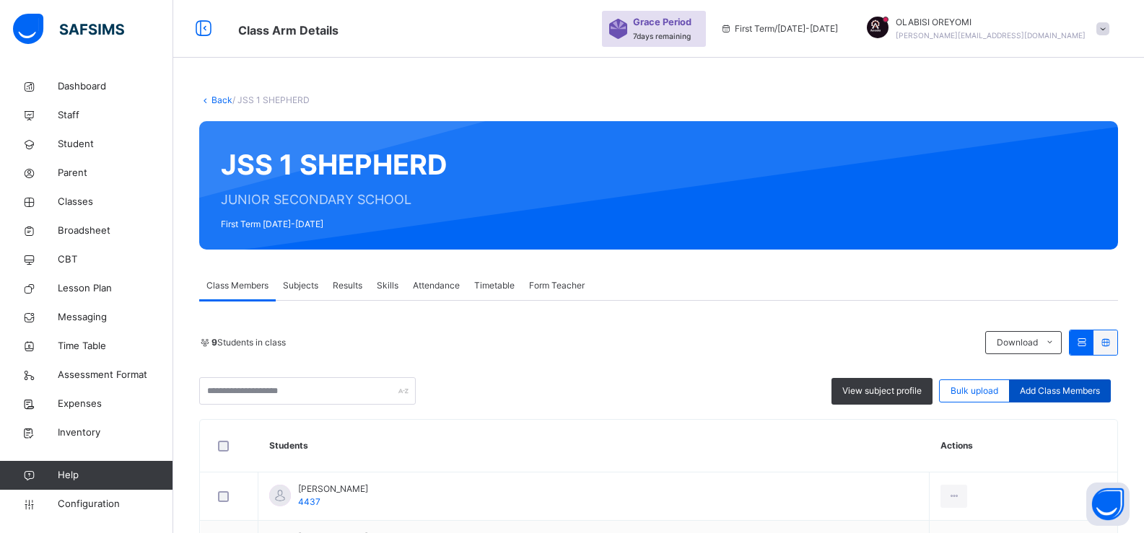
click at [1096, 391] on span "Add Class Members" at bounding box center [1060, 391] width 80 height 13
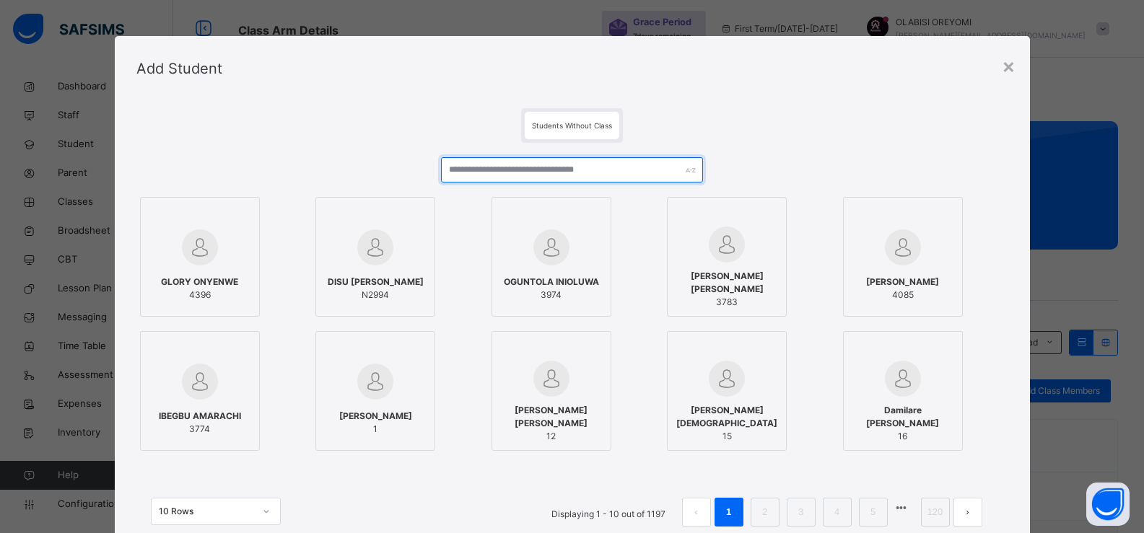
click at [529, 179] on input "text" at bounding box center [571, 169] width 261 height 25
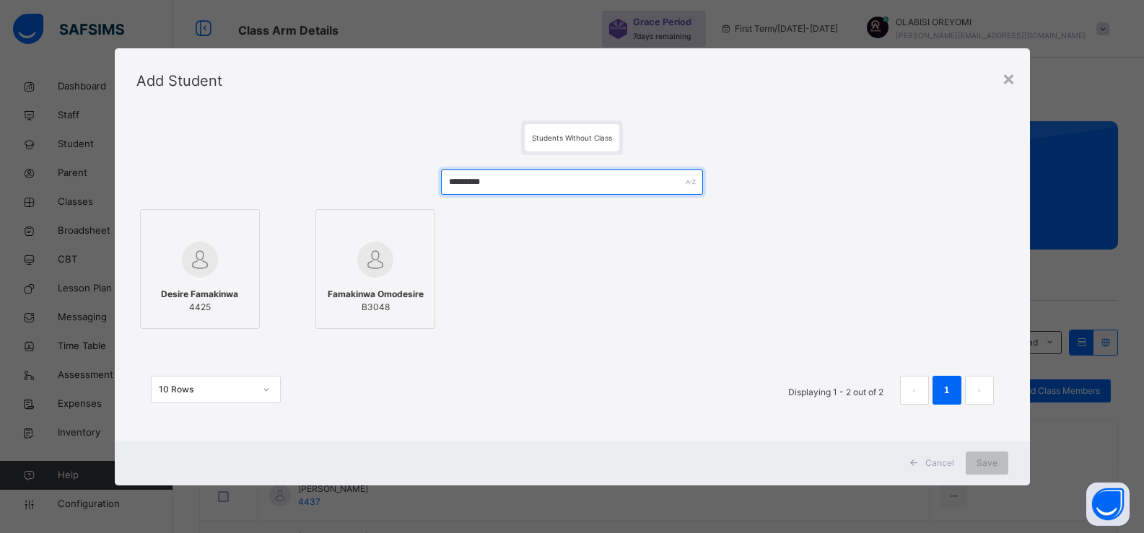
type input "*********"
click at [234, 237] on div at bounding box center [200, 228] width 104 height 22
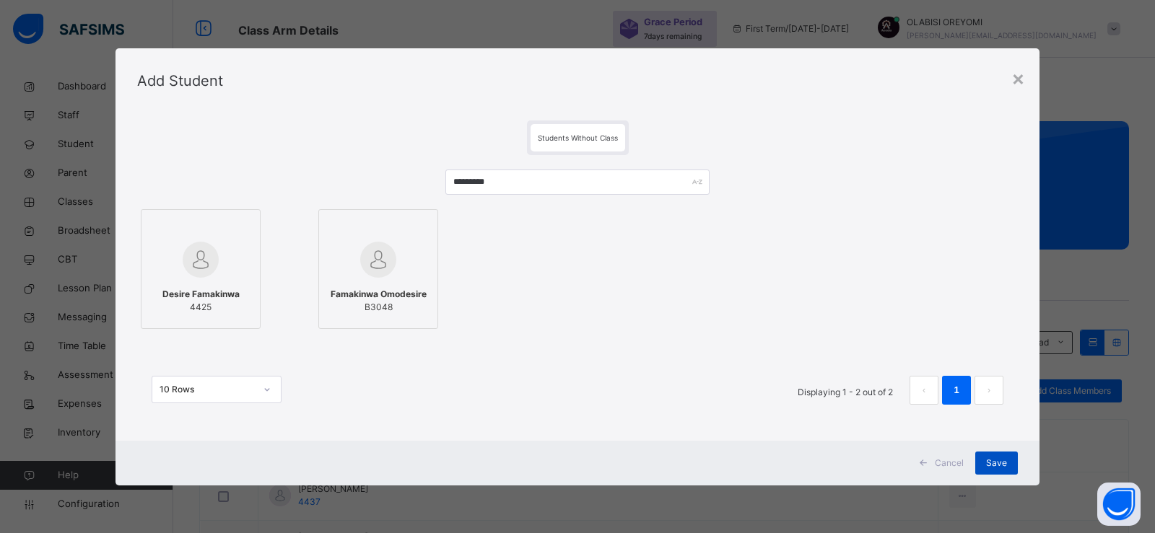
click at [994, 466] on span "Save" at bounding box center [996, 463] width 21 height 13
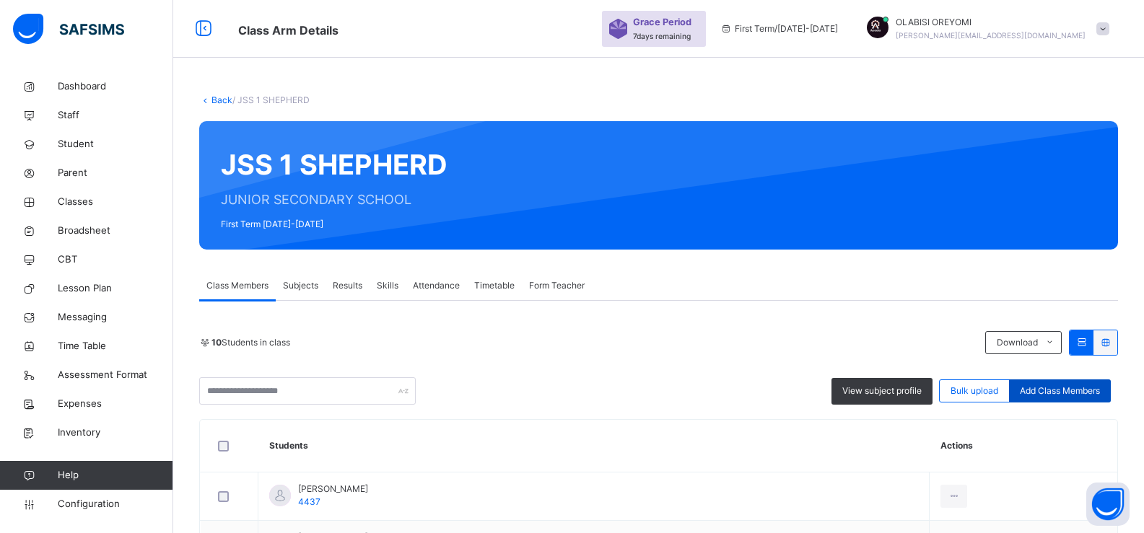
click at [1064, 398] on div "Add Class Members" at bounding box center [1060, 391] width 102 height 23
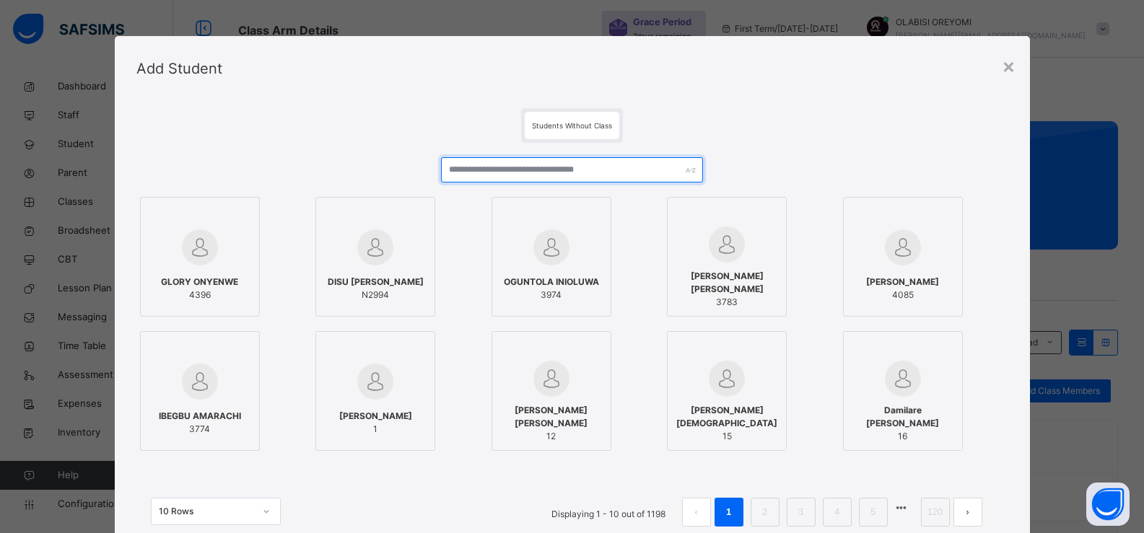
click at [535, 173] on input "text" at bounding box center [571, 169] width 261 height 25
type input "*"
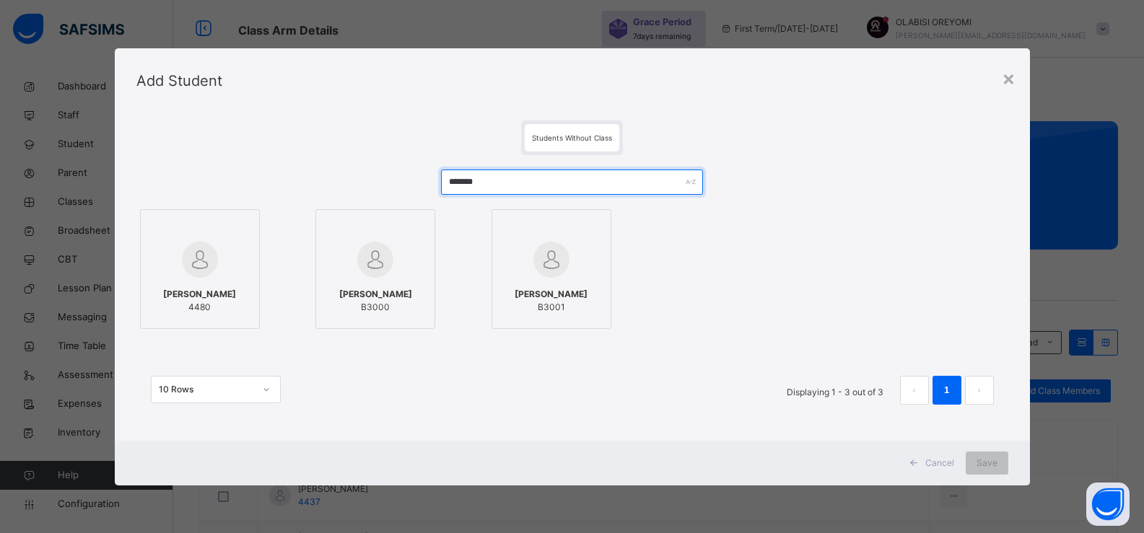
type input "*******"
click at [222, 284] on div "Peter Ilupeju 4480" at bounding box center [200, 301] width 104 height 40
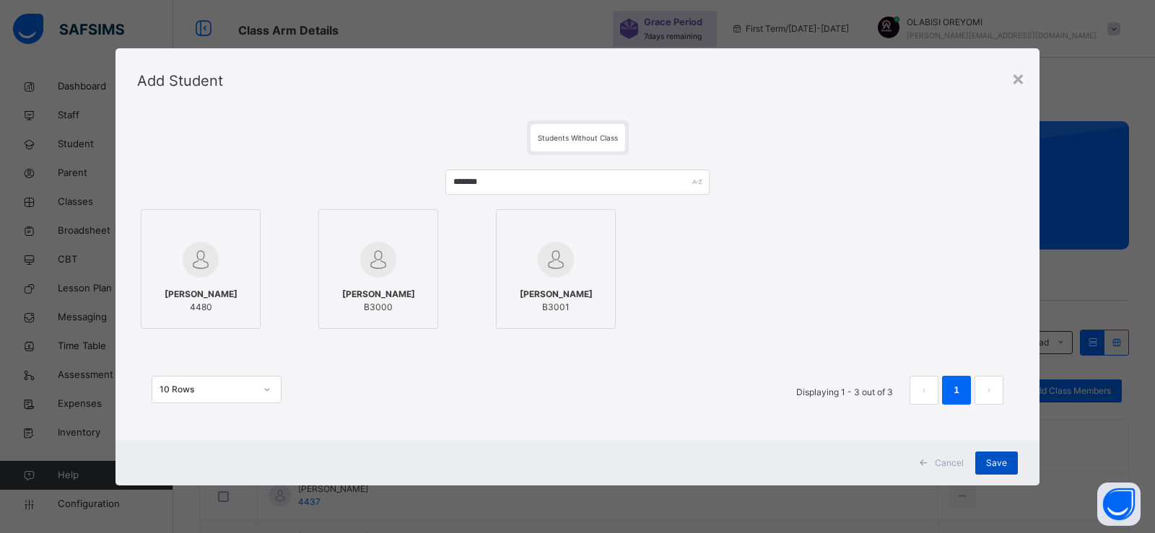
click at [993, 457] on span "Save" at bounding box center [996, 463] width 21 height 13
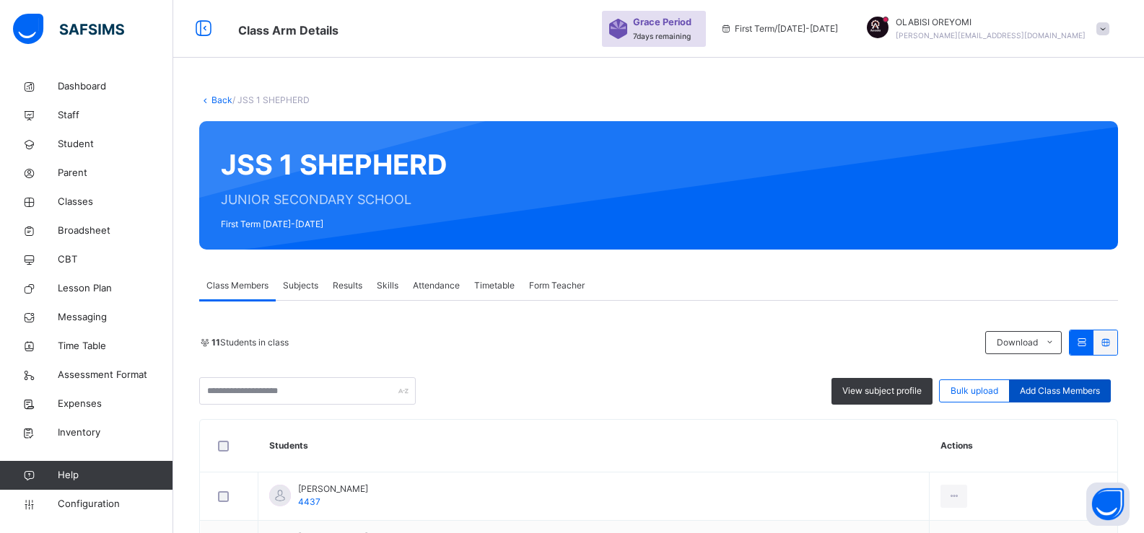
click at [1072, 390] on span "Add Class Members" at bounding box center [1060, 391] width 80 height 13
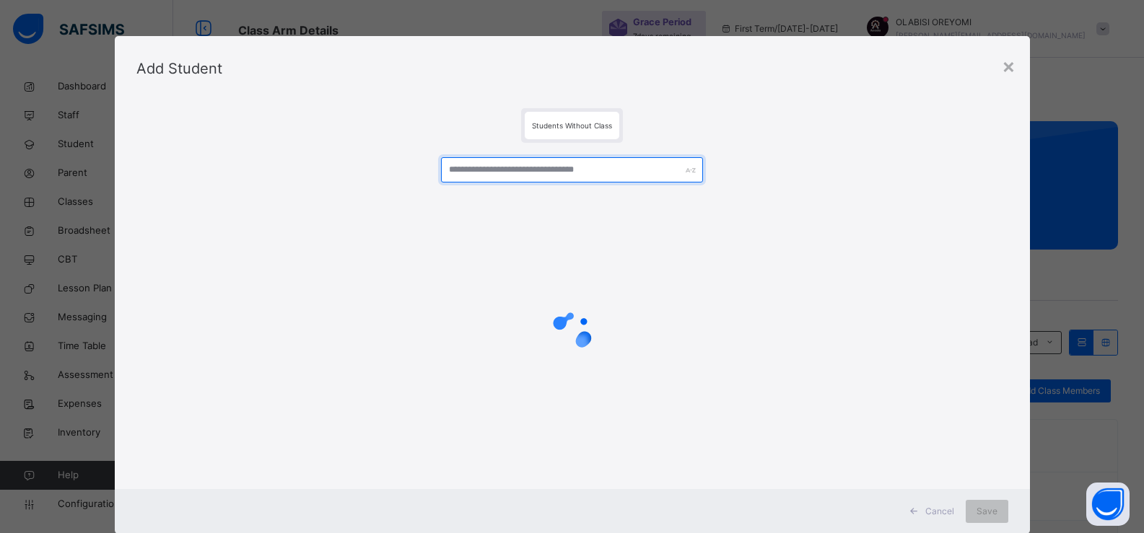
click at [558, 164] on input "text" at bounding box center [571, 169] width 261 height 25
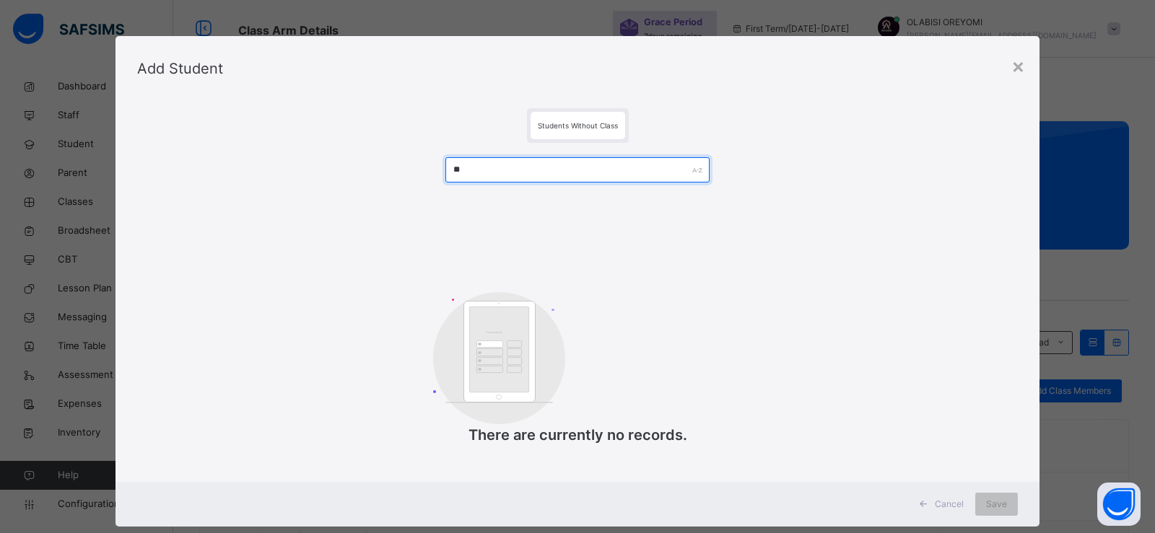
type input "*"
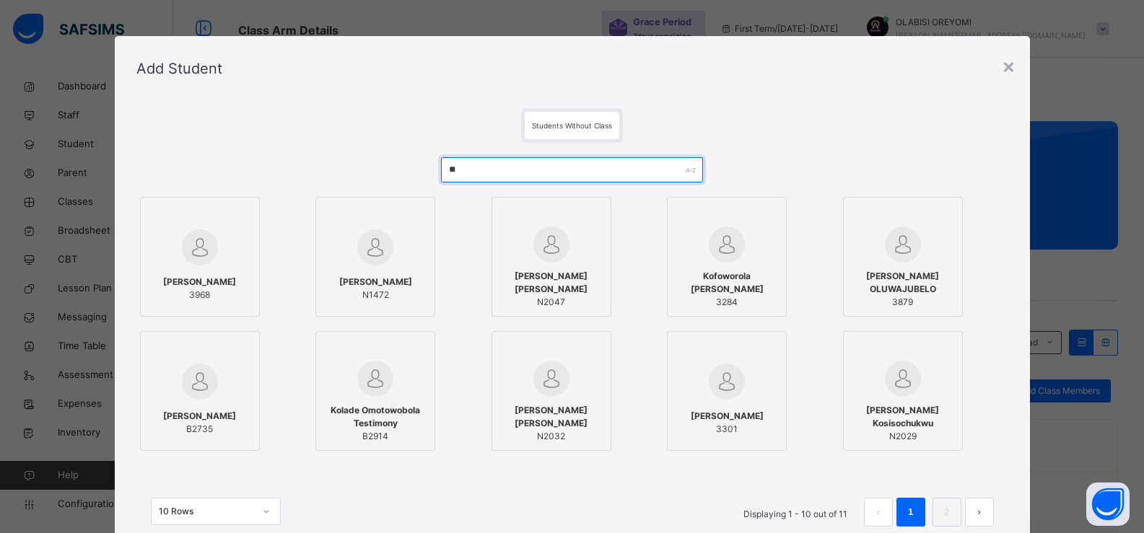
click at [461, 173] on input "**" at bounding box center [571, 169] width 261 height 25
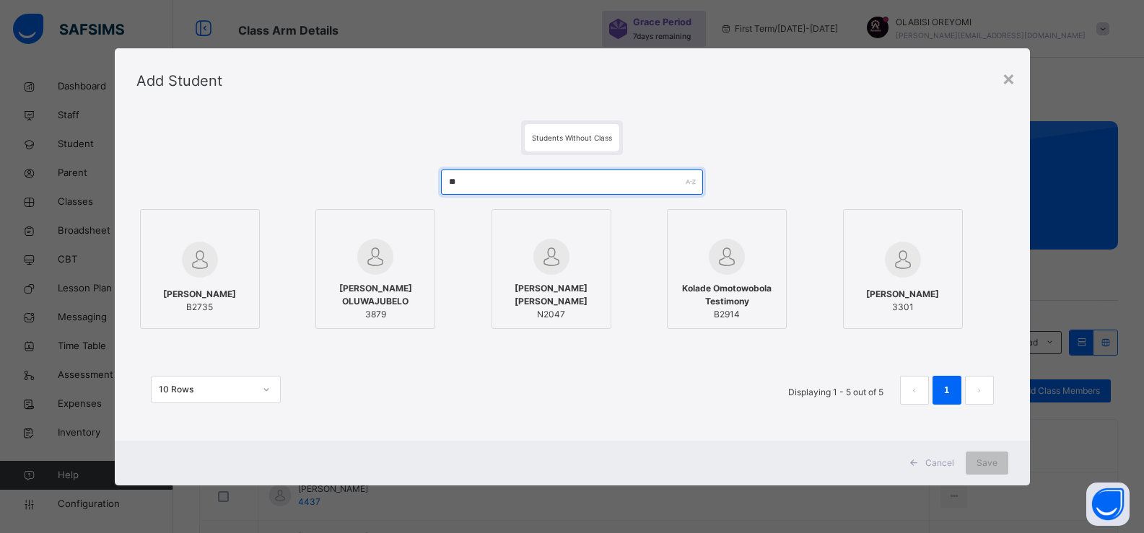
type input "*"
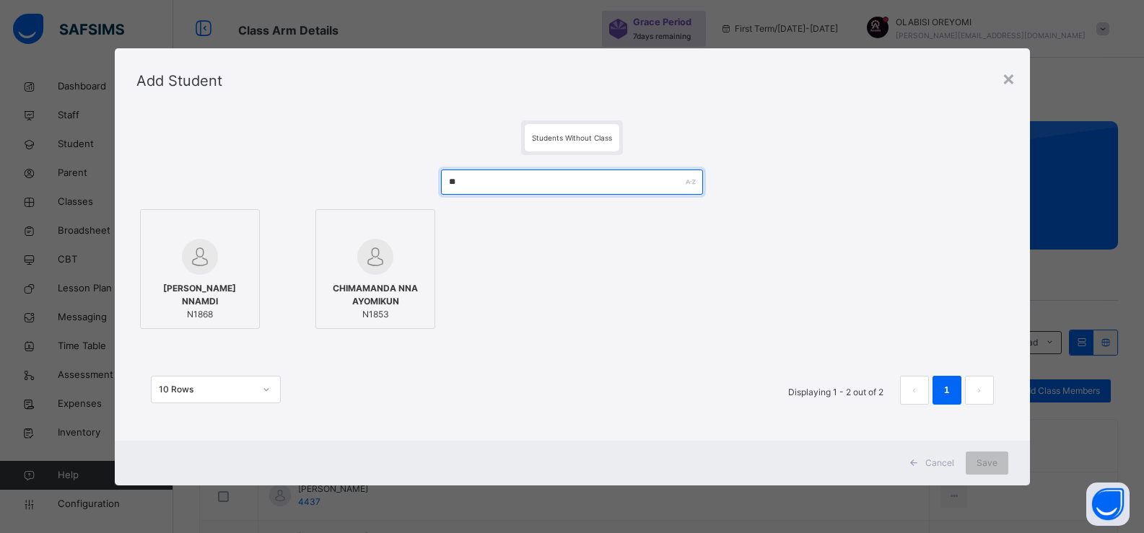
type input "*"
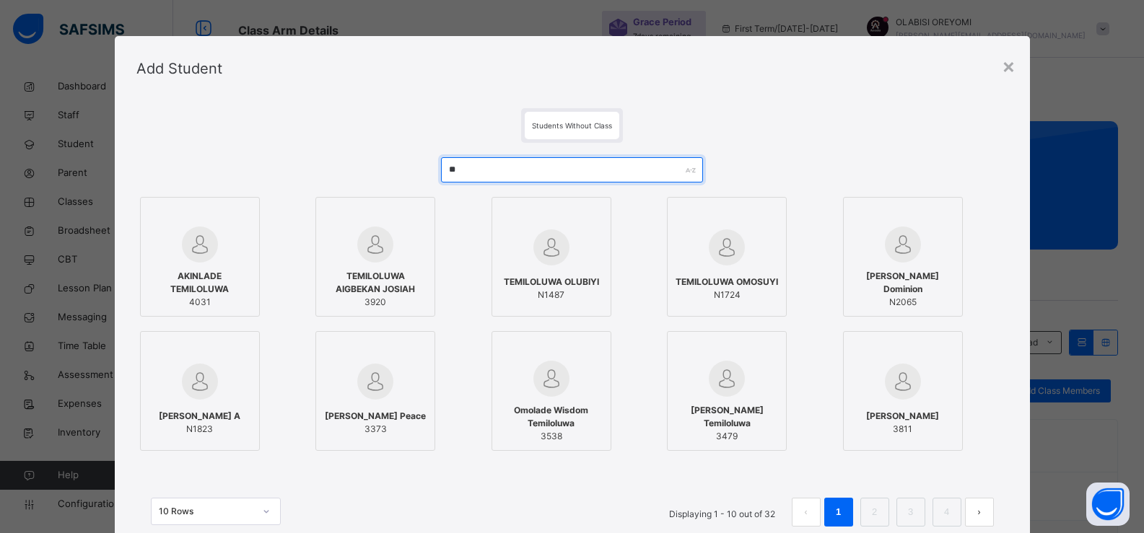
type input "*"
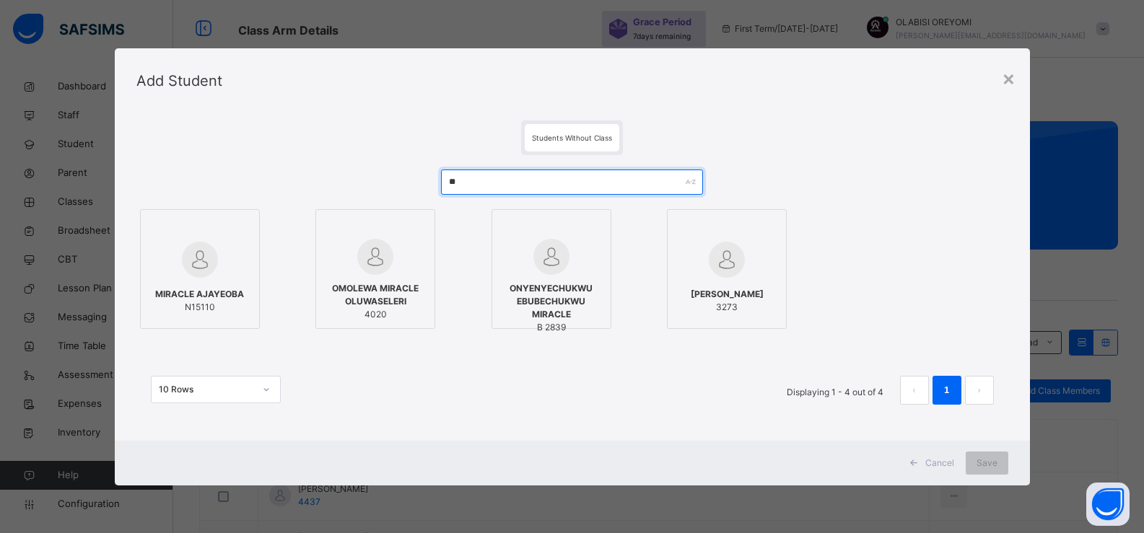
type input "*"
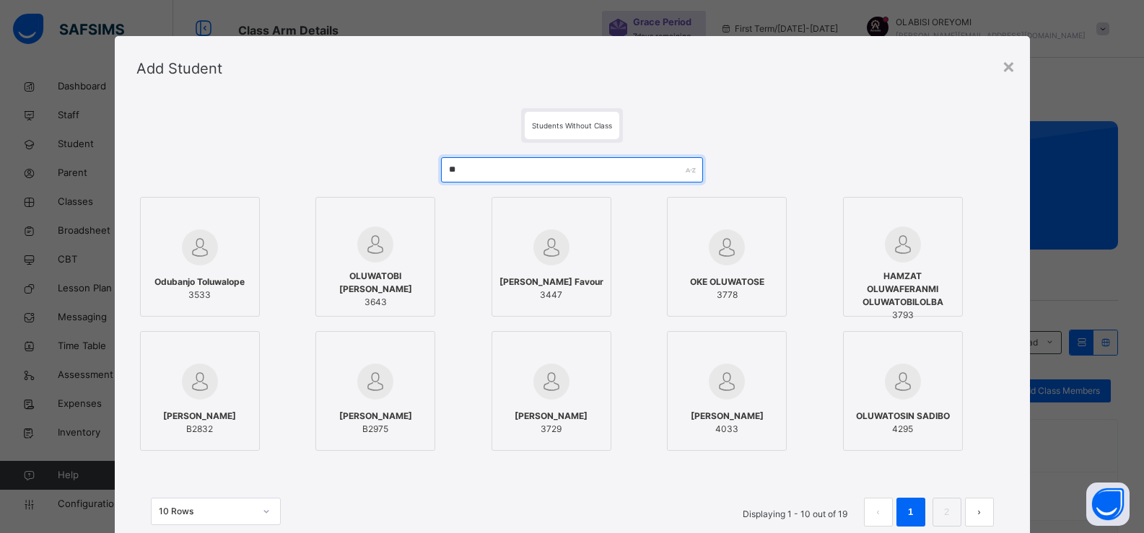
type input "*"
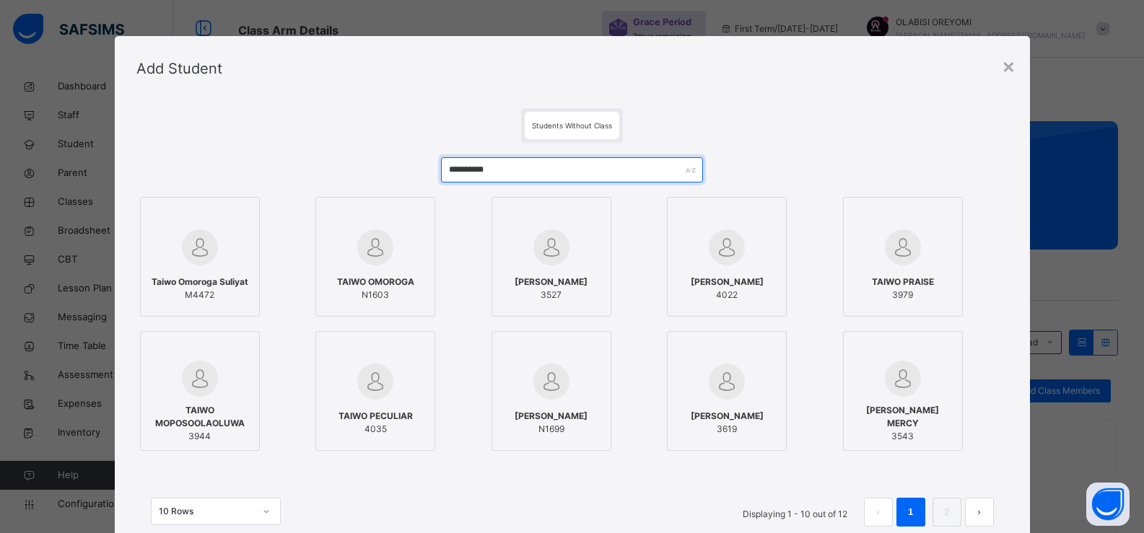
type input "**********"
click at [201, 285] on span "Taiwo Omoroga Suliyat" at bounding box center [200, 282] width 97 height 13
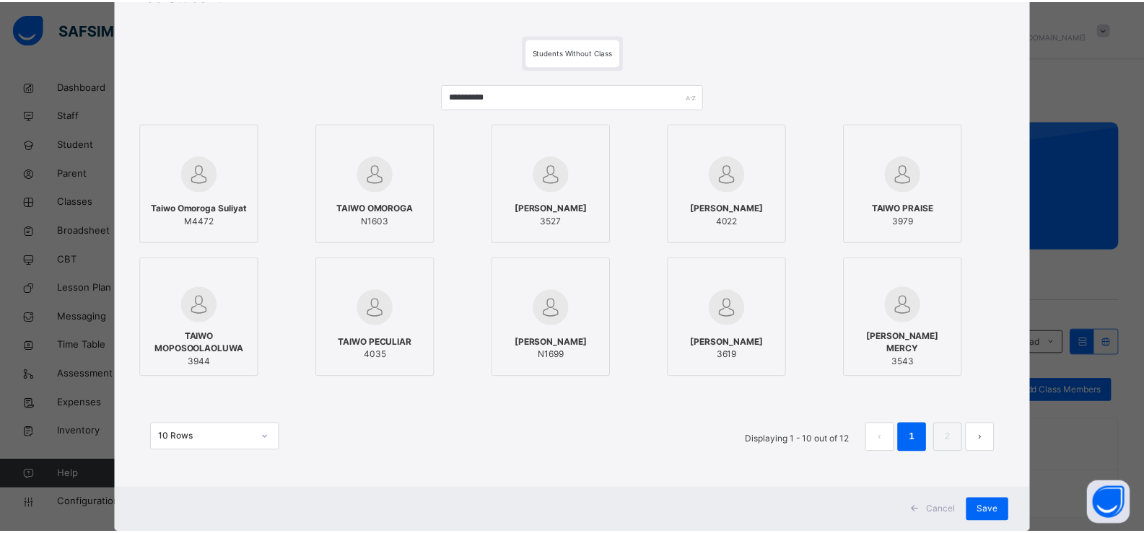
scroll to position [110, 0]
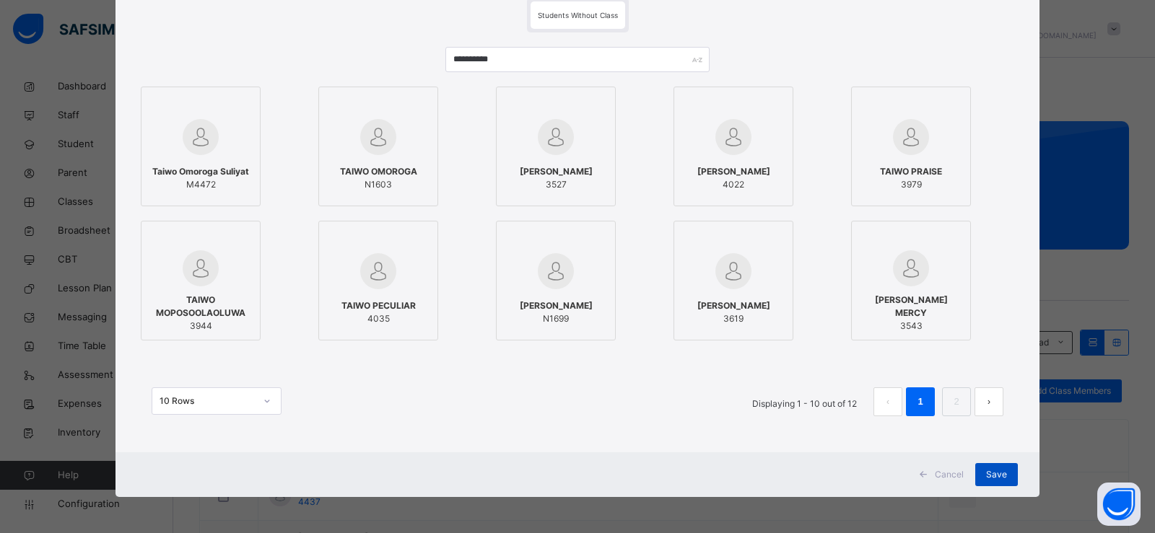
click at [995, 468] on span "Save" at bounding box center [996, 474] width 21 height 13
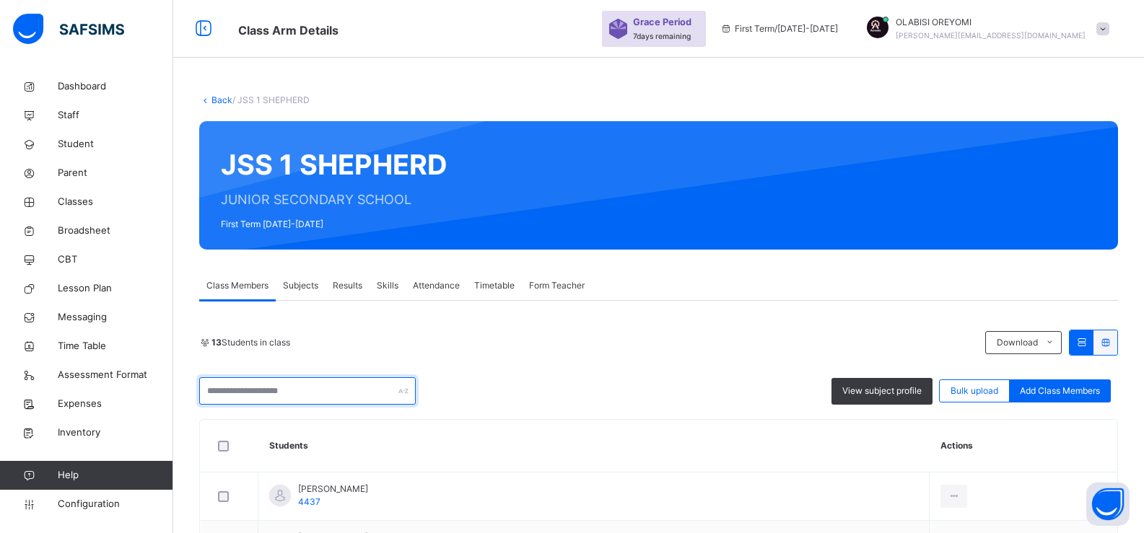
click at [356, 395] on input "text" at bounding box center [307, 390] width 216 height 27
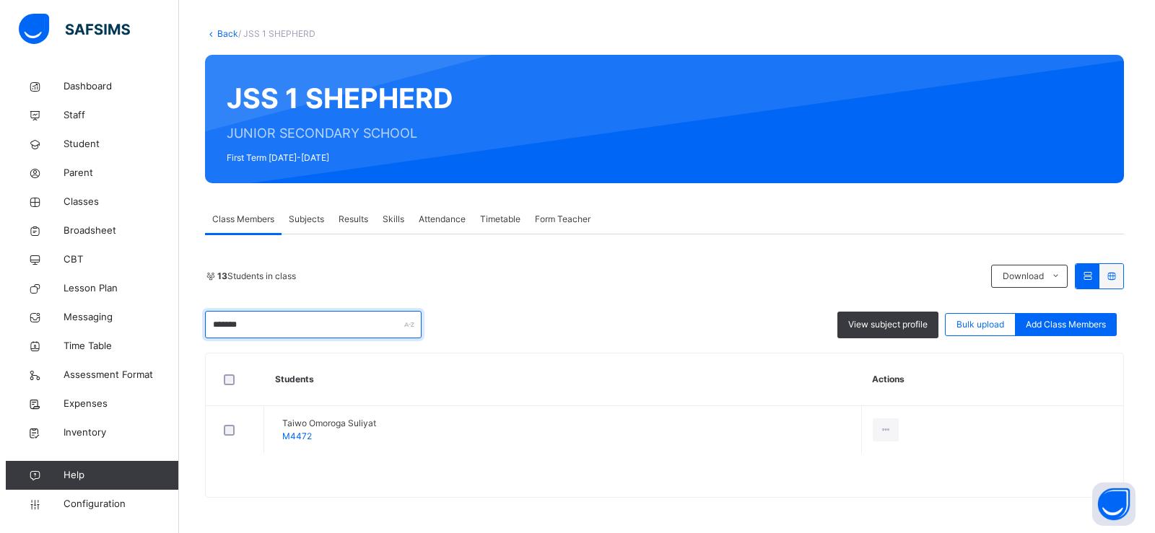
scroll to position [67, 0]
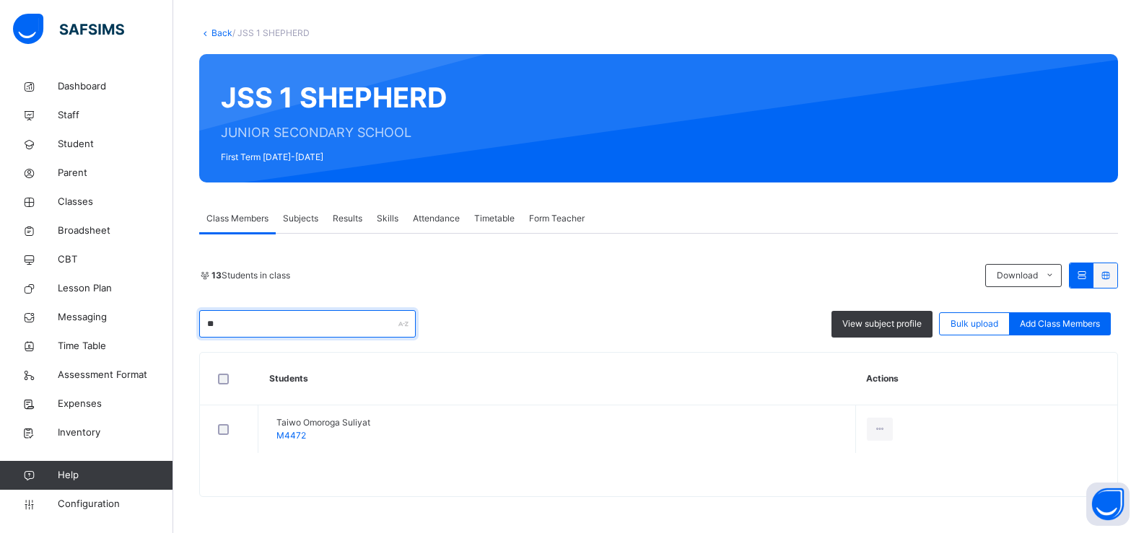
type input "*"
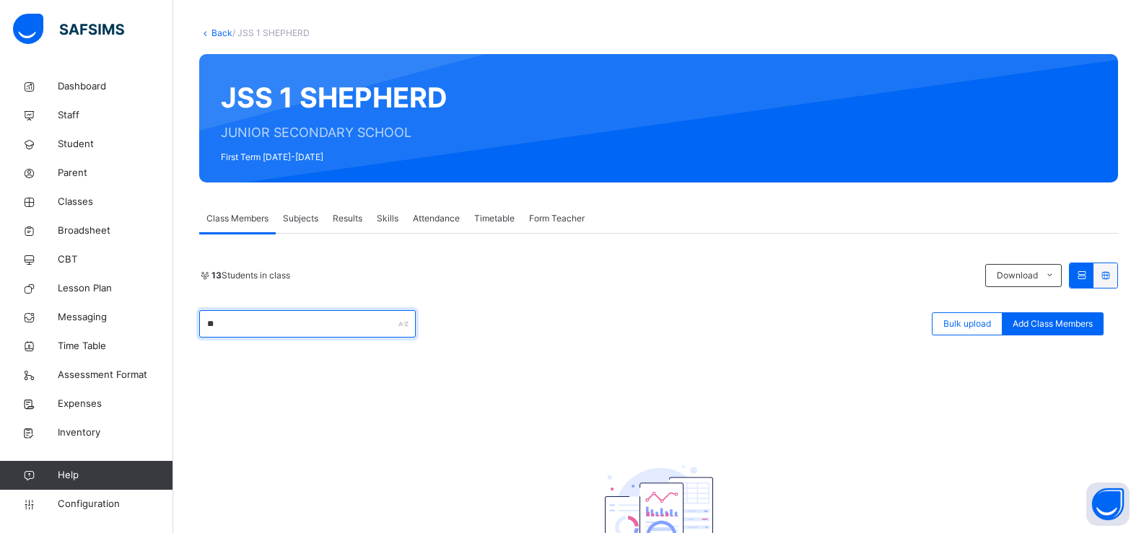
type input "*"
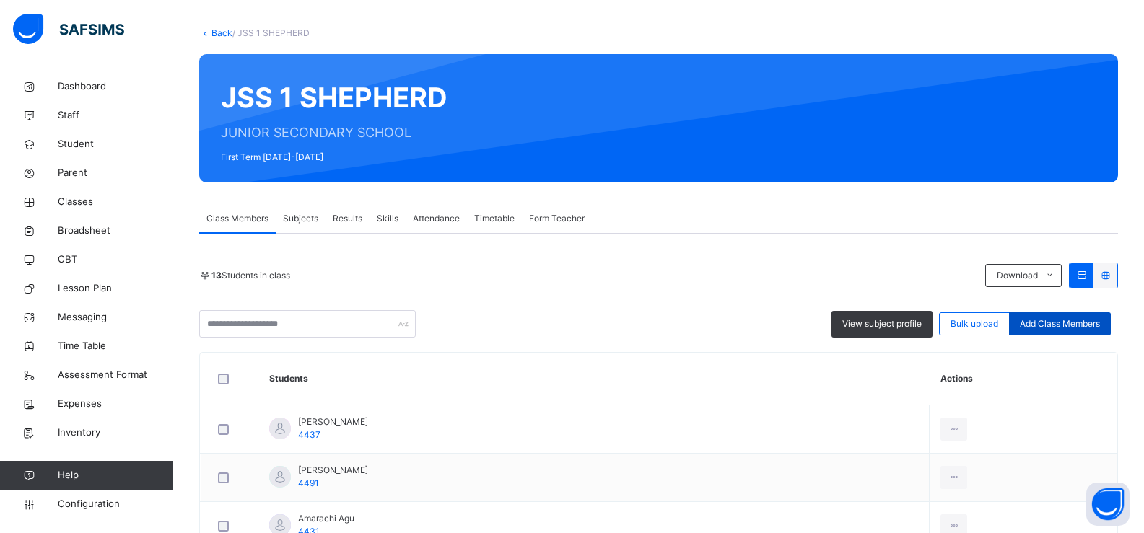
click at [1075, 327] on span "Add Class Members" at bounding box center [1060, 323] width 80 height 13
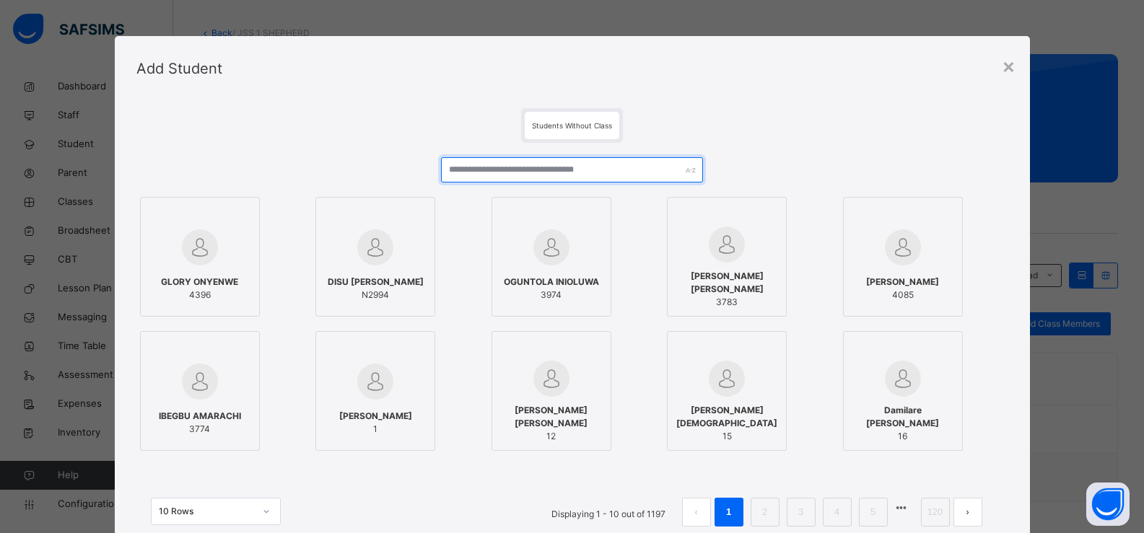
click at [478, 170] on input "text" at bounding box center [571, 169] width 261 height 25
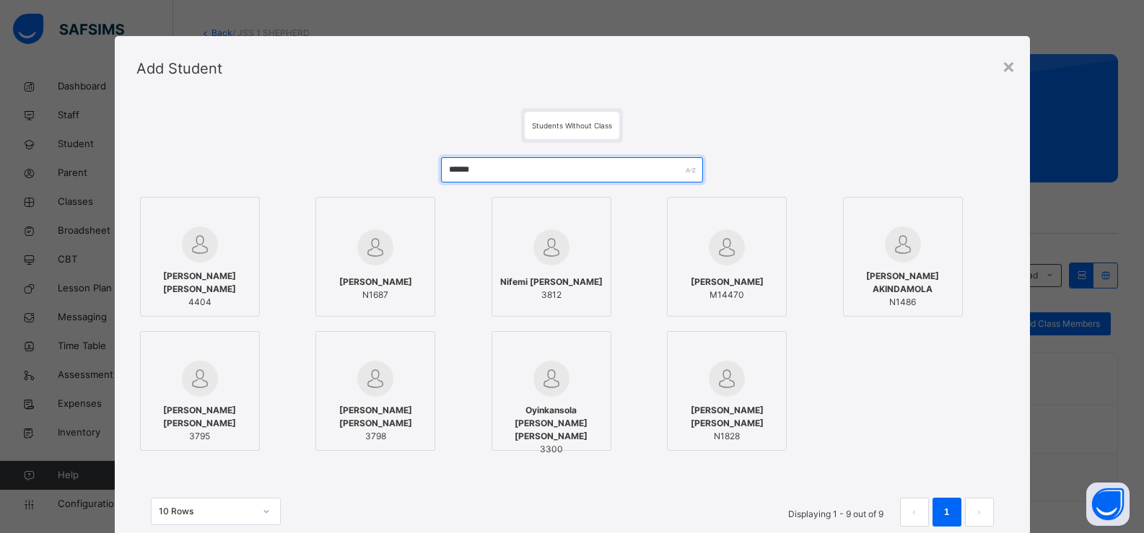
type input "******"
click at [224, 257] on div at bounding box center [200, 245] width 104 height 36
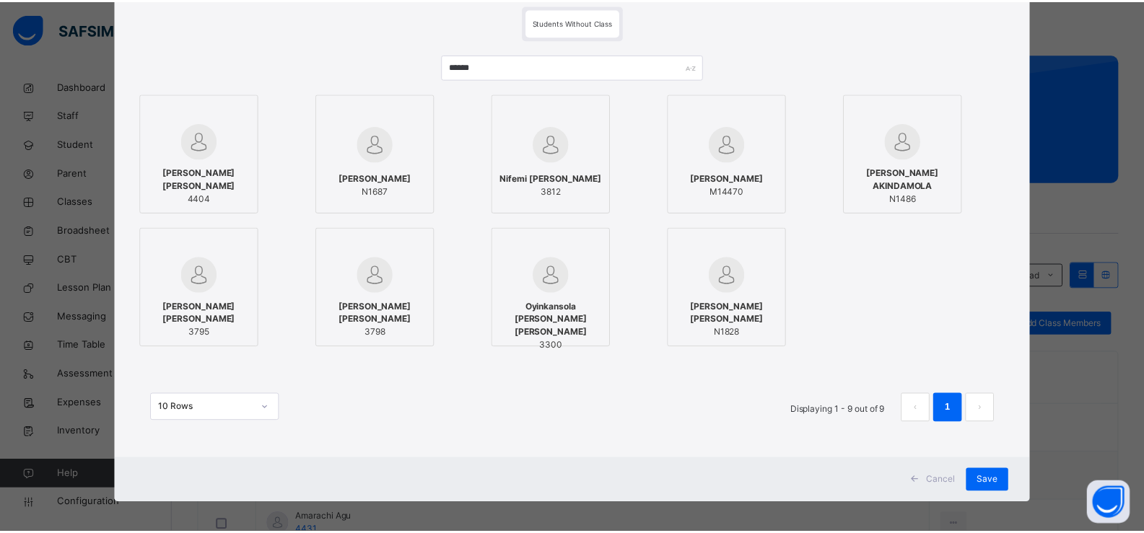
scroll to position [110, 0]
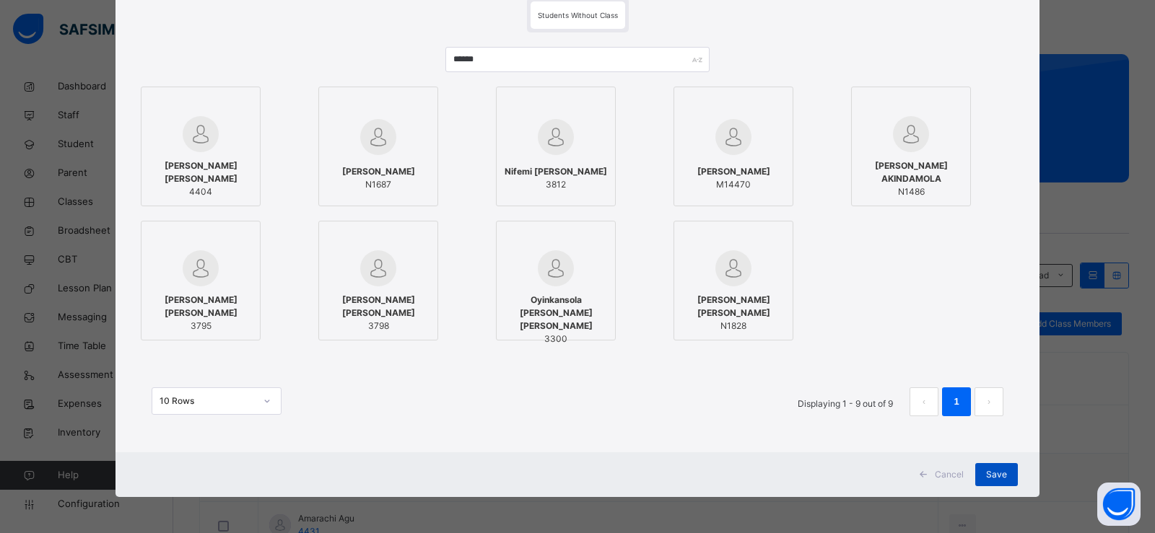
click at [993, 481] on div "Save" at bounding box center [996, 474] width 43 height 23
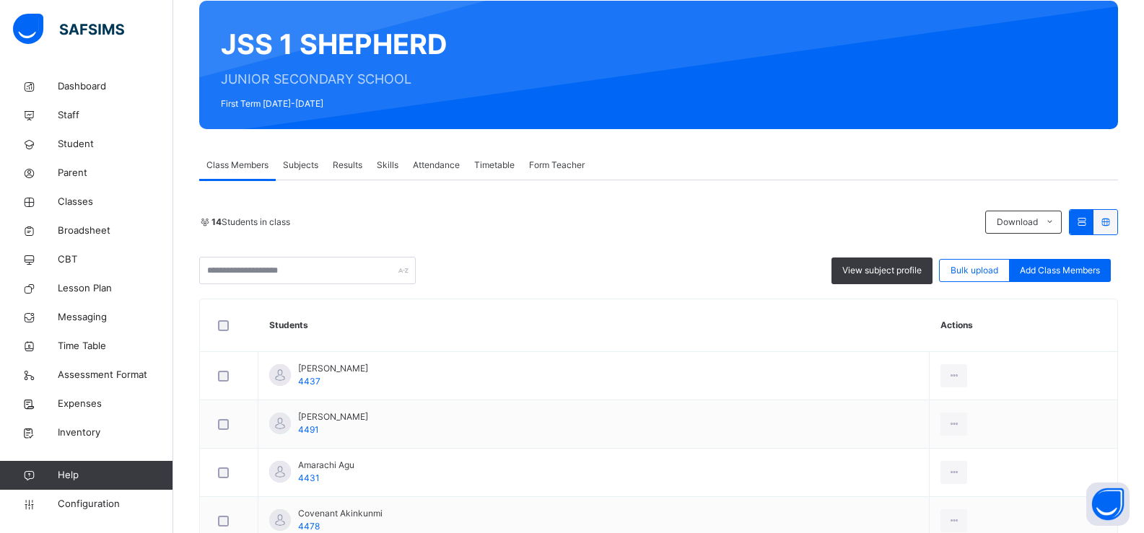
scroll to position [63, 0]
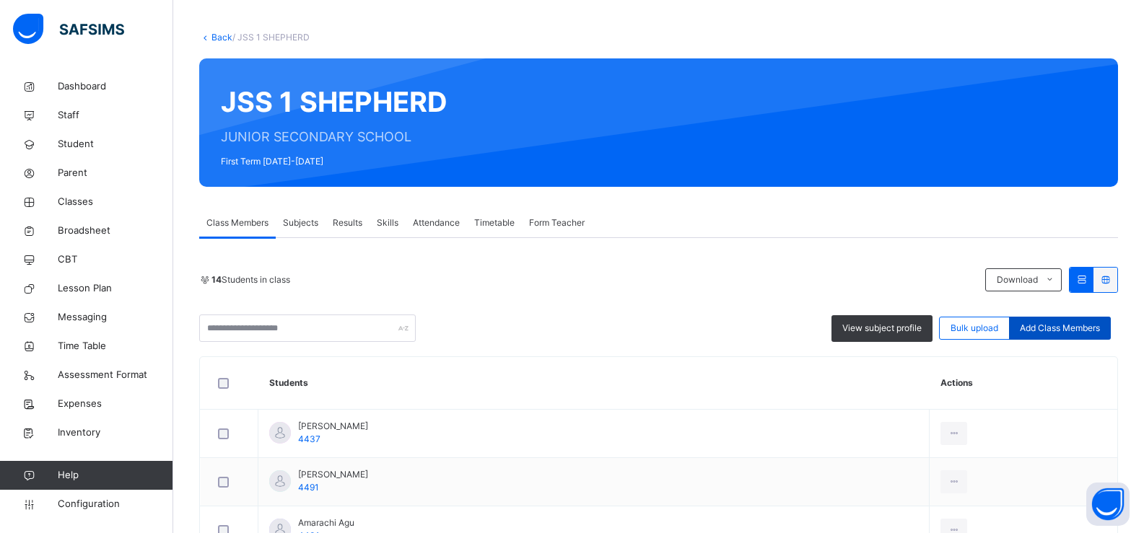
click at [1099, 338] on div "Add Class Members" at bounding box center [1060, 328] width 102 height 23
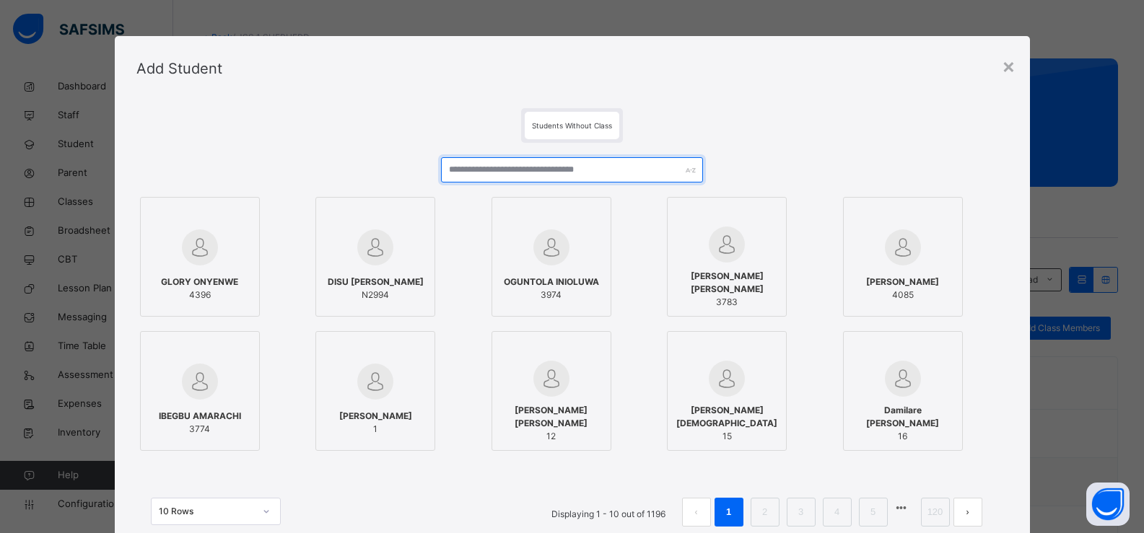
click at [516, 178] on input "text" at bounding box center [571, 169] width 261 height 25
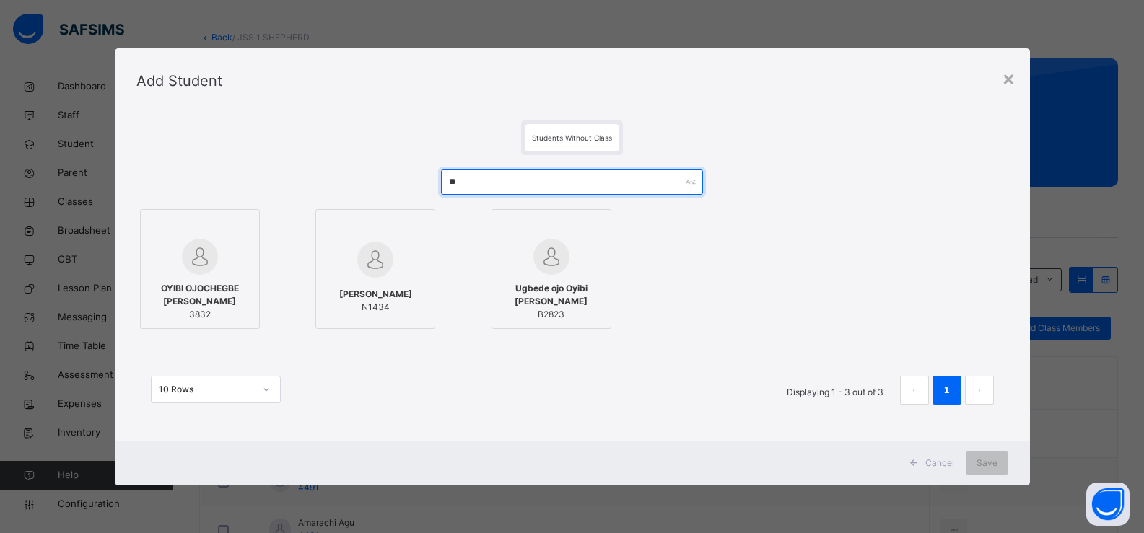
type input "*"
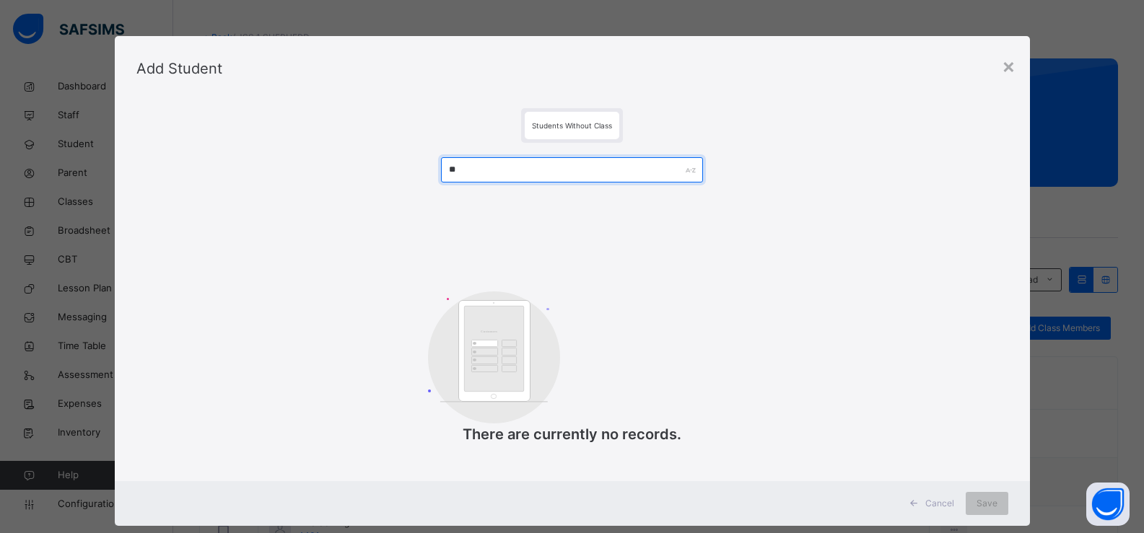
type input "*"
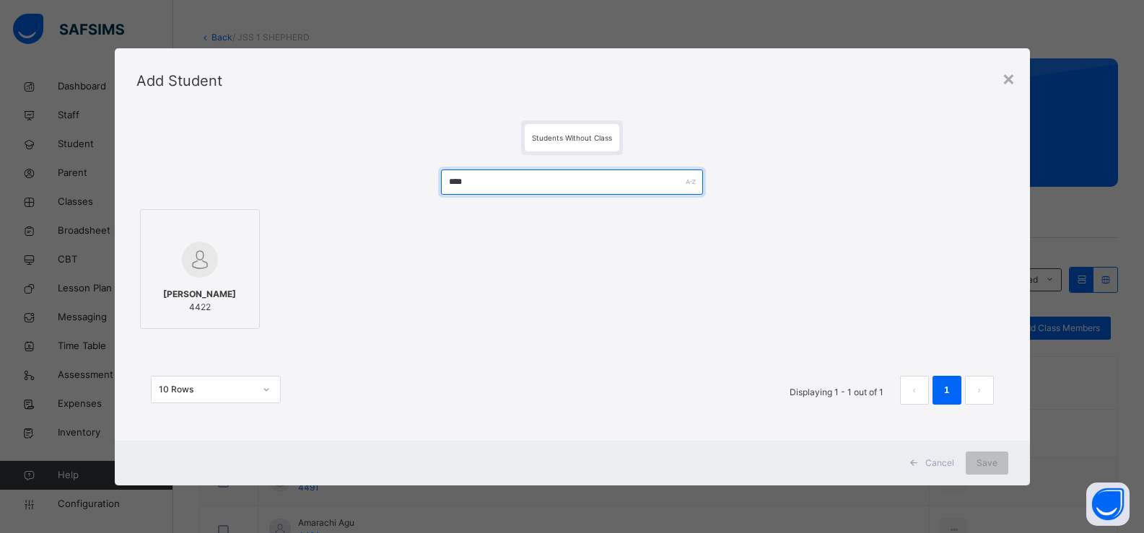
type input "****"
click at [199, 284] on div "Daniel Oyibi 4422" at bounding box center [200, 301] width 104 height 40
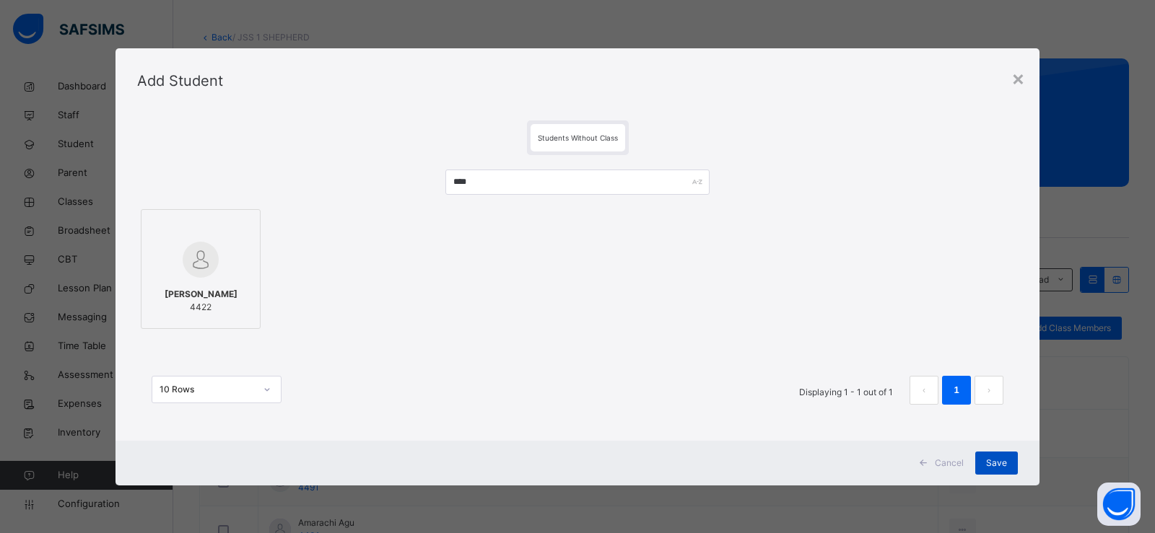
click at [991, 463] on span "Save" at bounding box center [996, 463] width 21 height 13
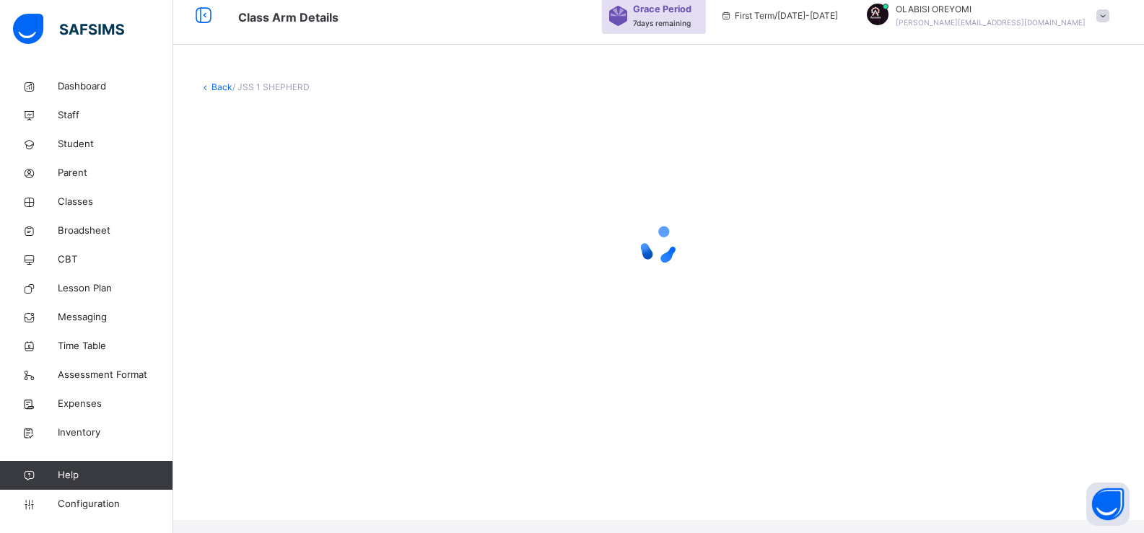
scroll to position [0, 0]
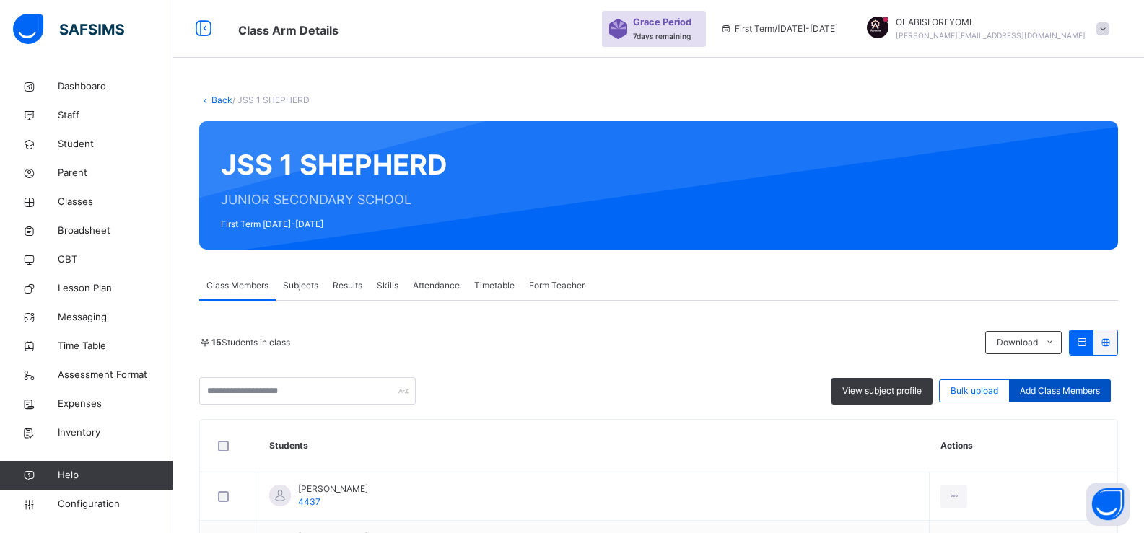
click at [1087, 386] on span "Add Class Members" at bounding box center [1060, 391] width 80 height 13
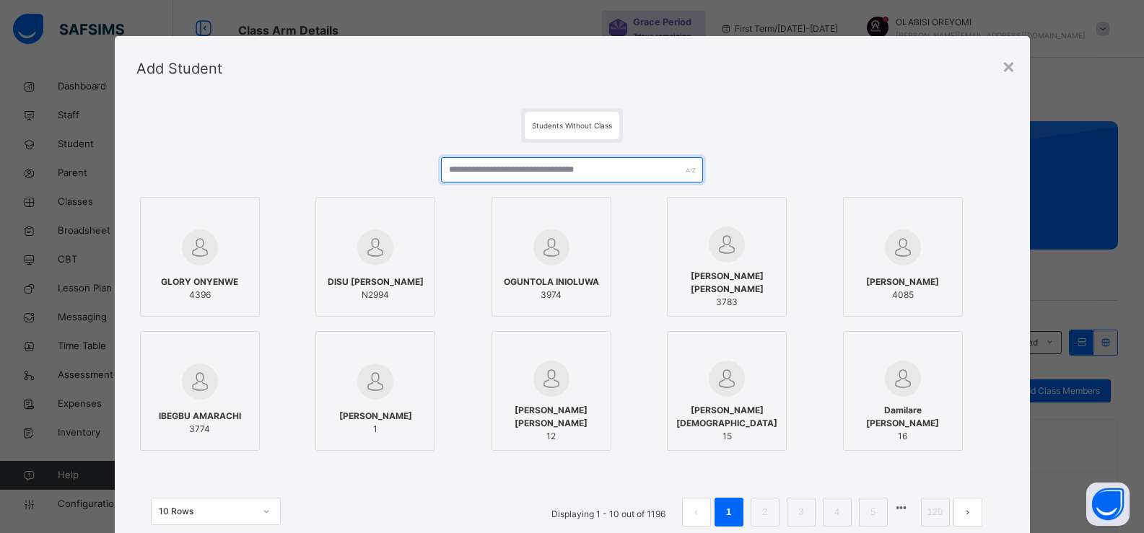
click at [483, 164] on input "text" at bounding box center [571, 169] width 261 height 25
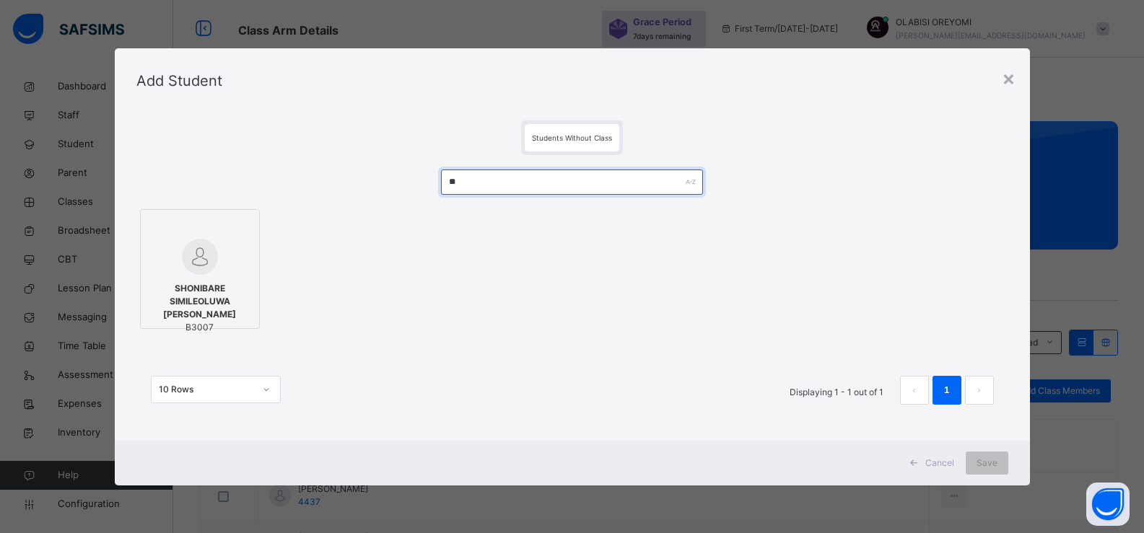
type input "*"
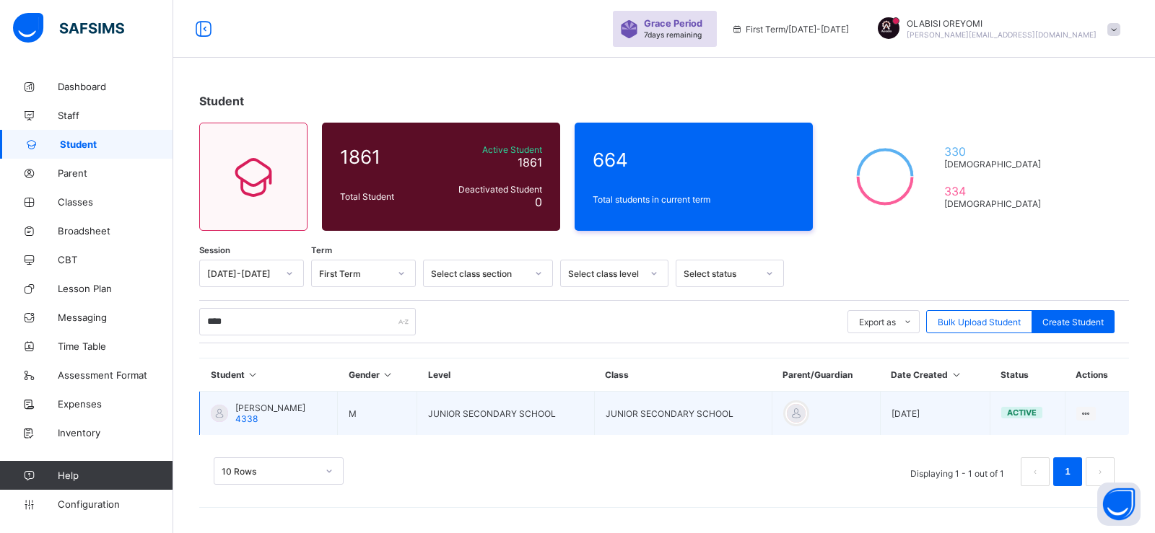
click at [657, 406] on td "JUNIOR SECONDARY SCHOOL" at bounding box center [683, 414] width 178 height 44
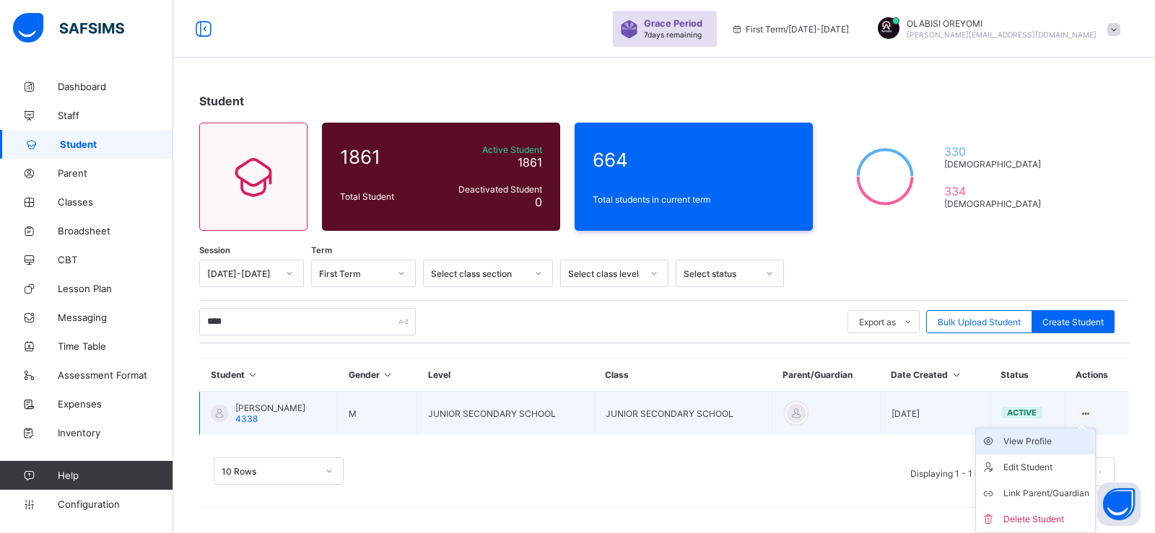
click at [1003, 440] on div "View Profile" at bounding box center [1046, 441] width 86 height 14
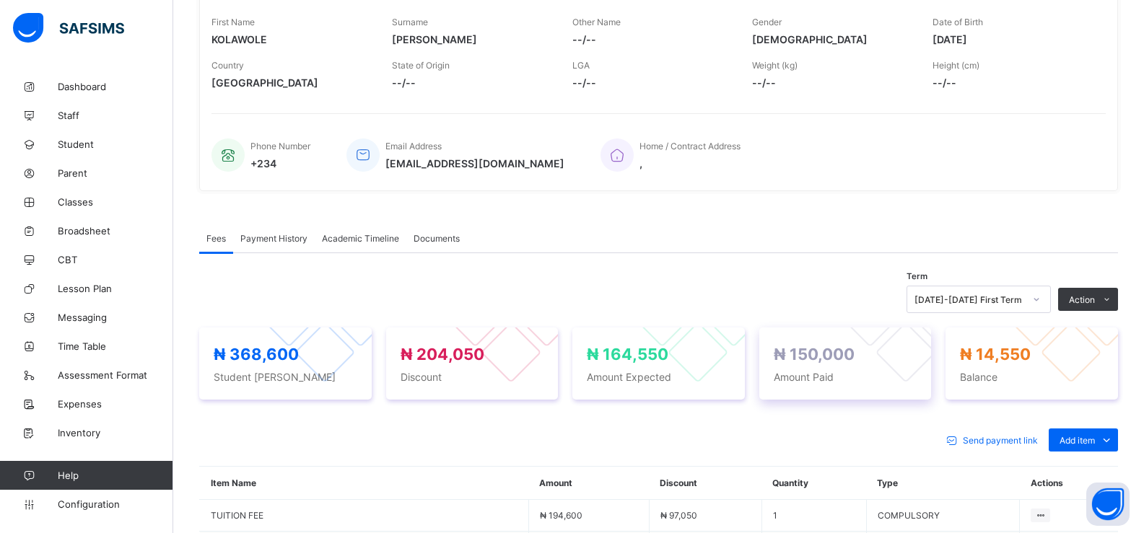
scroll to position [185, 0]
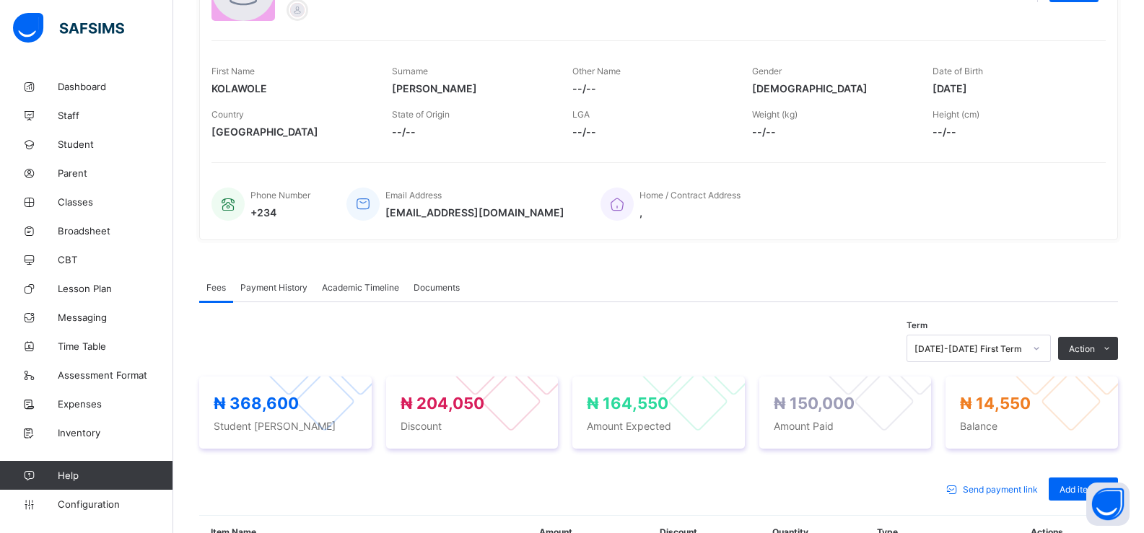
click at [277, 292] on span "Payment History" at bounding box center [273, 287] width 67 height 11
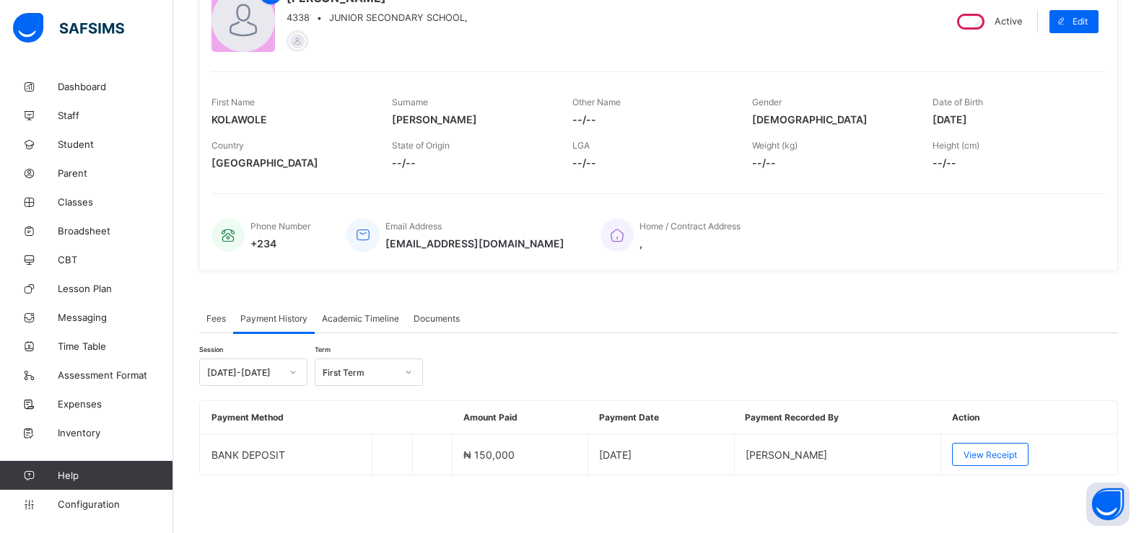
click at [346, 312] on div "Academic Timeline" at bounding box center [361, 318] width 92 height 29
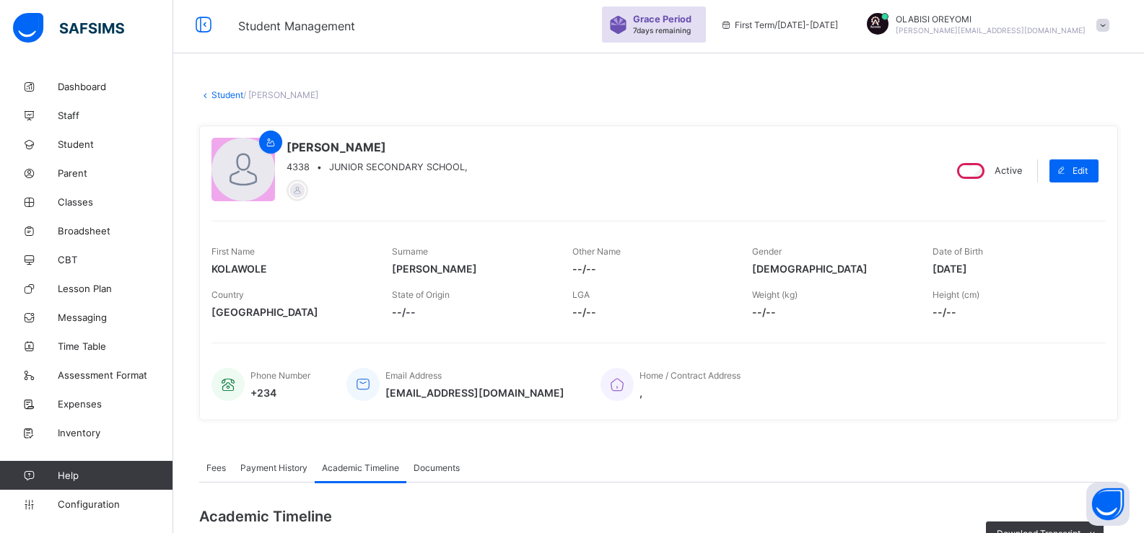
scroll to position [0, 0]
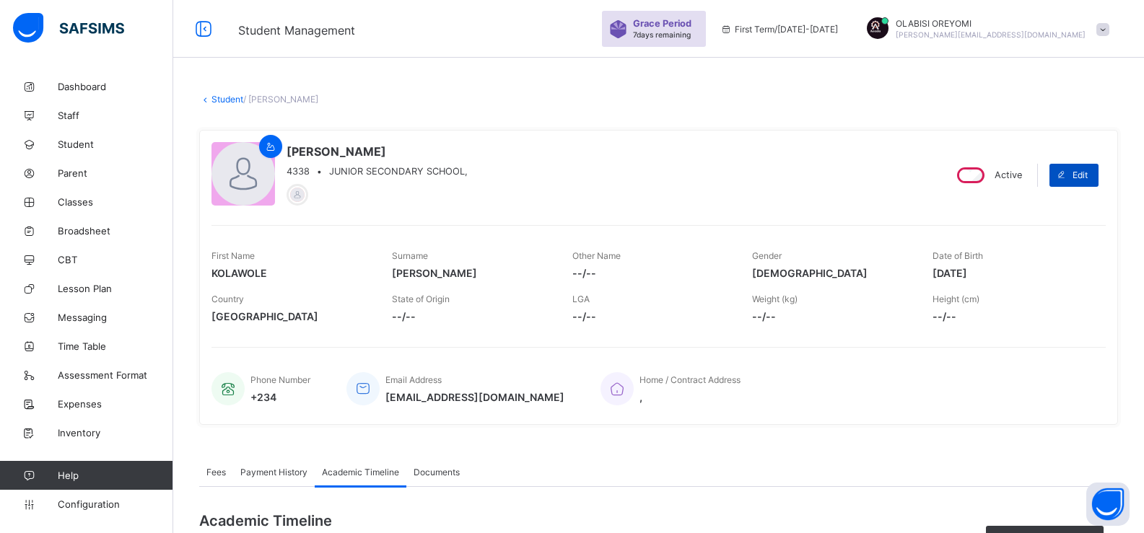
click at [1066, 177] on icon at bounding box center [1061, 174] width 11 height 9
select select "**"
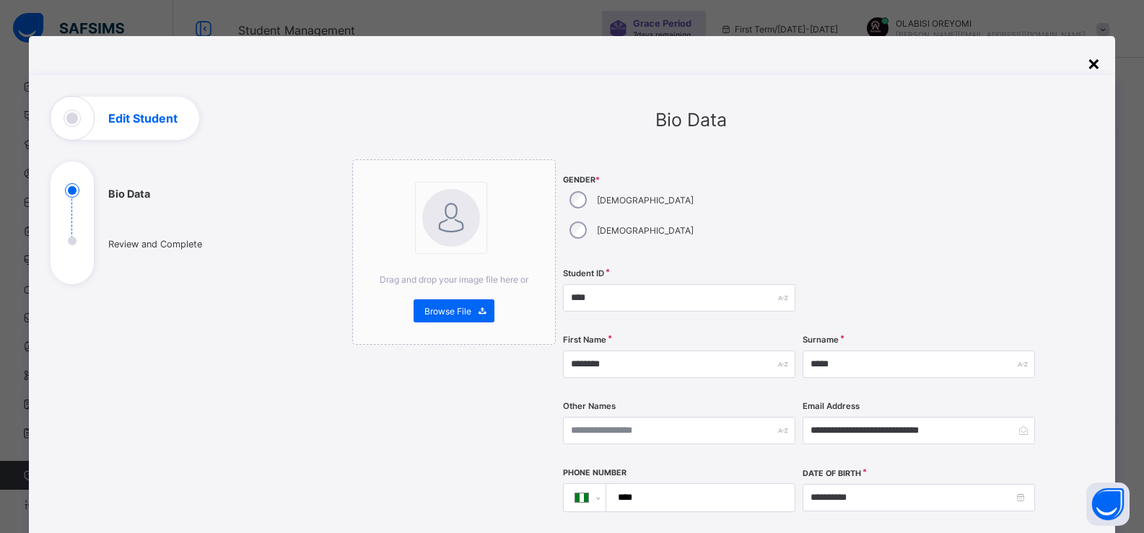
click at [1099, 62] on div "×" at bounding box center [1094, 63] width 14 height 25
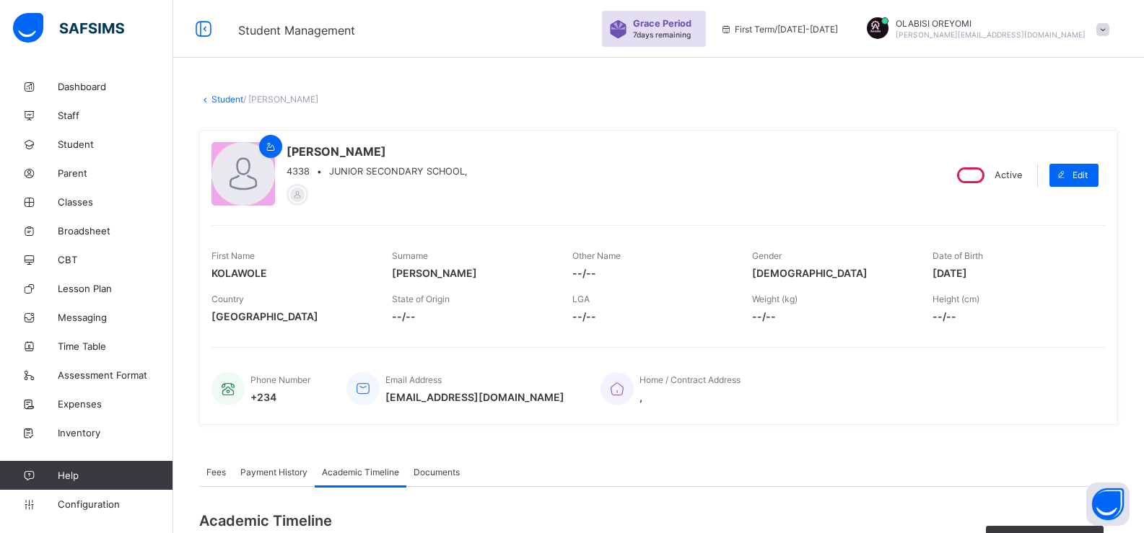
click at [229, 99] on link "Student" at bounding box center [227, 99] width 32 height 11
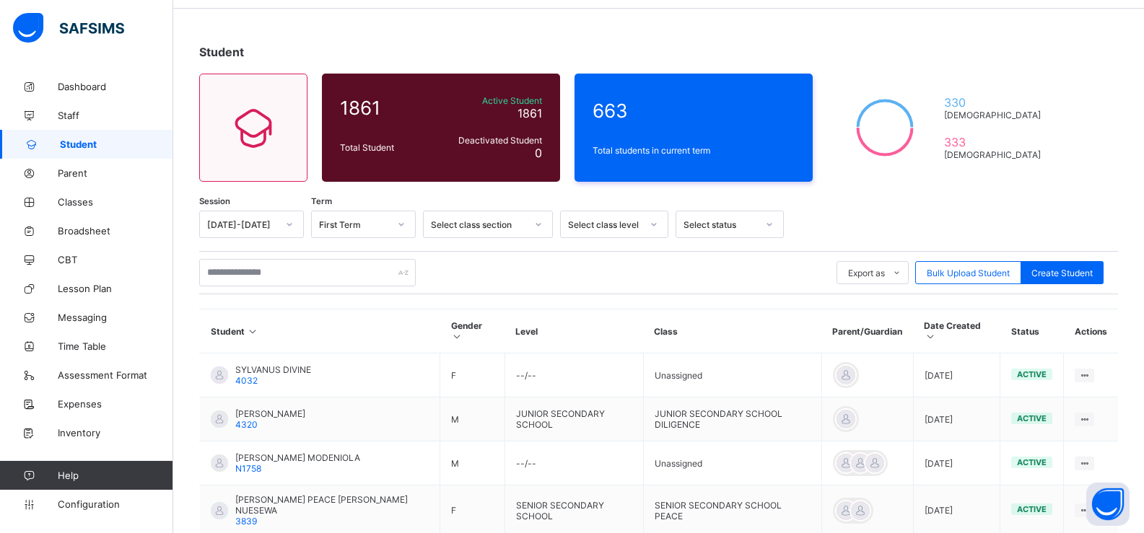
scroll to position [58, 0]
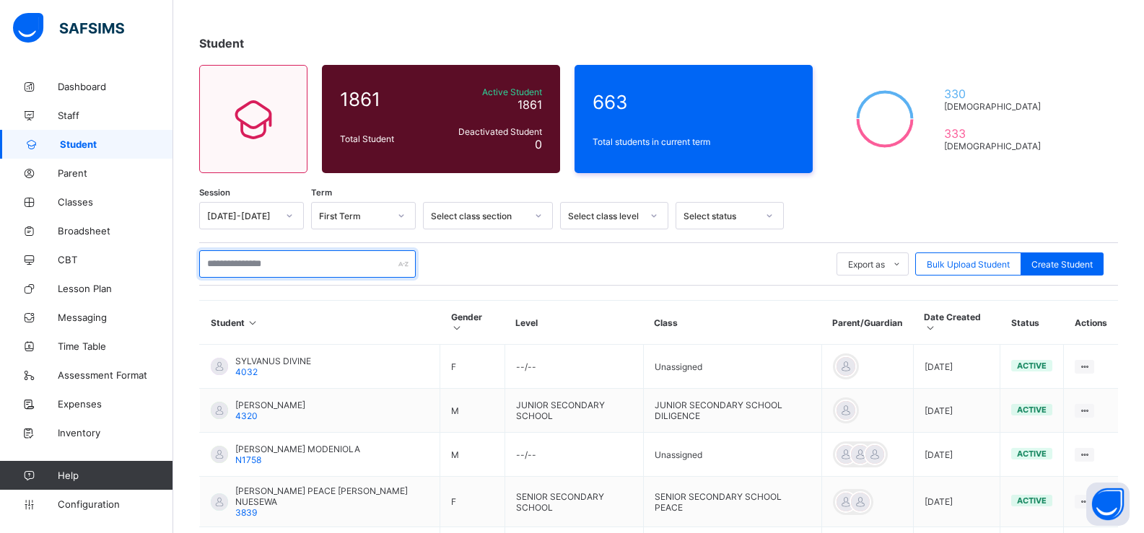
click at [258, 272] on input "text" at bounding box center [307, 263] width 216 height 27
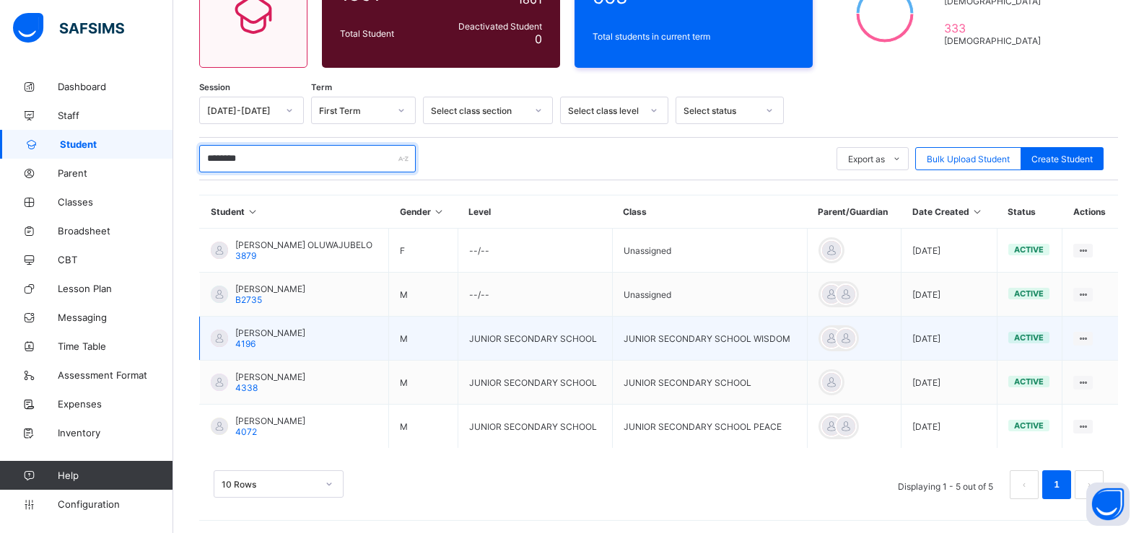
scroll to position [164, 0]
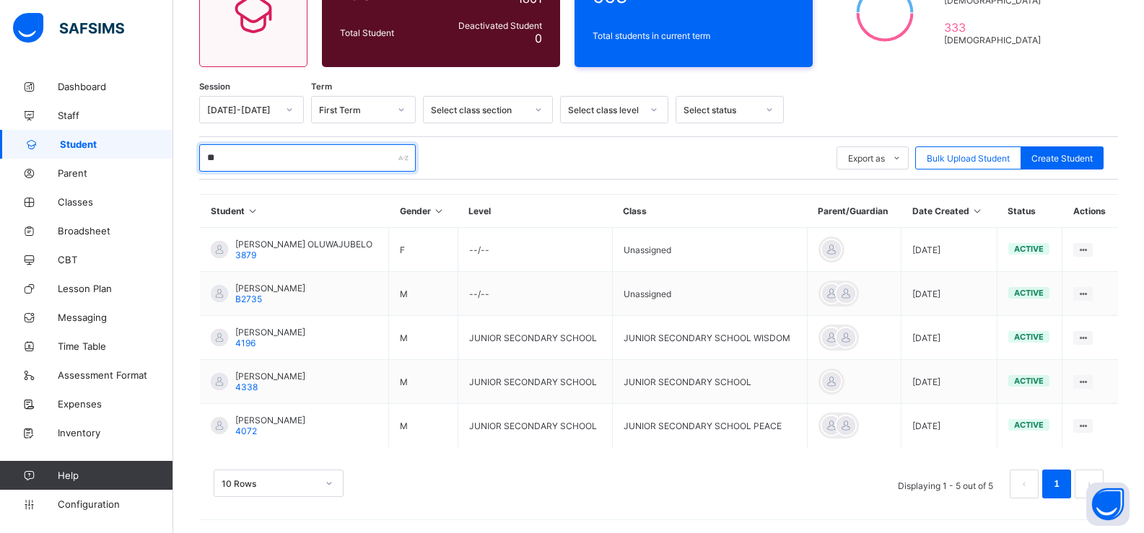
type input "*"
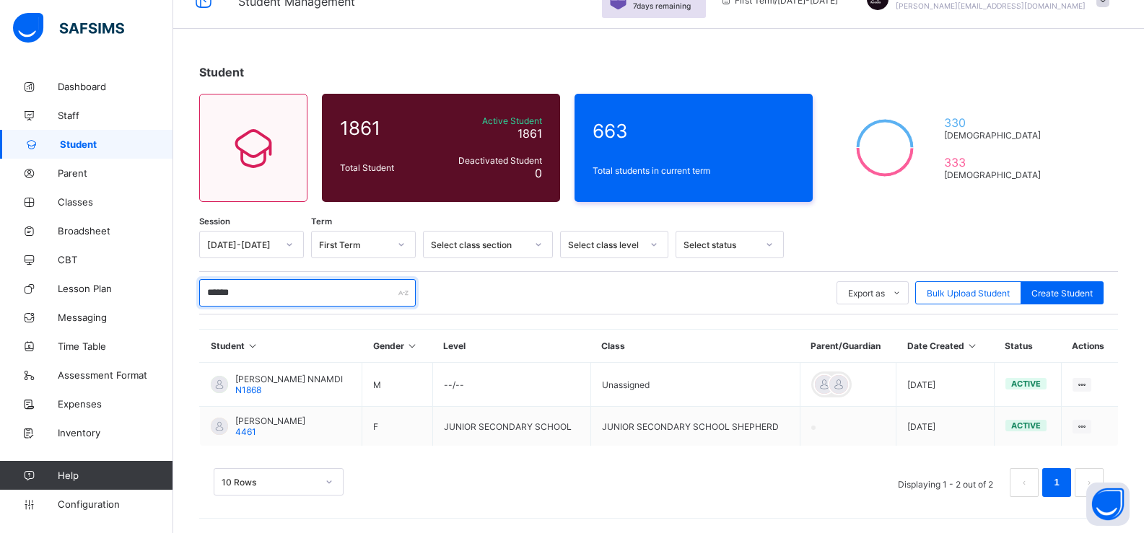
scroll to position [29, 0]
drag, startPoint x: 281, startPoint y: 305, endPoint x: 190, endPoint y: 297, distance: 92.0
click at [190, 297] on div "Student 1861 Total Student Active Student 1861 Deactivated Student 0 663 Total …" at bounding box center [658, 288] width 971 height 490
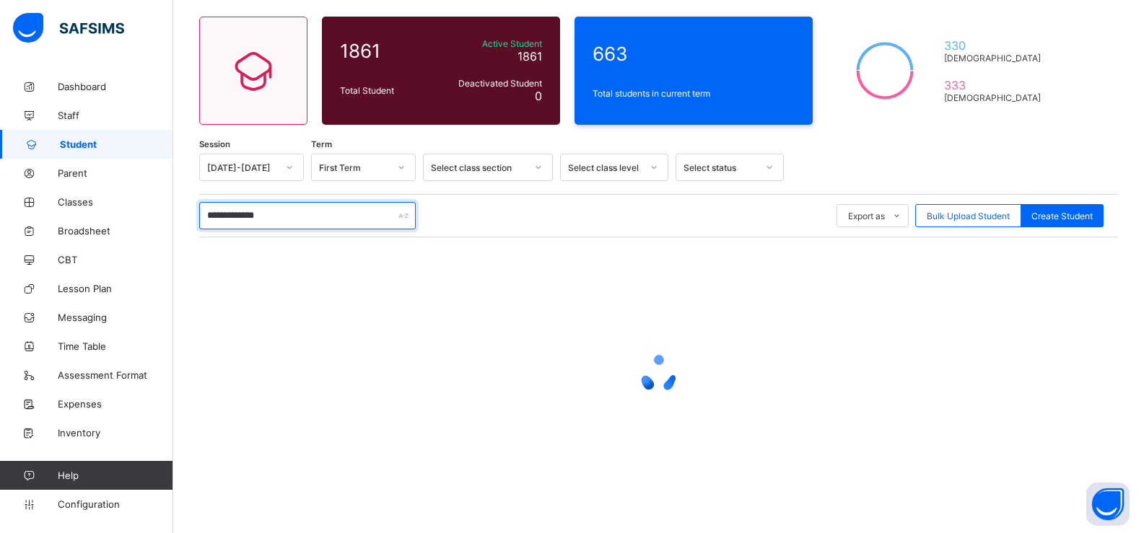
scroll to position [132, 0]
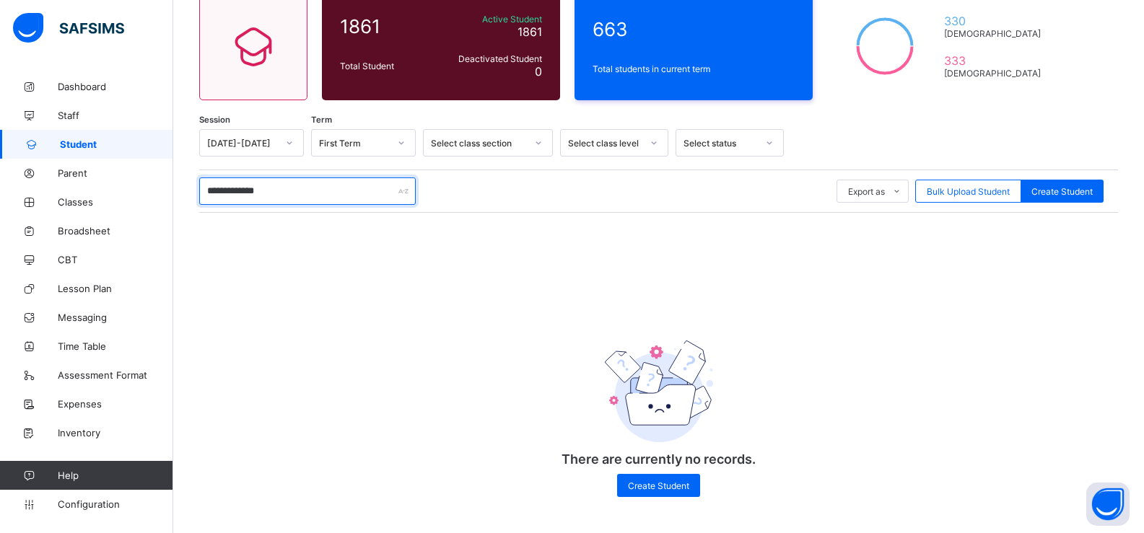
type input "**********"
click at [1068, 190] on span "Create Student" at bounding box center [1061, 191] width 61 height 11
select select "**"
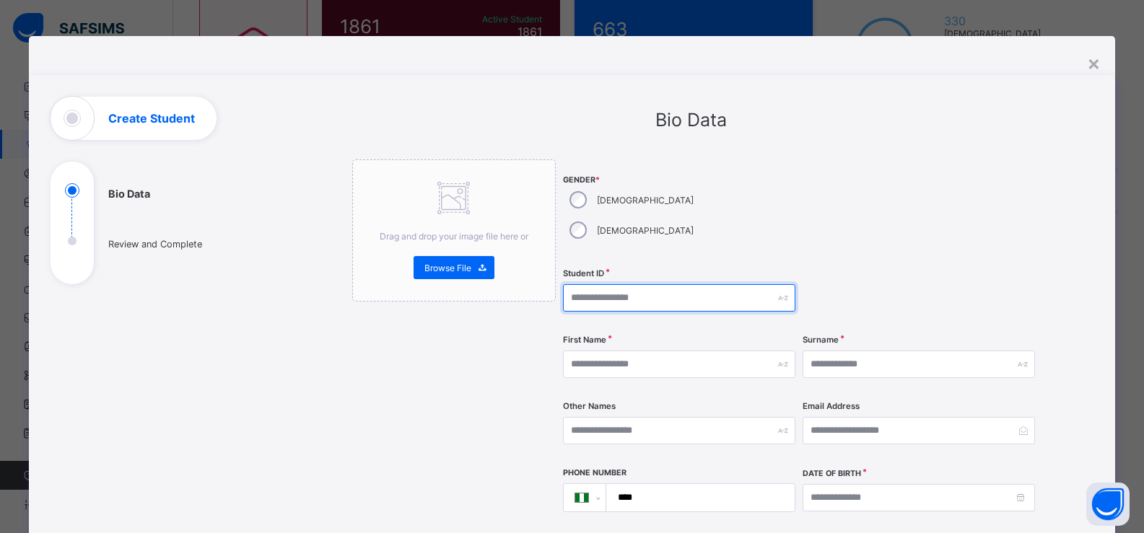
click at [607, 284] on input "text" at bounding box center [679, 297] width 232 height 27
type input "****"
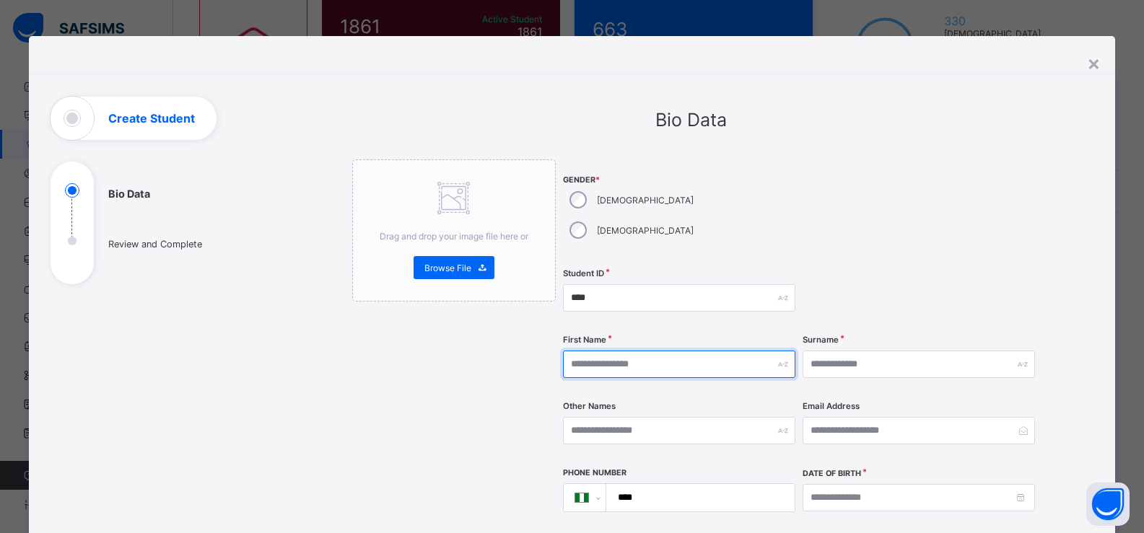
click at [628, 351] on input "text" at bounding box center [679, 364] width 232 height 27
type input "*"
type input "*******"
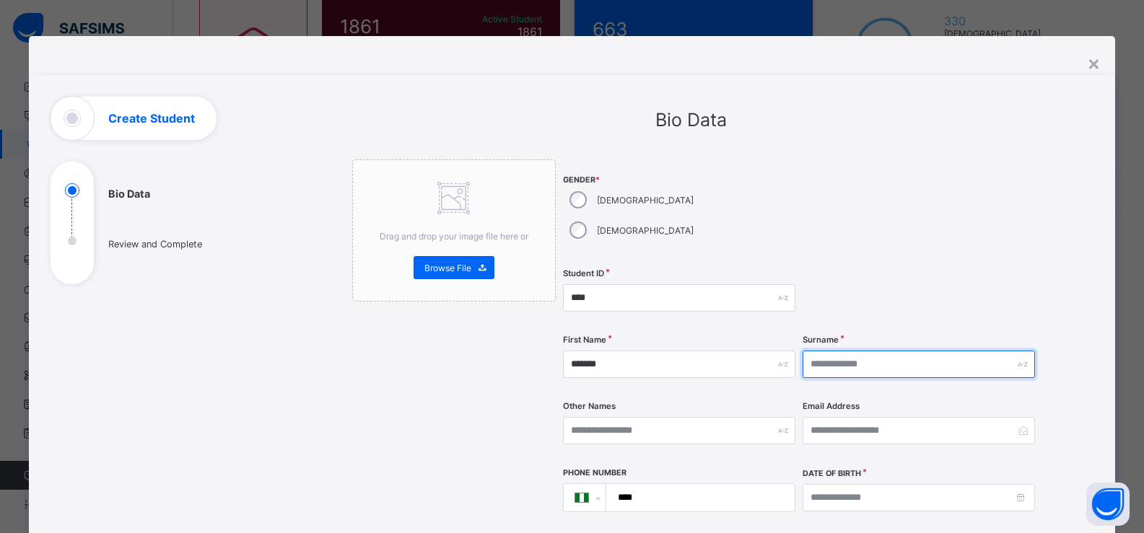
click at [825, 351] on input "text" at bounding box center [918, 364] width 232 height 27
type input "*****"
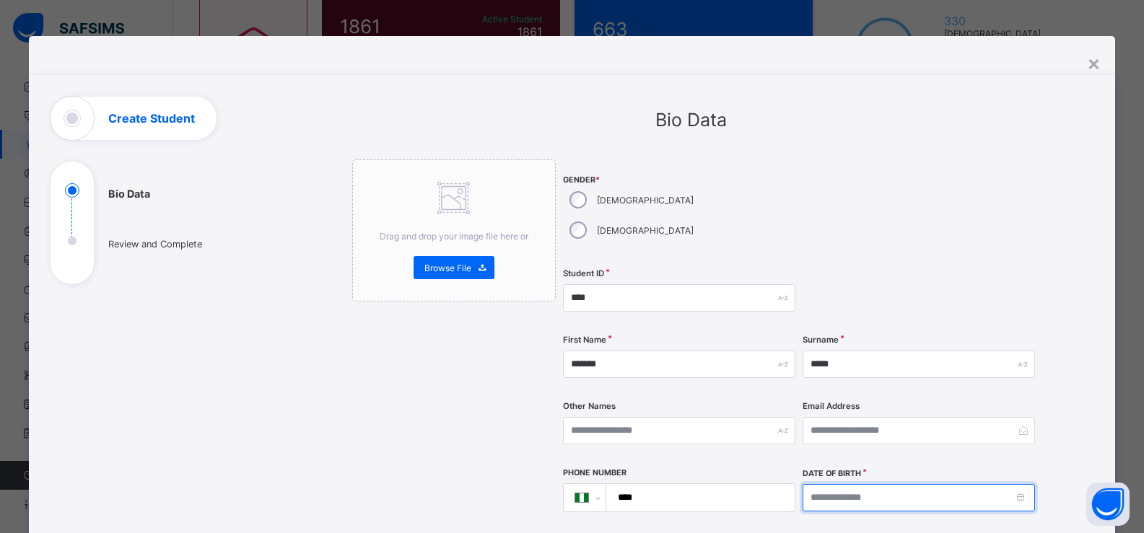
click at [860, 484] on input at bounding box center [918, 497] width 232 height 27
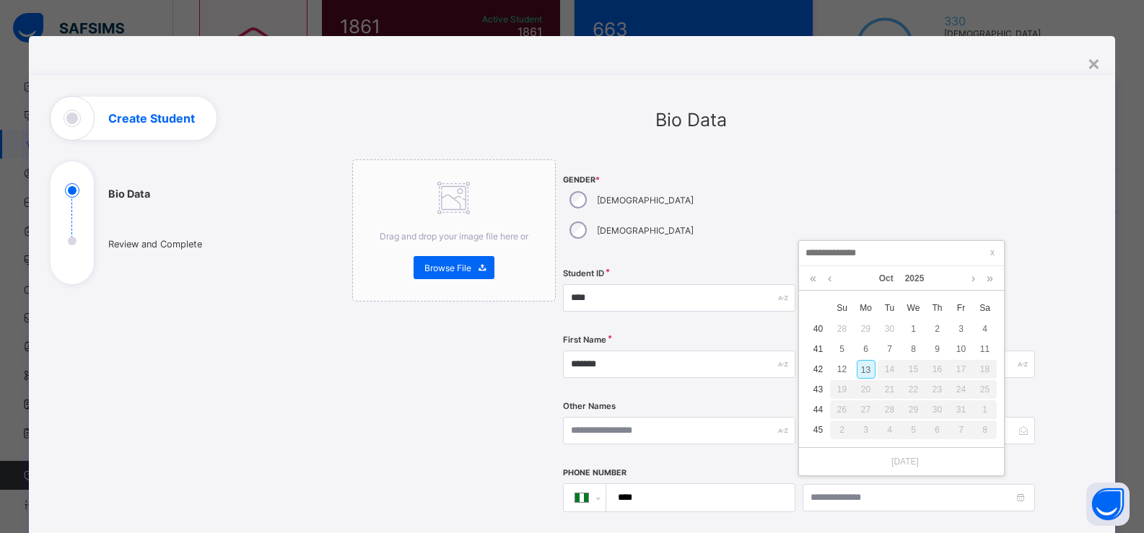
click at [862, 377] on div "13" at bounding box center [866, 369] width 19 height 19
type input "**********"
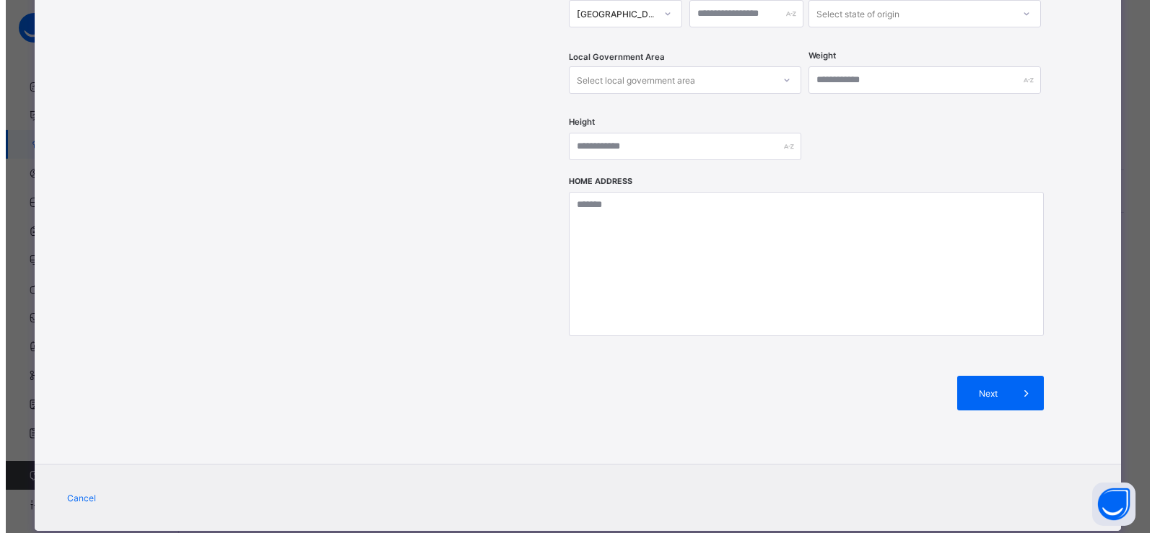
scroll to position [556, 0]
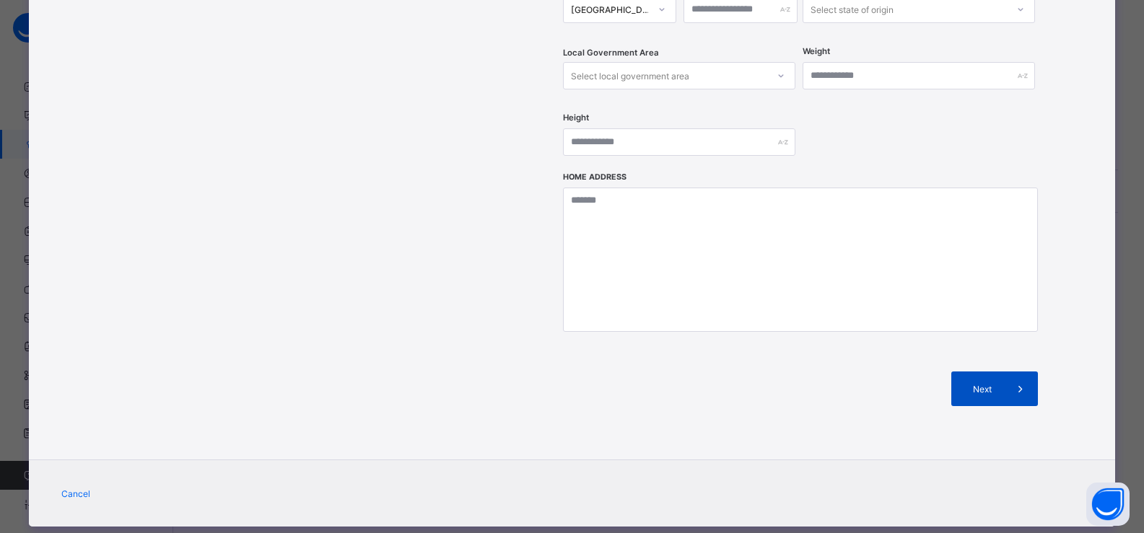
click at [981, 372] on div "Next" at bounding box center [994, 389] width 87 height 35
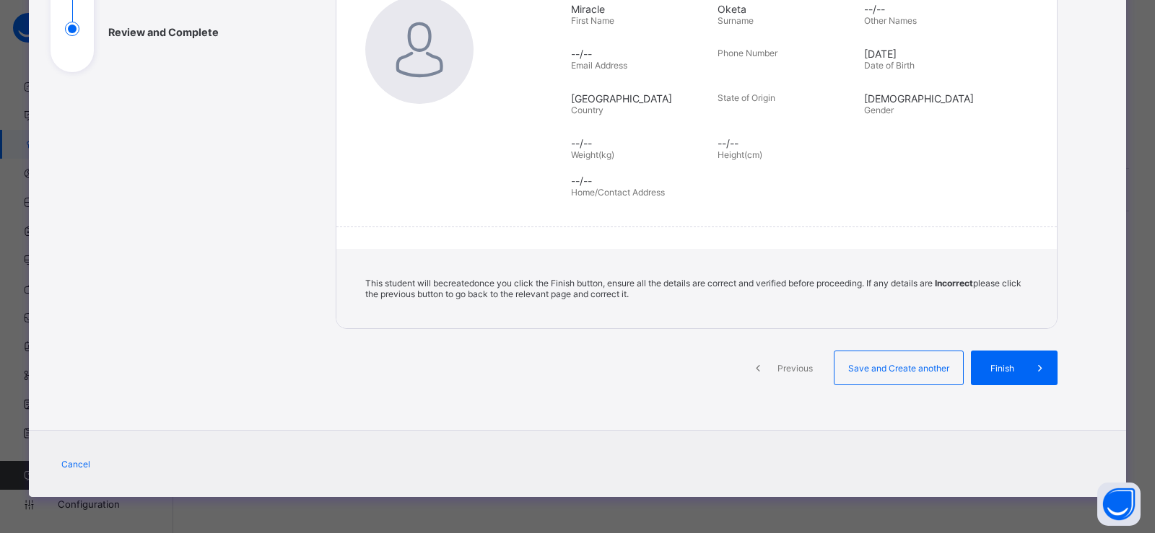
scroll to position [212, 0]
click at [909, 372] on span "Save and Create another" at bounding box center [898, 368] width 107 height 11
select select "**"
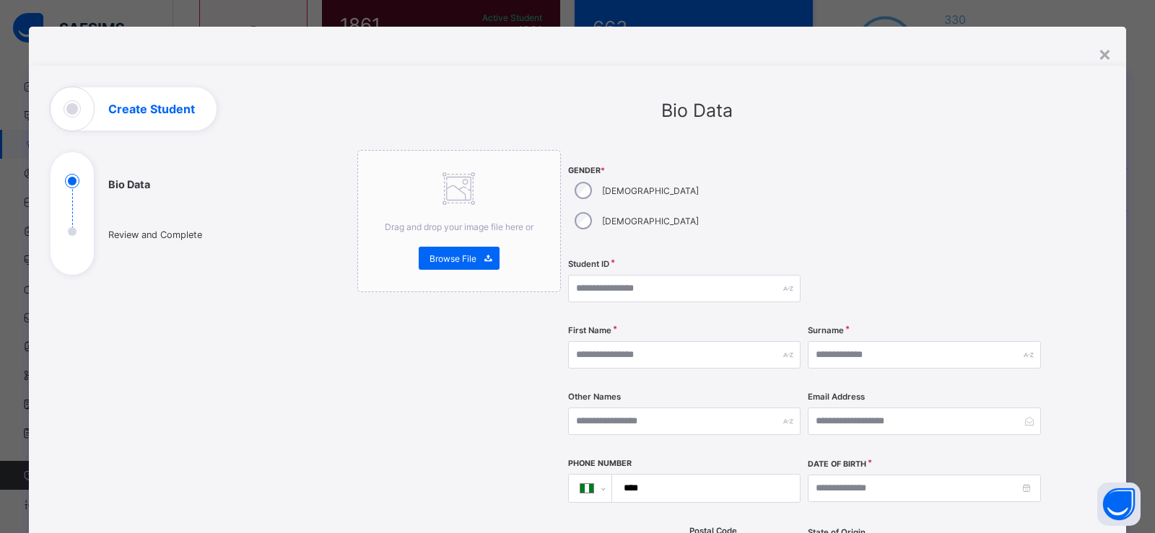
scroll to position [0, 0]
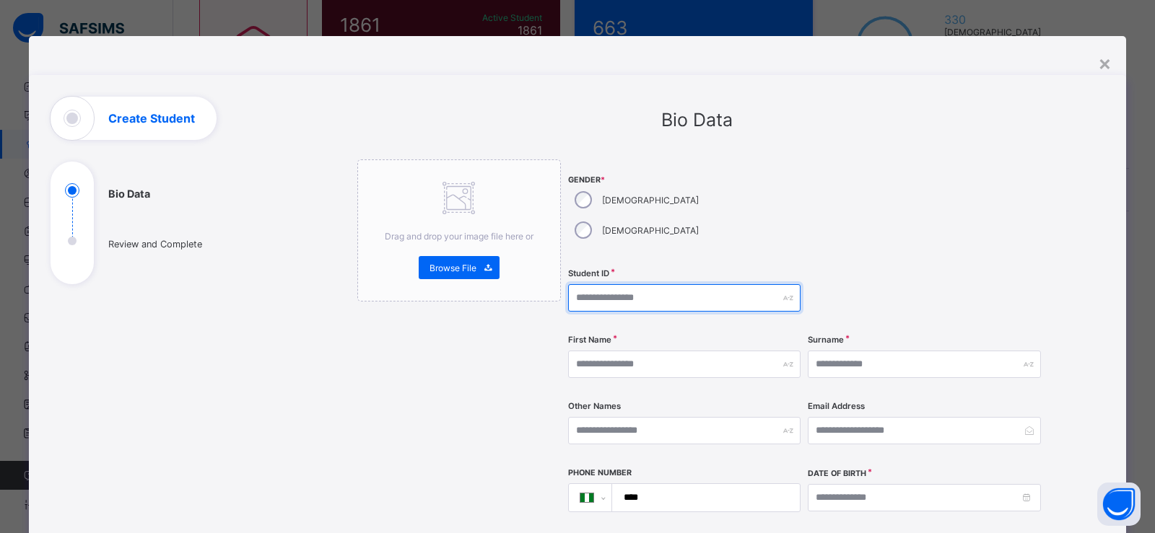
click at [626, 284] on input "text" at bounding box center [684, 297] width 232 height 27
type input "****"
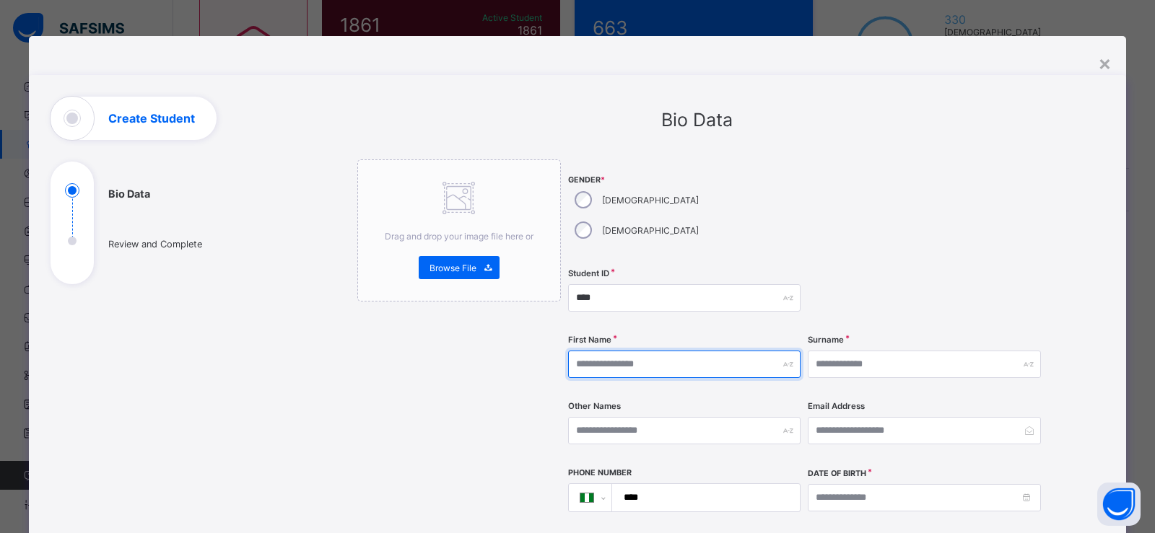
click at [644, 351] on input "text" at bounding box center [684, 364] width 232 height 27
type input "*"
type input "******"
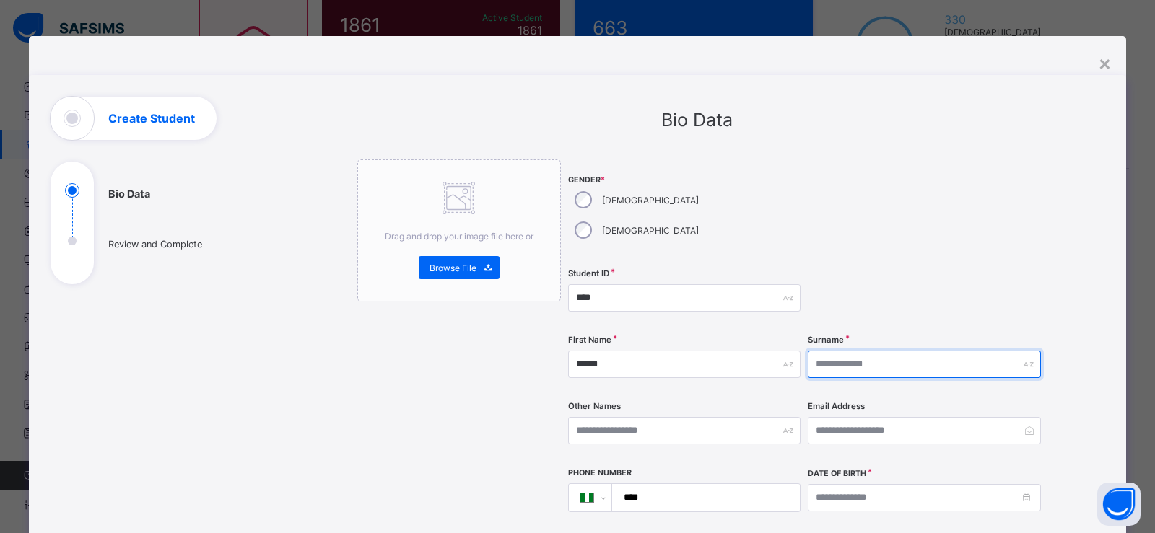
click at [867, 351] on input "text" at bounding box center [923, 364] width 232 height 27
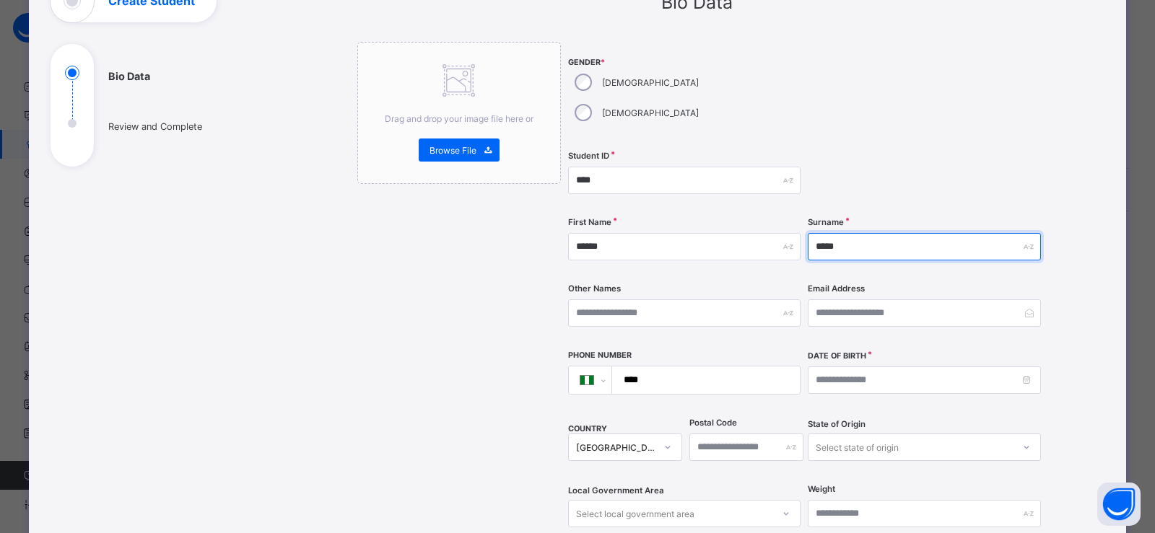
scroll to position [193, 0]
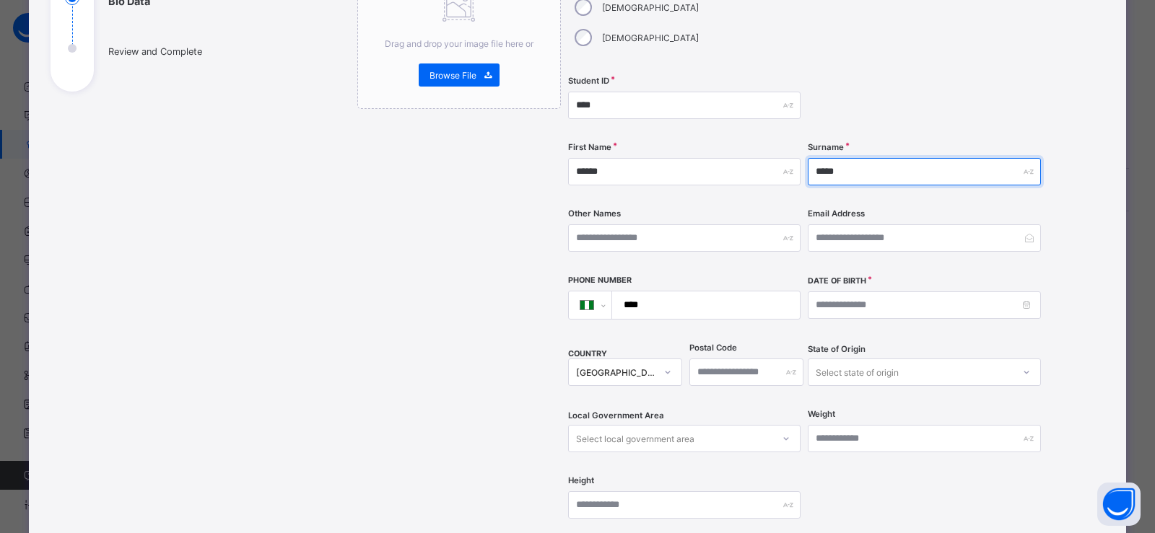
type input "*****"
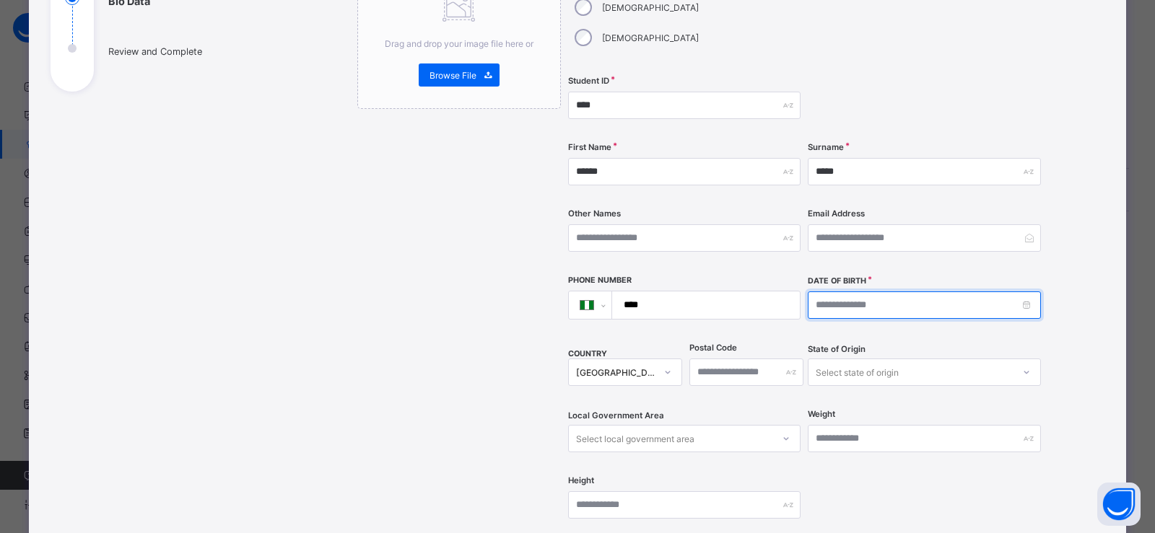
click at [851, 292] on input at bounding box center [923, 305] width 232 height 27
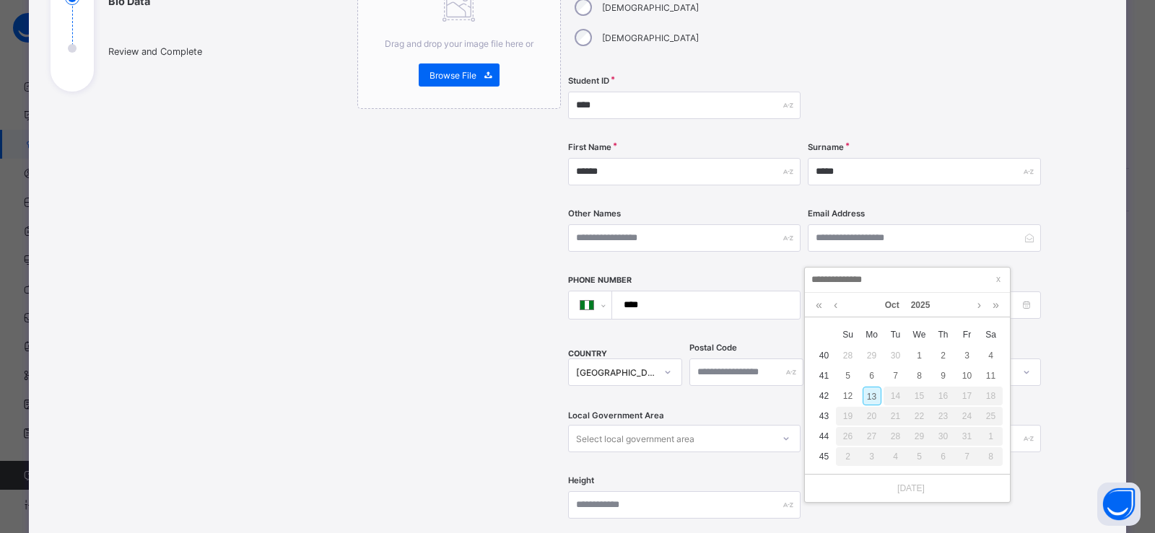
click at [875, 389] on div "13" at bounding box center [871, 396] width 19 height 19
type input "**********"
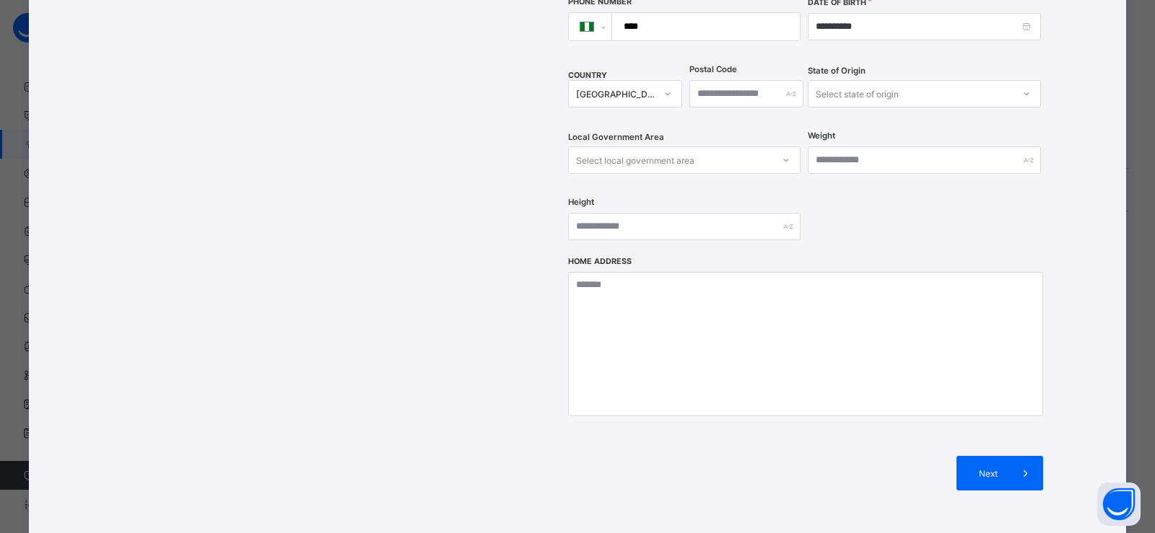
scroll to position [556, 0]
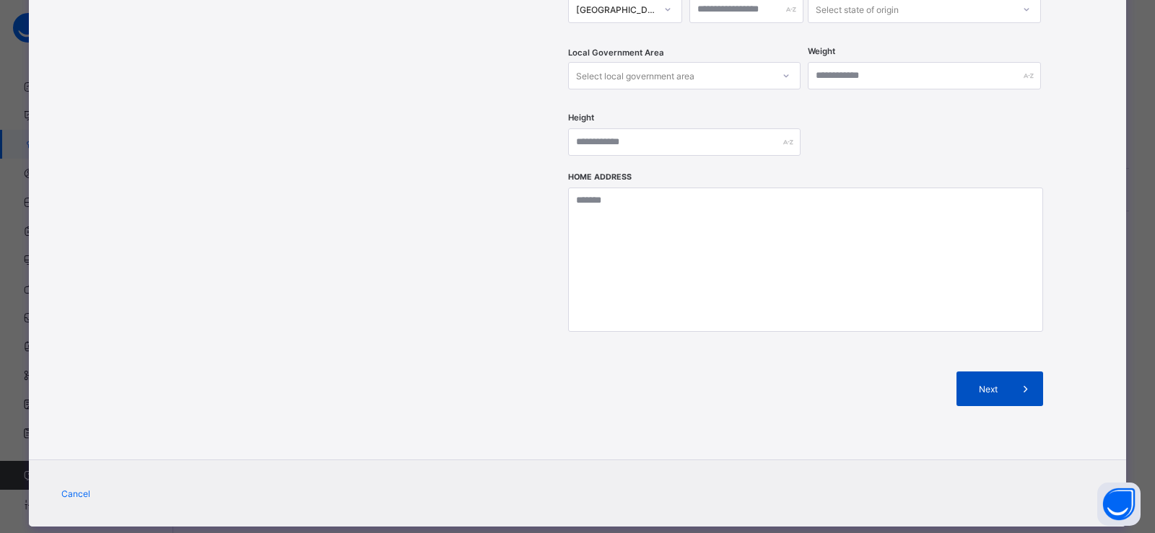
click at [975, 372] on div "Next" at bounding box center [999, 389] width 87 height 35
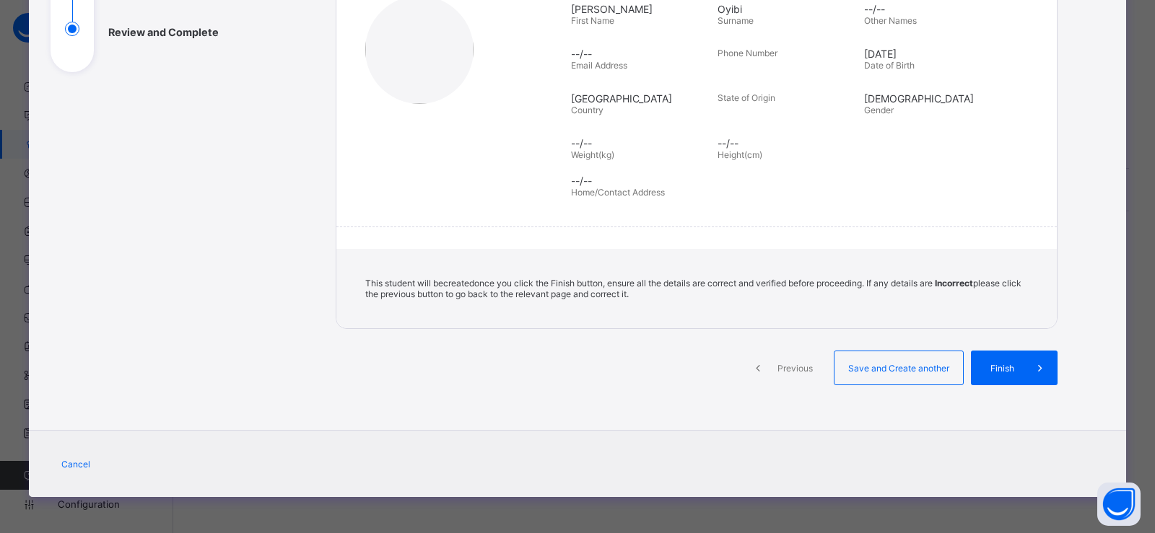
scroll to position [212, 0]
click at [910, 365] on span "Save and Create another" at bounding box center [898, 368] width 107 height 11
select select "**"
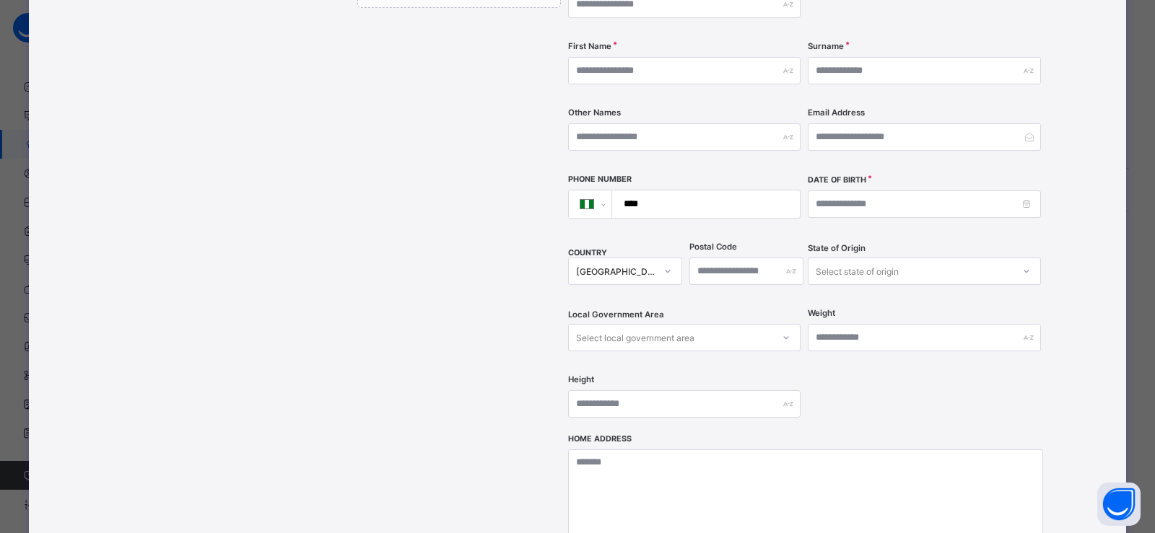
scroll to position [183, 0]
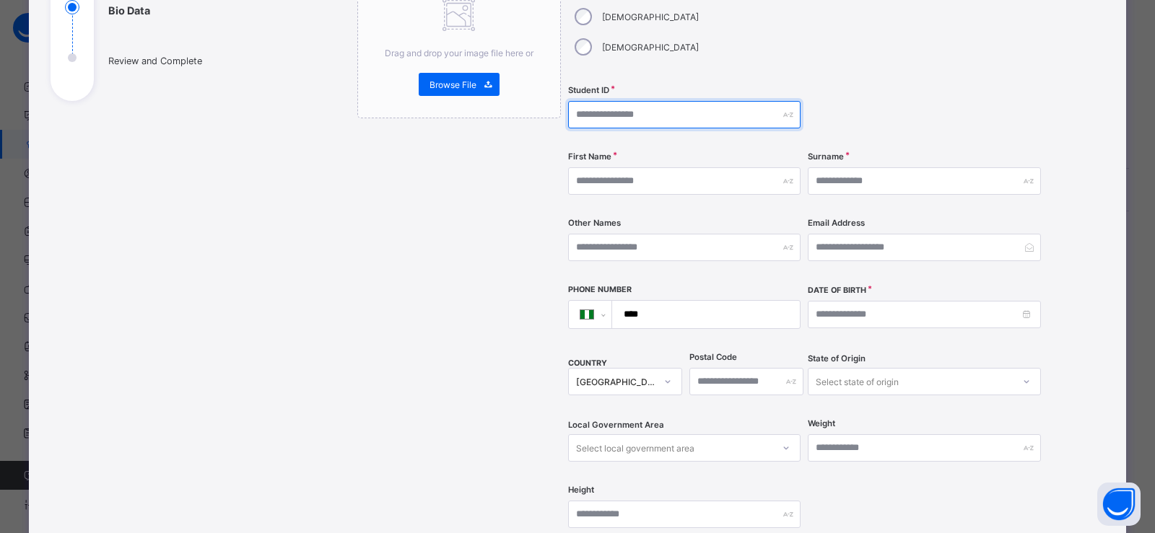
click at [618, 101] on input "text" at bounding box center [684, 114] width 232 height 27
type input "****"
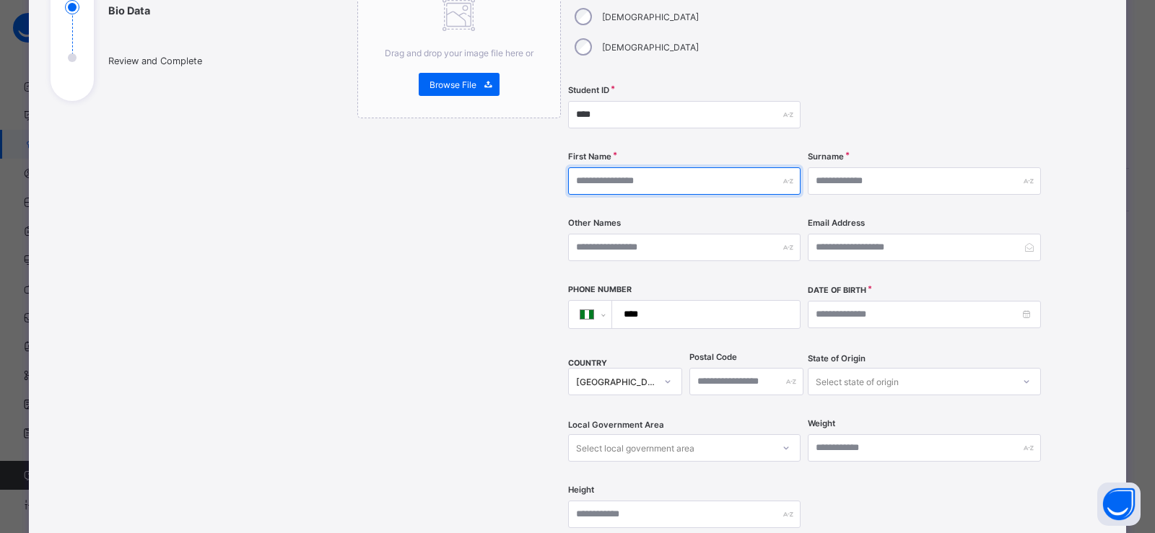
click at [649, 167] on input "text" at bounding box center [684, 180] width 232 height 27
type input "******"
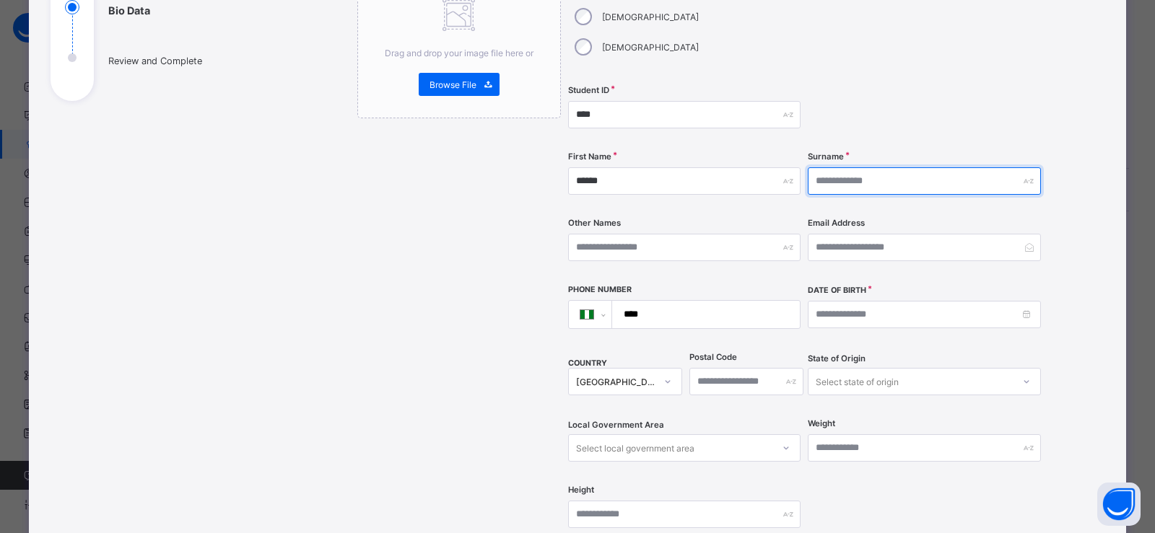
click at [875, 167] on input "text" at bounding box center [923, 180] width 232 height 27
type input "*"
type input "*********"
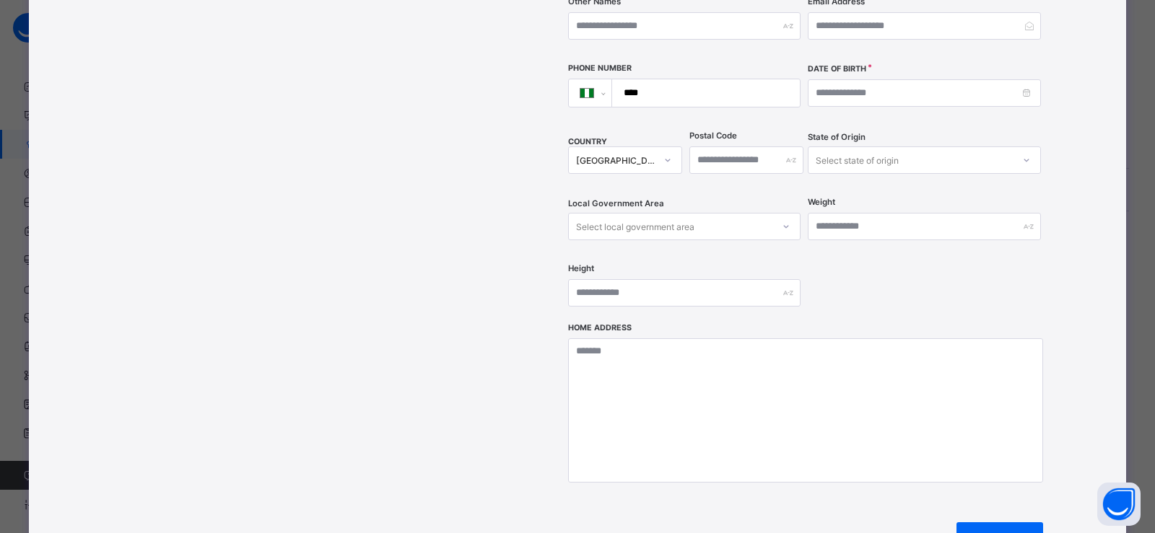
scroll to position [556, 0]
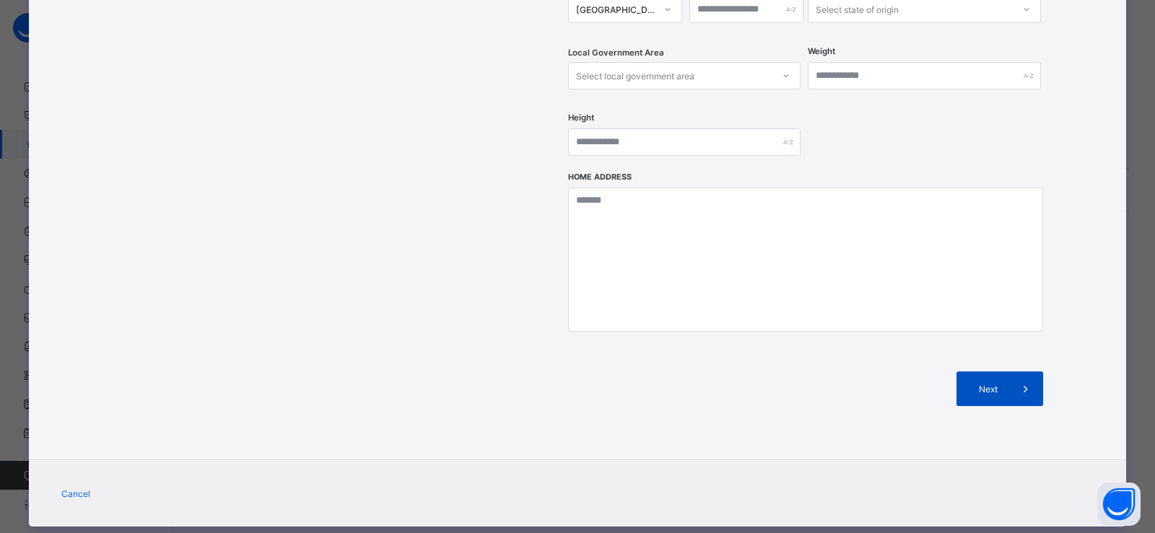
click at [963, 372] on div "Next" at bounding box center [999, 389] width 87 height 35
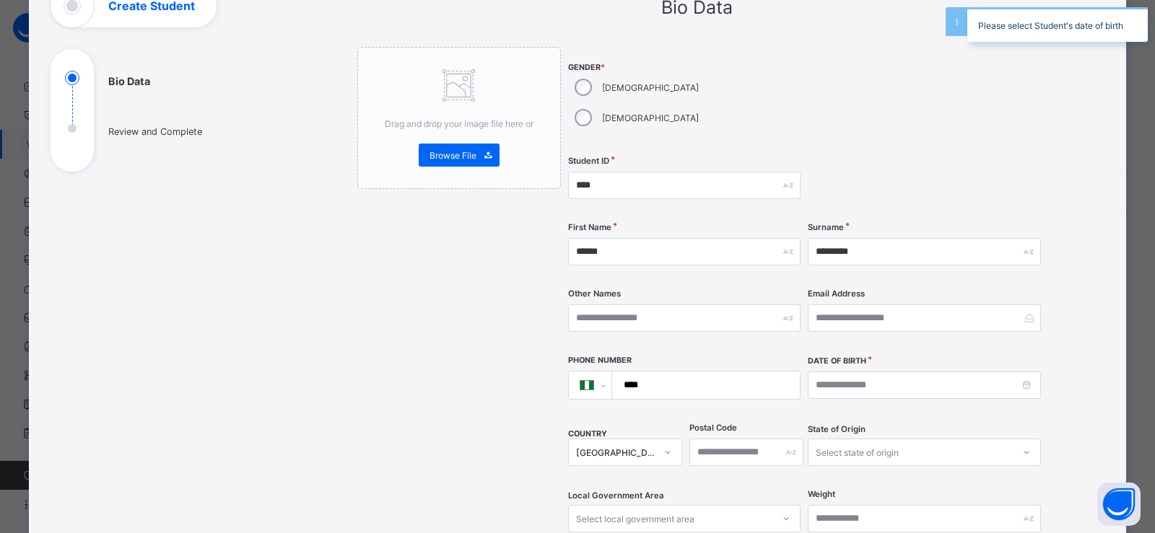
scroll to position [103, 0]
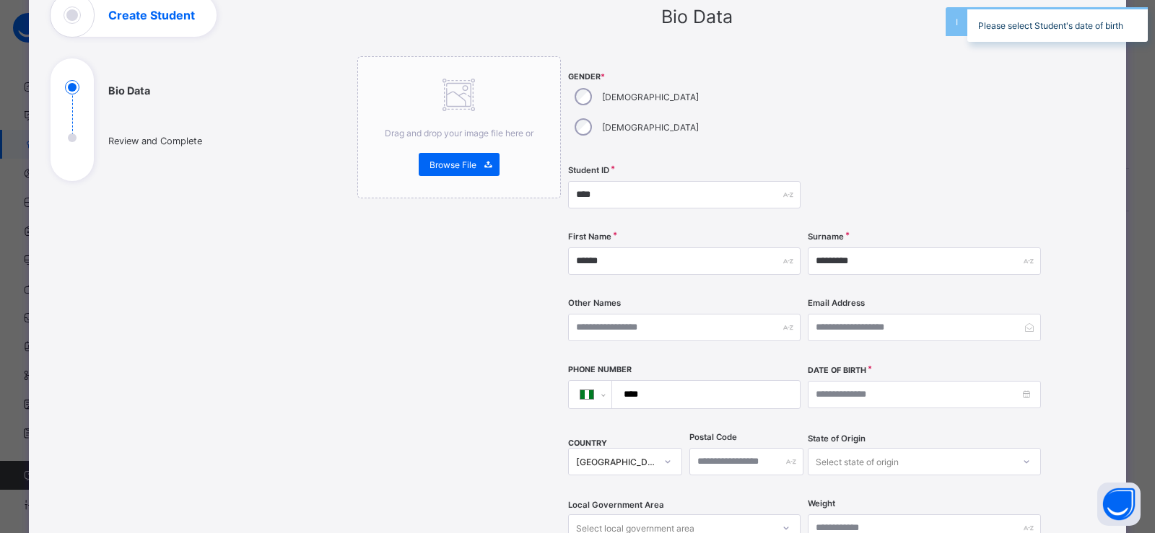
click at [841, 364] on div "Date of Birth" at bounding box center [923, 386] width 232 height 44
click at [851, 381] on input at bounding box center [923, 394] width 232 height 27
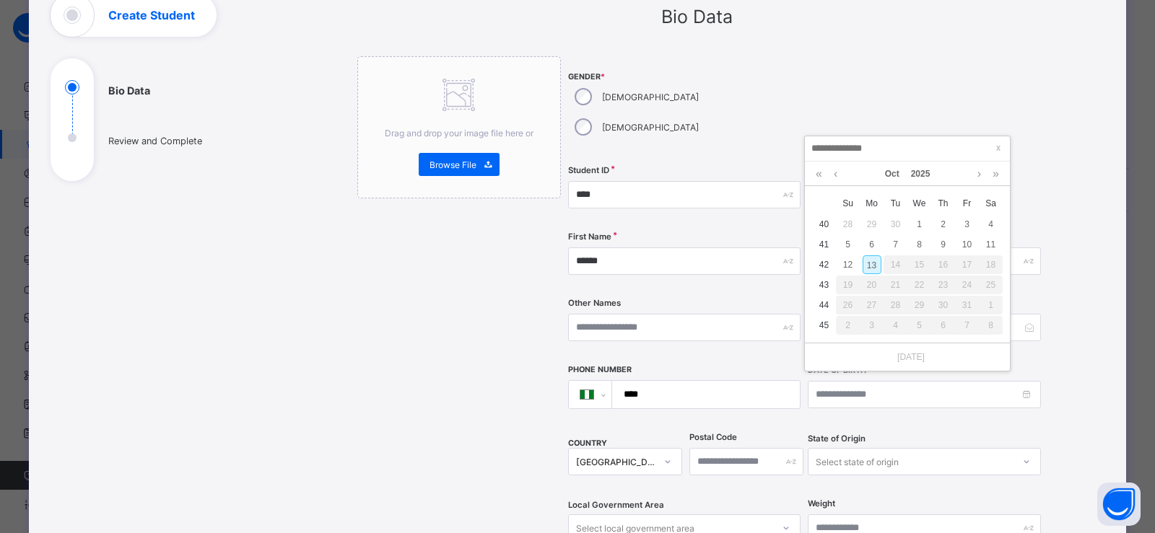
click at [862, 267] on div "13" at bounding box center [871, 264] width 19 height 19
type input "**********"
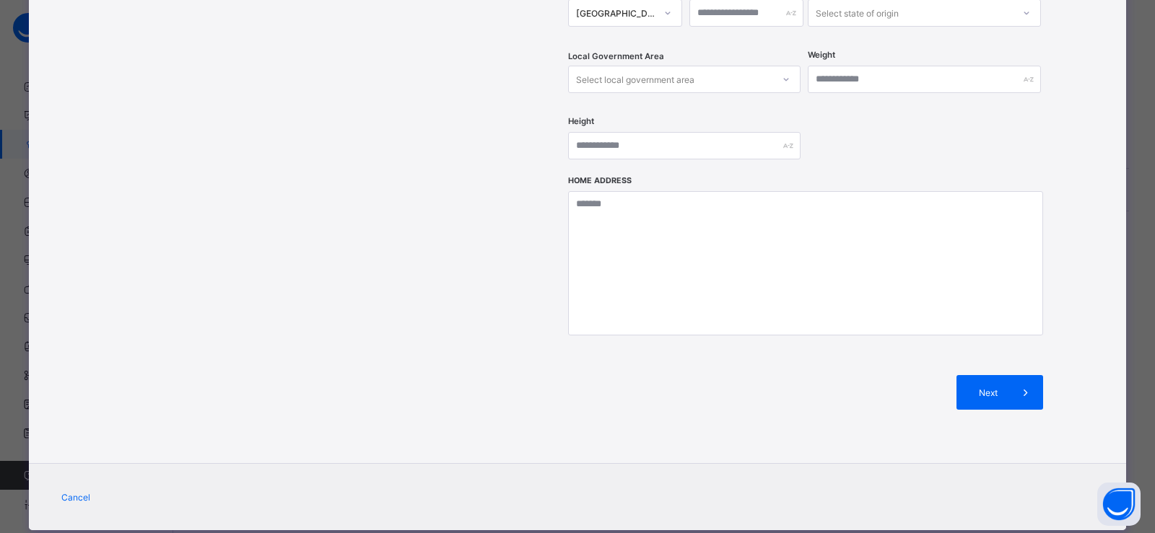
scroll to position [556, 0]
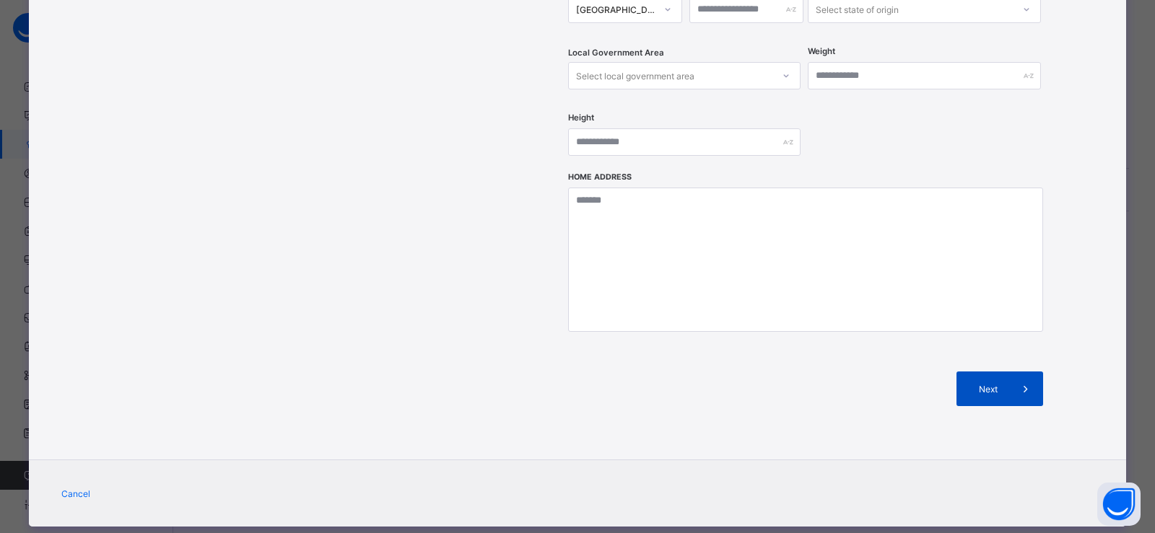
click at [998, 372] on div "Next" at bounding box center [999, 389] width 87 height 35
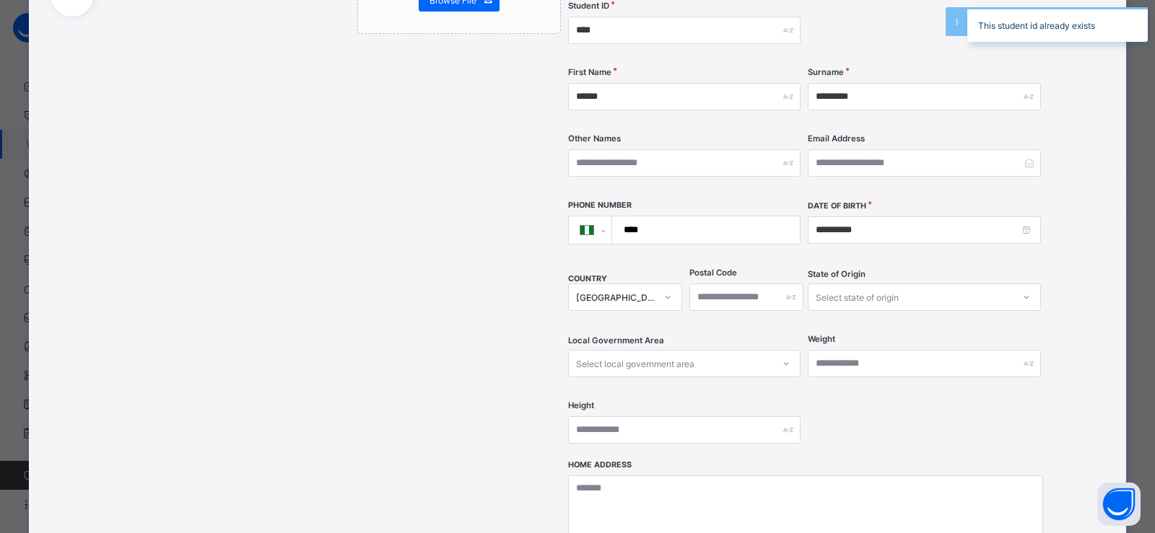
scroll to position [79, 0]
